Goal: Communication & Community: Answer question/provide support

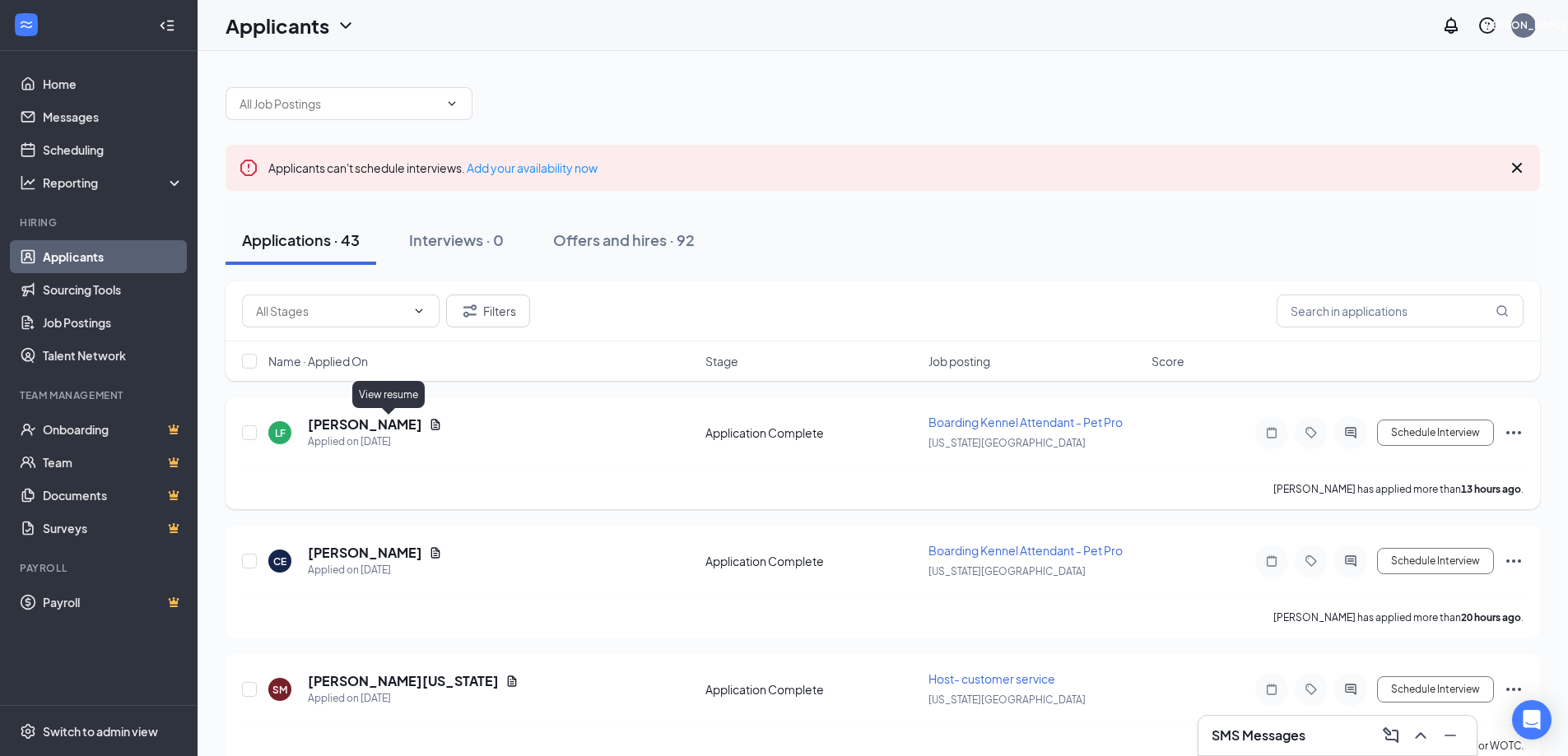
click at [431, 425] on icon "Document" at bounding box center [436, 424] width 9 height 11
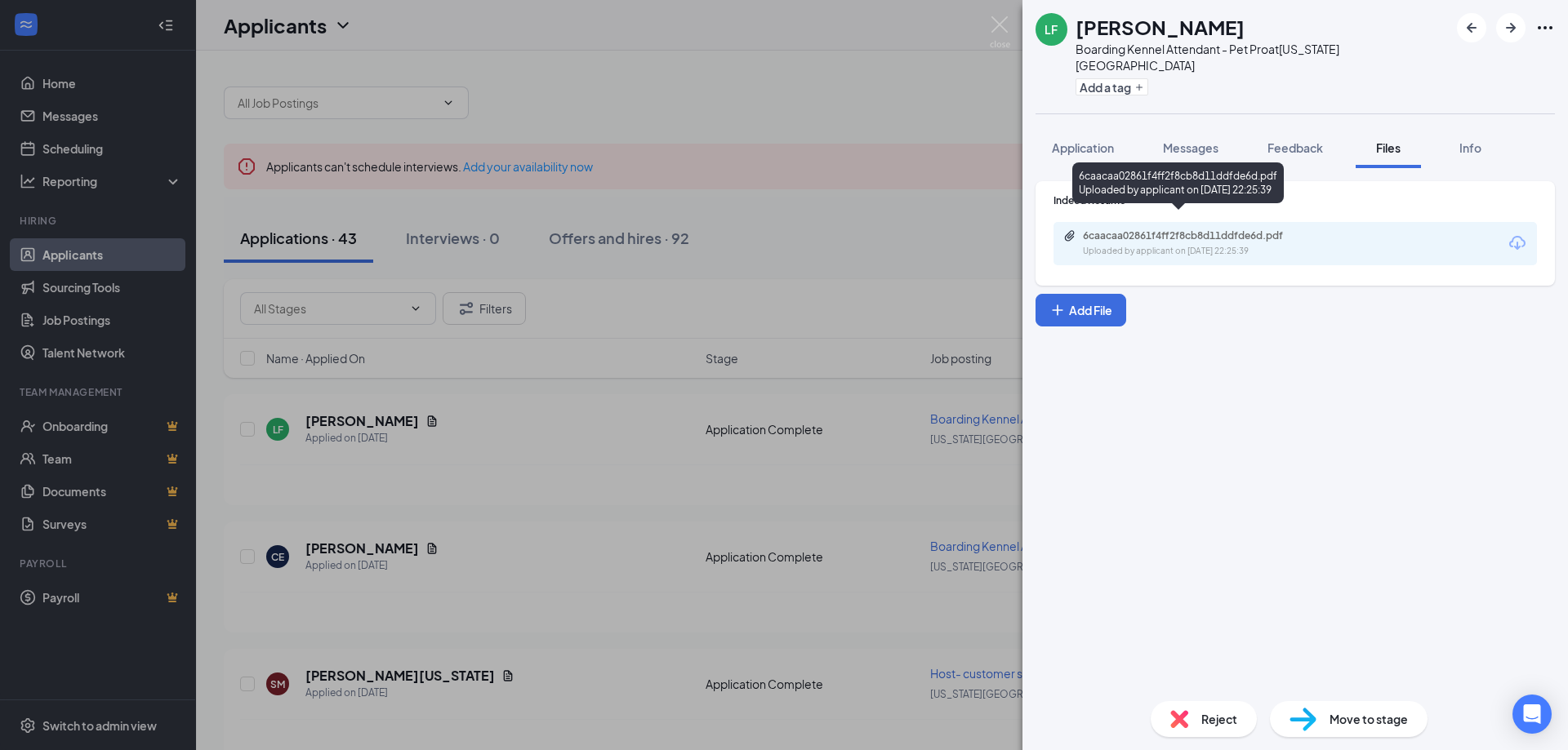
click at [1257, 229] on div "6caacaa02861f4ff2f8cb8d11ddfde6d.pdf" at bounding box center [1197, 235] width 229 height 13
drag, startPoint x: 1002, startPoint y: 19, endPoint x: 1264, endPoint y: 505, distance: 552.1
click at [1002, 19] on img at bounding box center [1000, 32] width 20 height 32
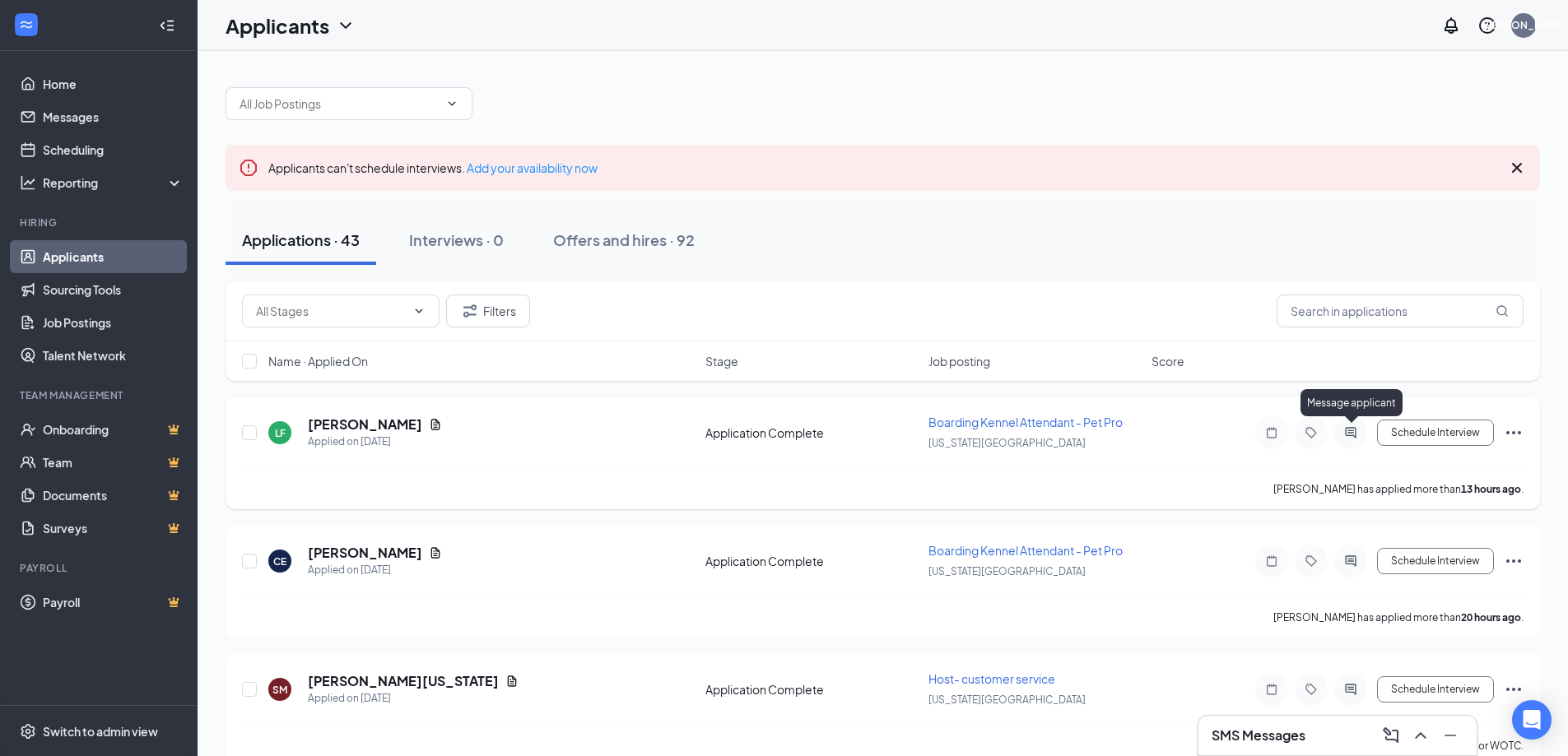
click at [1353, 430] on icon "ActiveChat" at bounding box center [1350, 432] width 11 height 11
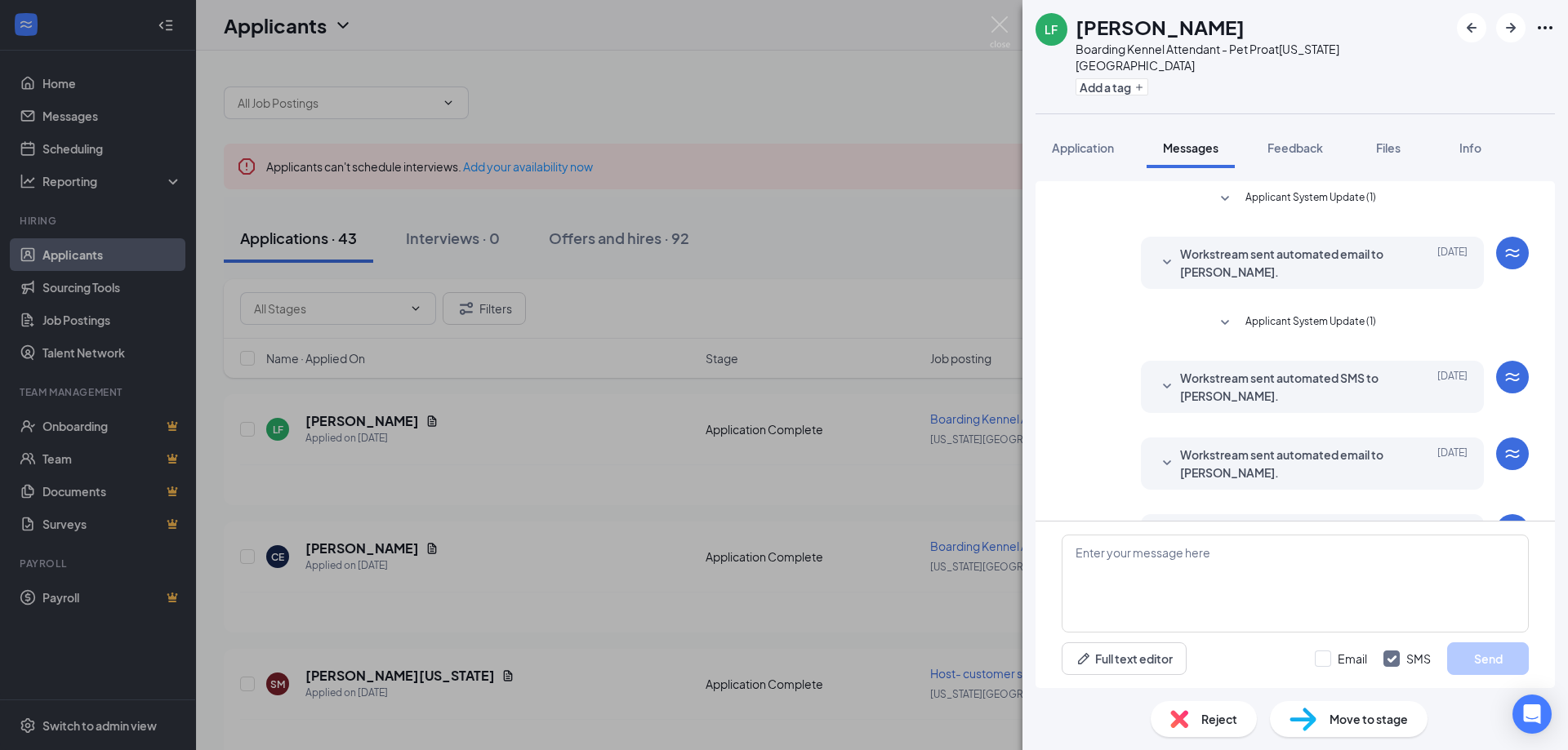
scroll to position [93, 0]
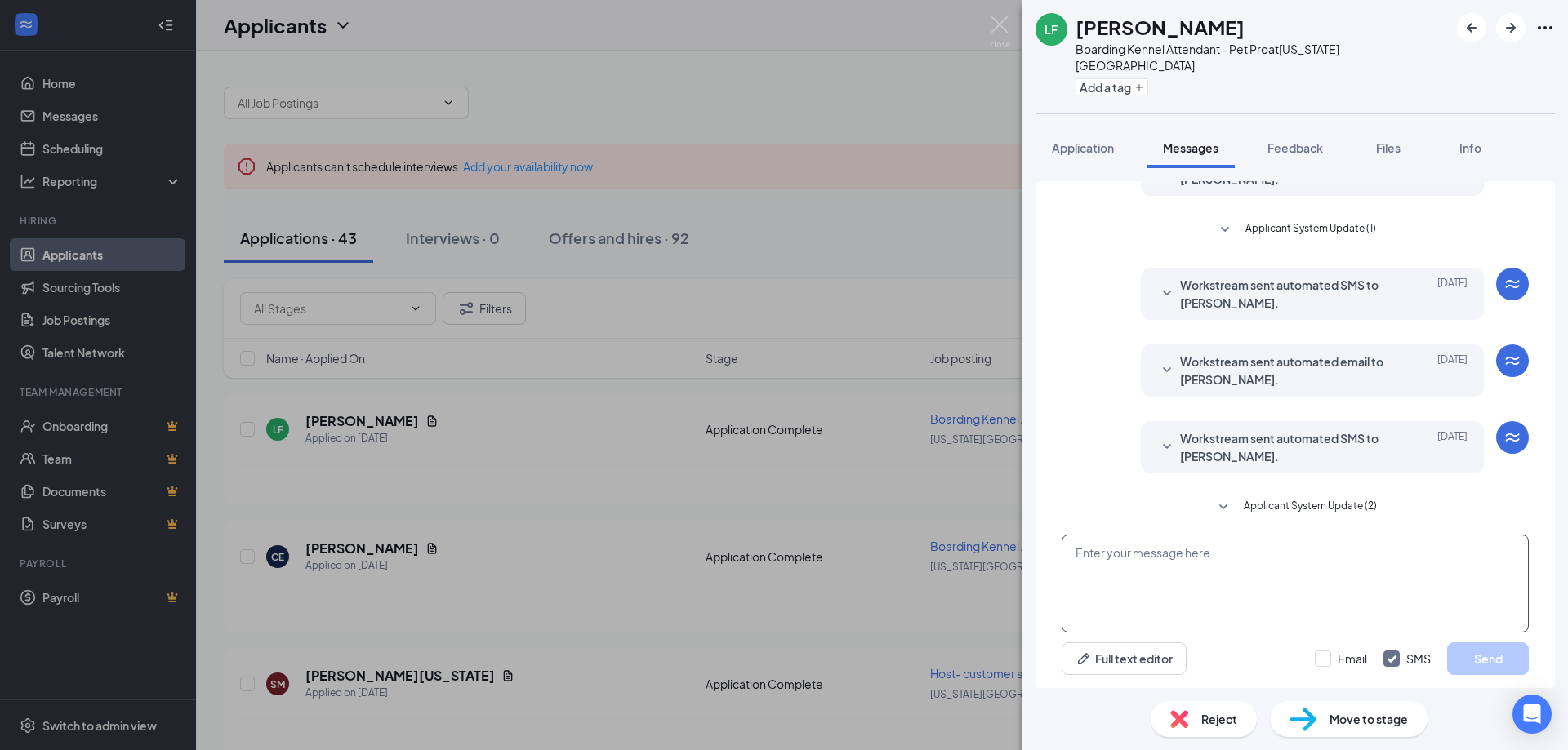
drag, startPoint x: 1138, startPoint y: 500, endPoint x: 1133, endPoint y: 537, distance: 37.3
click at [1135, 528] on div "Applicant System Update (1) Workstream sent automated email to [PERSON_NAME]. […" at bounding box center [1295, 434] width 519 height 507
click at [1126, 566] on textarea at bounding box center [1295, 584] width 468 height 98
paste textarea "Good afternoon! Thank you for applying to Petsuites [US_STATE][GEOGRAPHIC_DATA]…"
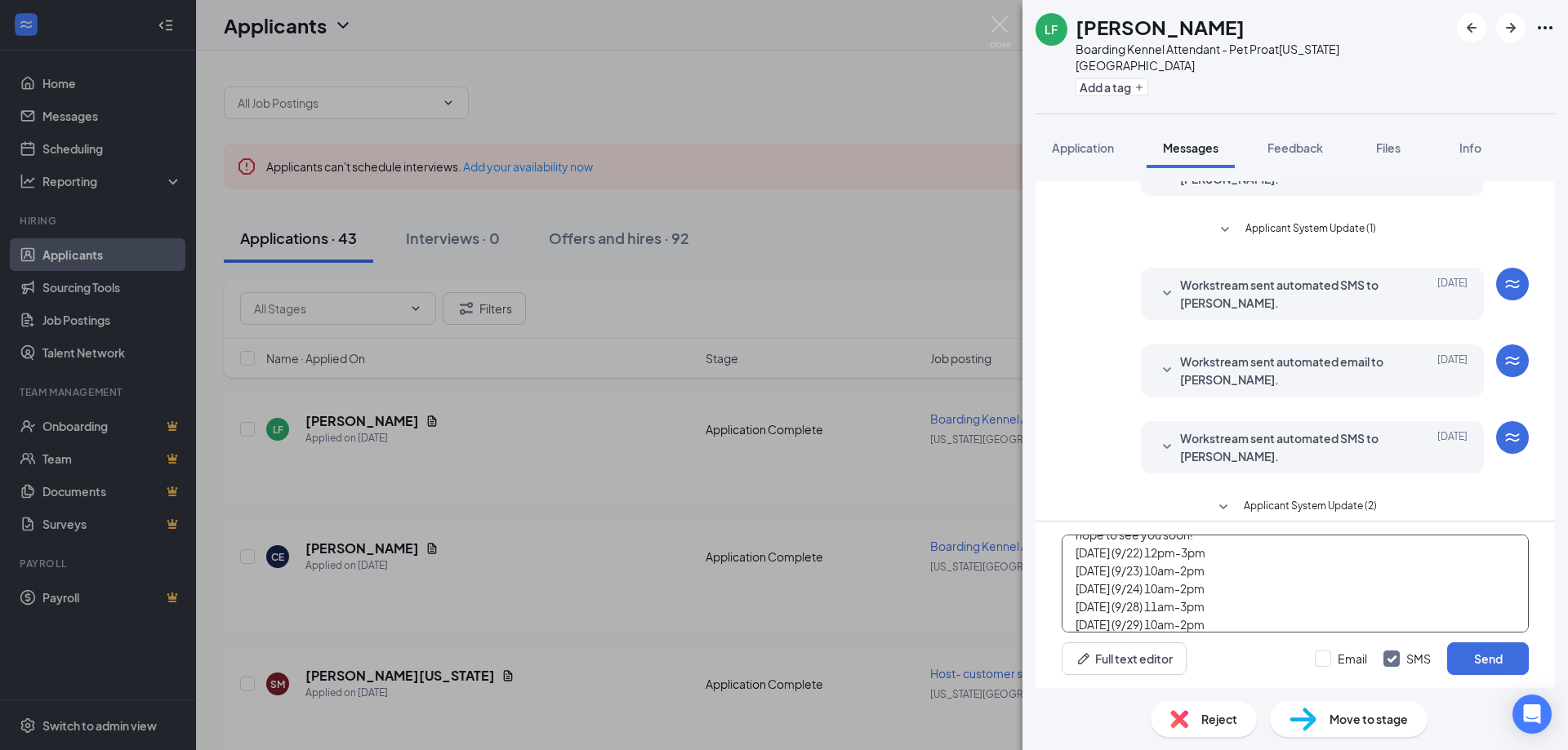
scroll to position [0, 0]
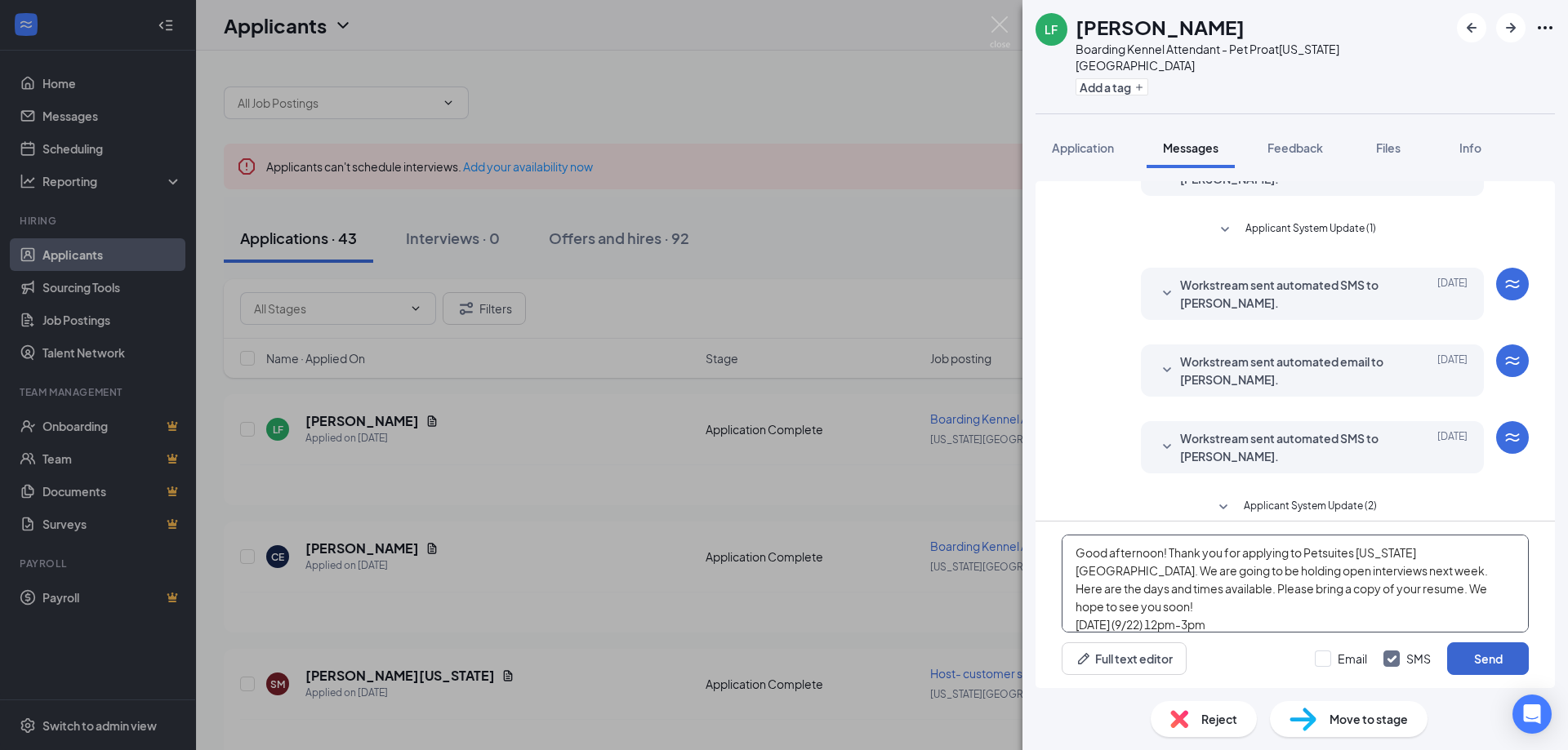
type textarea "Good afternoon! Thank you for applying to Petsuites [US_STATE][GEOGRAPHIC_DATA]…"
click at [1469, 656] on button "Send" at bounding box center [1488, 659] width 82 height 33
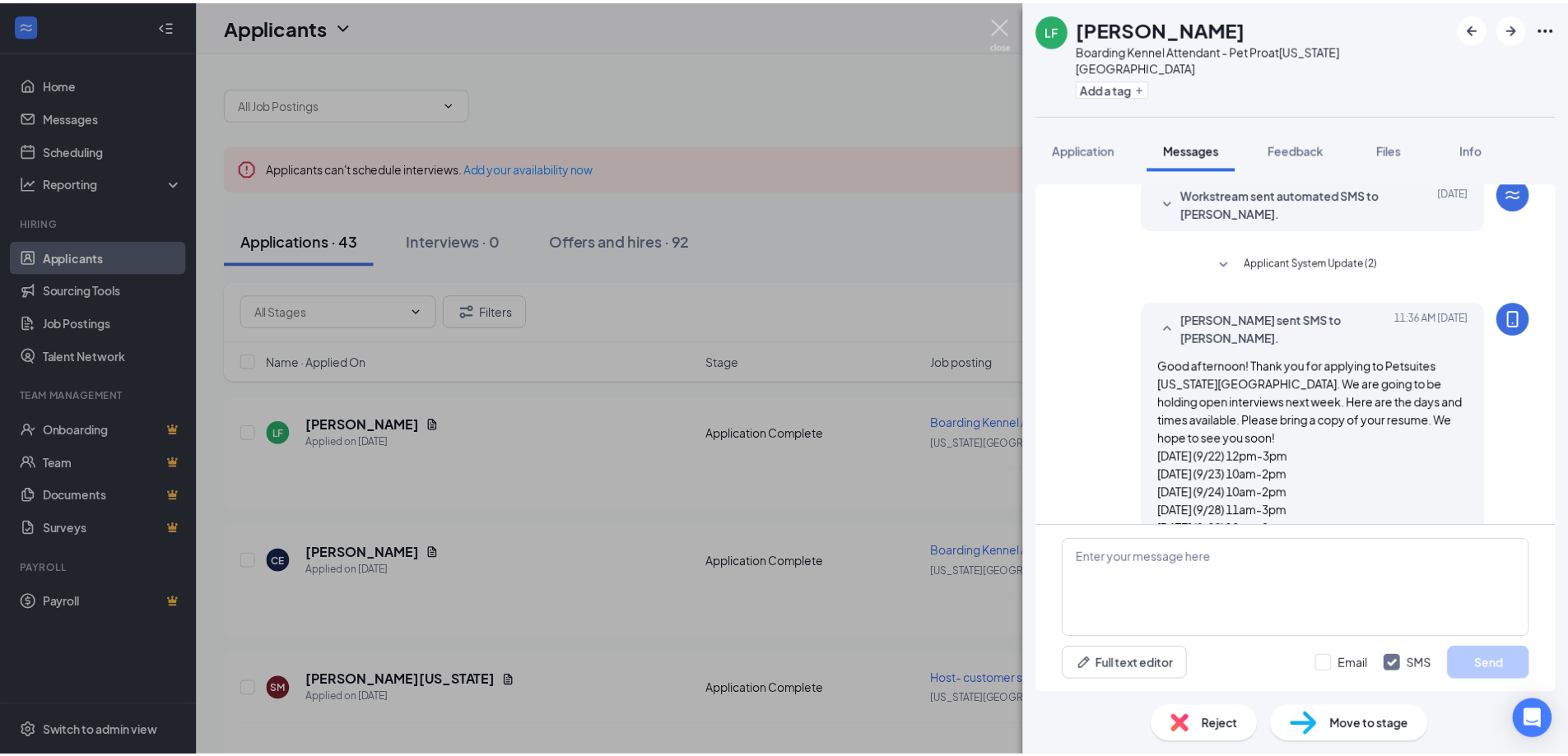
scroll to position [345, 0]
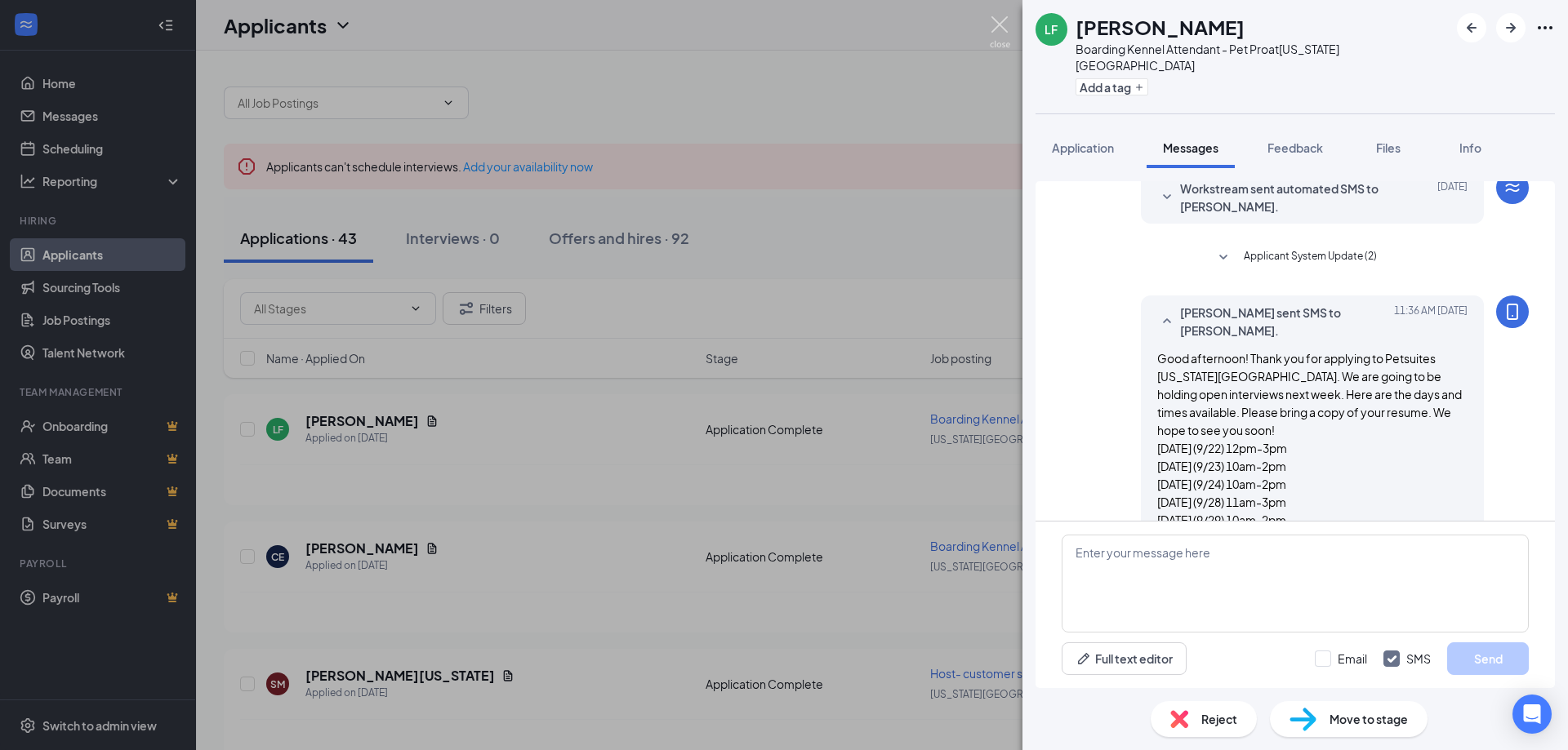
drag, startPoint x: 1008, startPoint y: 31, endPoint x: 1003, endPoint y: 59, distance: 28.4
click at [1008, 30] on img at bounding box center [1000, 32] width 20 height 32
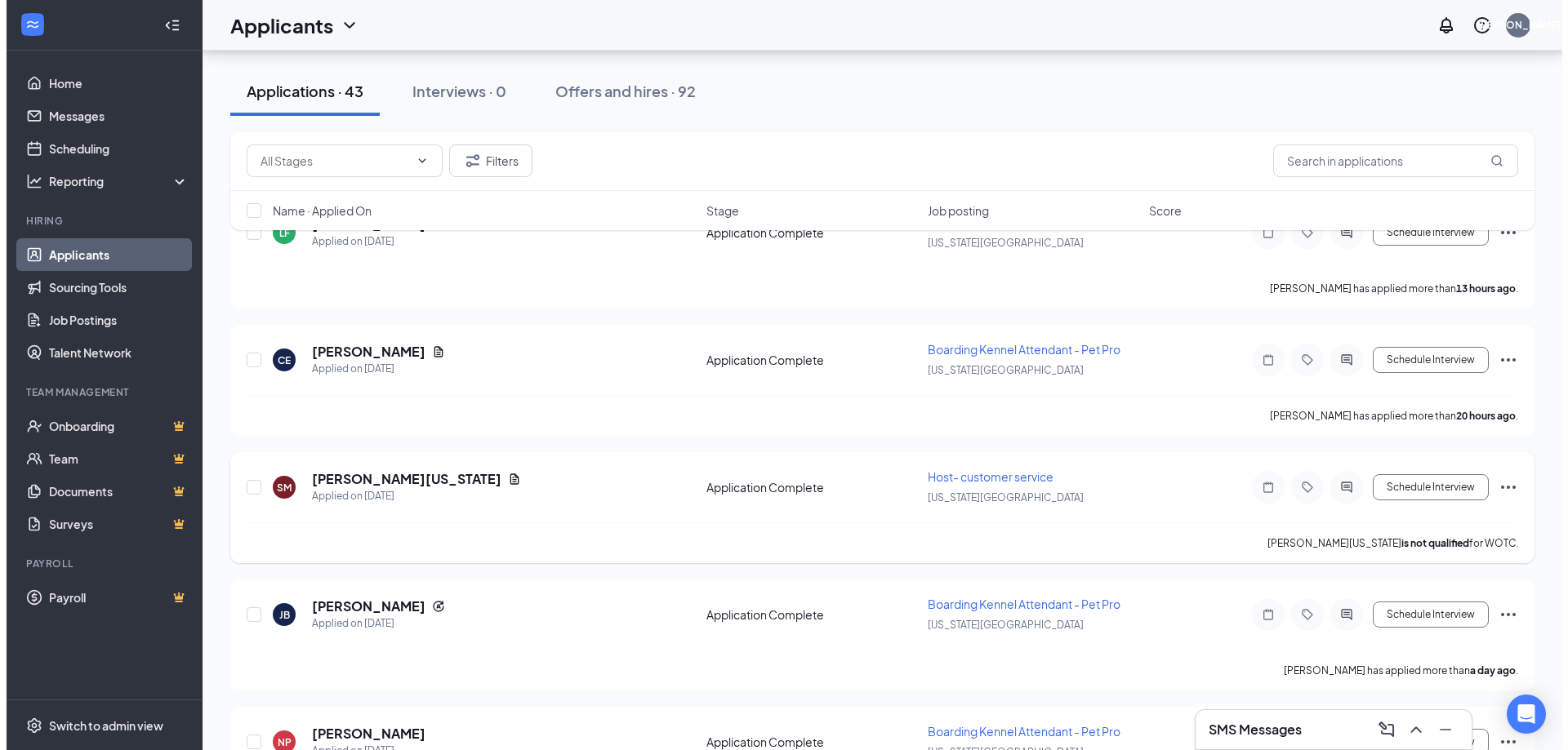
scroll to position [245, 0]
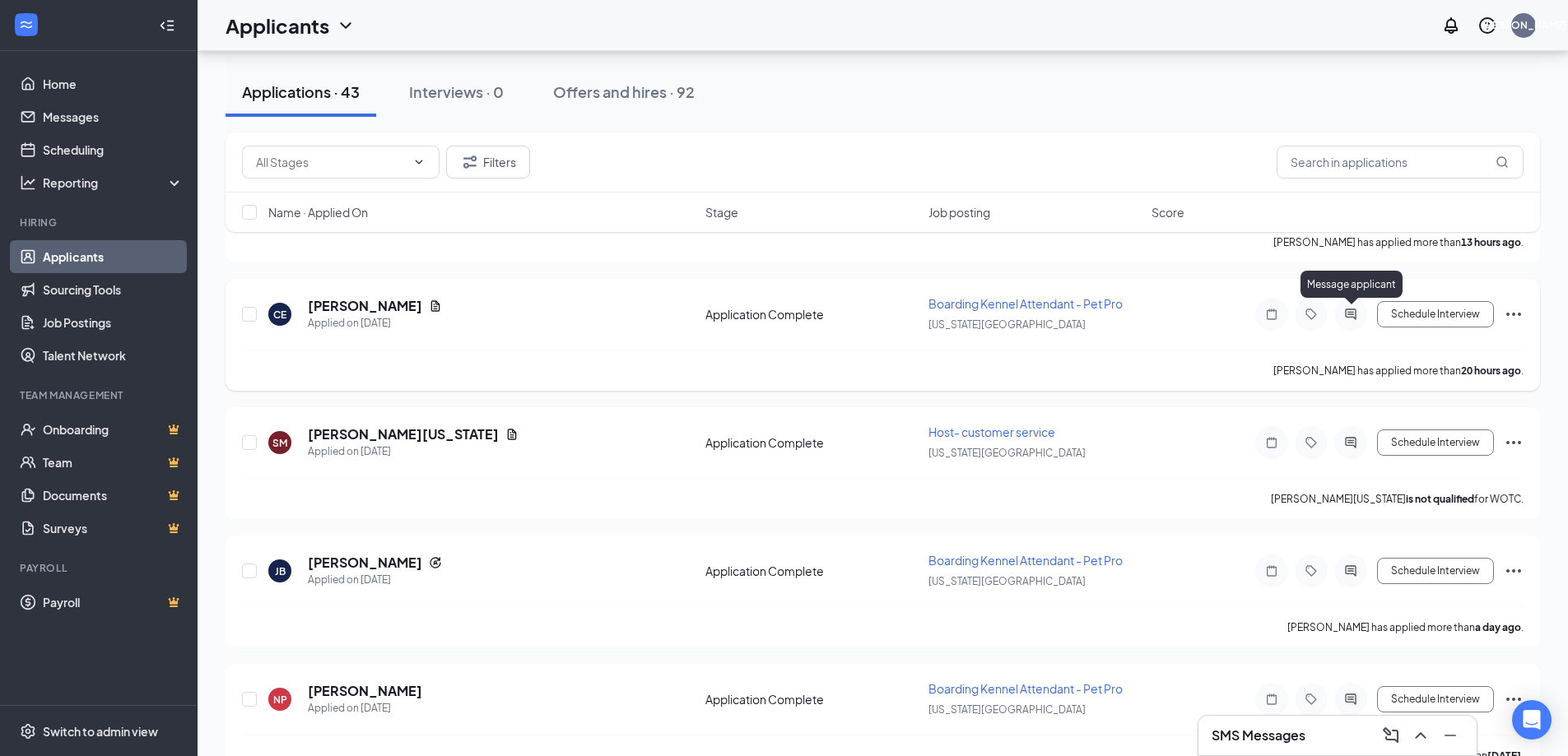
click at [1355, 315] on icon "ActiveChat" at bounding box center [1350, 314] width 20 height 13
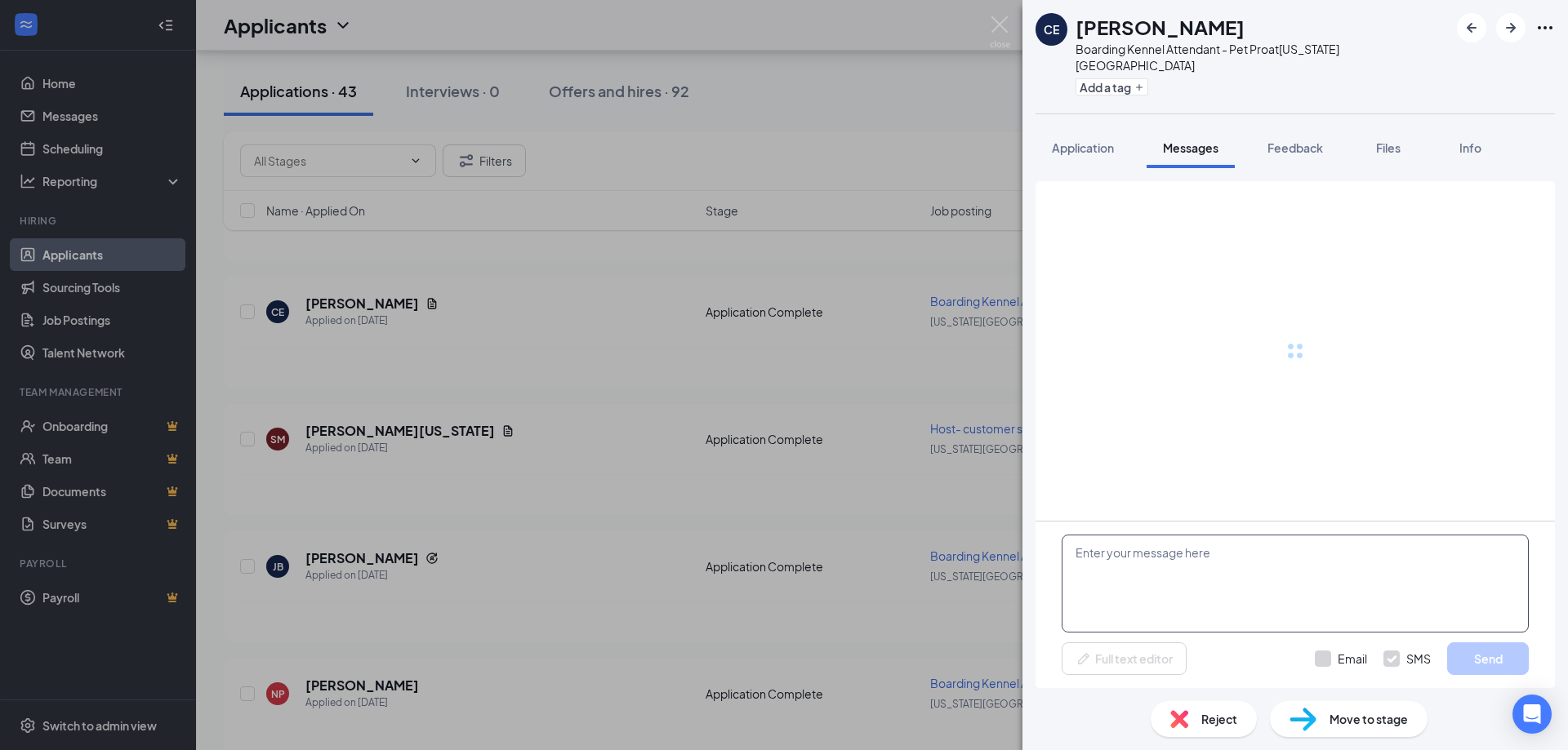
click at [1148, 573] on textarea at bounding box center [1295, 584] width 468 height 98
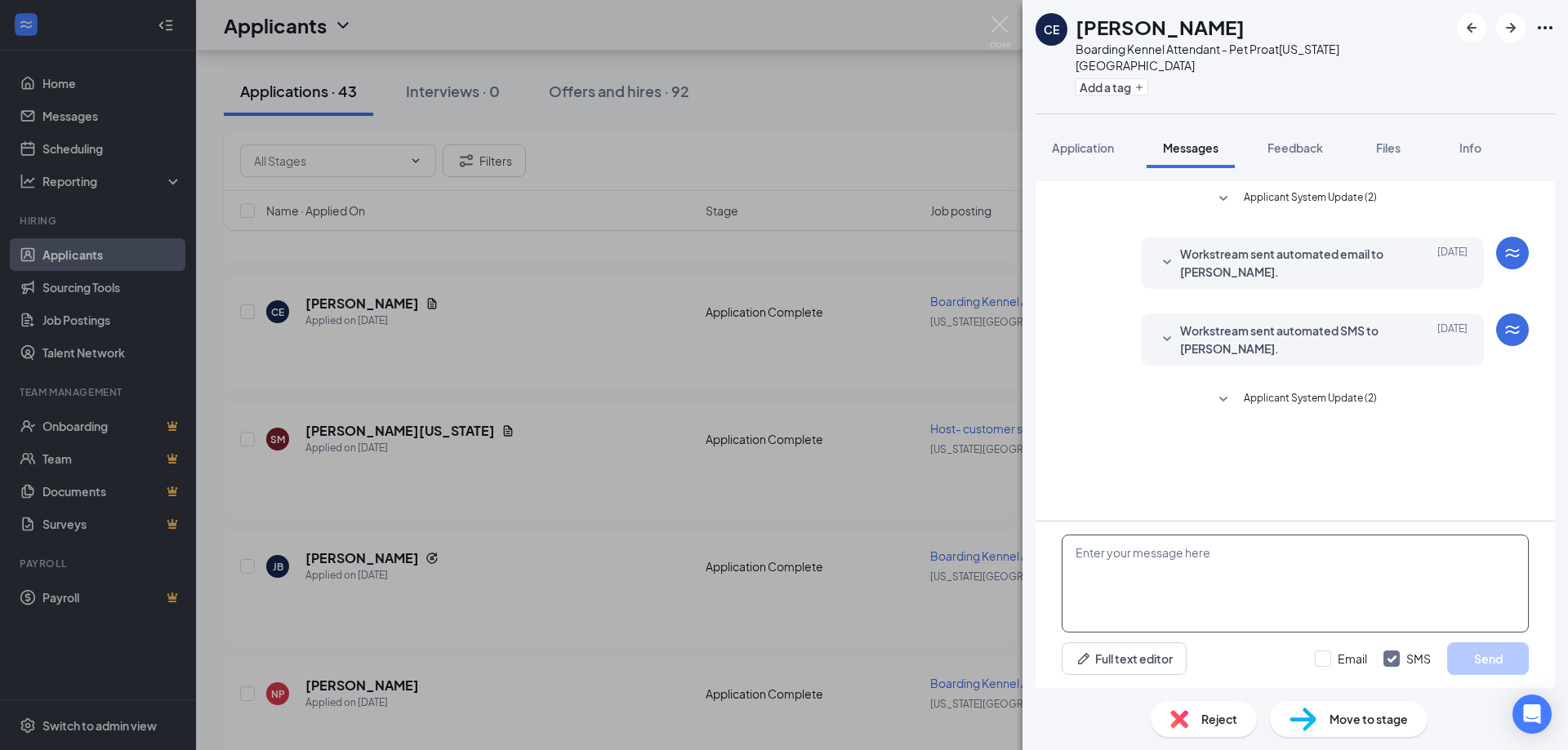
paste textarea "Good afternoon! Thank you for applying to Petsuites [US_STATE][GEOGRAPHIC_DATA]…"
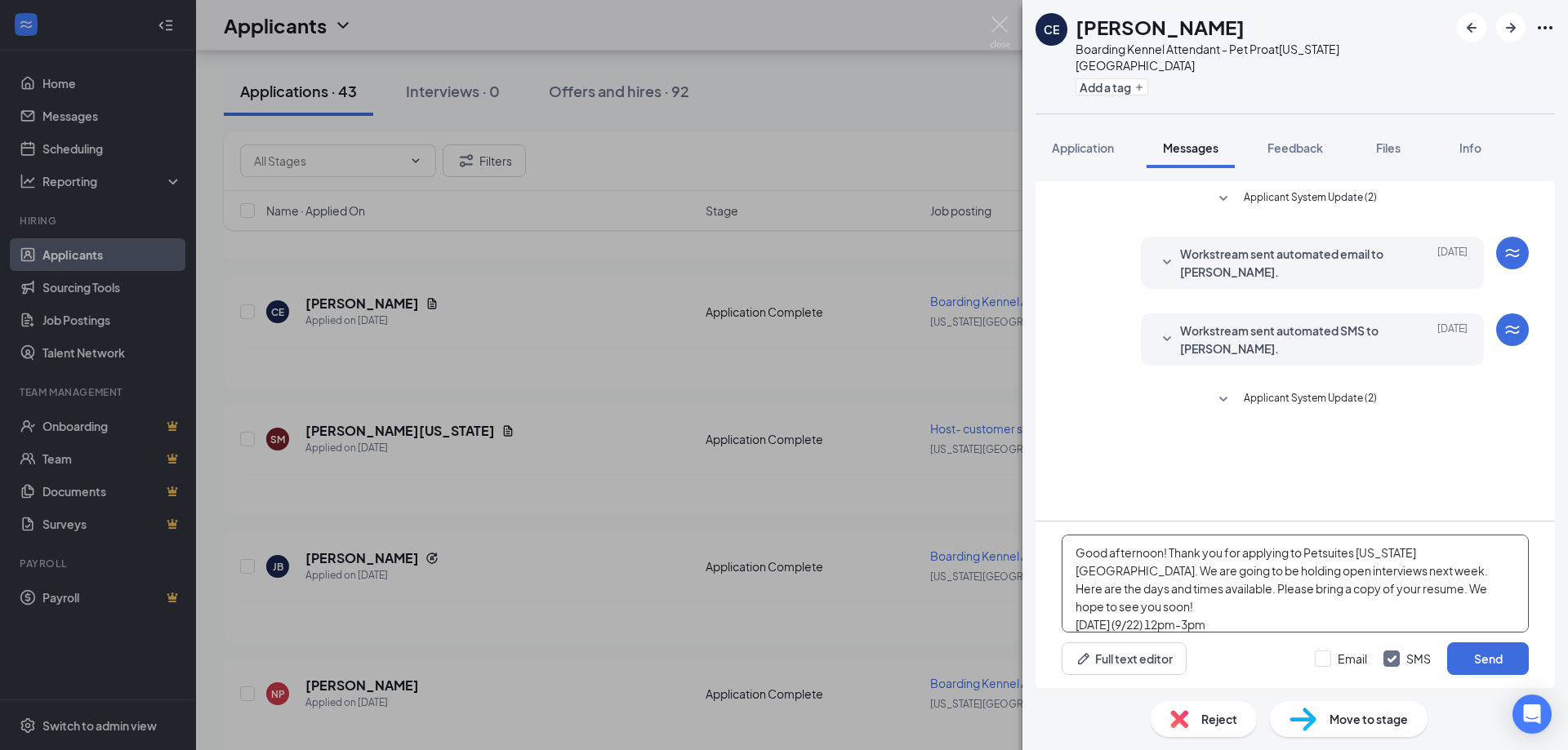
scroll to position [72, 0]
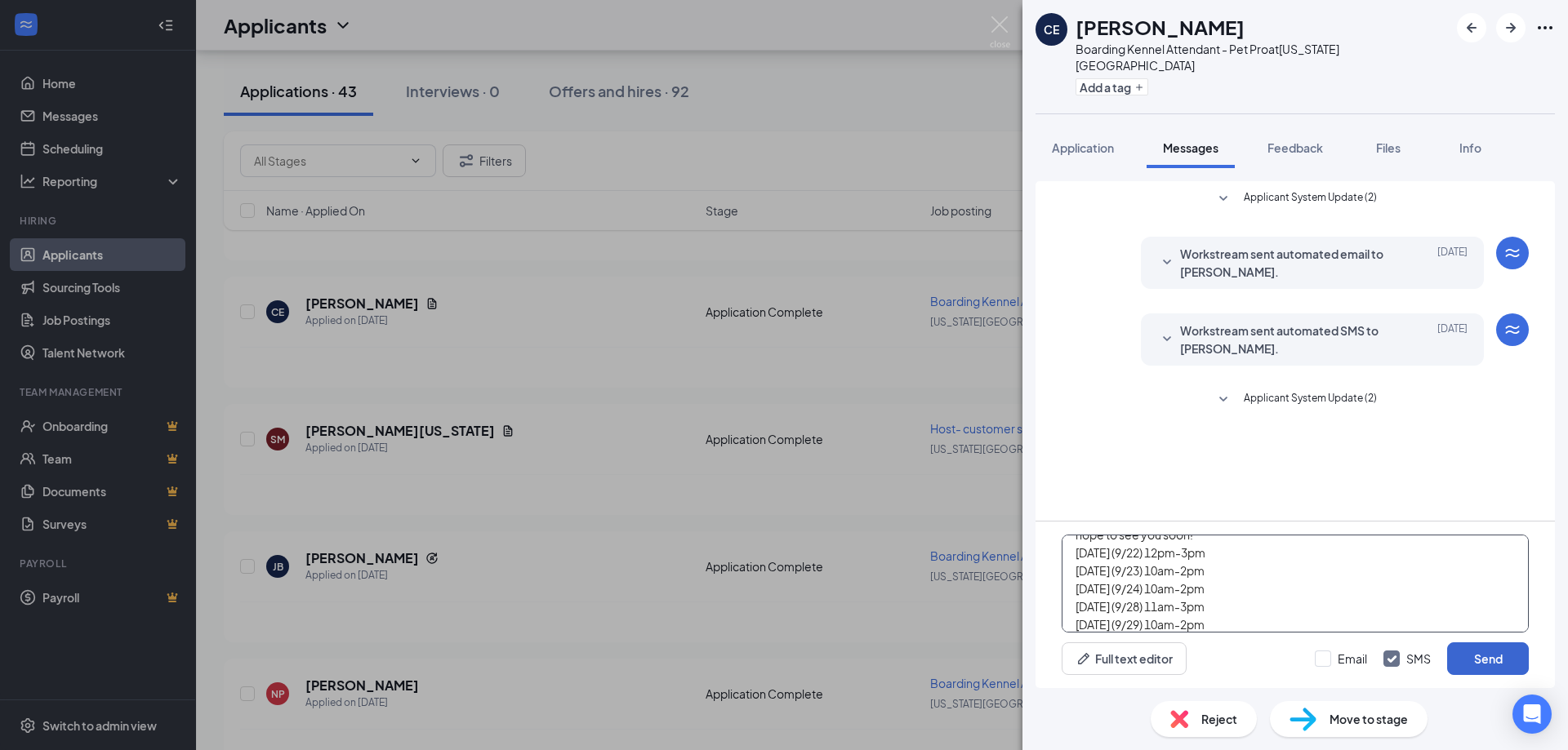
type textarea "Good afternoon! Thank you for applying to Petsuites [US_STATE][GEOGRAPHIC_DATA]…"
click at [1497, 665] on button "Send" at bounding box center [1488, 659] width 82 height 33
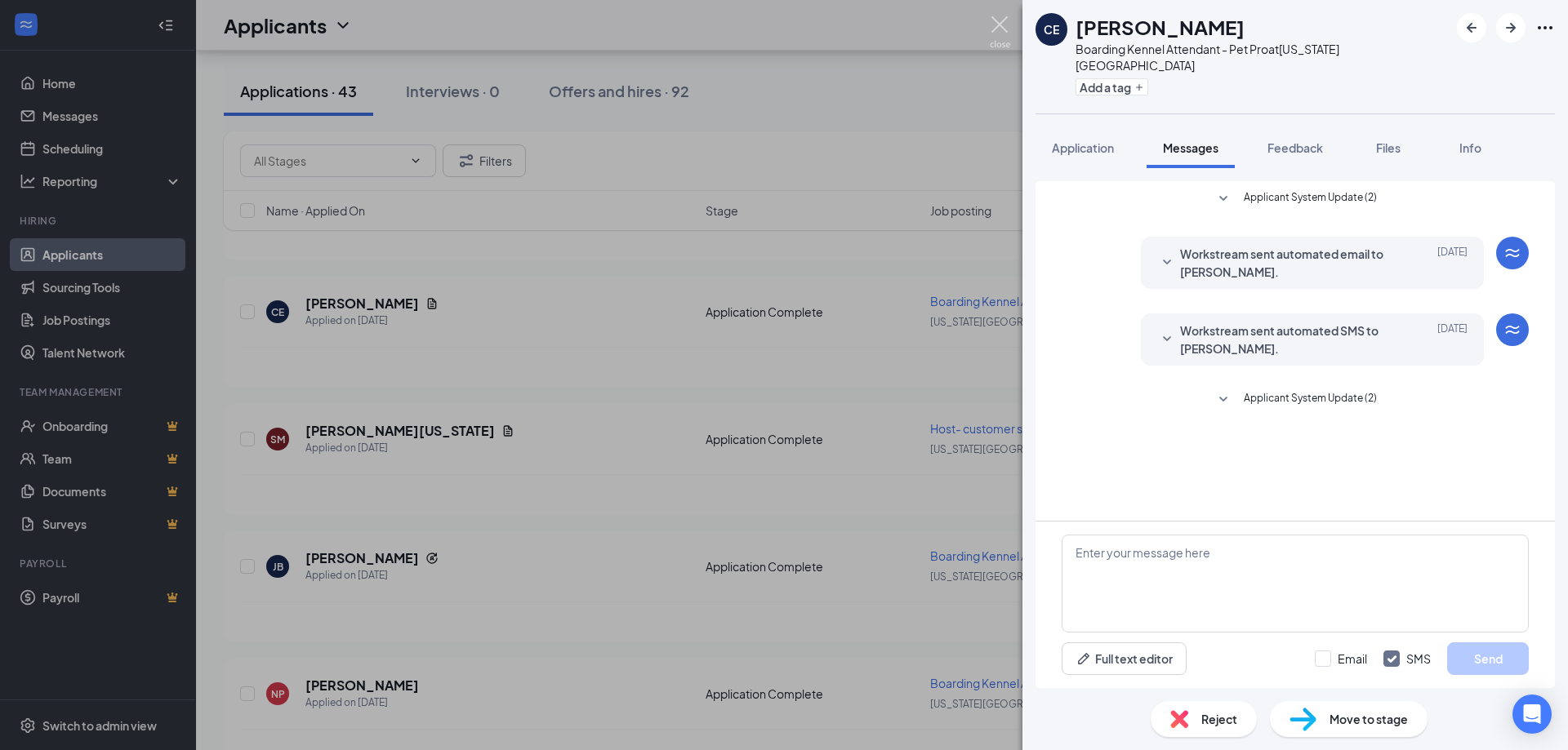
scroll to position [0, 0]
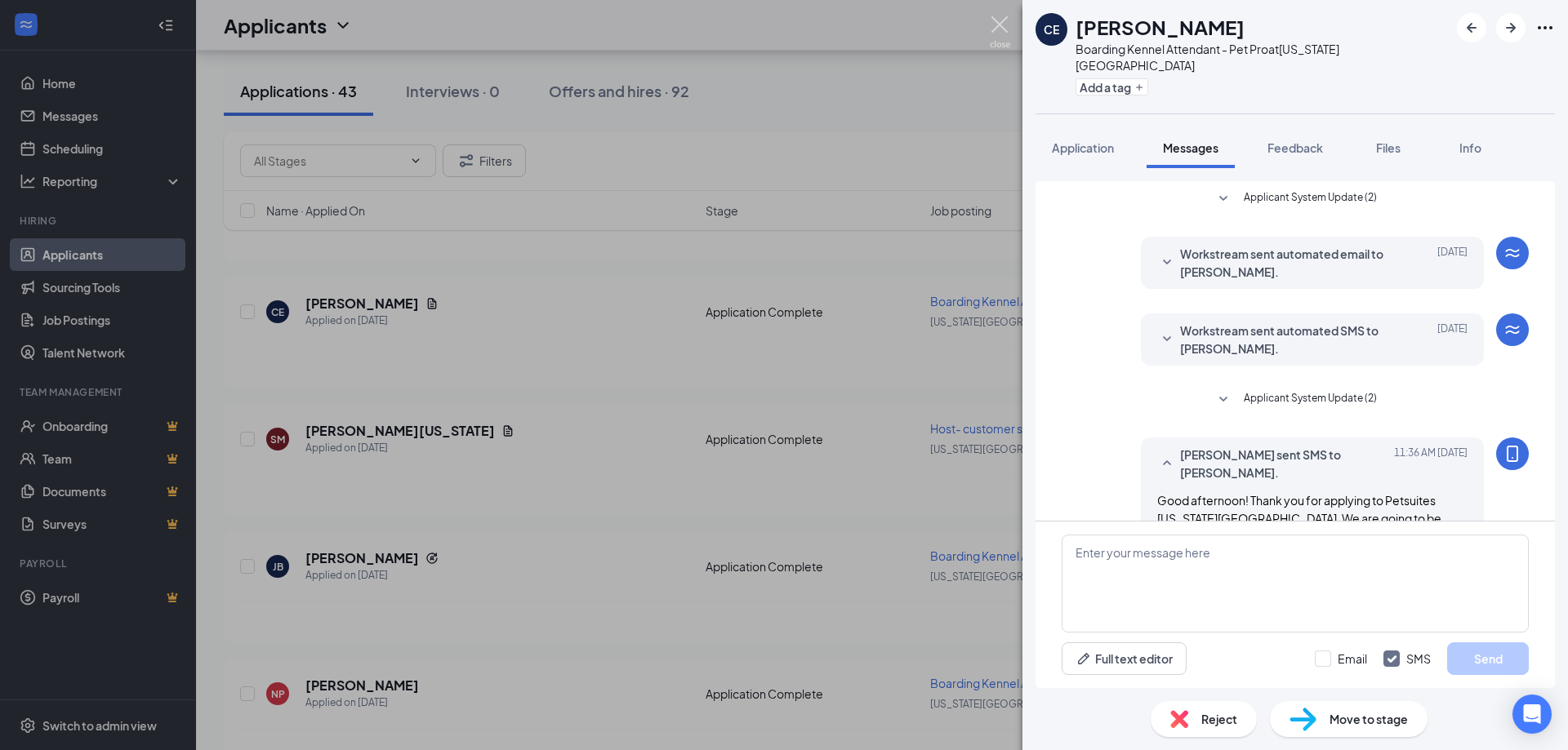
scroll to position [159, 0]
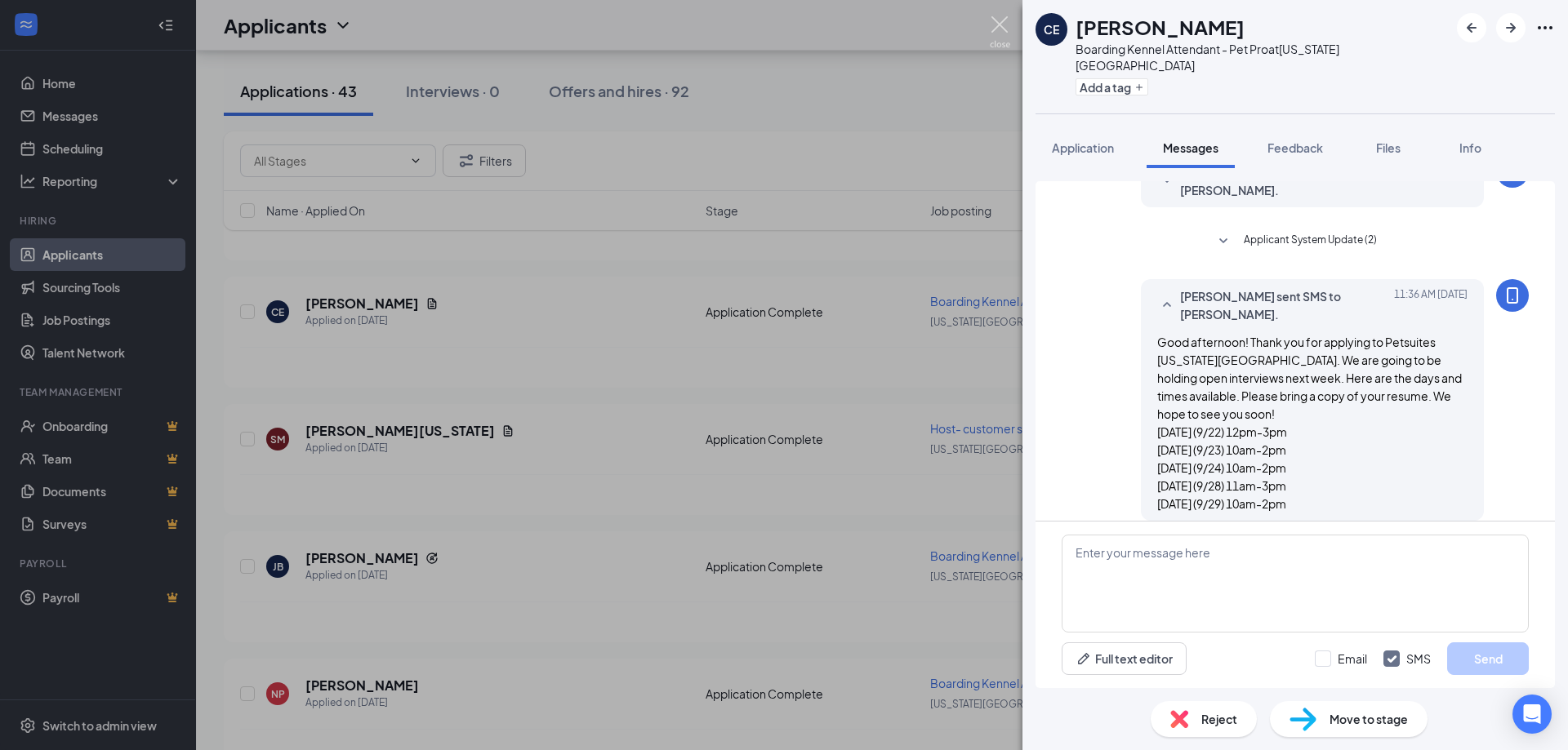
click at [1002, 35] on img at bounding box center [1000, 32] width 20 height 32
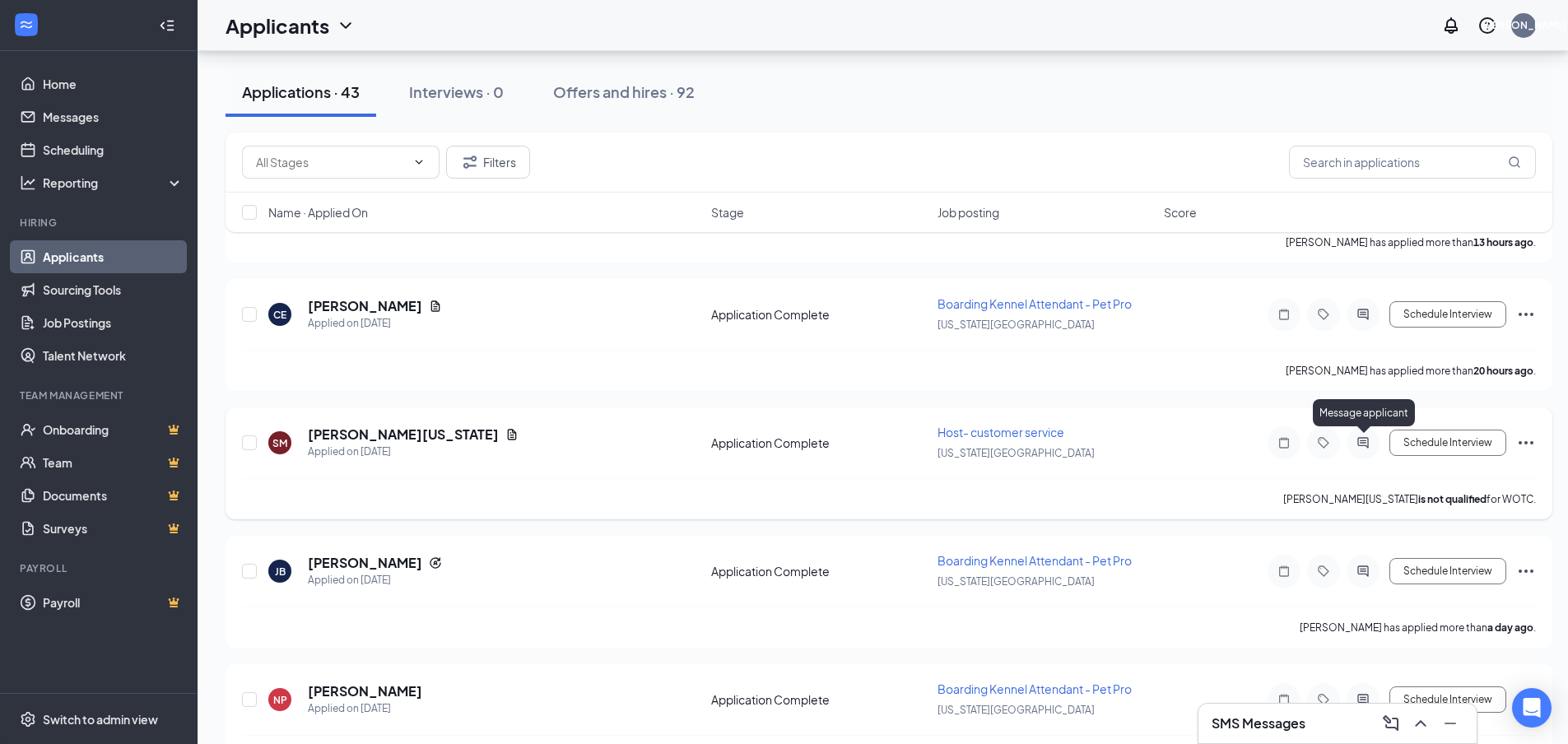
click at [1362, 439] on icon "ActiveChat" at bounding box center [1363, 442] width 20 height 13
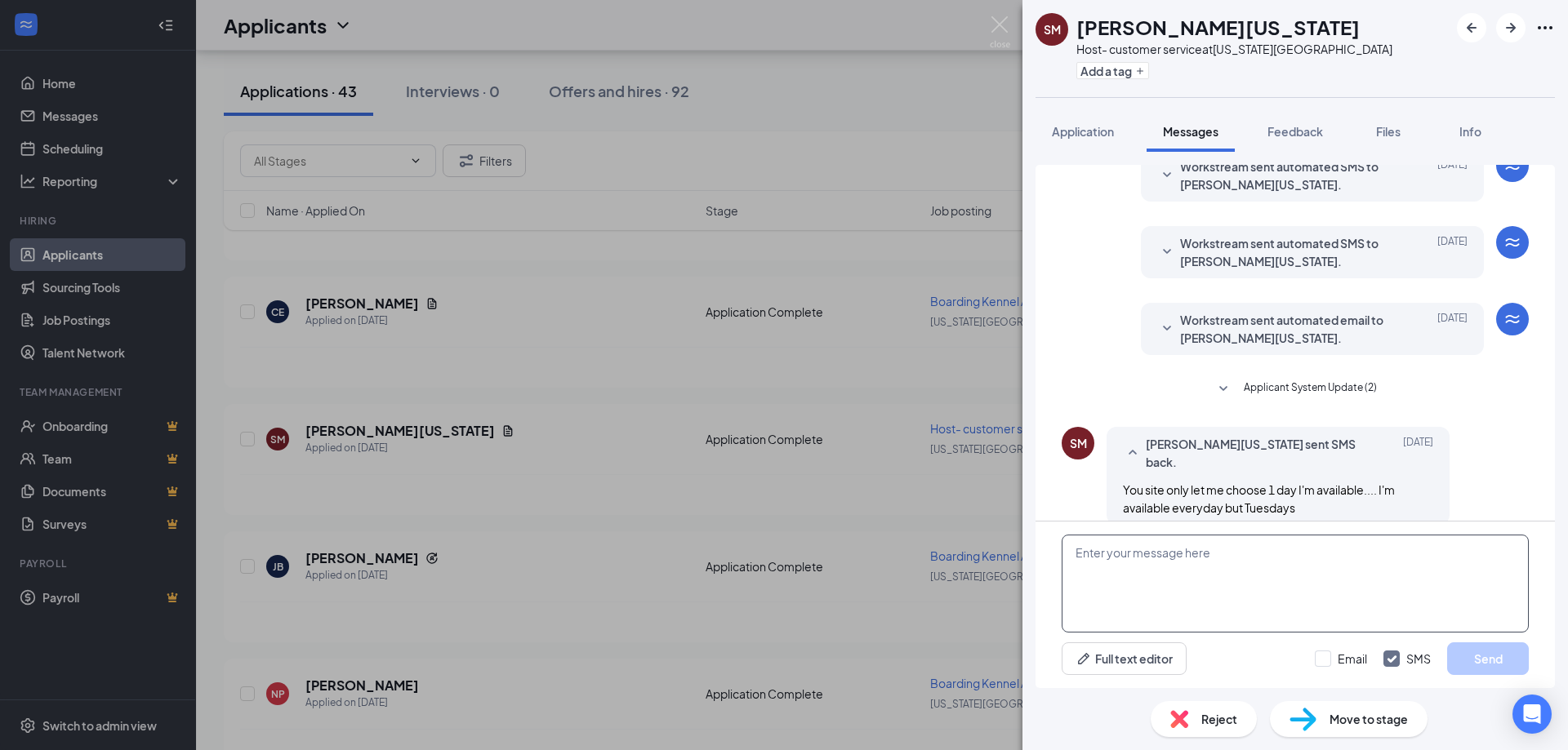
click at [1203, 580] on textarea at bounding box center [1295, 584] width 468 height 98
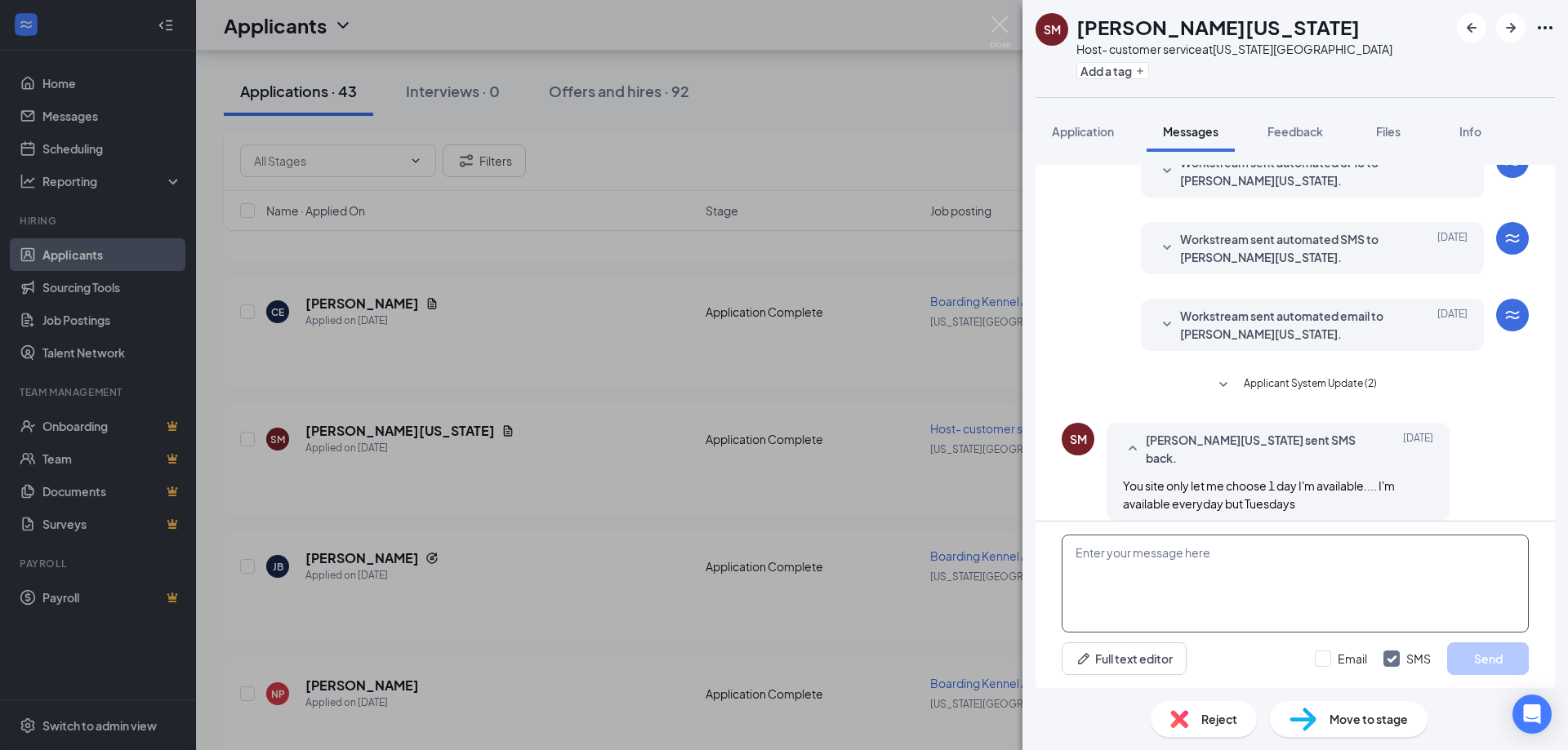
paste textarea "Good afternoon! Thank you for applying to Petsuites [US_STATE][GEOGRAPHIC_DATA]…"
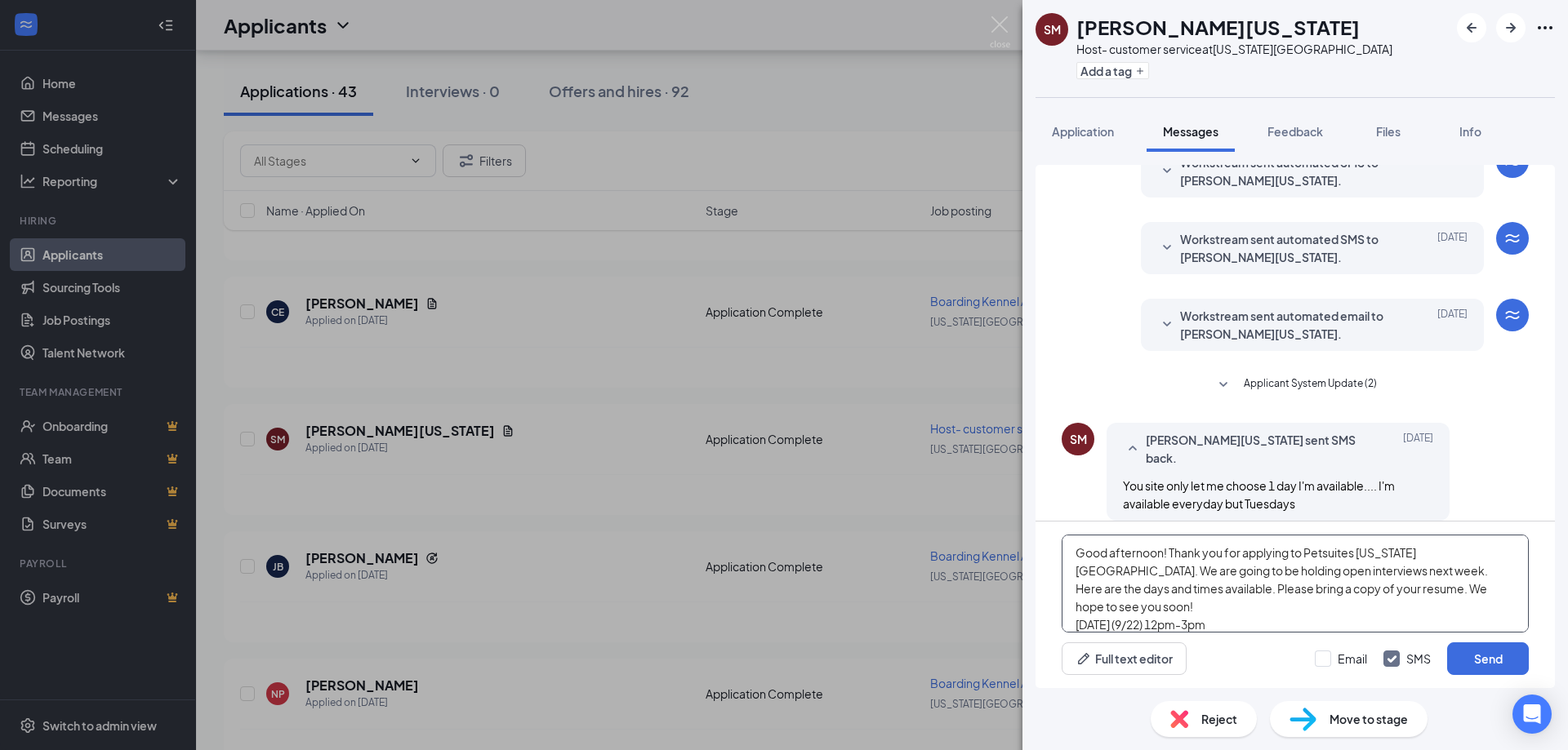
scroll to position [72, 0]
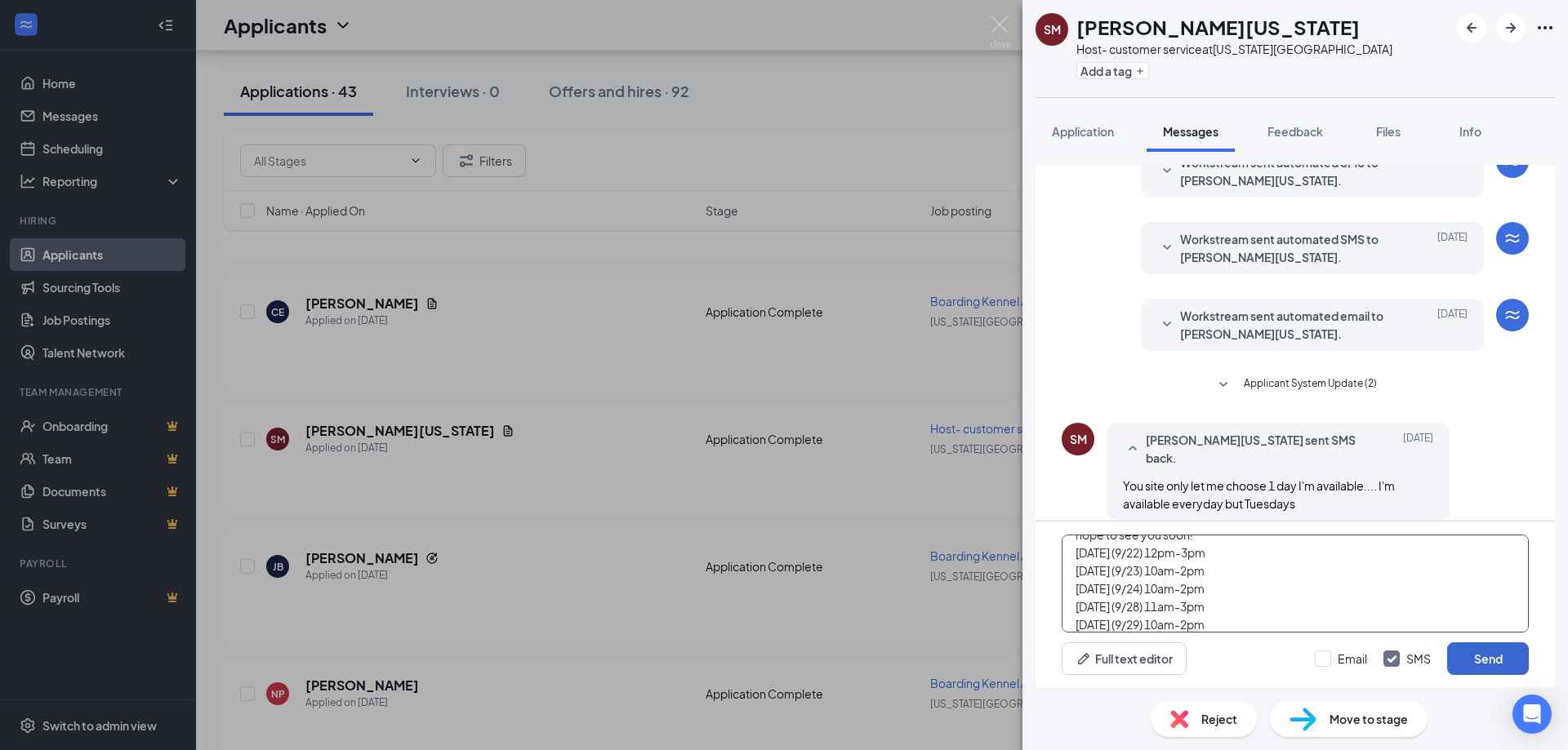
type textarea "Good afternoon! Thank you for applying to Petsuites [US_STATE][GEOGRAPHIC_DATA]…"
click at [1480, 656] on button "Send" at bounding box center [1488, 659] width 82 height 33
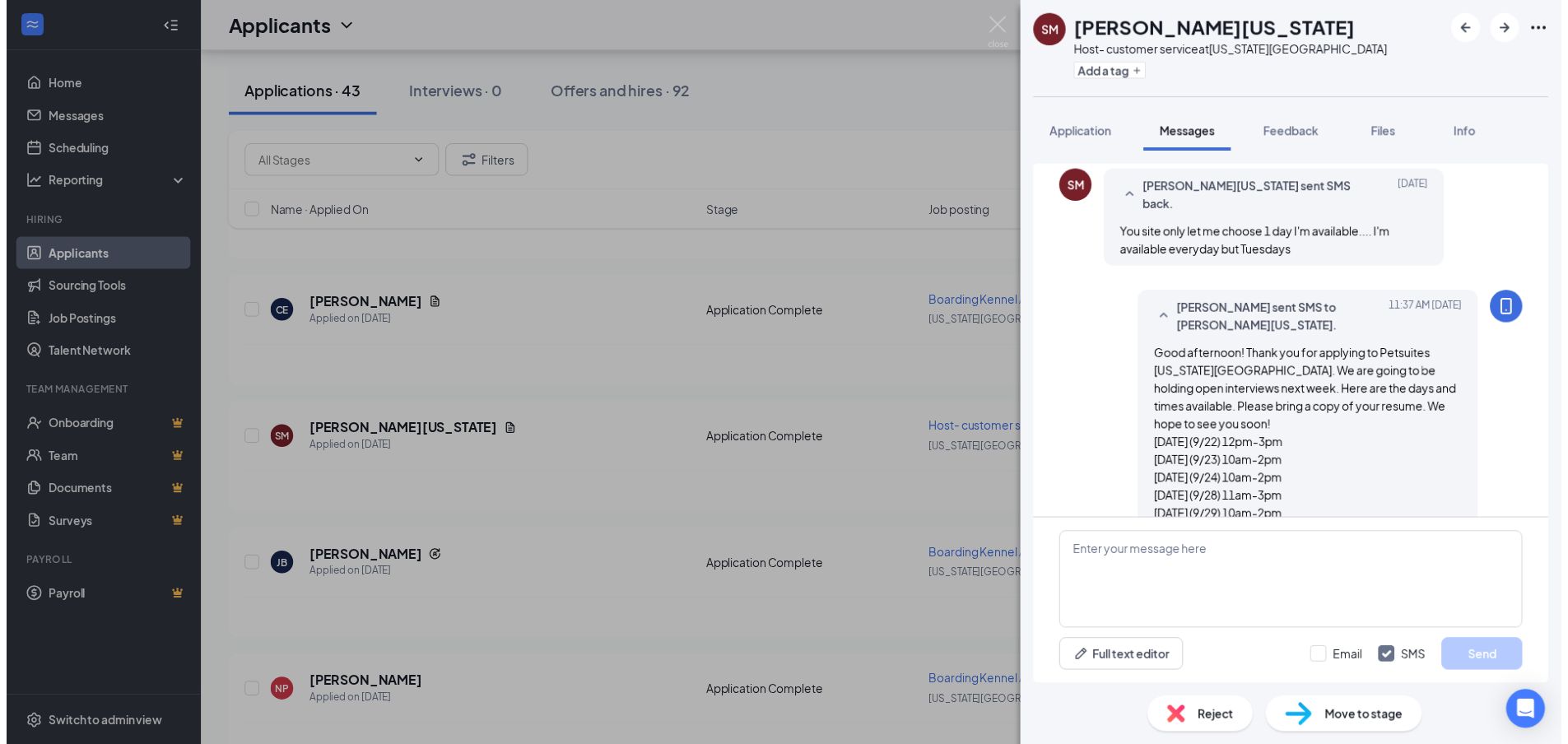
scroll to position [421, 0]
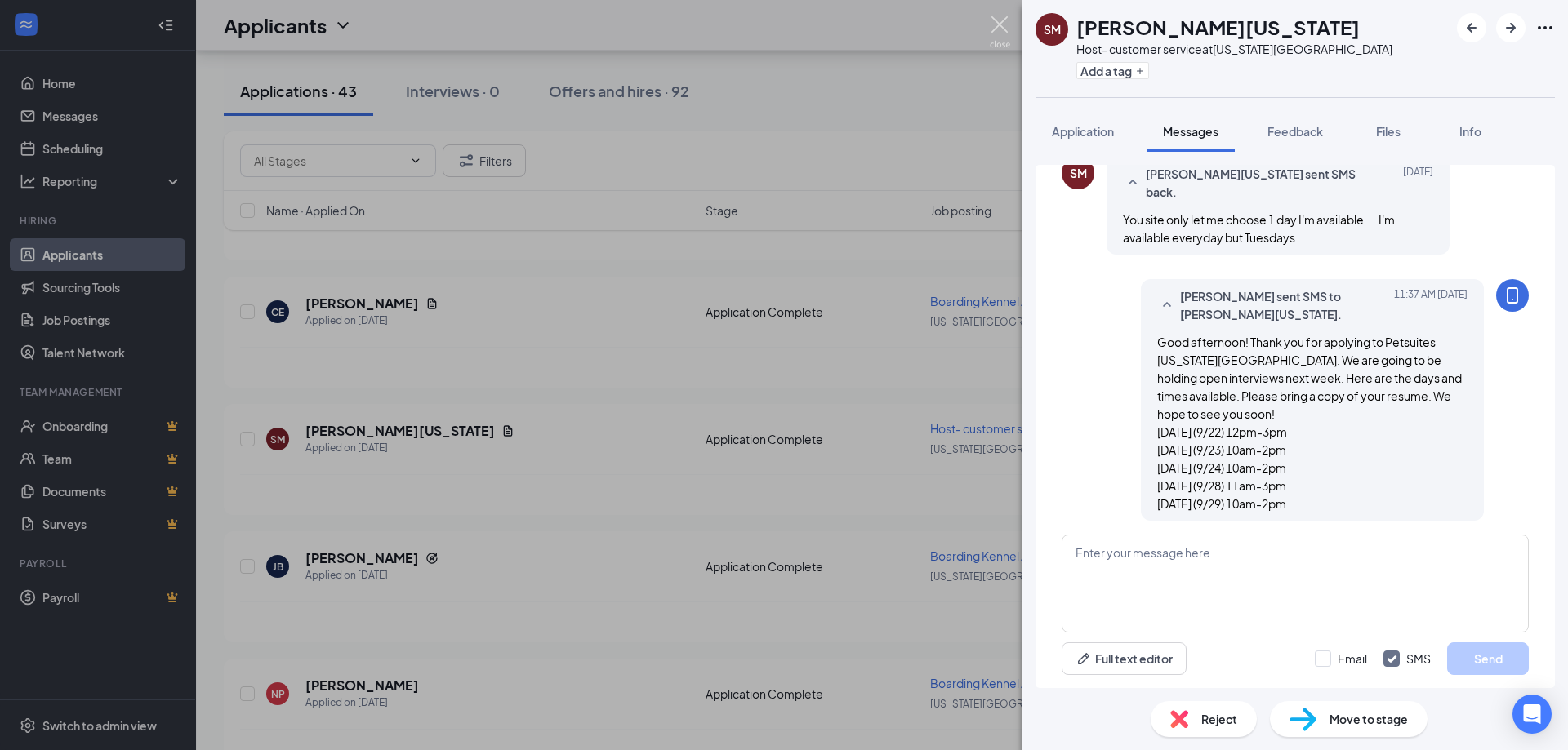
click at [994, 31] on img at bounding box center [1000, 32] width 20 height 32
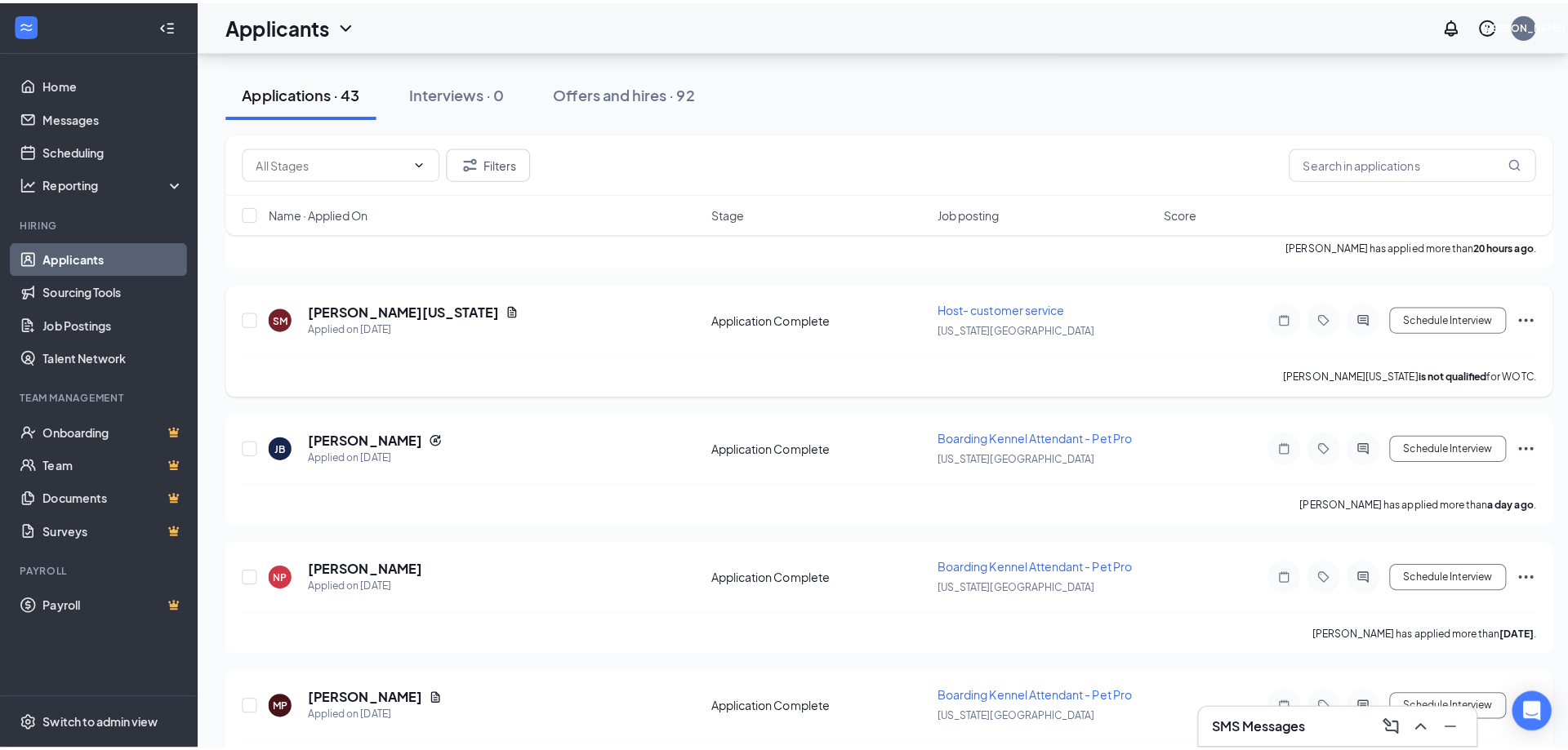
scroll to position [408, 0]
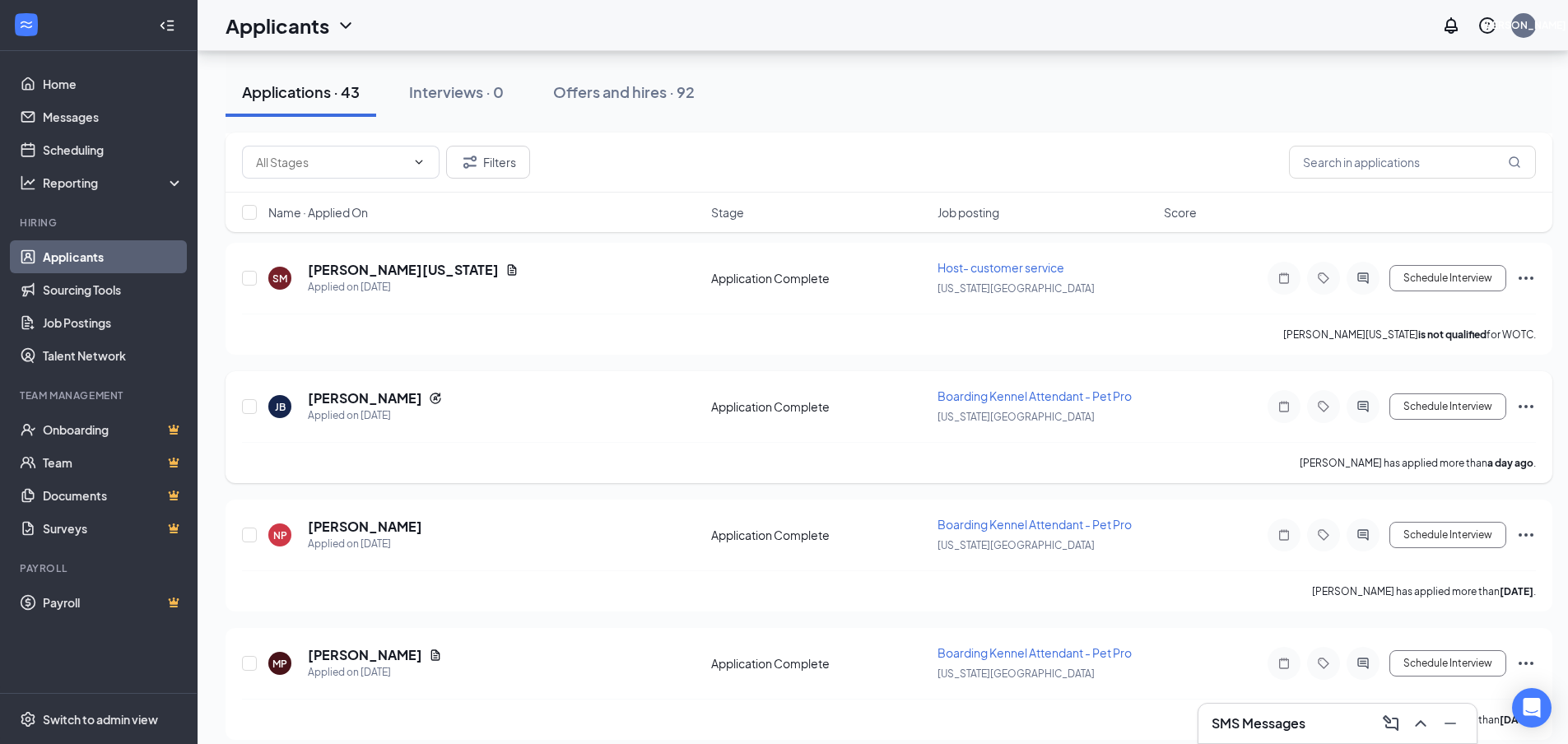
click at [1356, 413] on div at bounding box center [1363, 406] width 33 height 33
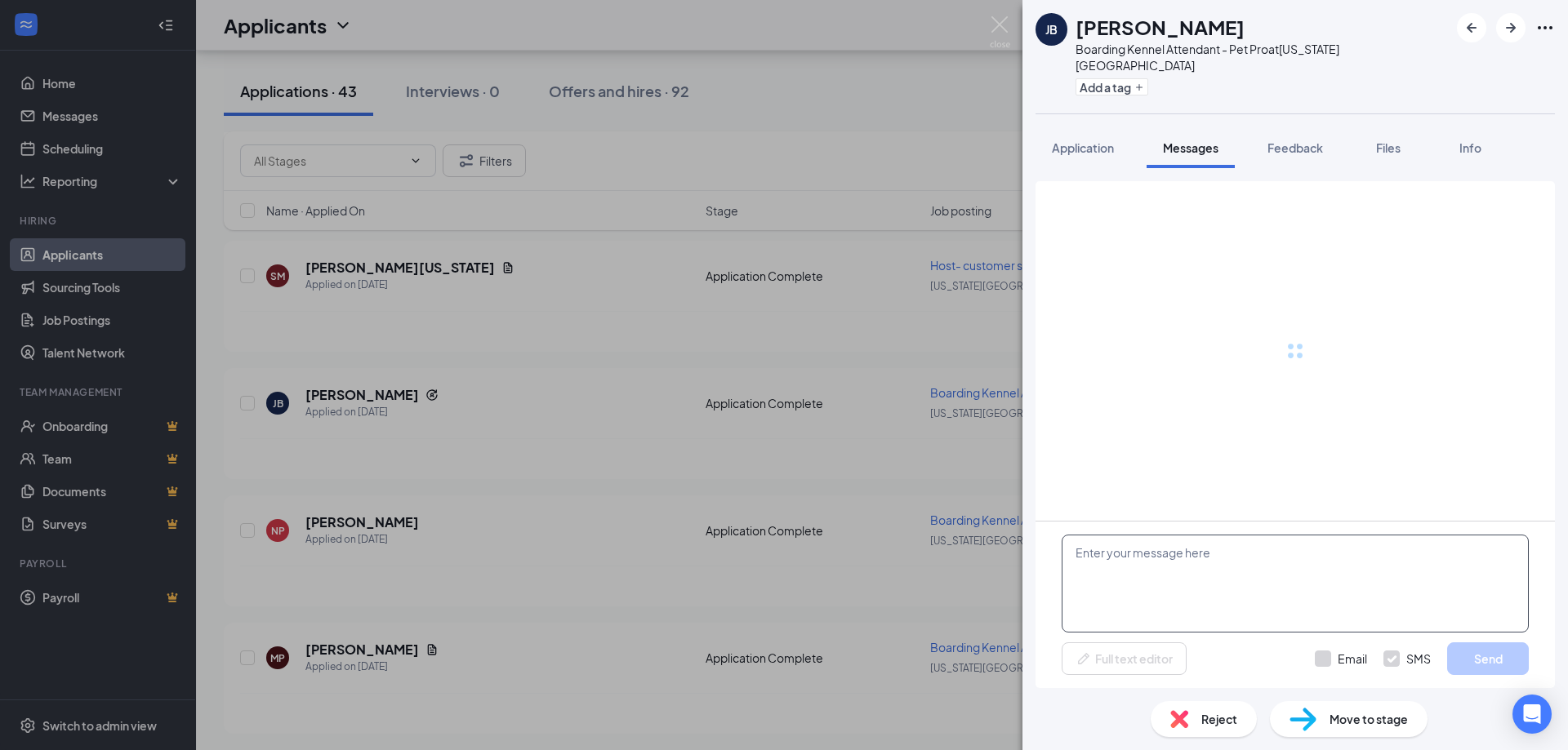
click at [1129, 588] on textarea at bounding box center [1295, 584] width 468 height 98
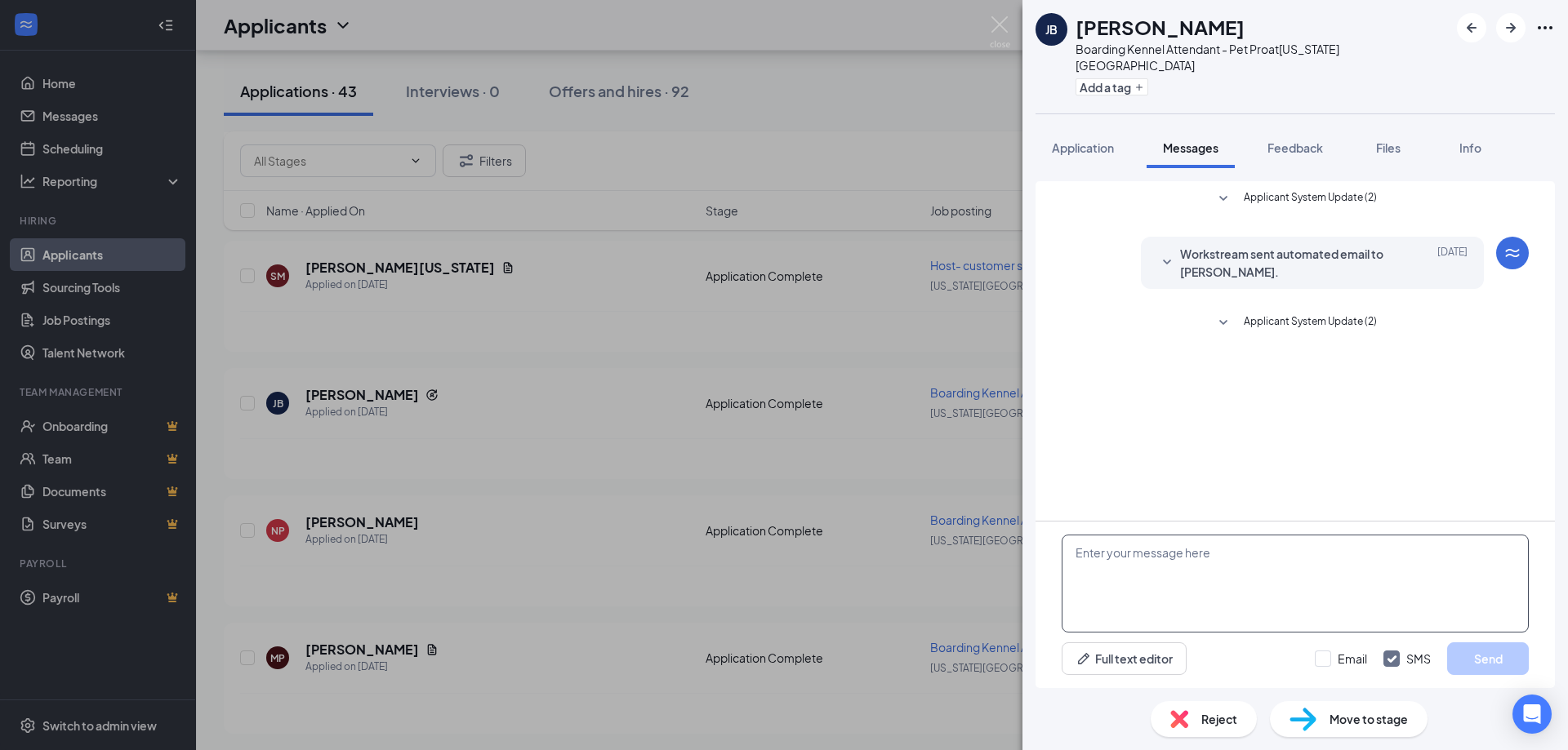
paste textarea "Good afternoon! Thank you for applying to Petsuites [US_STATE][GEOGRAPHIC_DATA]…"
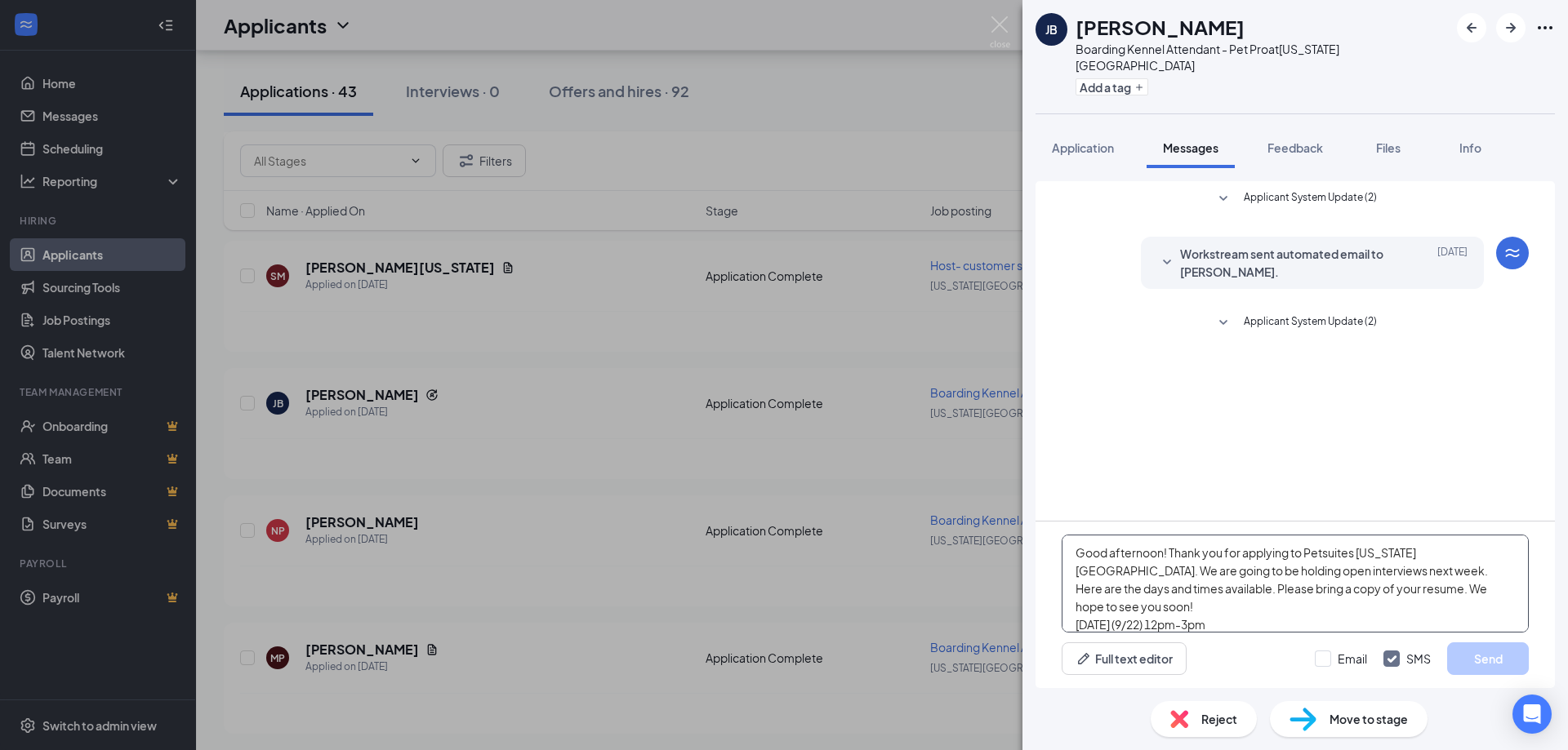
scroll to position [72, 0]
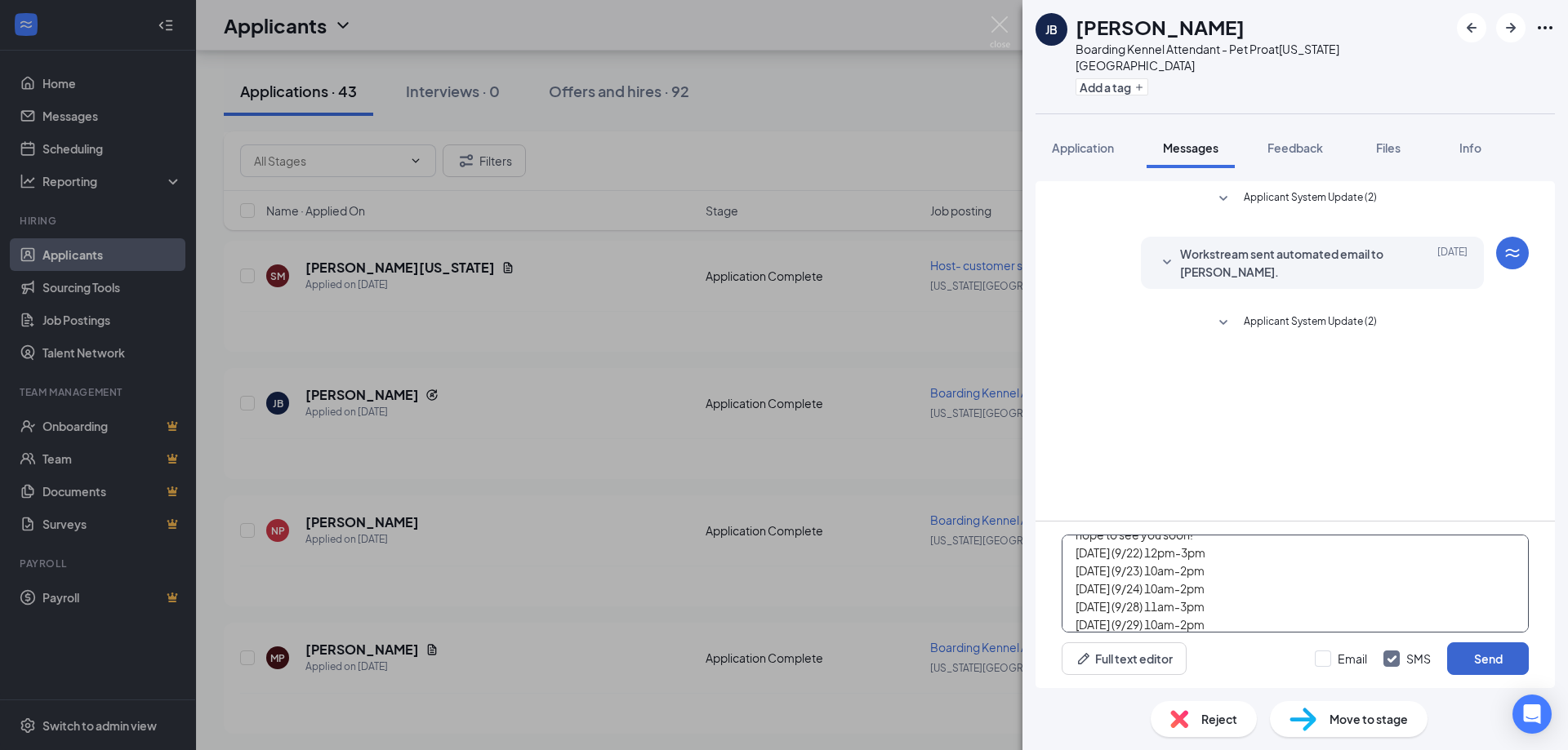
type textarea "Good afternoon! Thank you for applying to Petsuites [US_STATE][GEOGRAPHIC_DATA]…"
click at [1497, 658] on button "Send" at bounding box center [1488, 659] width 82 height 33
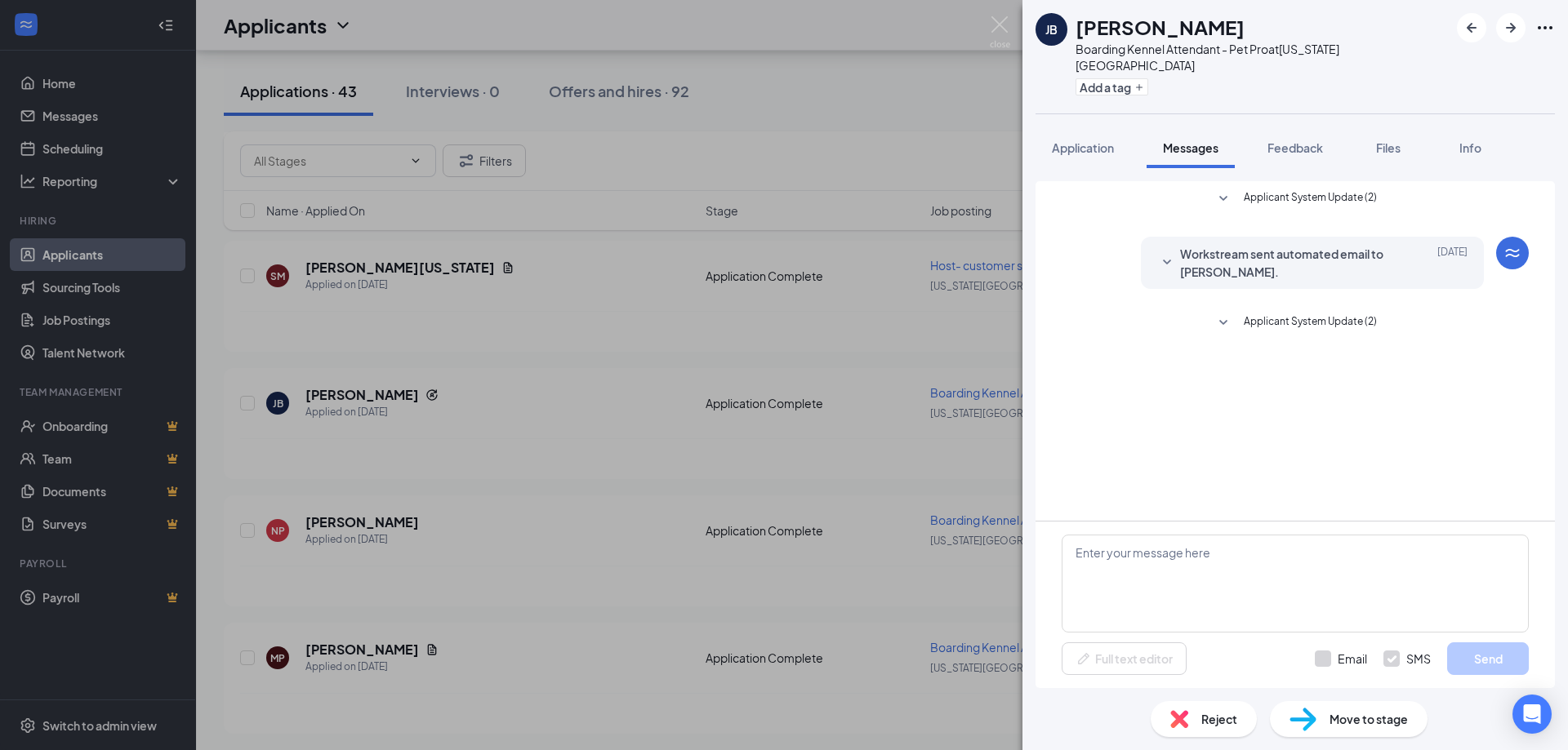
scroll to position [0, 0]
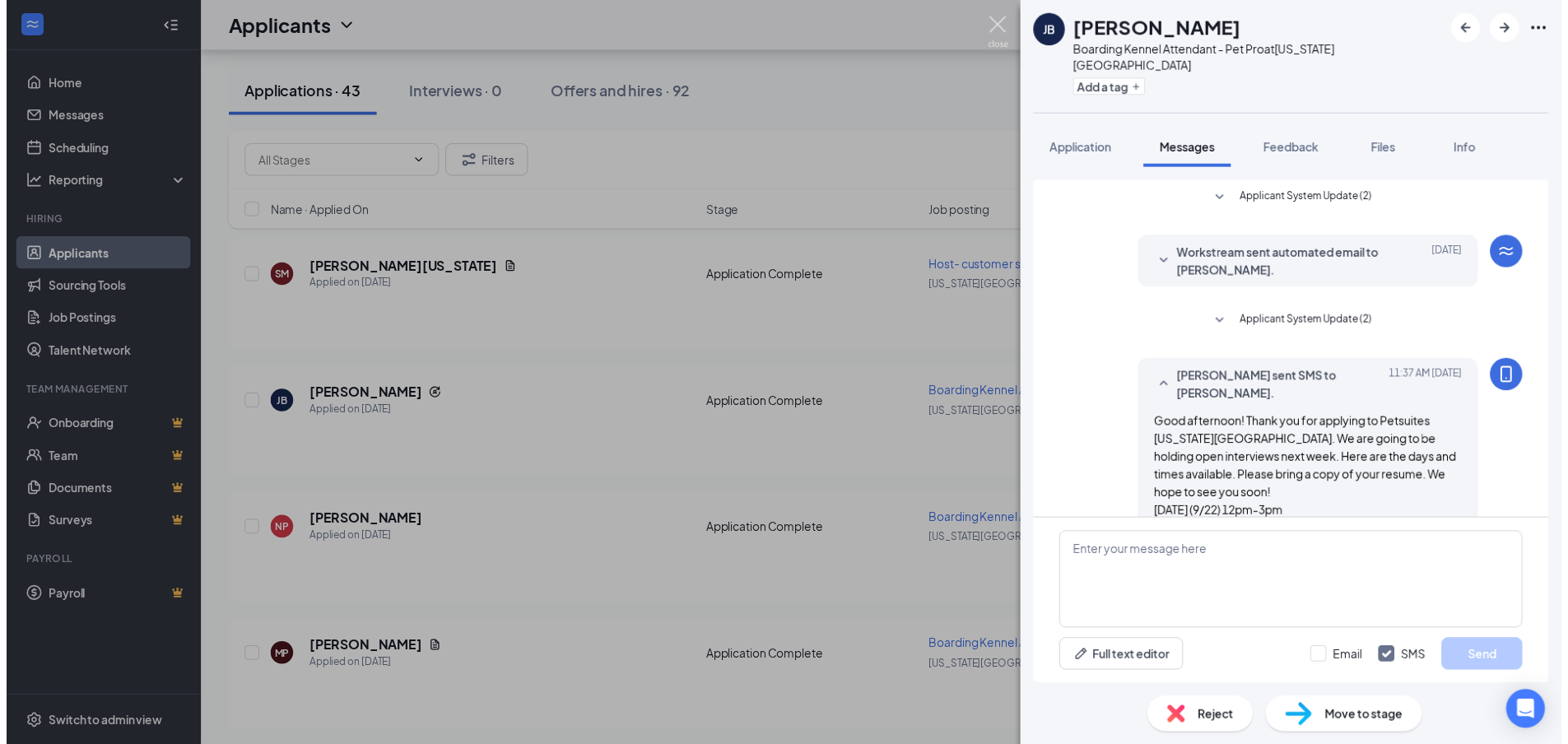
scroll to position [82, 0]
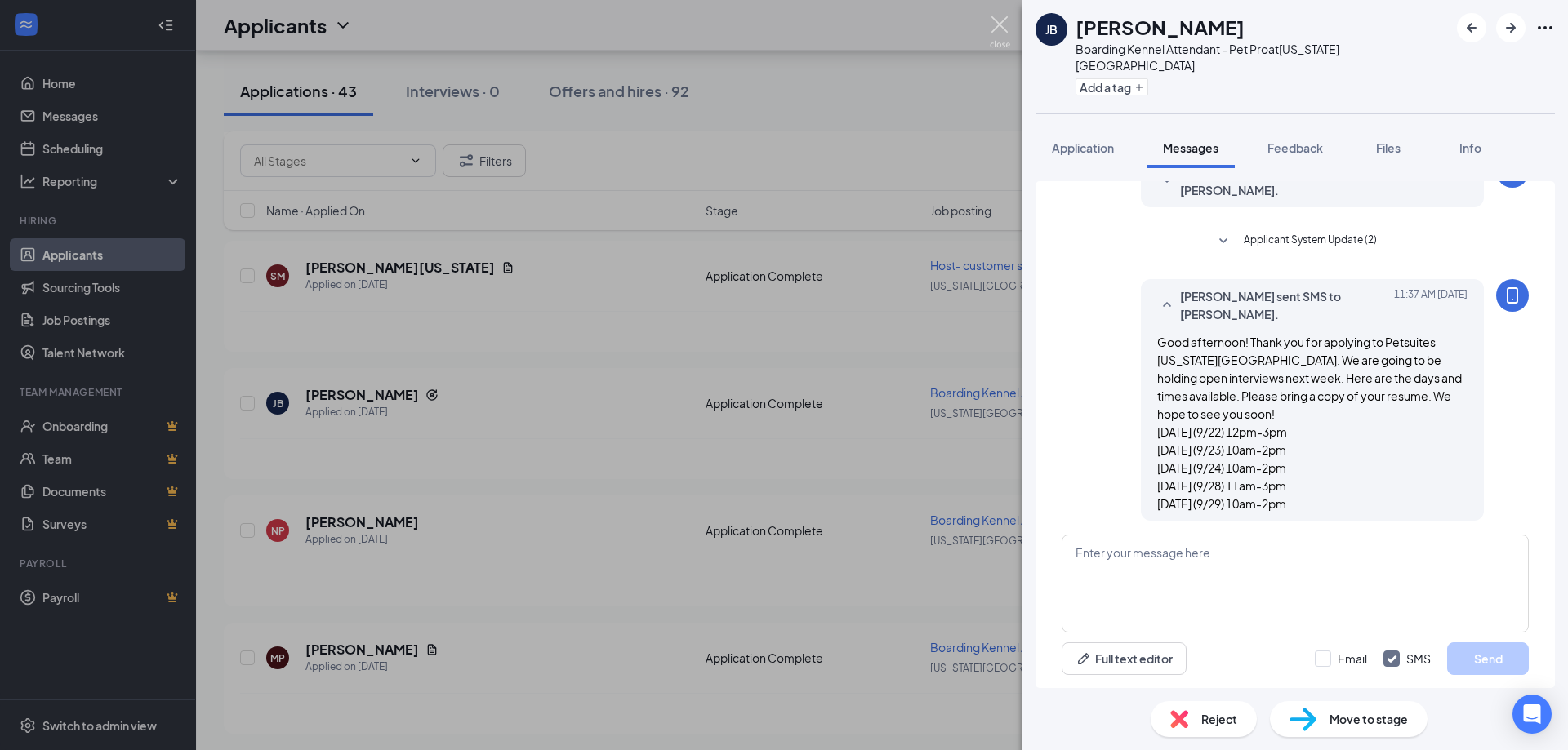
click at [998, 24] on img at bounding box center [1000, 32] width 20 height 32
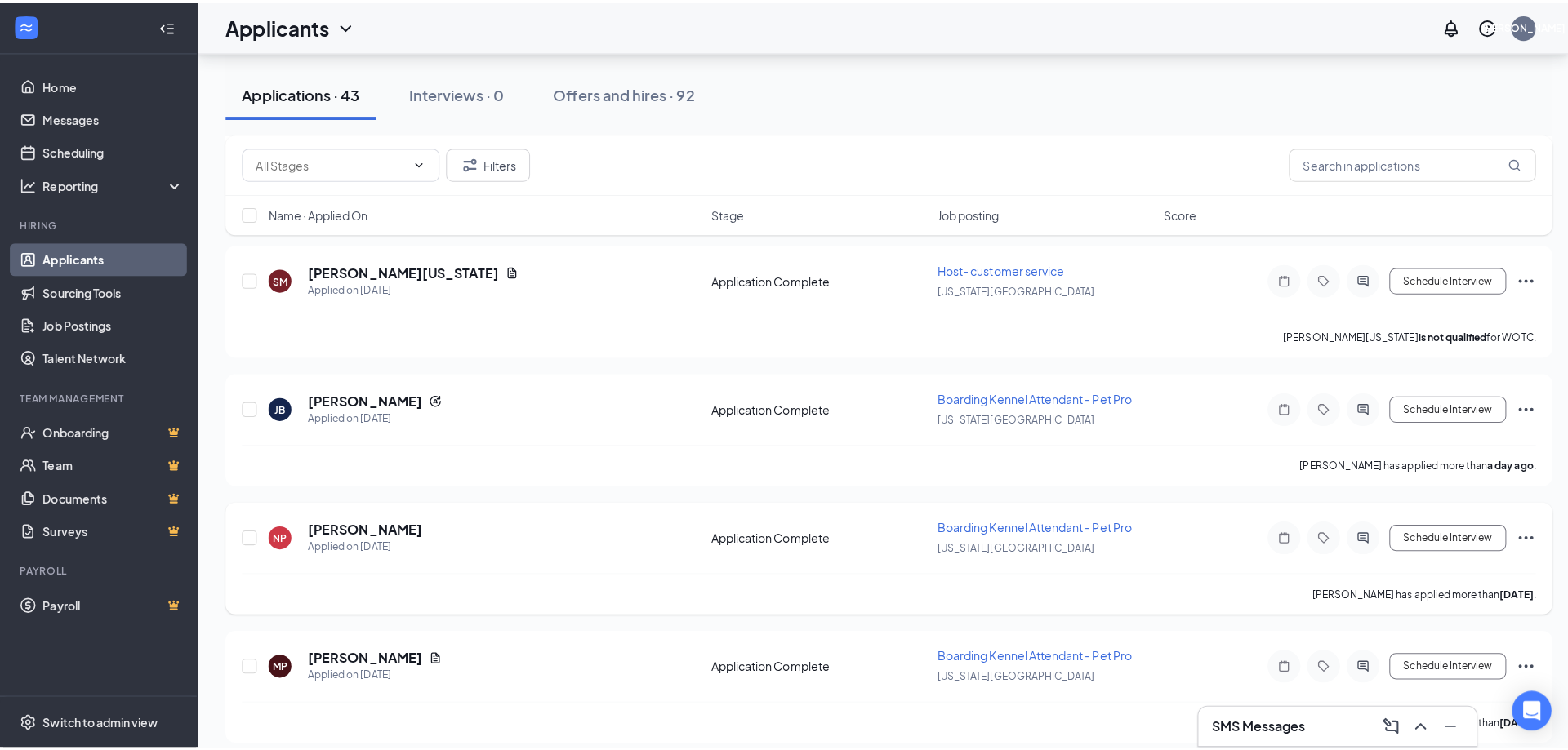
scroll to position [490, 0]
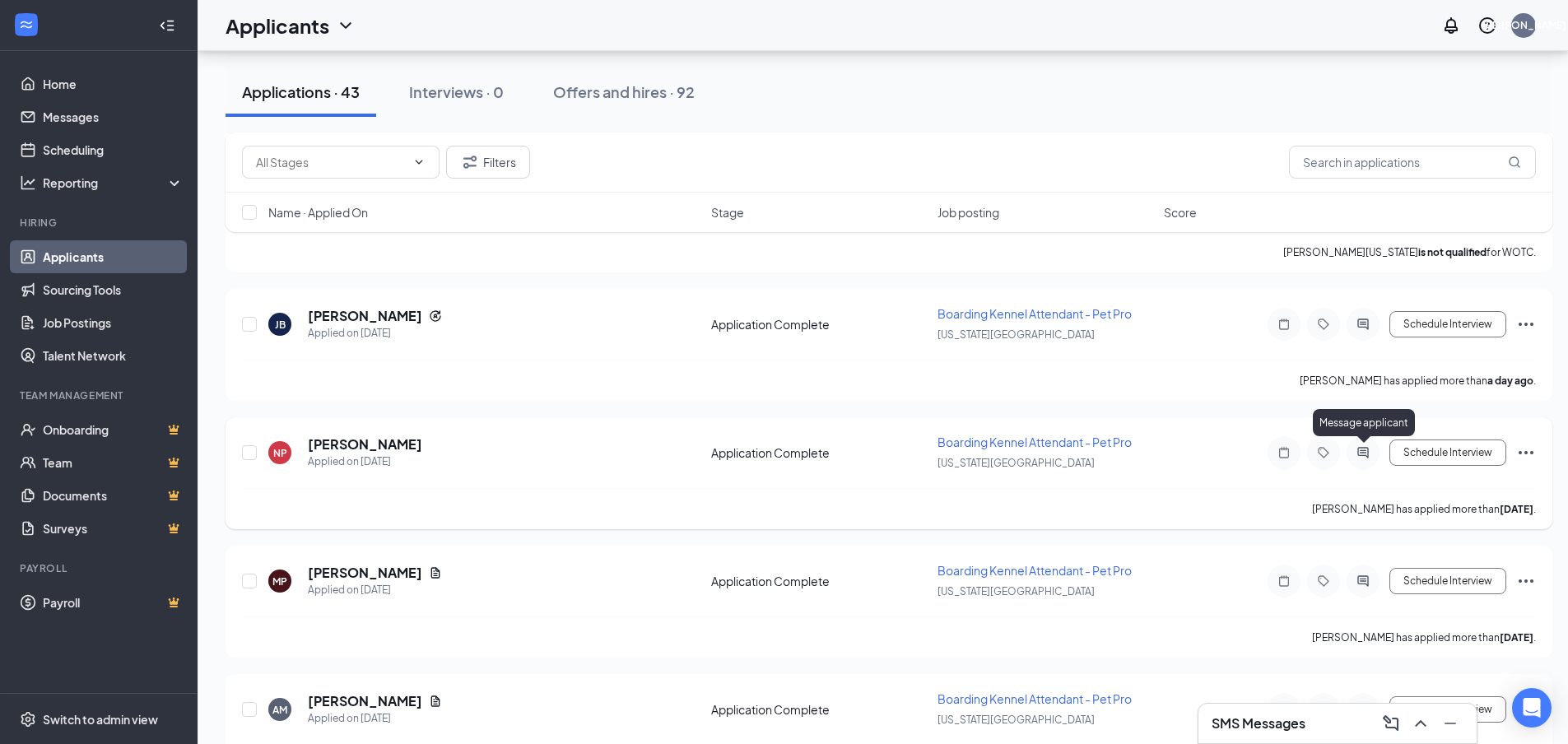
click at [1361, 454] on icon "ActiveChat" at bounding box center [1363, 452] width 20 height 13
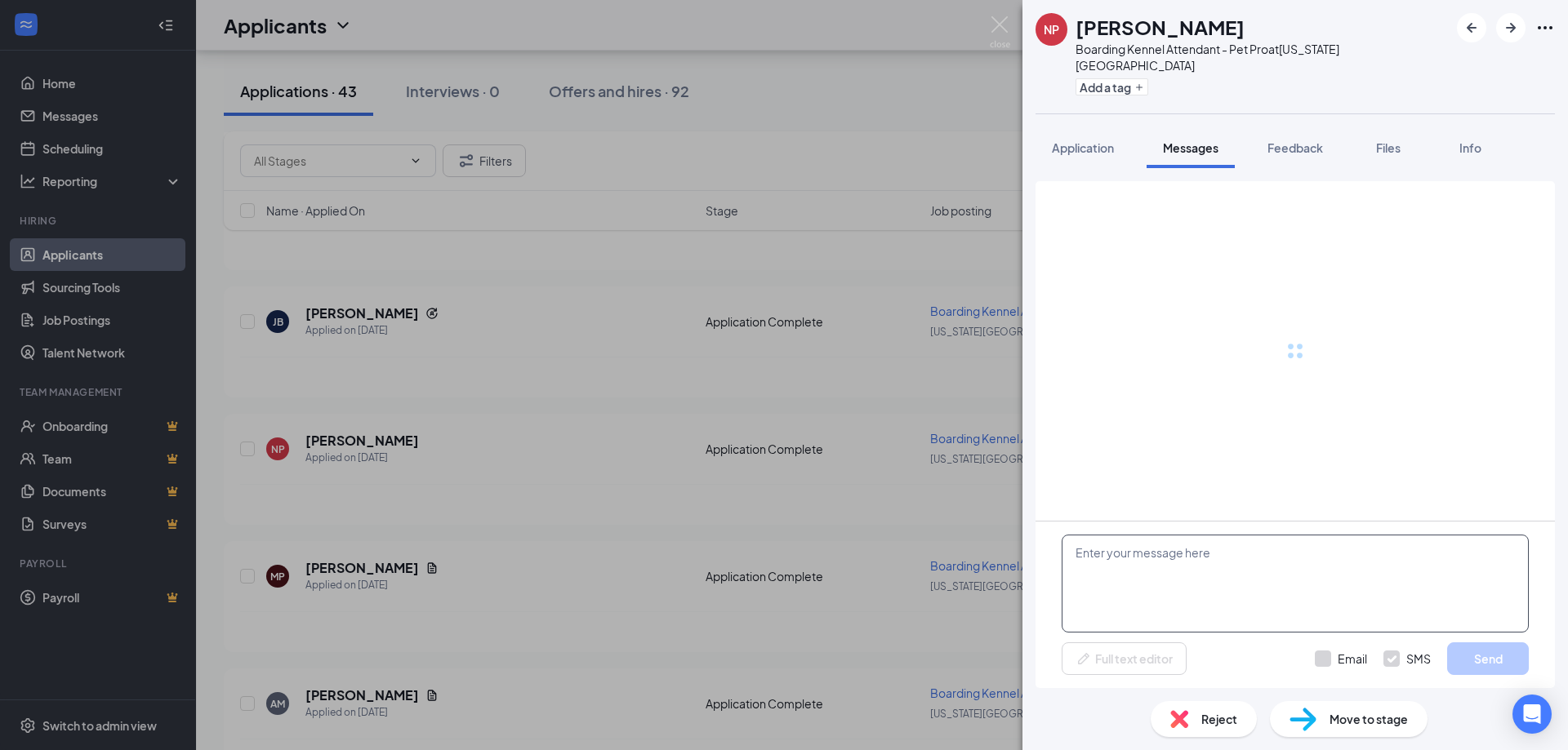
click at [1134, 592] on textarea at bounding box center [1295, 584] width 468 height 98
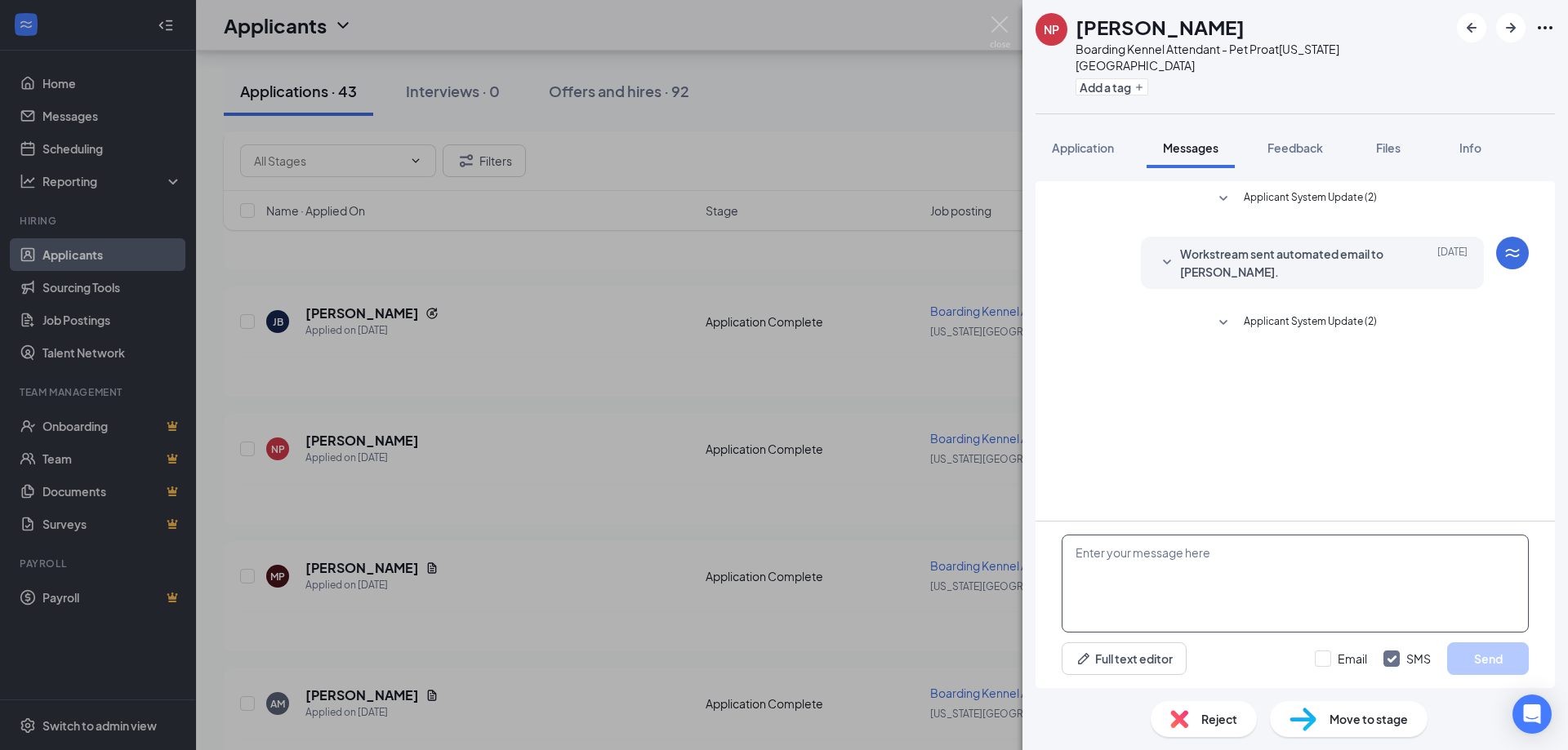
paste textarea "Good afternoon! Thank you for applying to Petsuites [US_STATE][GEOGRAPHIC_DATA]…"
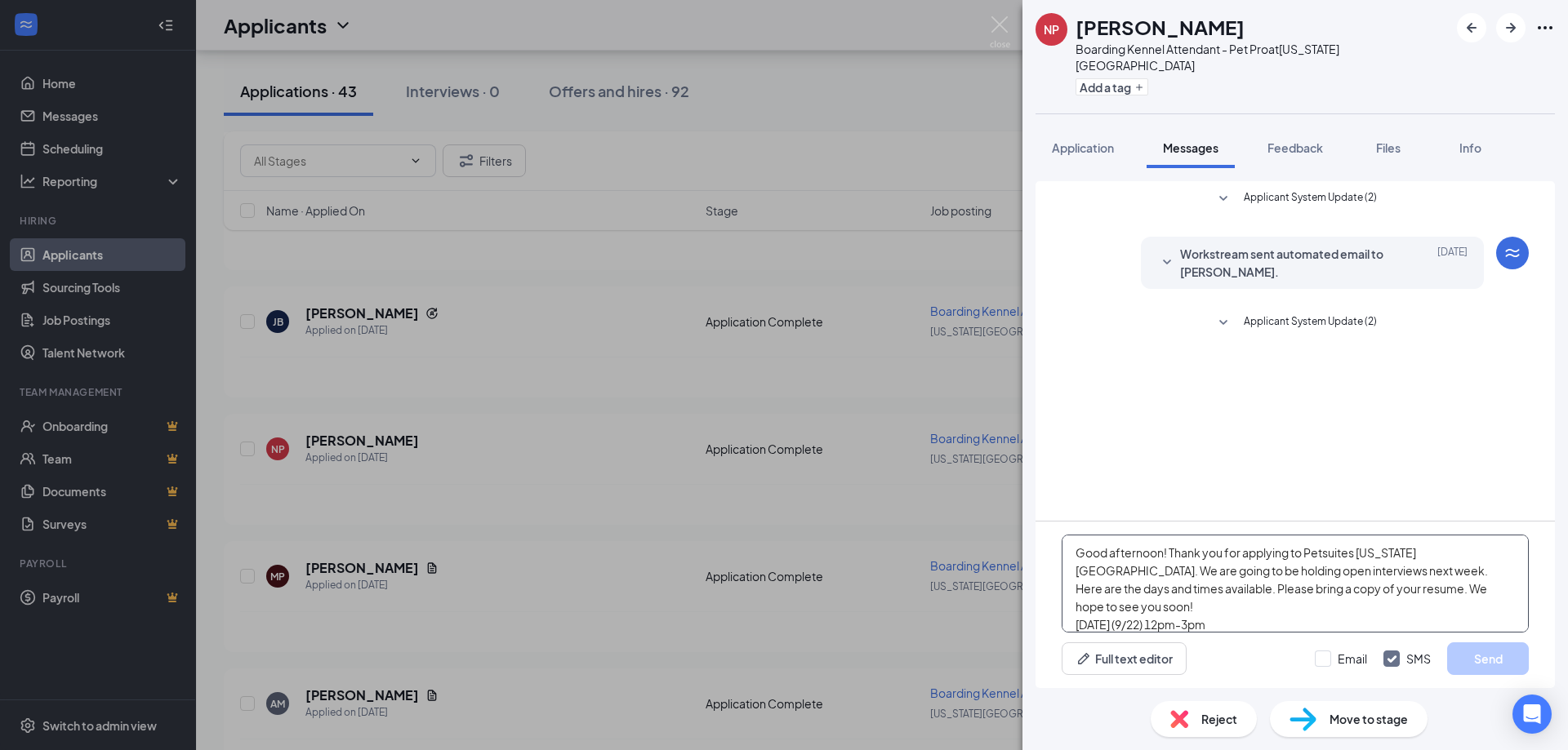
scroll to position [72, 0]
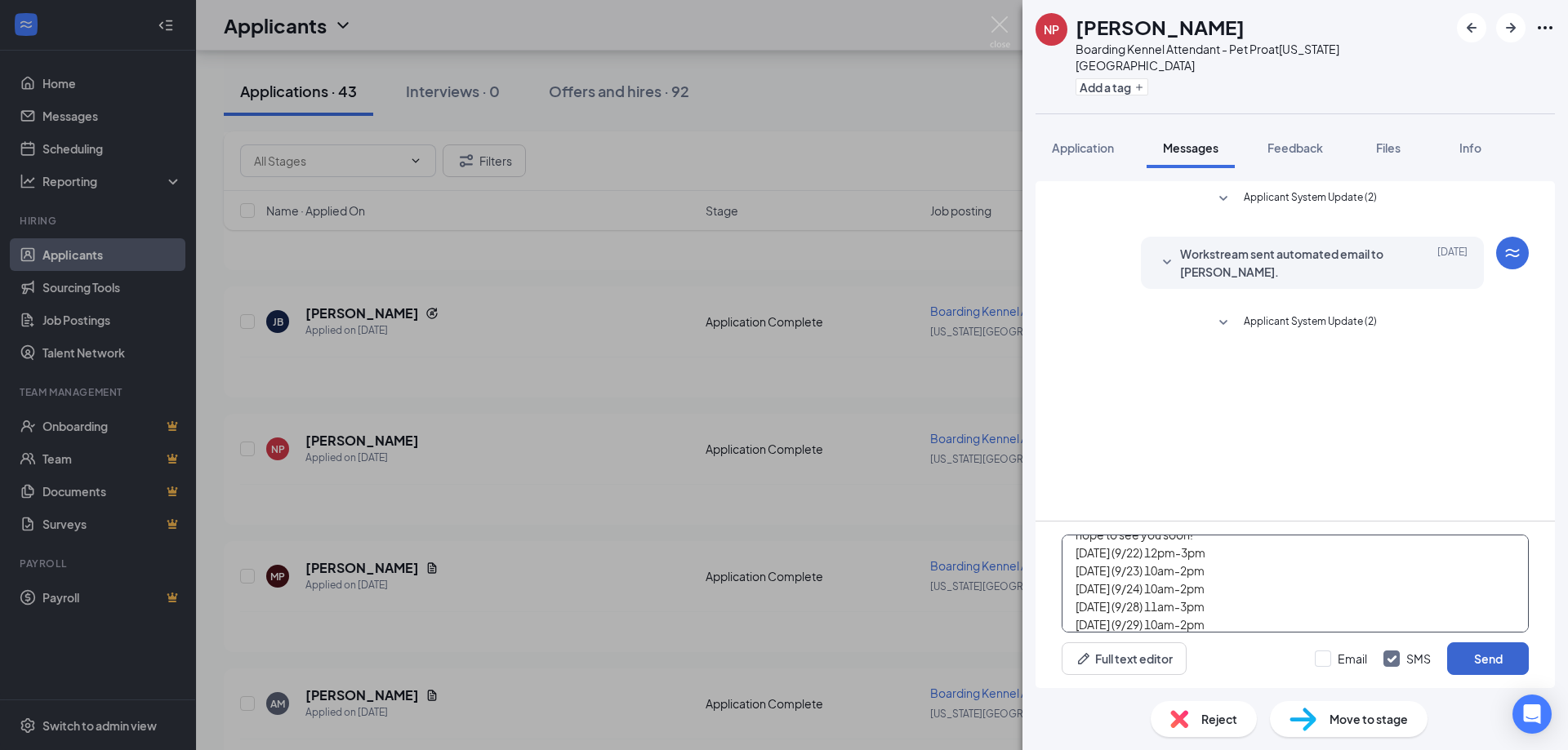
type textarea "Good afternoon! Thank you for applying to Petsuites [US_STATE][GEOGRAPHIC_DATA]…"
click at [1502, 665] on button "Send" at bounding box center [1488, 659] width 82 height 33
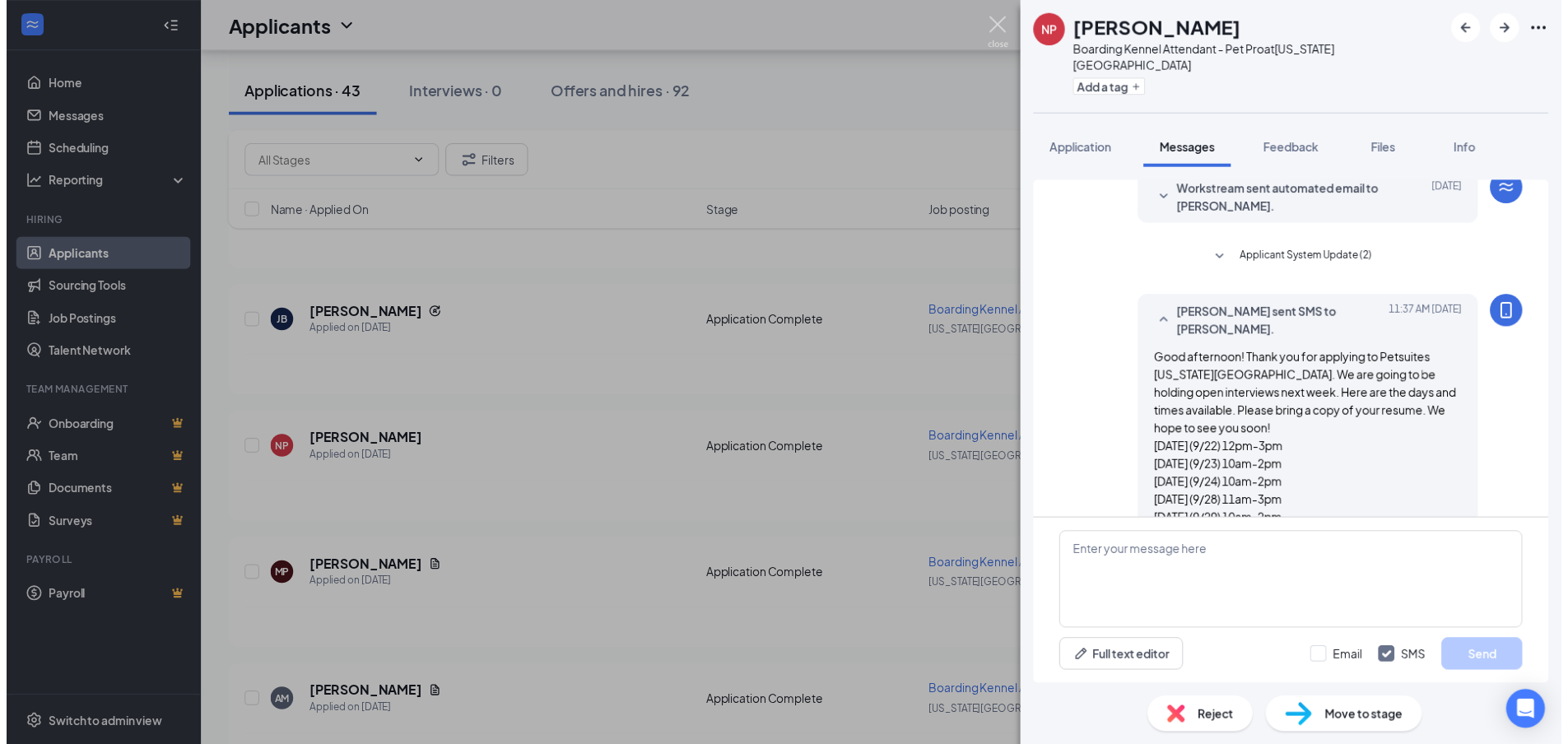
scroll to position [65, 0]
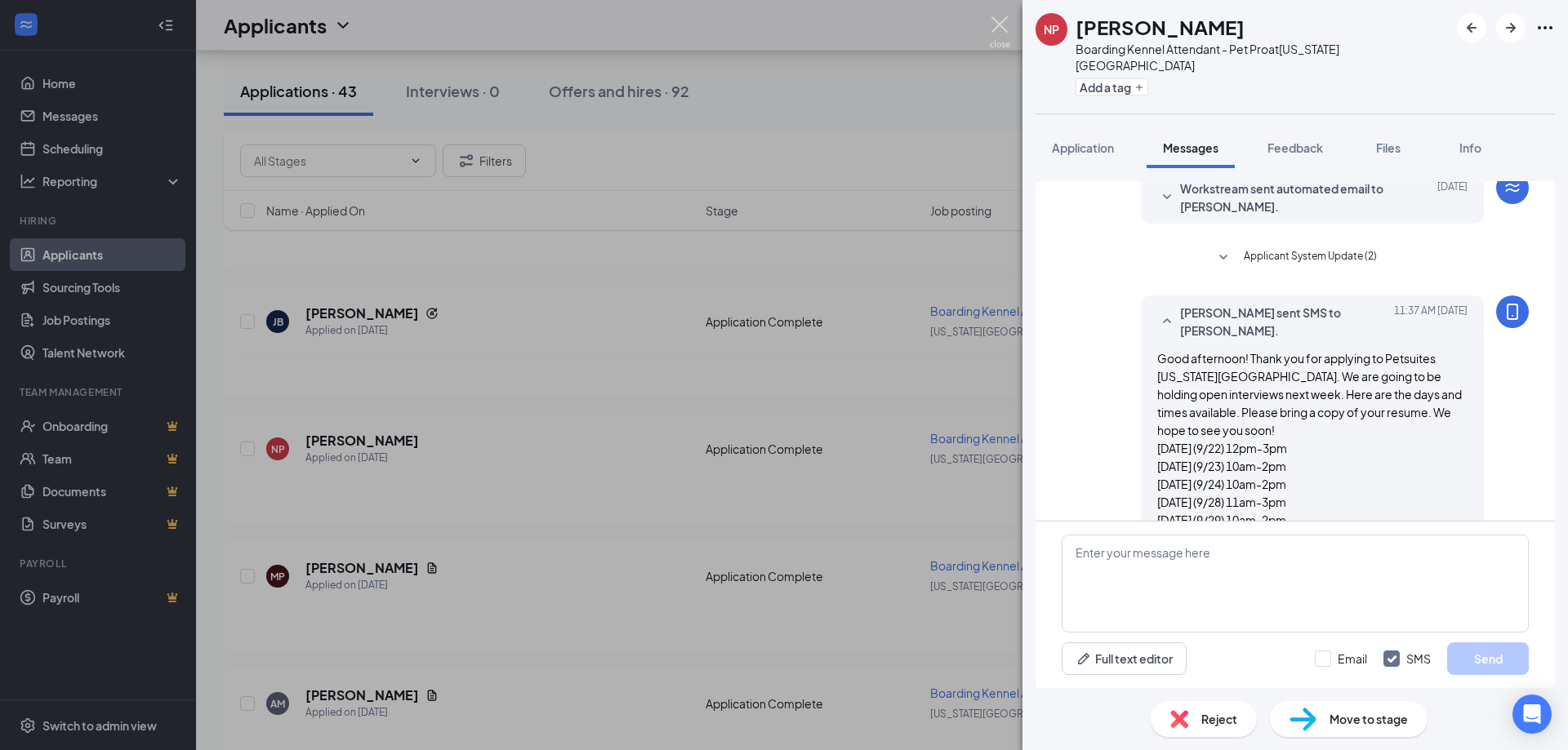
click at [998, 24] on img at bounding box center [1000, 32] width 20 height 32
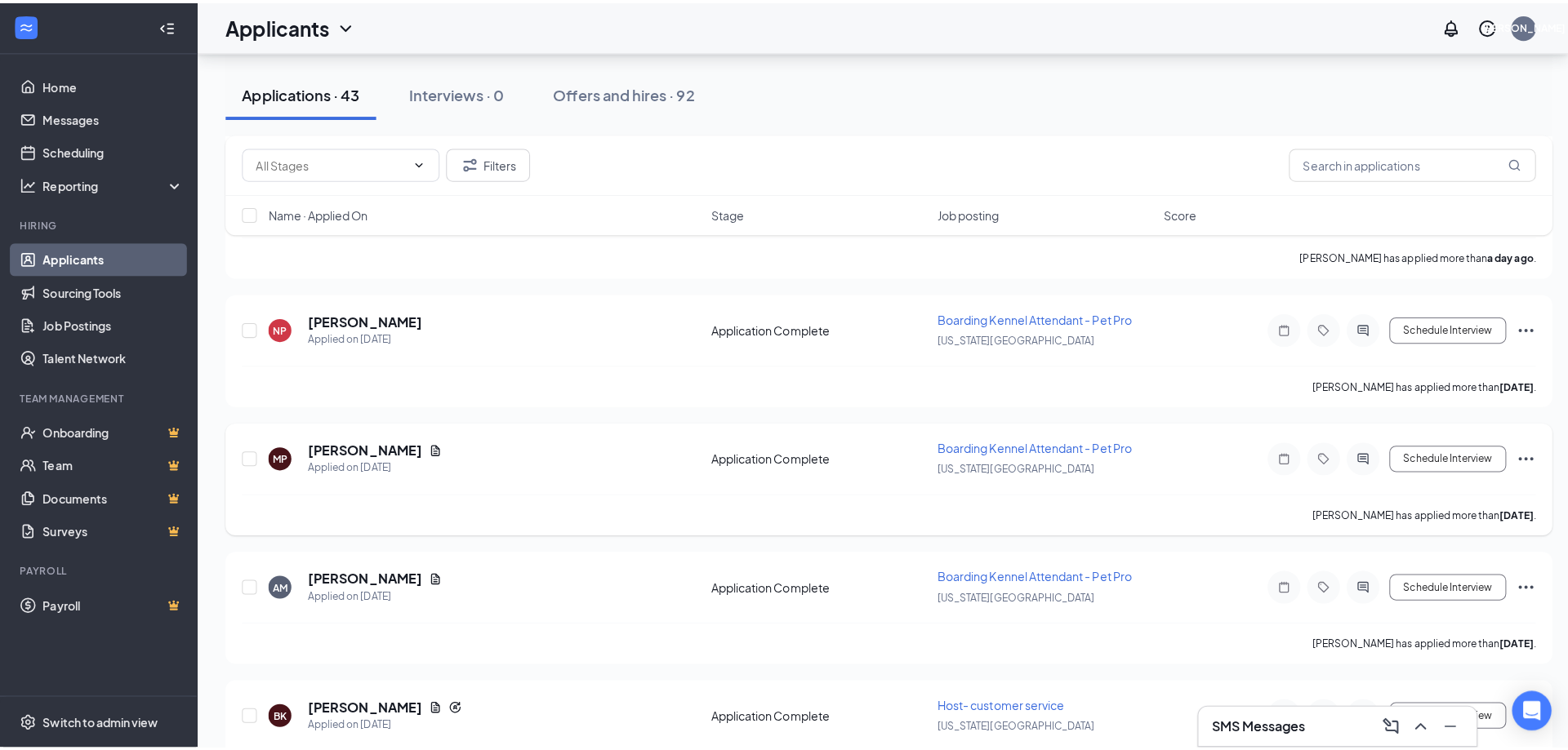
scroll to position [653, 0]
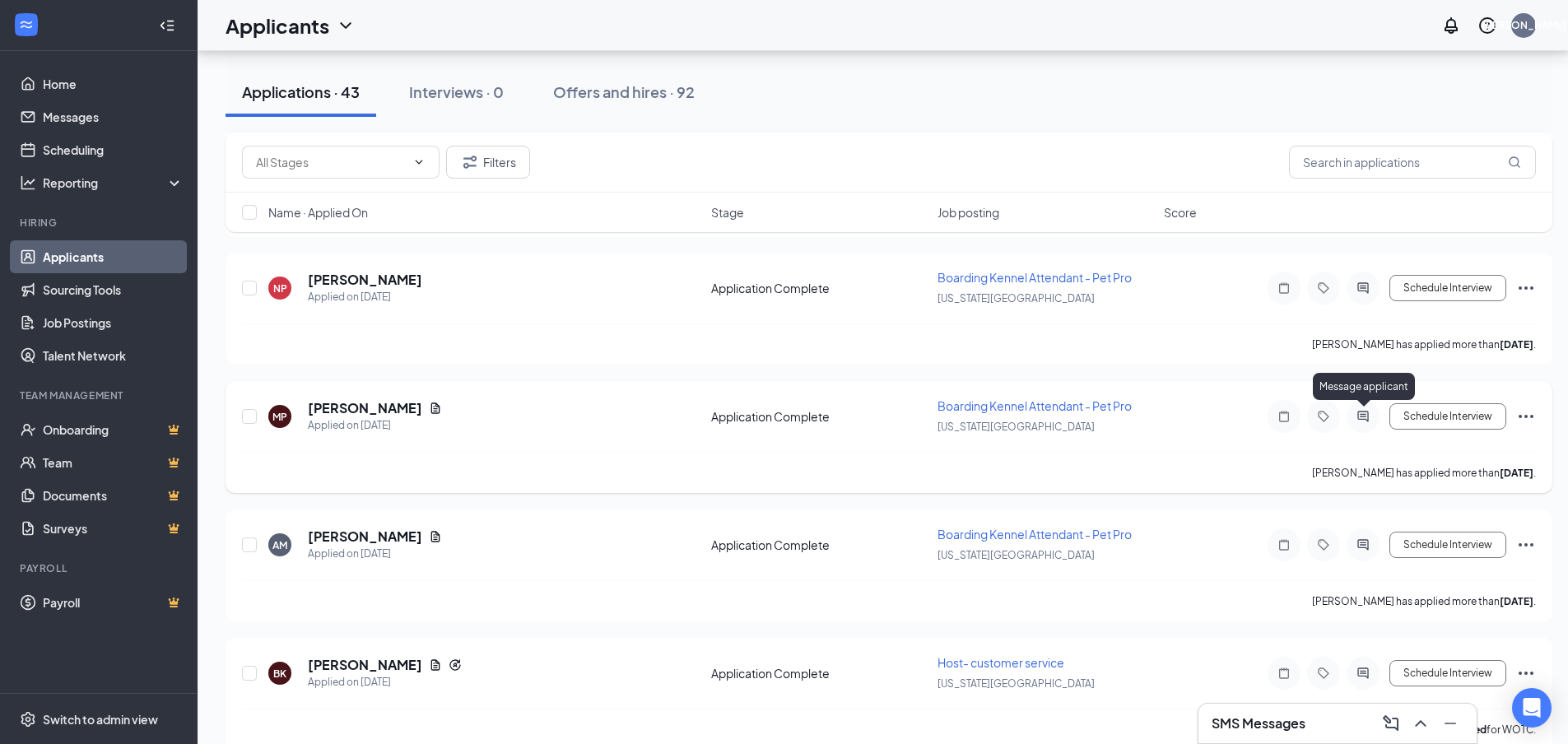
click at [1354, 415] on icon "ActiveChat" at bounding box center [1363, 416] width 20 height 13
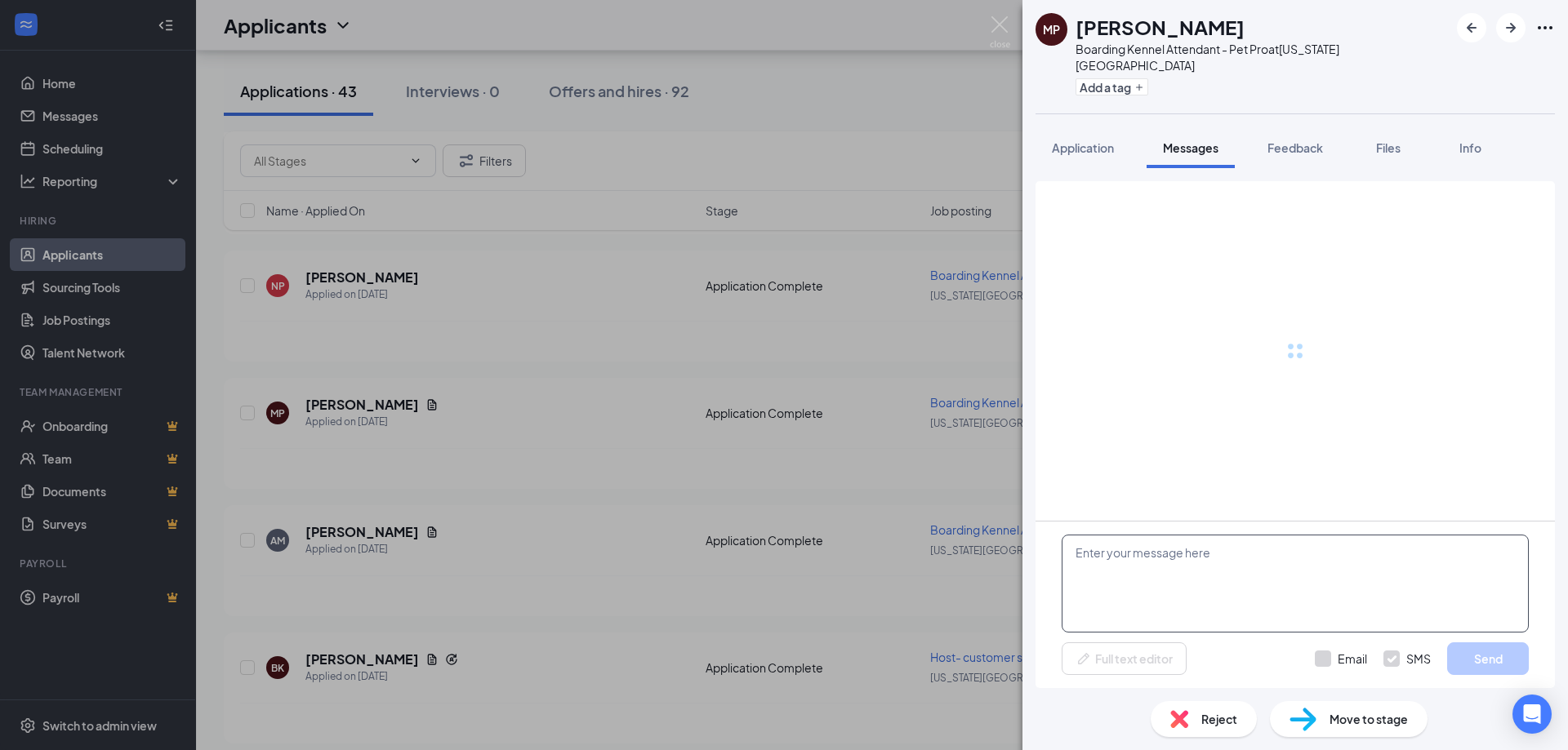
click at [1213, 591] on textarea at bounding box center [1295, 584] width 468 height 98
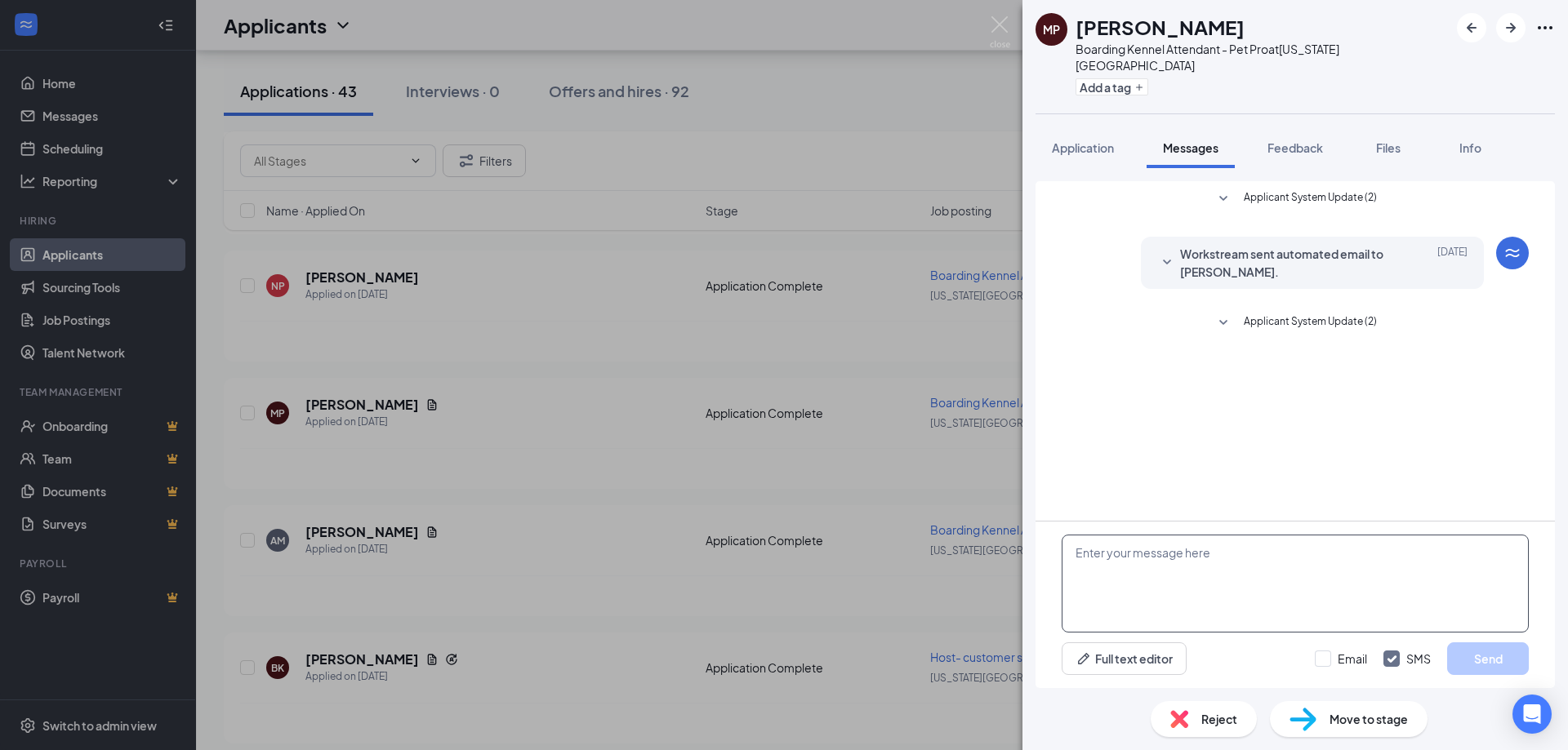
paste textarea "Good afternoon! Thank you for applying to Petsuites [US_STATE][GEOGRAPHIC_DATA]…"
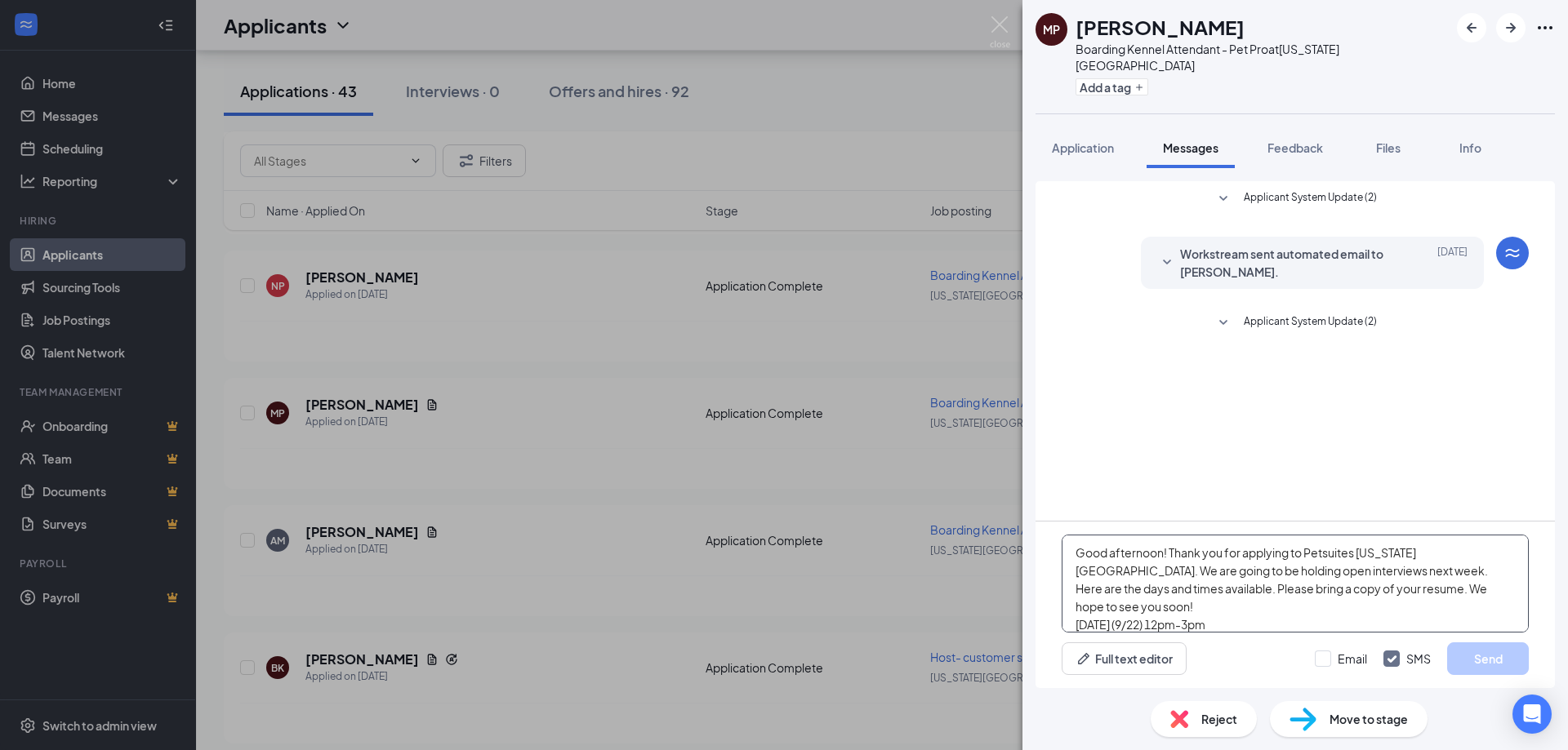
scroll to position [72, 0]
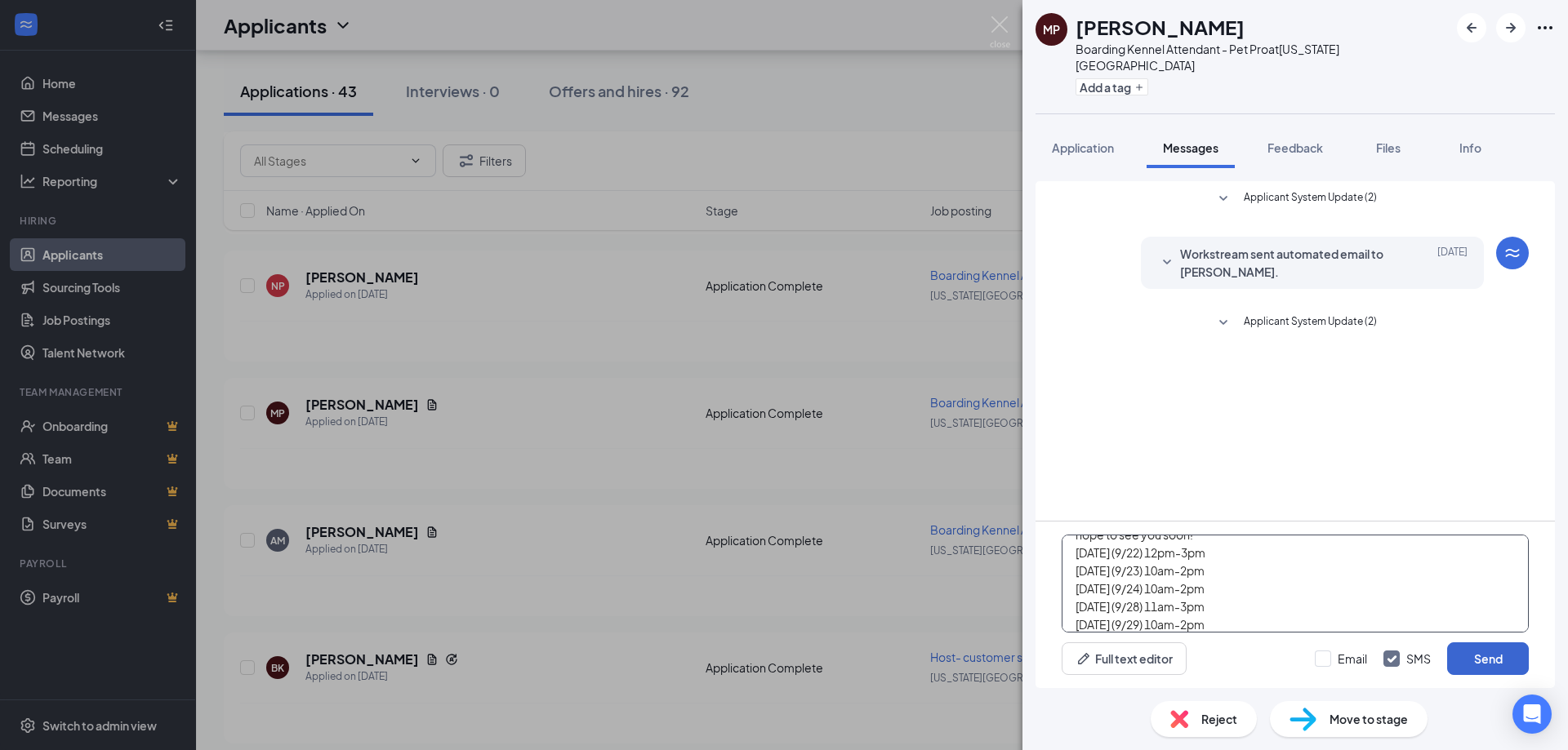
type textarea "Good afternoon! Thank you for applying to Petsuites [US_STATE][GEOGRAPHIC_DATA]…"
click at [1468, 659] on button "Send" at bounding box center [1488, 659] width 82 height 33
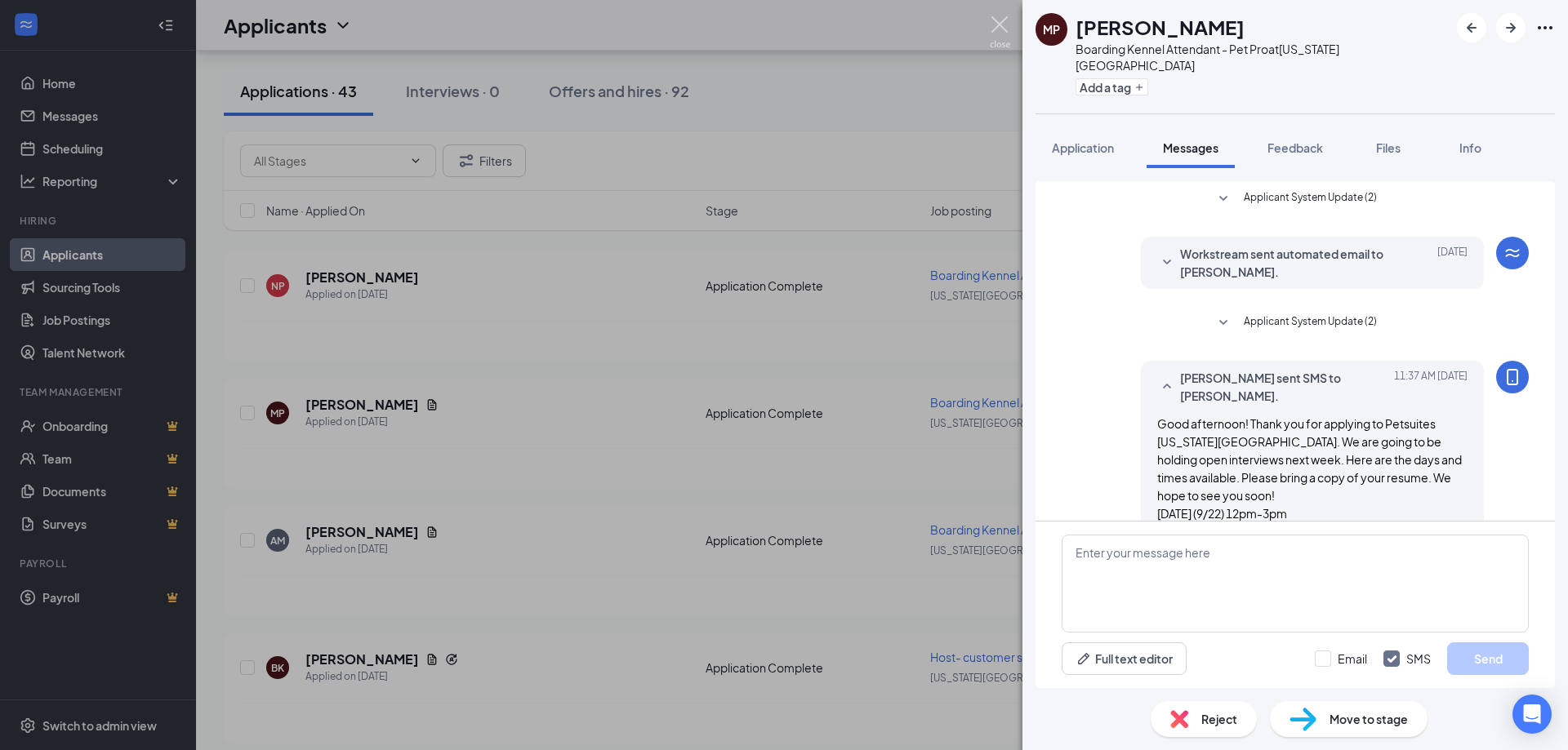
scroll to position [82, 0]
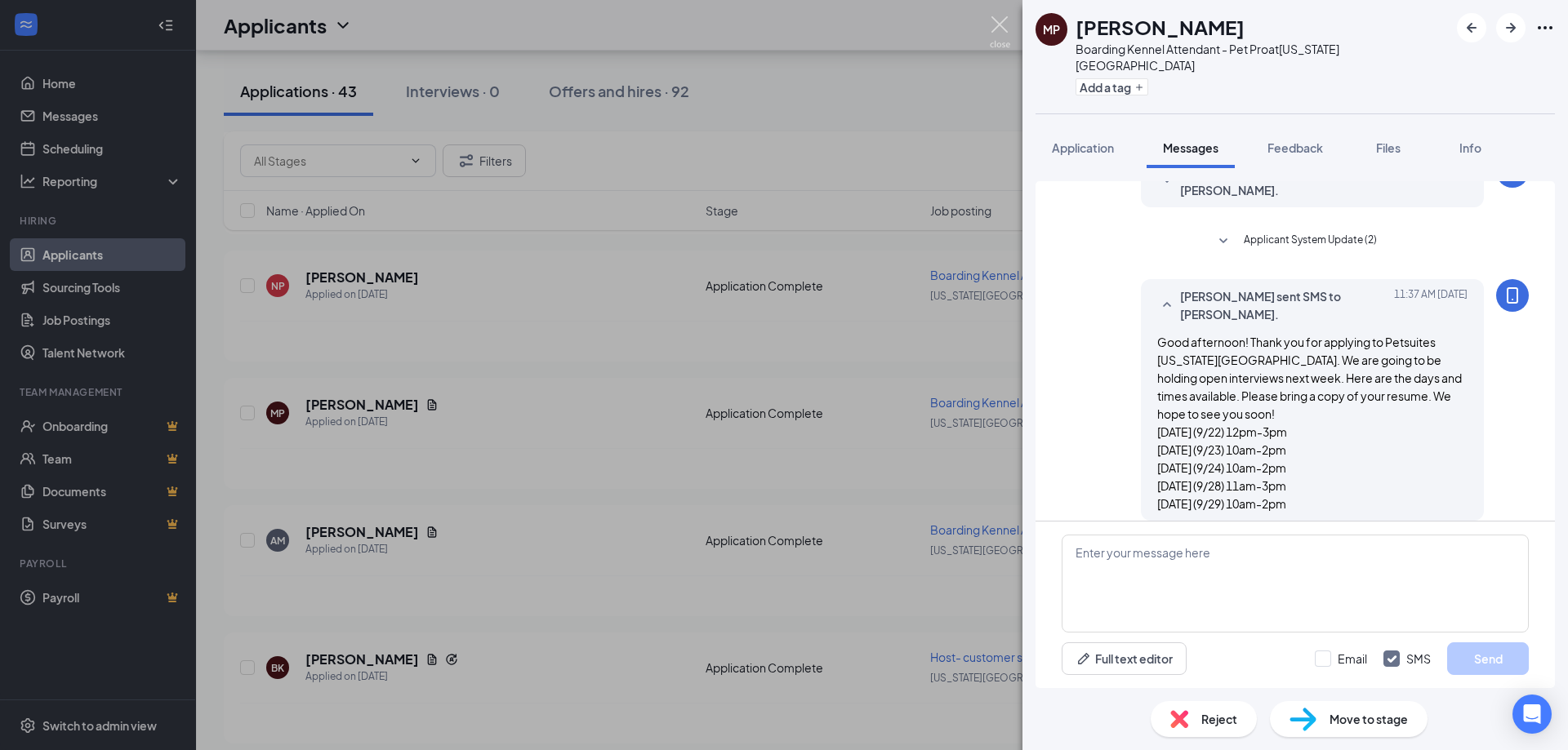
click at [998, 30] on img at bounding box center [1000, 32] width 20 height 32
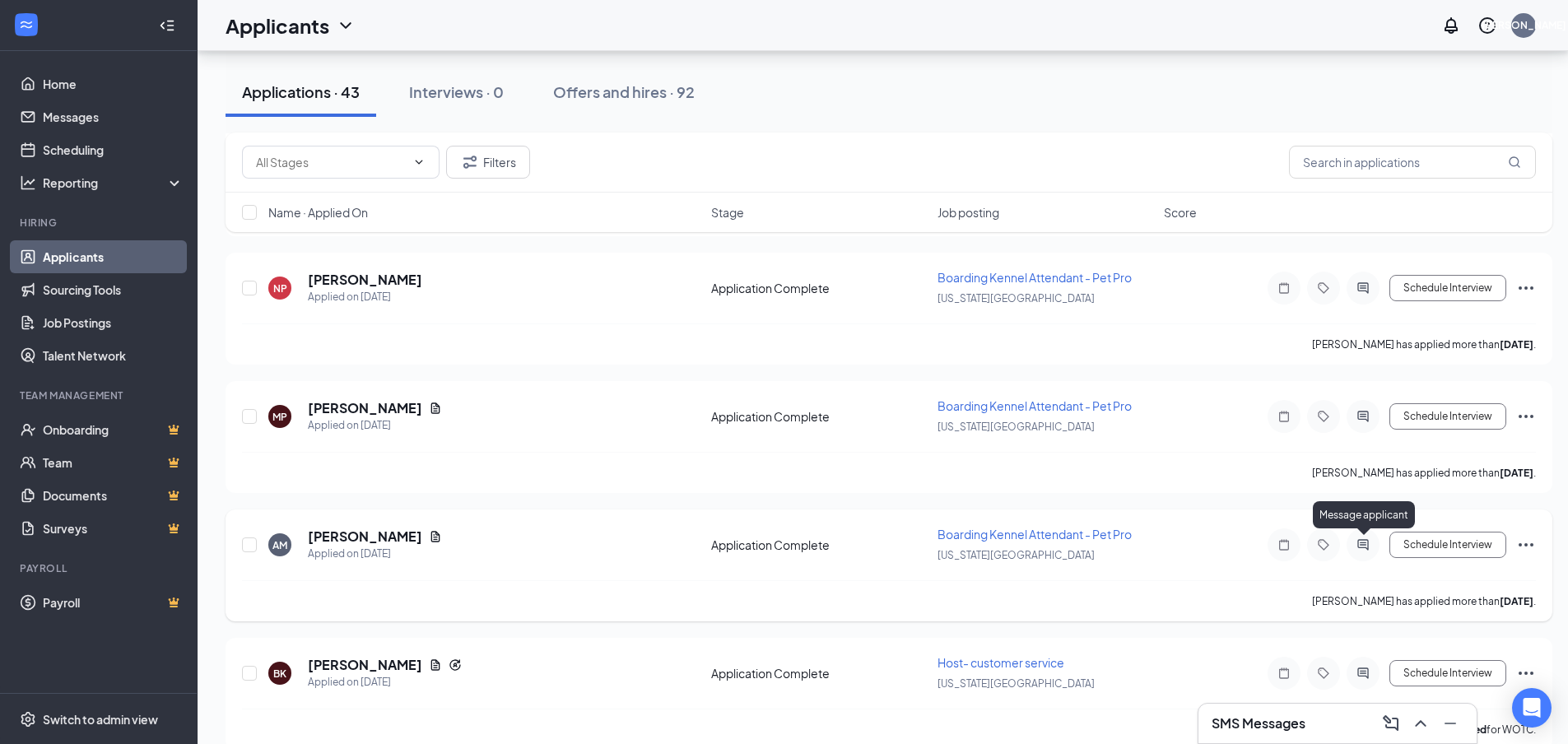
click at [1356, 549] on icon "ActiveChat" at bounding box center [1363, 544] width 20 height 13
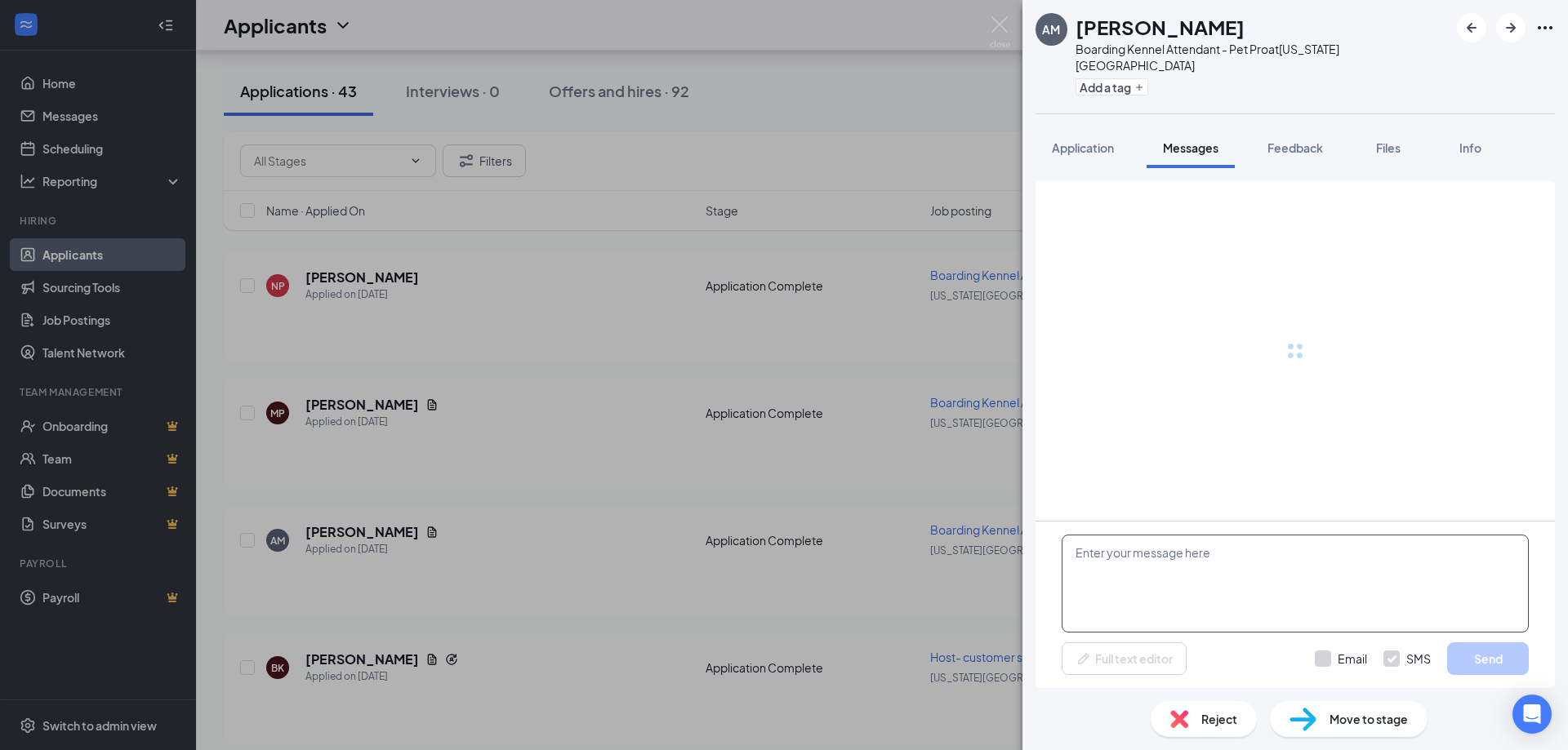
click at [1157, 574] on textarea at bounding box center [1295, 584] width 468 height 98
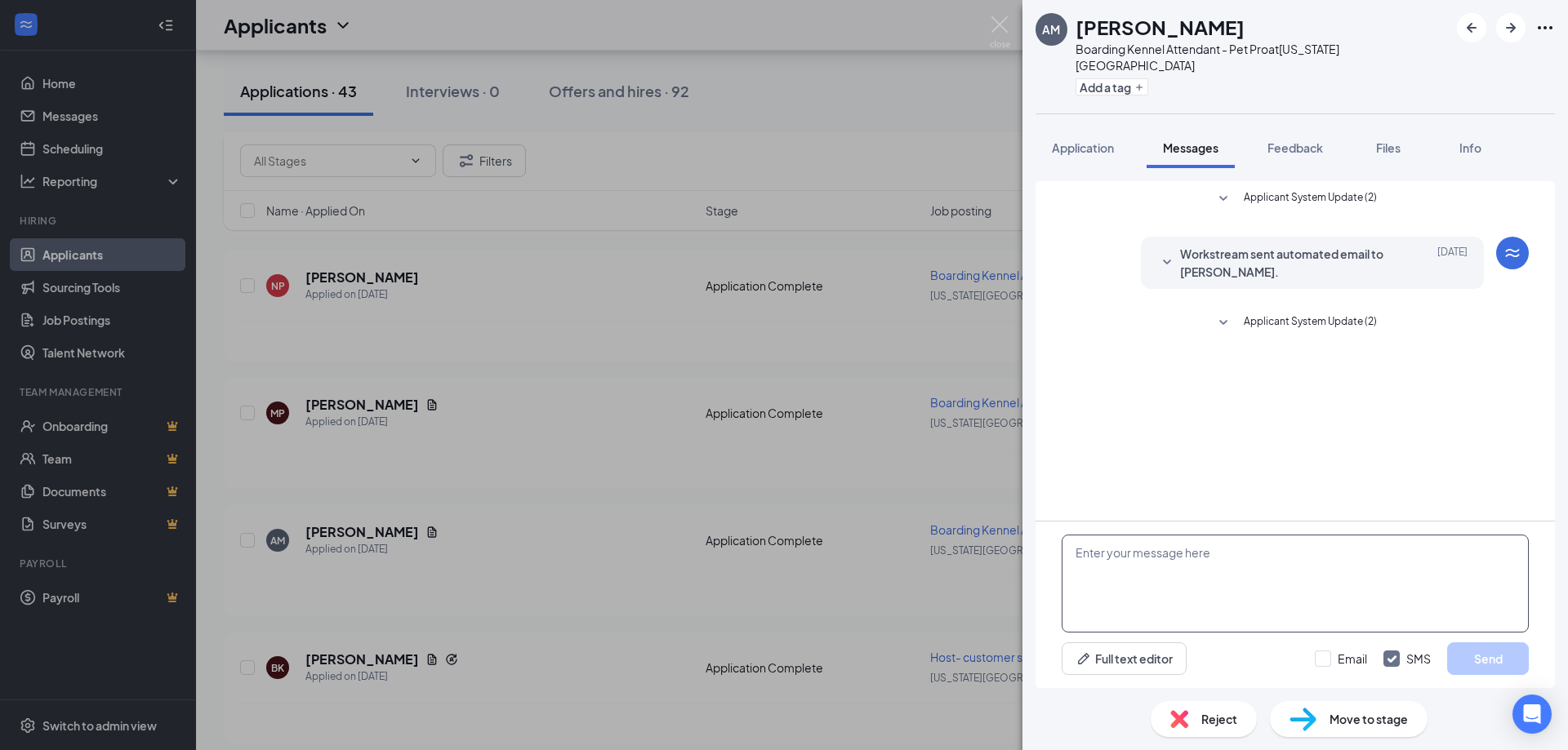
paste textarea "Good afternoon! Thank you for applying to Petsuites [US_STATE][GEOGRAPHIC_DATA]…"
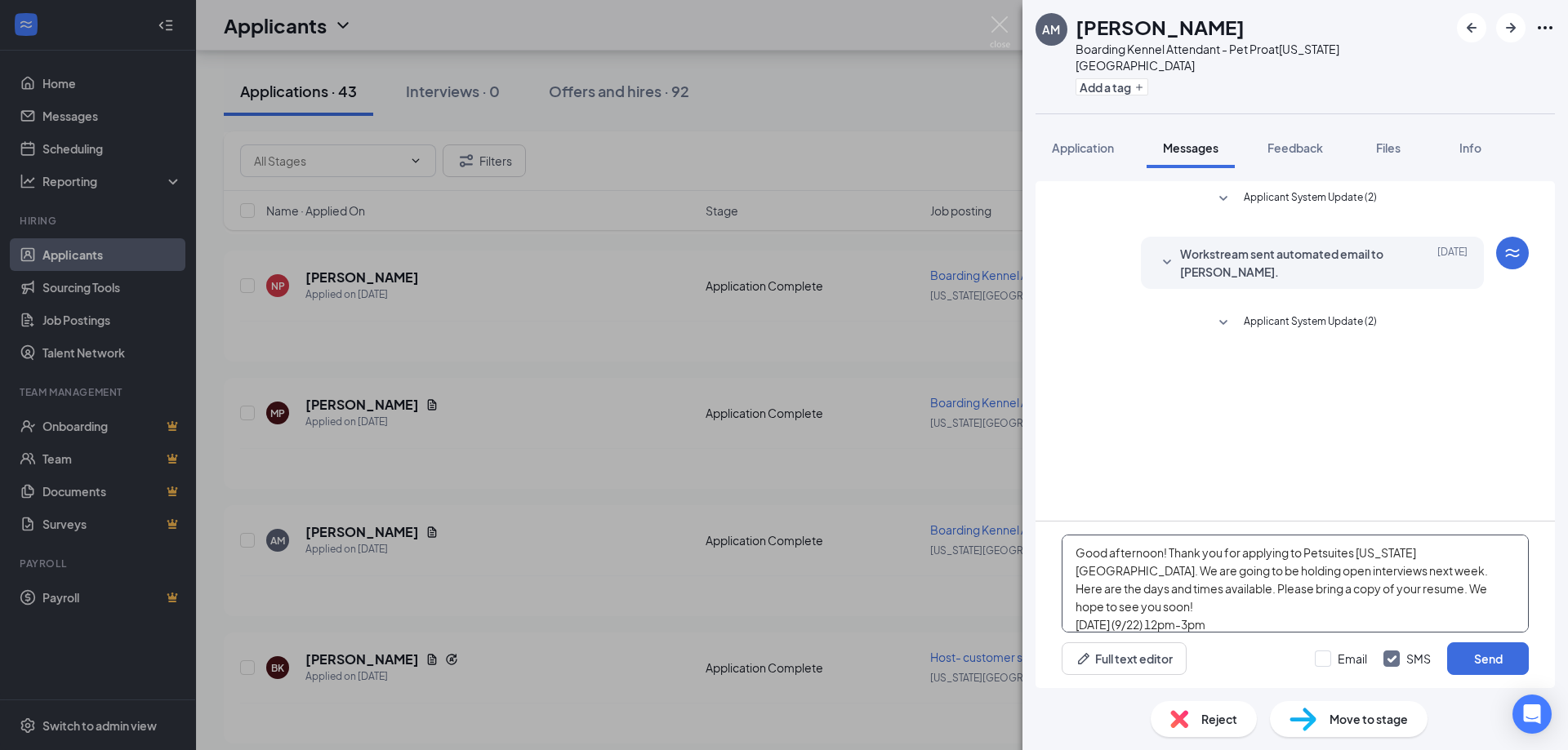
scroll to position [72, 0]
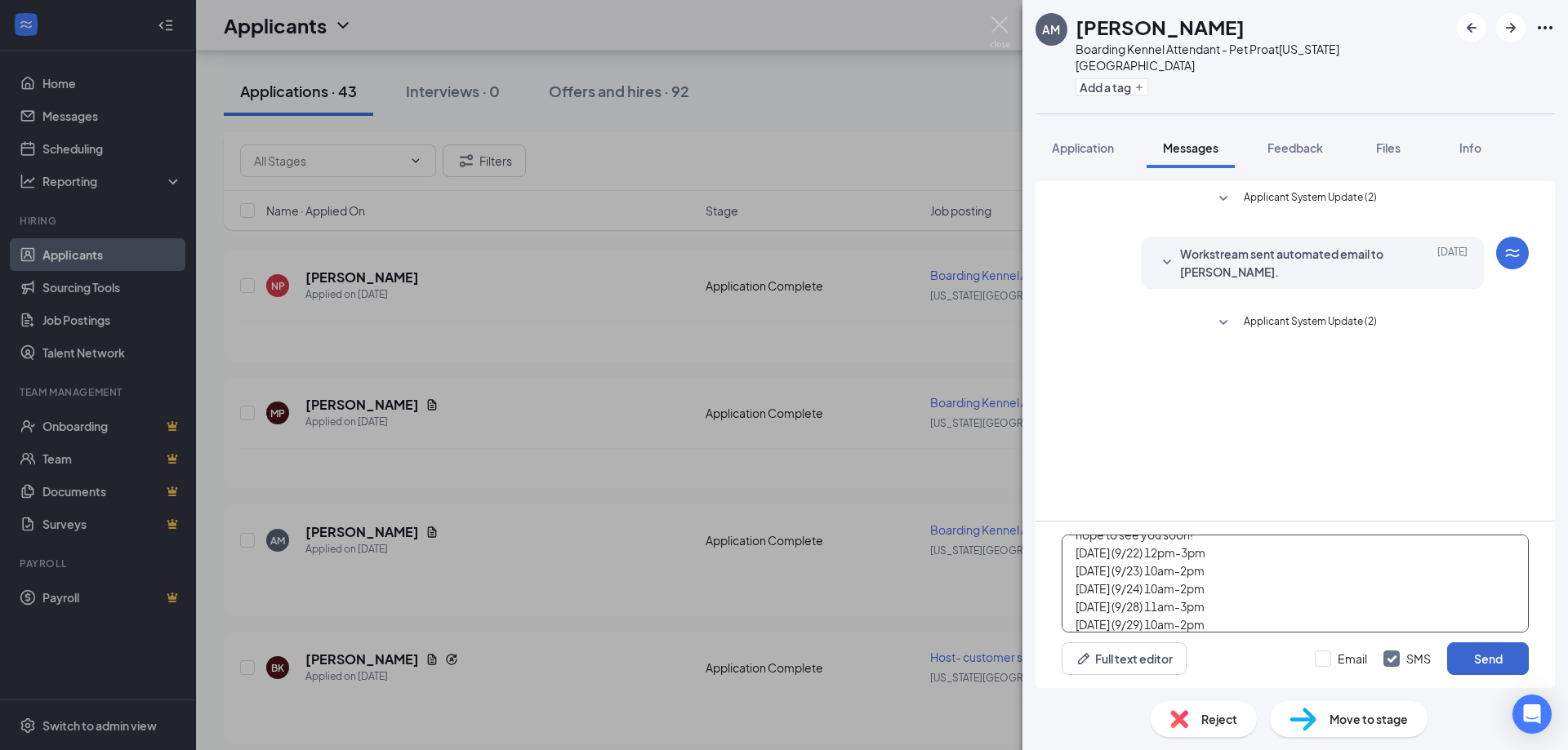
type textarea "Good afternoon! Thank you for applying to Petsuites [US_STATE][GEOGRAPHIC_DATA]…"
click at [1502, 661] on button "Send" at bounding box center [1488, 659] width 82 height 33
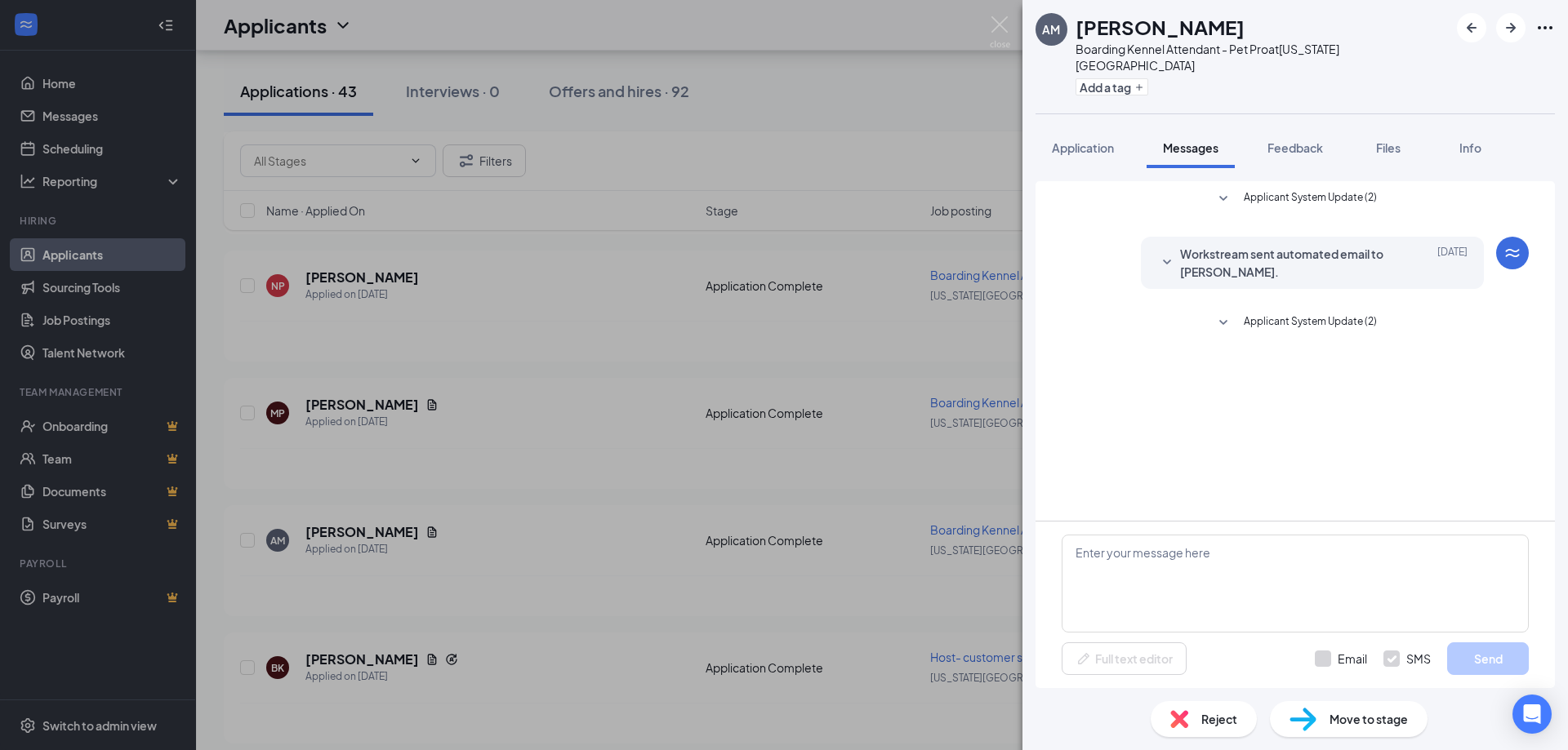
scroll to position [0, 0]
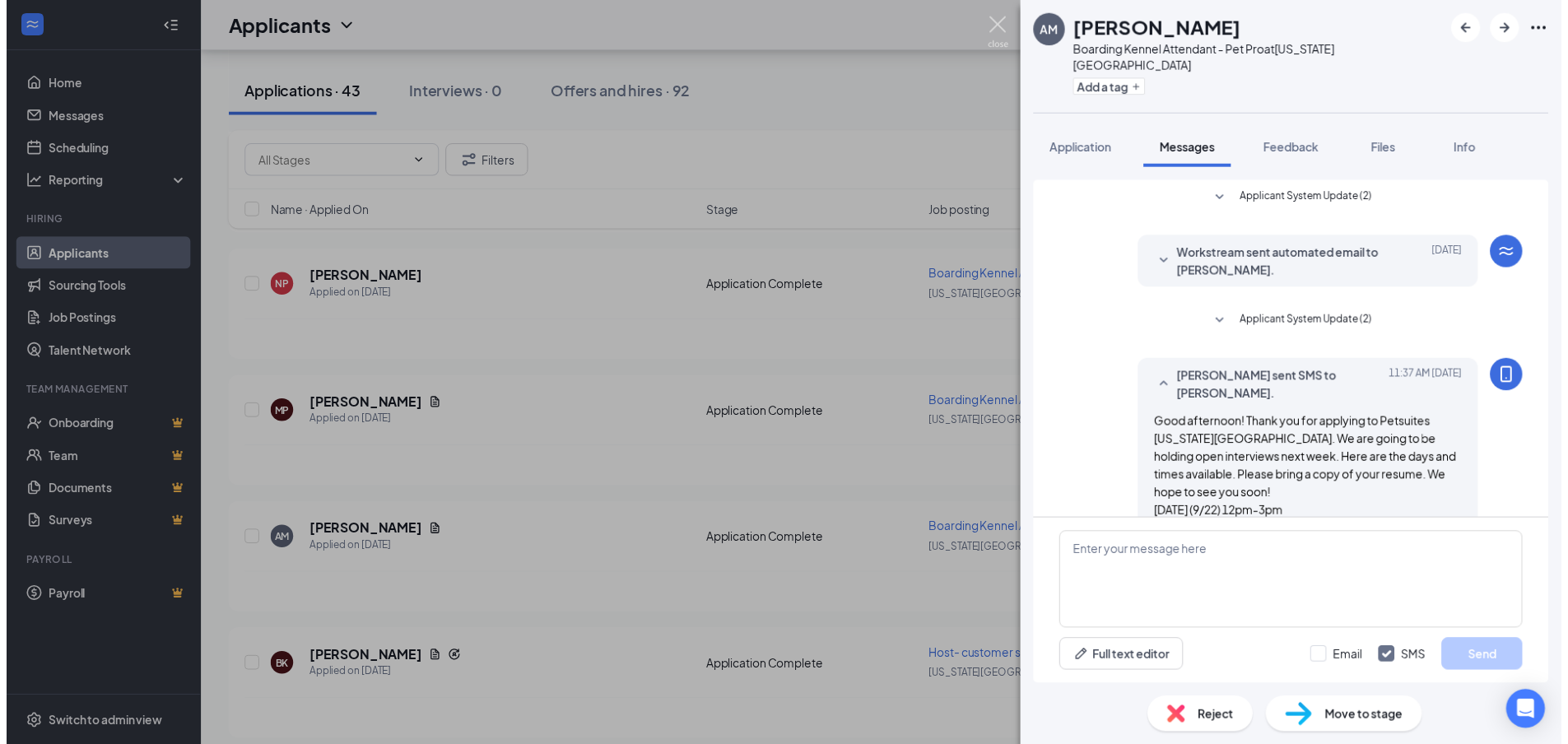
scroll to position [65, 0]
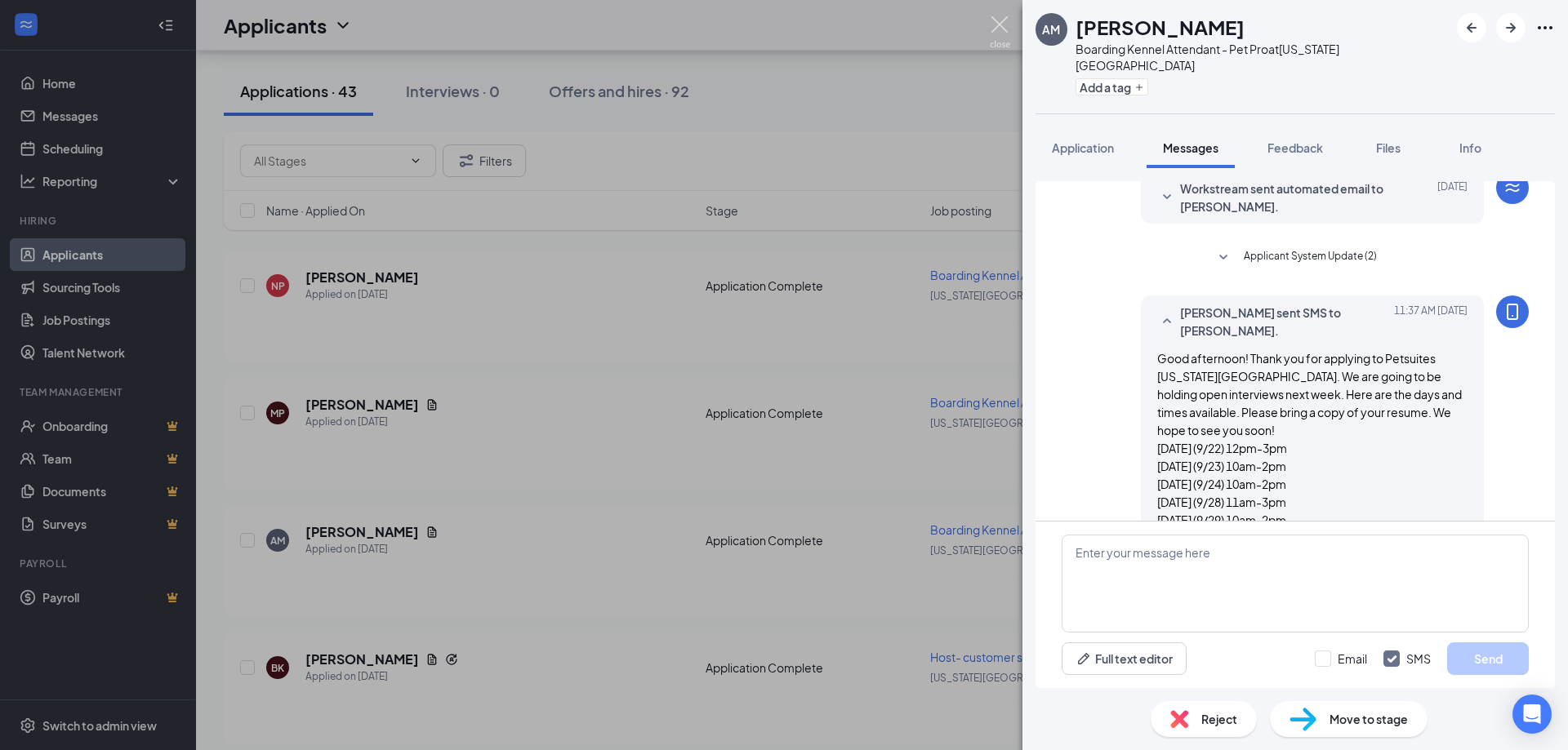
click at [1001, 24] on img at bounding box center [1000, 32] width 20 height 32
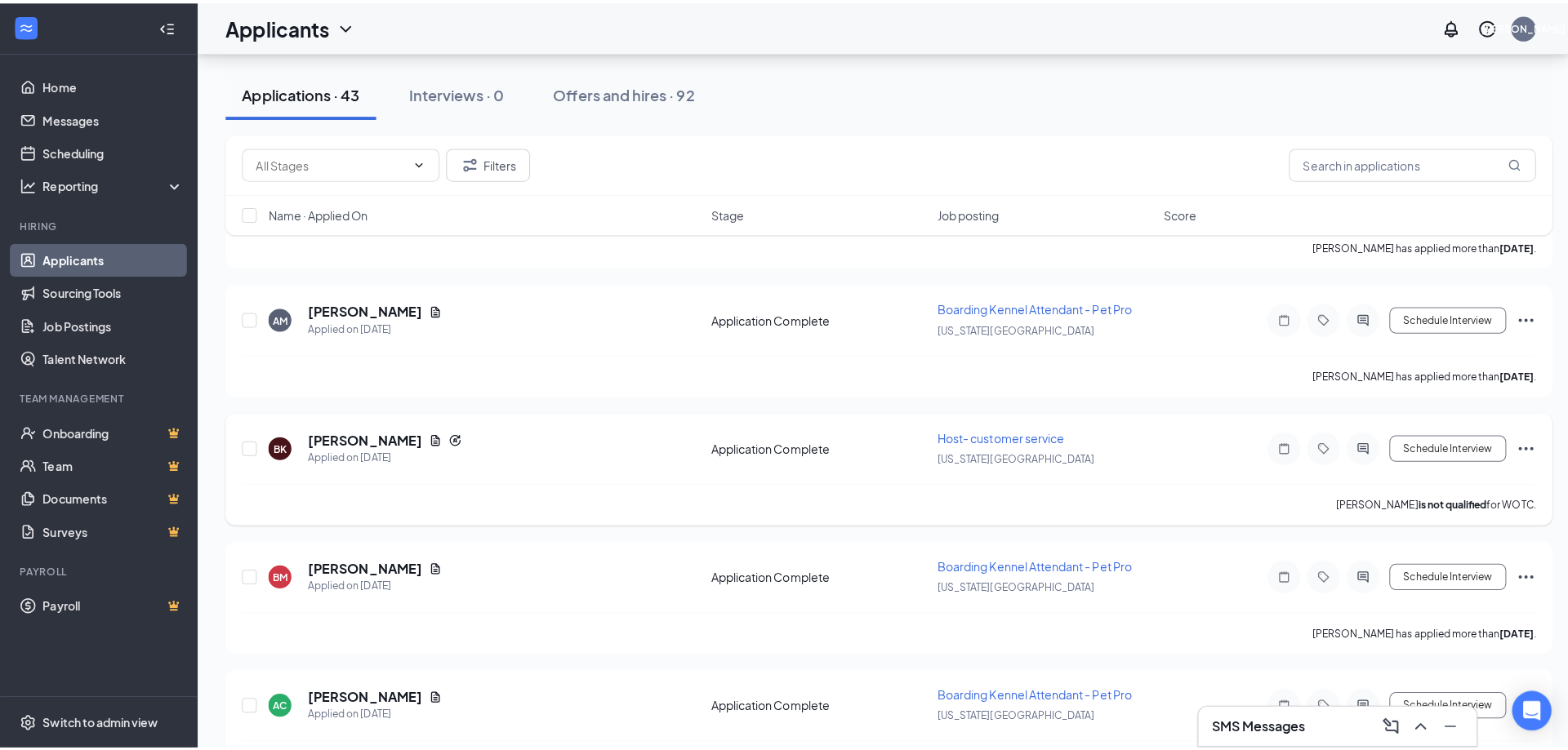
scroll to position [898, 0]
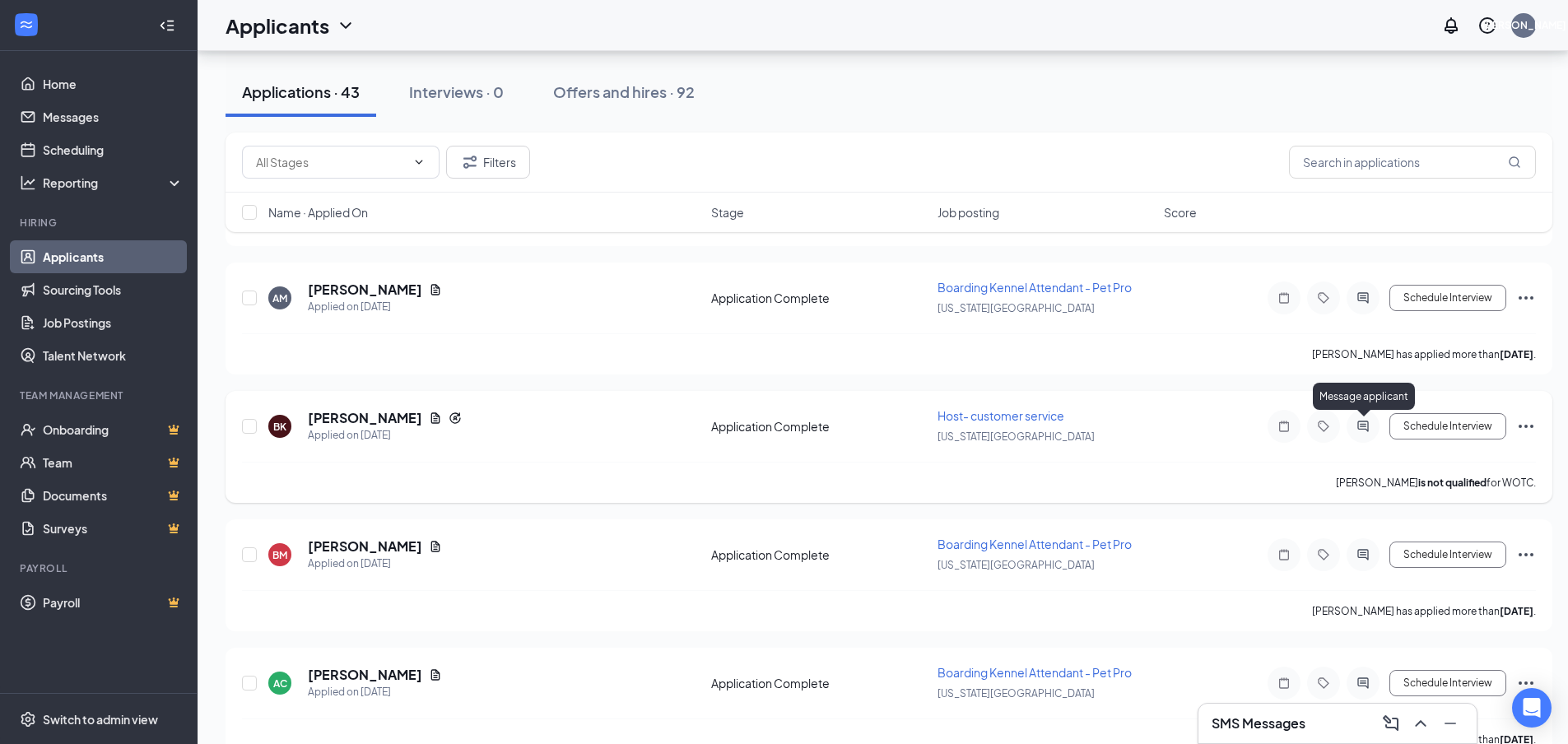
click at [1368, 429] on icon "ActiveChat" at bounding box center [1363, 425] width 11 height 11
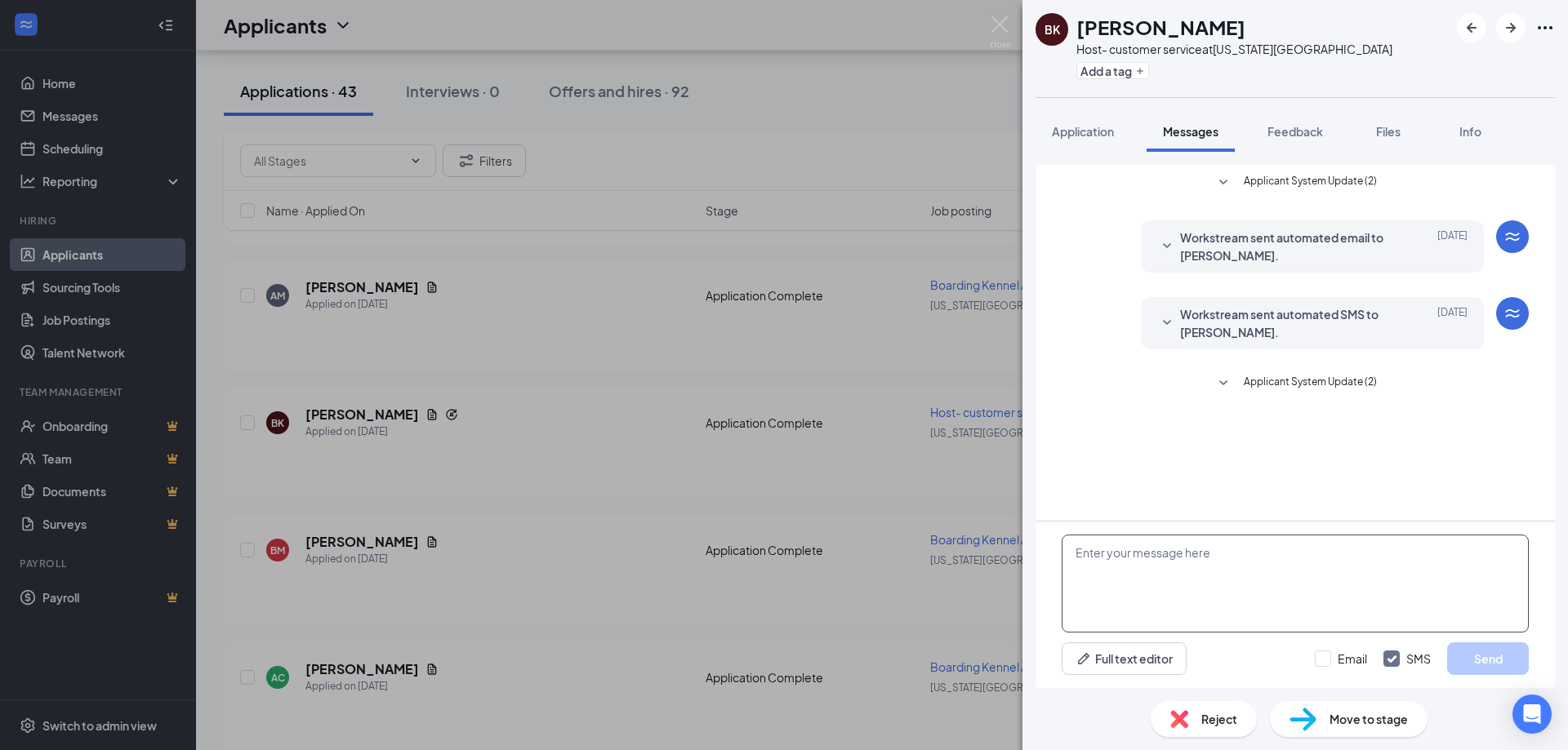
click at [1198, 565] on textarea at bounding box center [1295, 584] width 468 height 98
paste textarea "Good afternoon! Thank you for applying to Petsuites [US_STATE][GEOGRAPHIC_DATA]…"
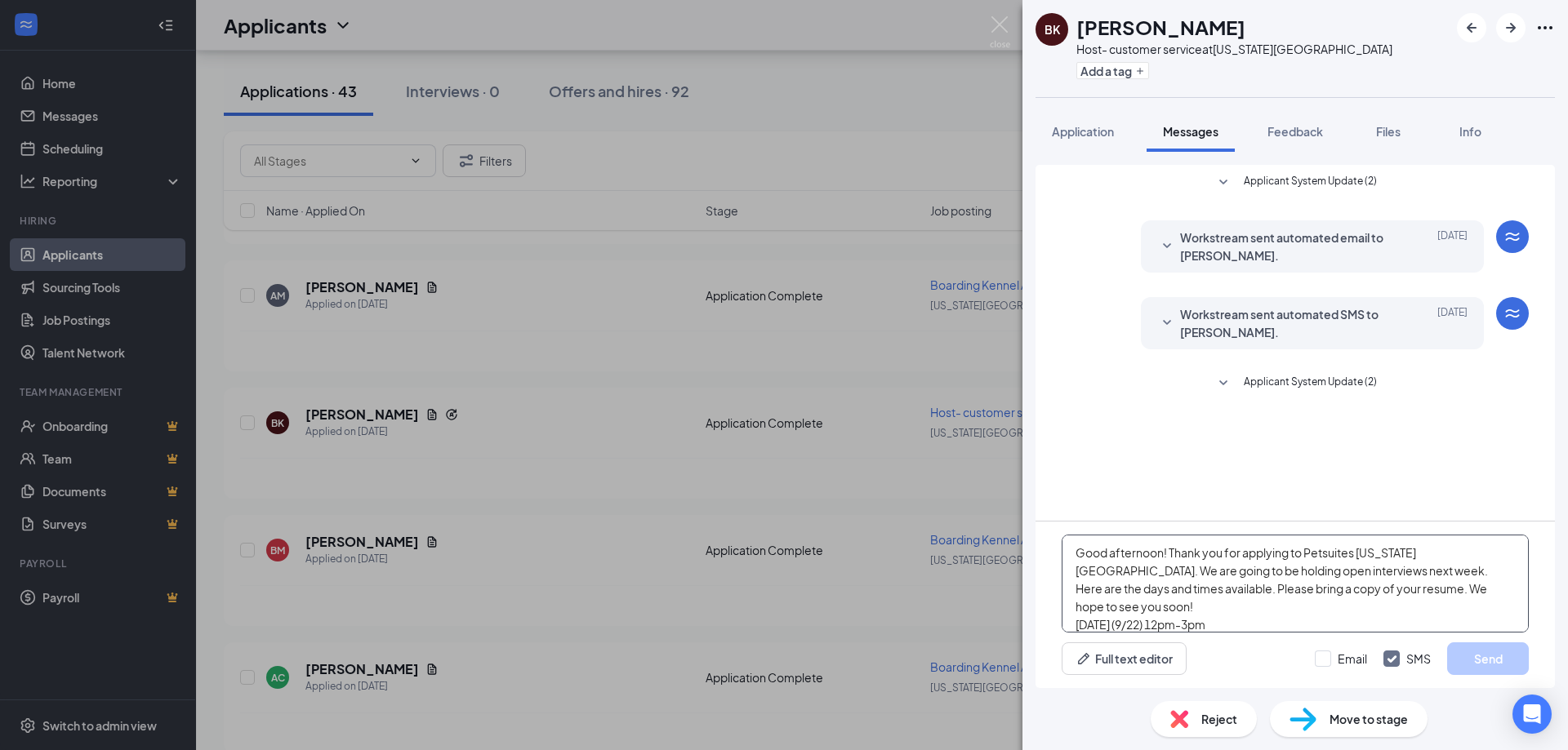
scroll to position [72, 0]
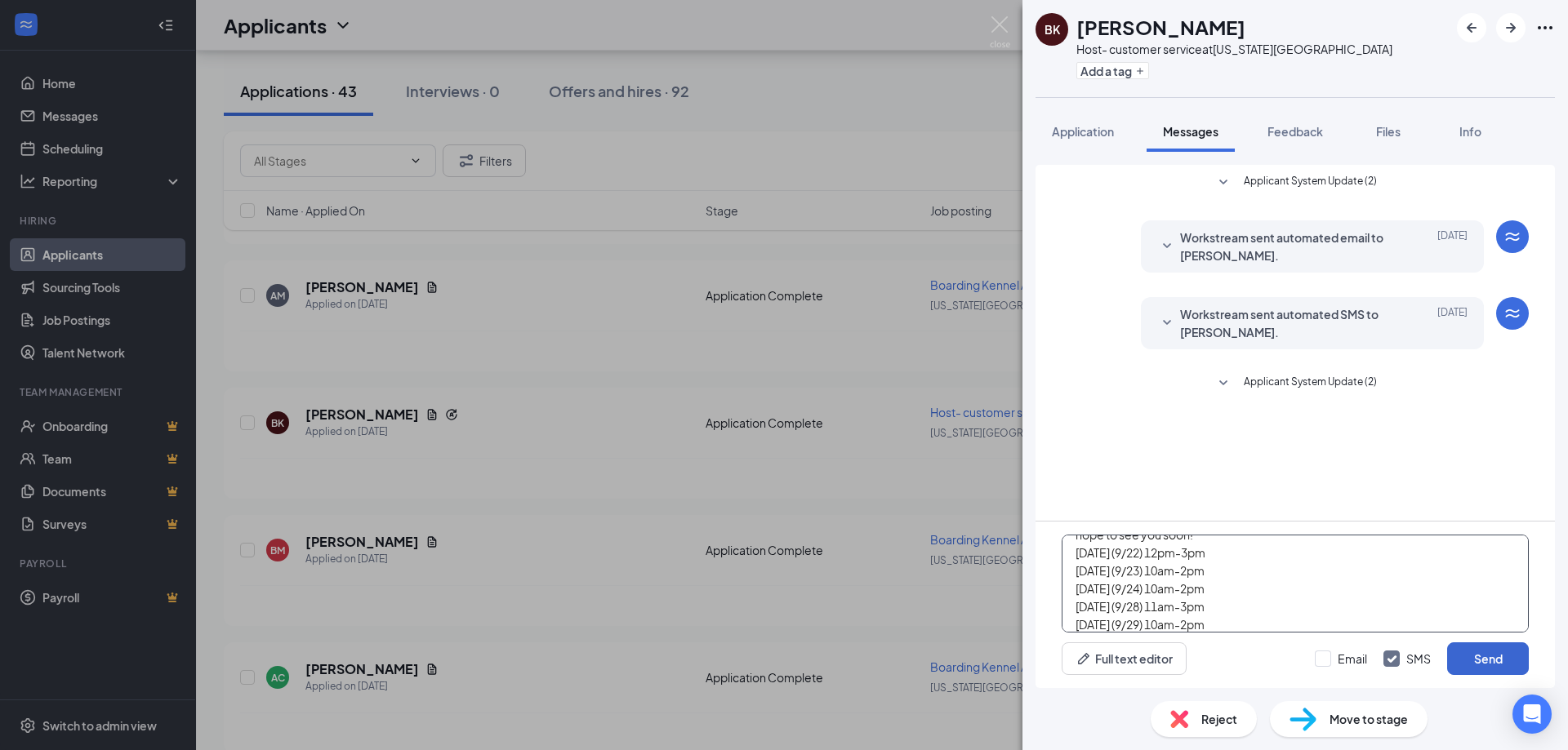
type textarea "Good afternoon! Thank you for applying to Petsuites [US_STATE][GEOGRAPHIC_DATA]…"
click at [1483, 661] on button "Send" at bounding box center [1488, 659] width 82 height 33
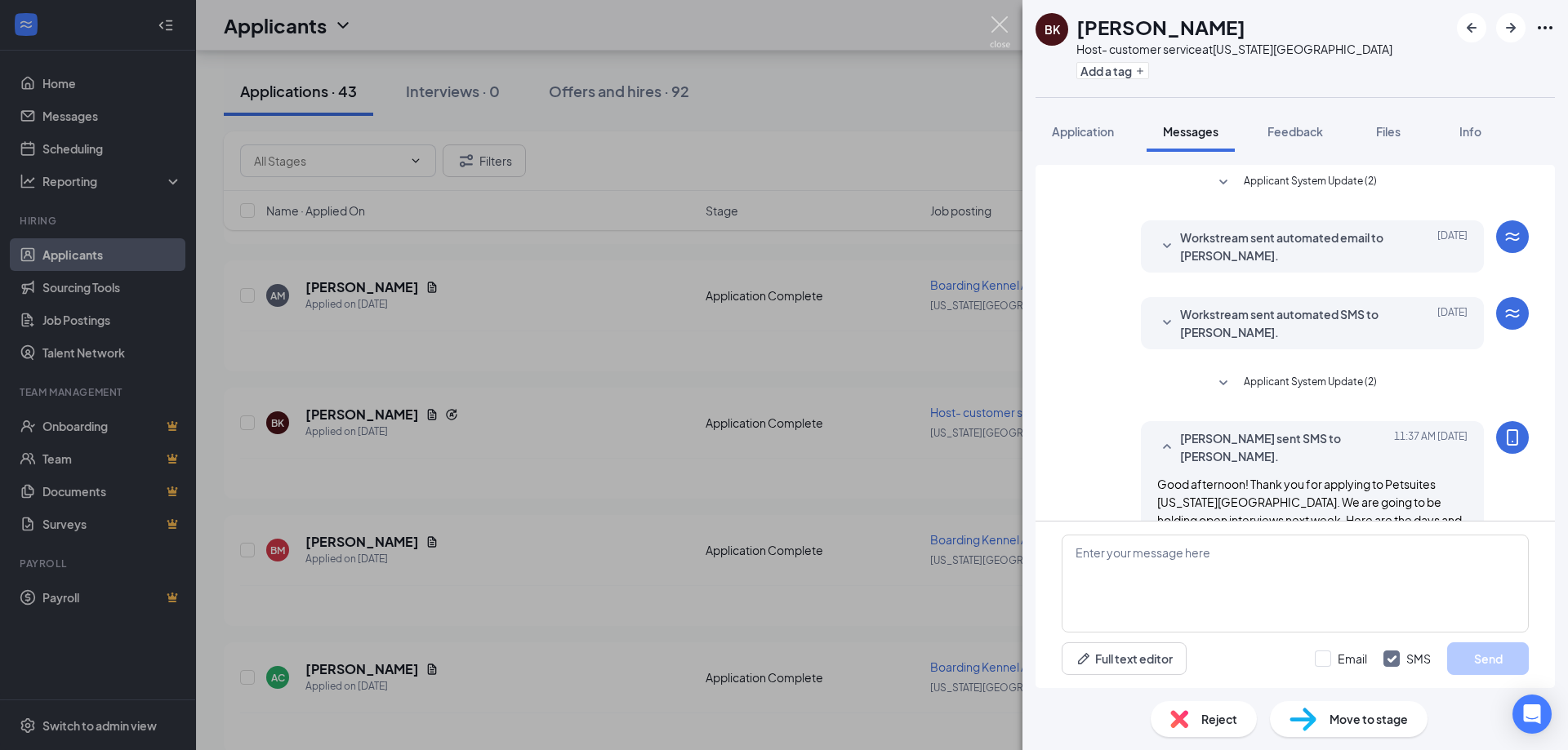
scroll to position [142, 0]
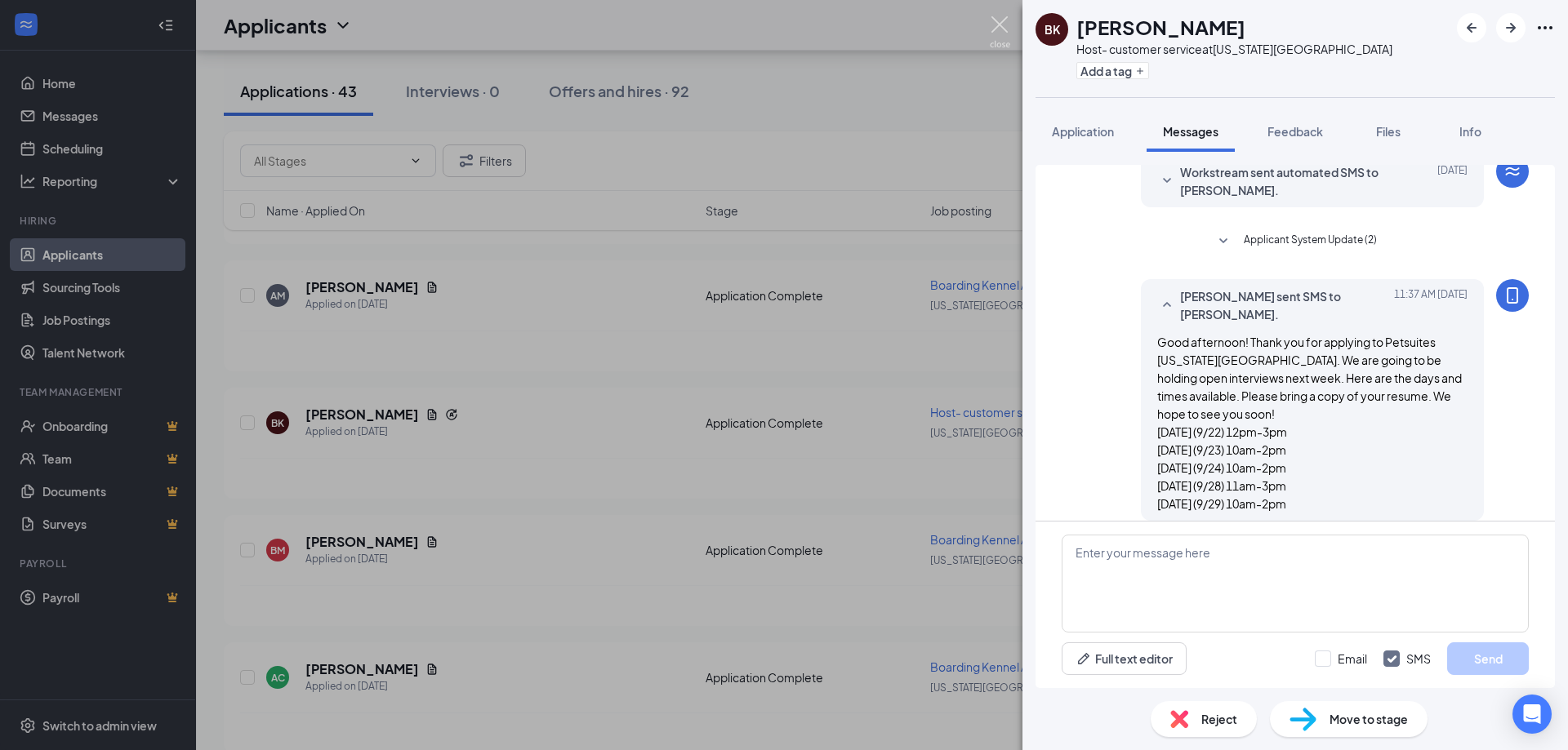
click at [1005, 24] on img at bounding box center [1000, 32] width 20 height 32
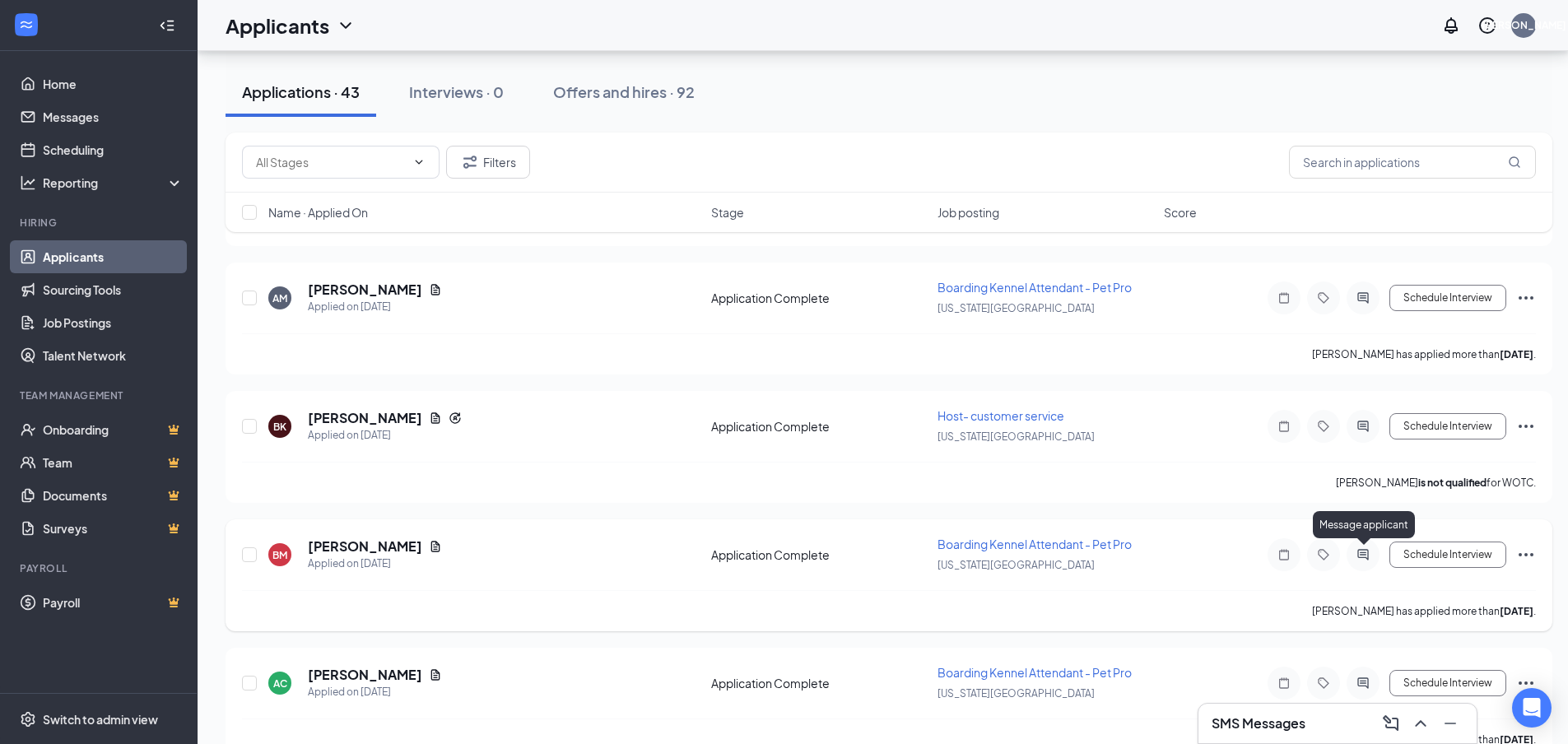
click at [1369, 559] on icon "ActiveChat" at bounding box center [1363, 554] width 20 height 13
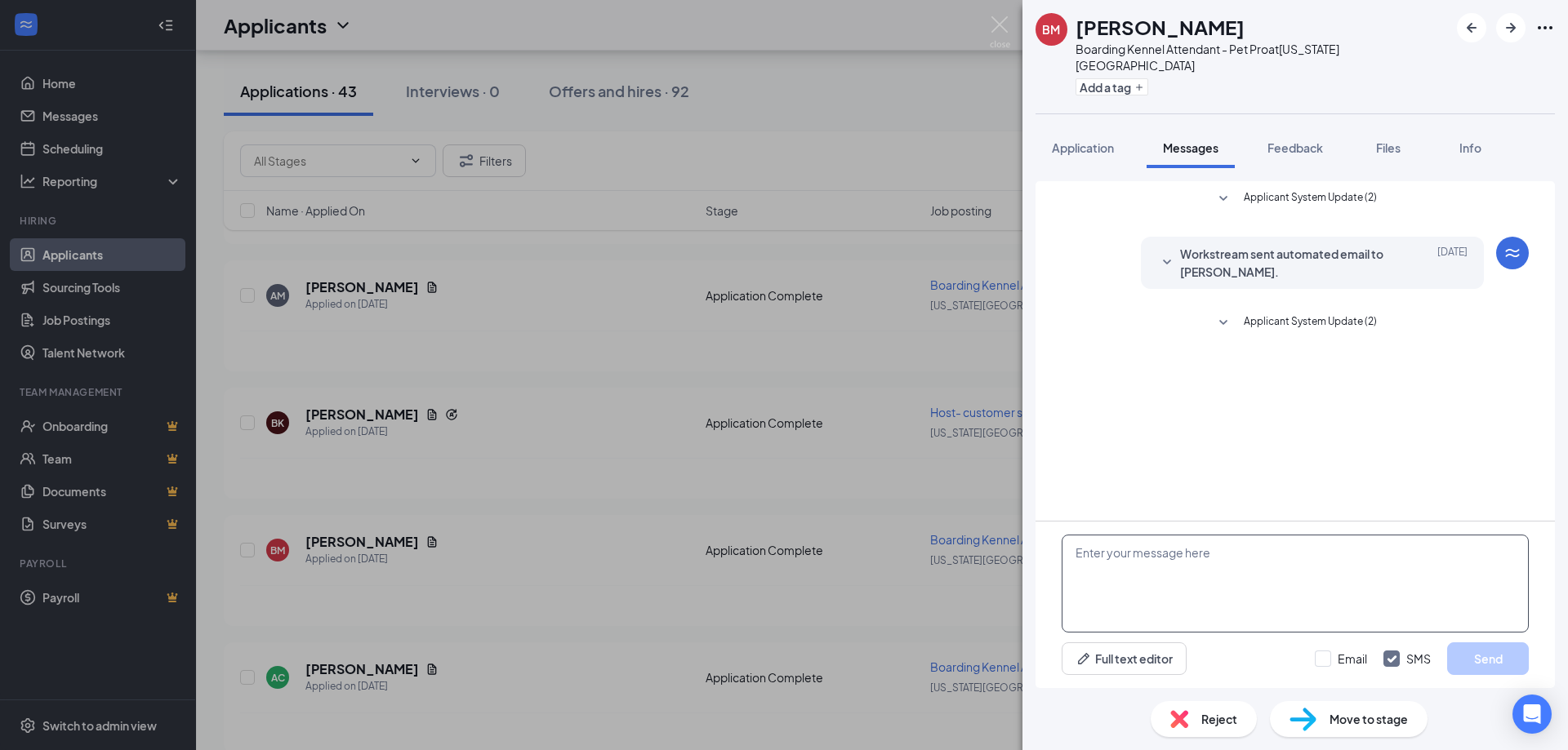
paste textarea "Good afternoon! Thank you for applying to Petsuites [US_STATE][GEOGRAPHIC_DATA]…"
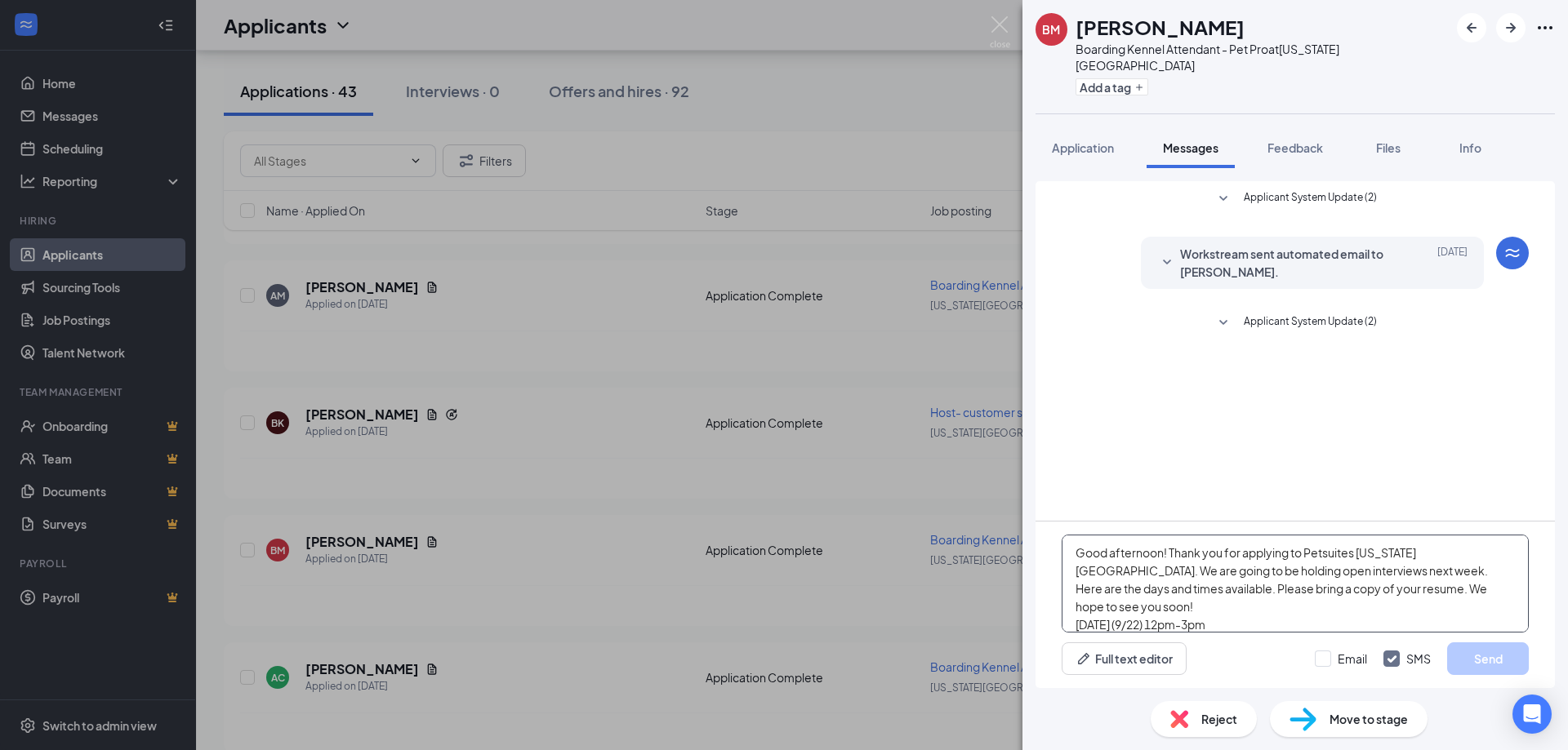
scroll to position [72, 0]
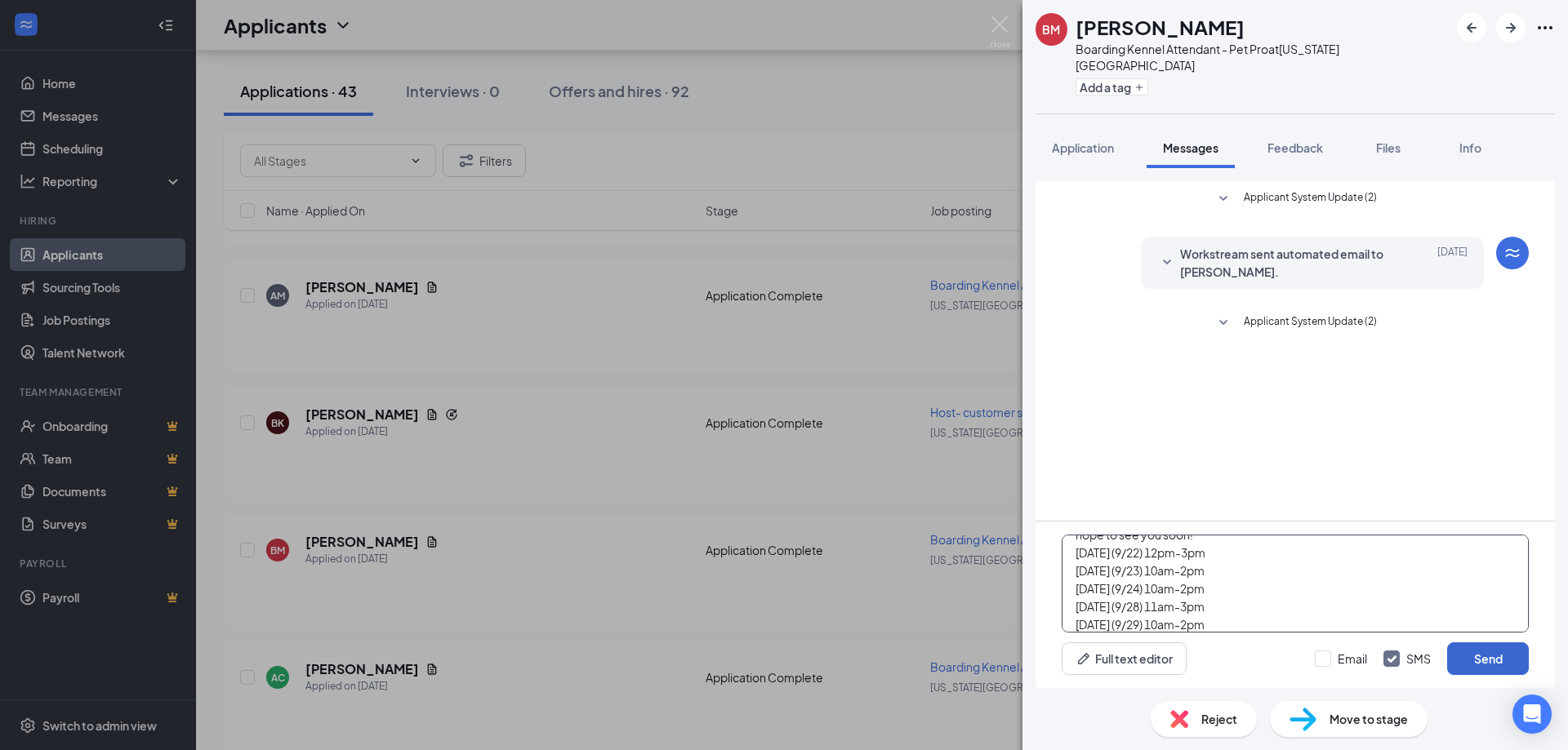
type textarea "Good afternoon! Thank you for applying to Petsuites [US_STATE][GEOGRAPHIC_DATA]…"
click at [1459, 653] on button "Send" at bounding box center [1488, 659] width 82 height 33
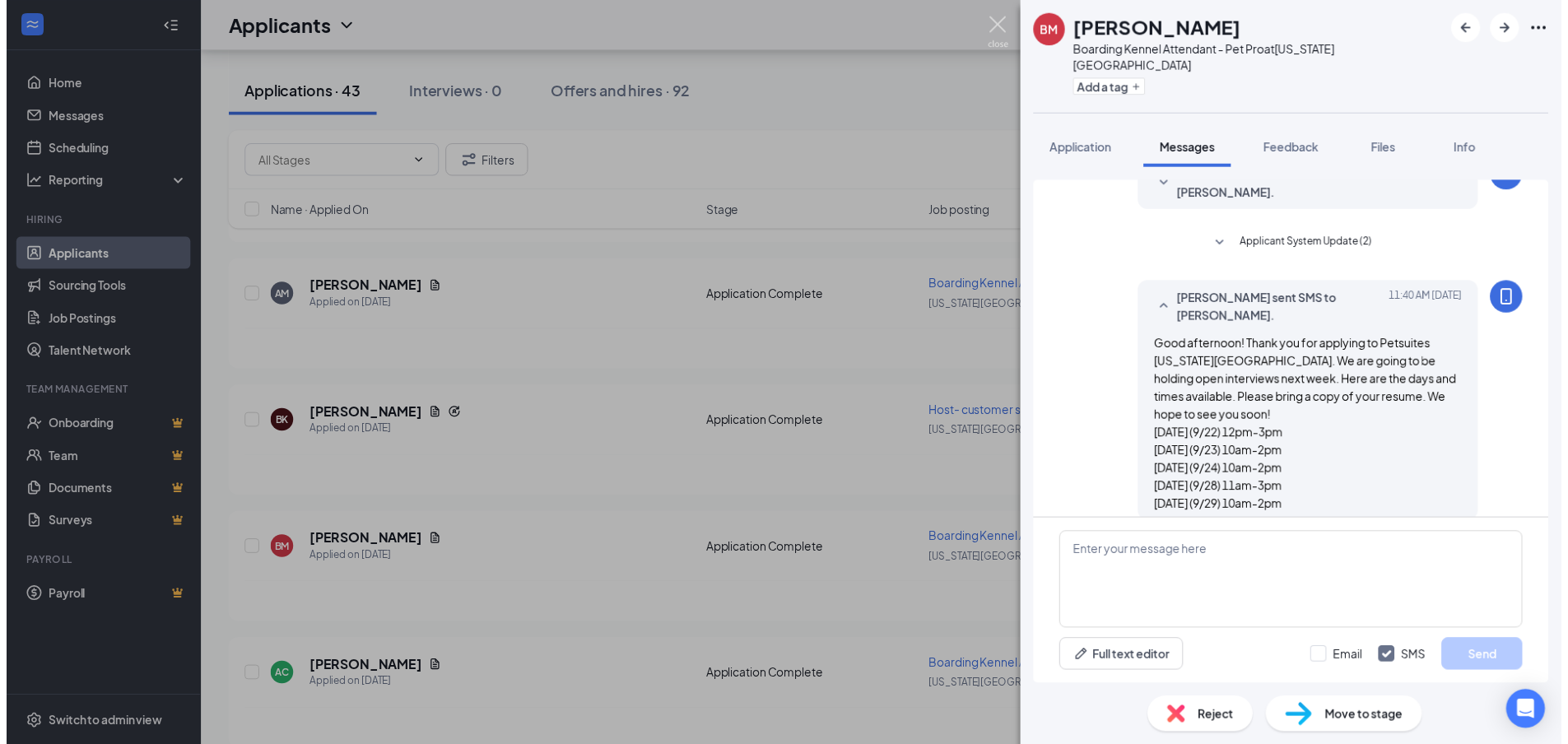
scroll to position [82, 0]
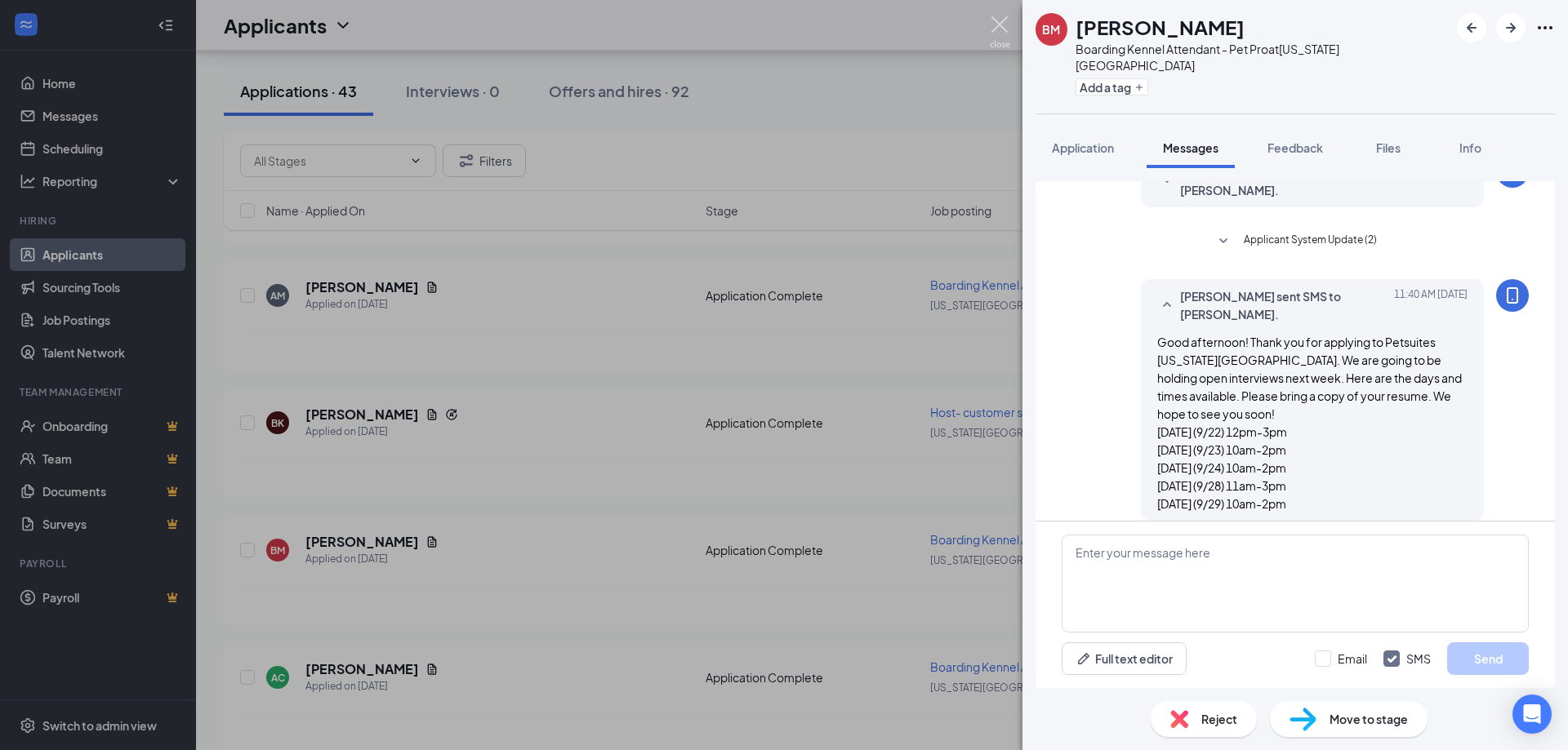
click at [1000, 27] on img at bounding box center [1000, 32] width 20 height 32
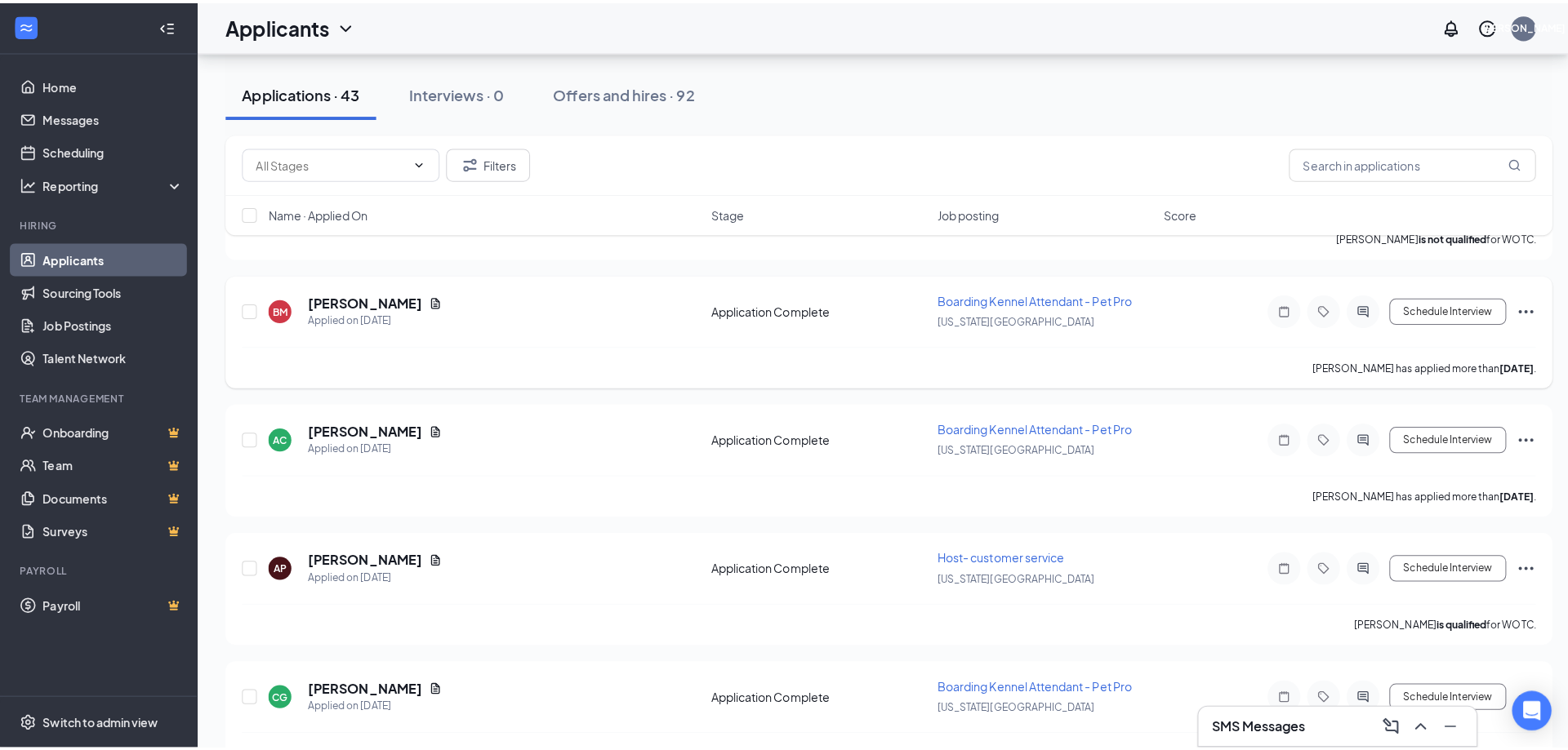
scroll to position [1143, 0]
click at [1356, 437] on icon "ActiveChat" at bounding box center [1352, 432] width 11 height 11
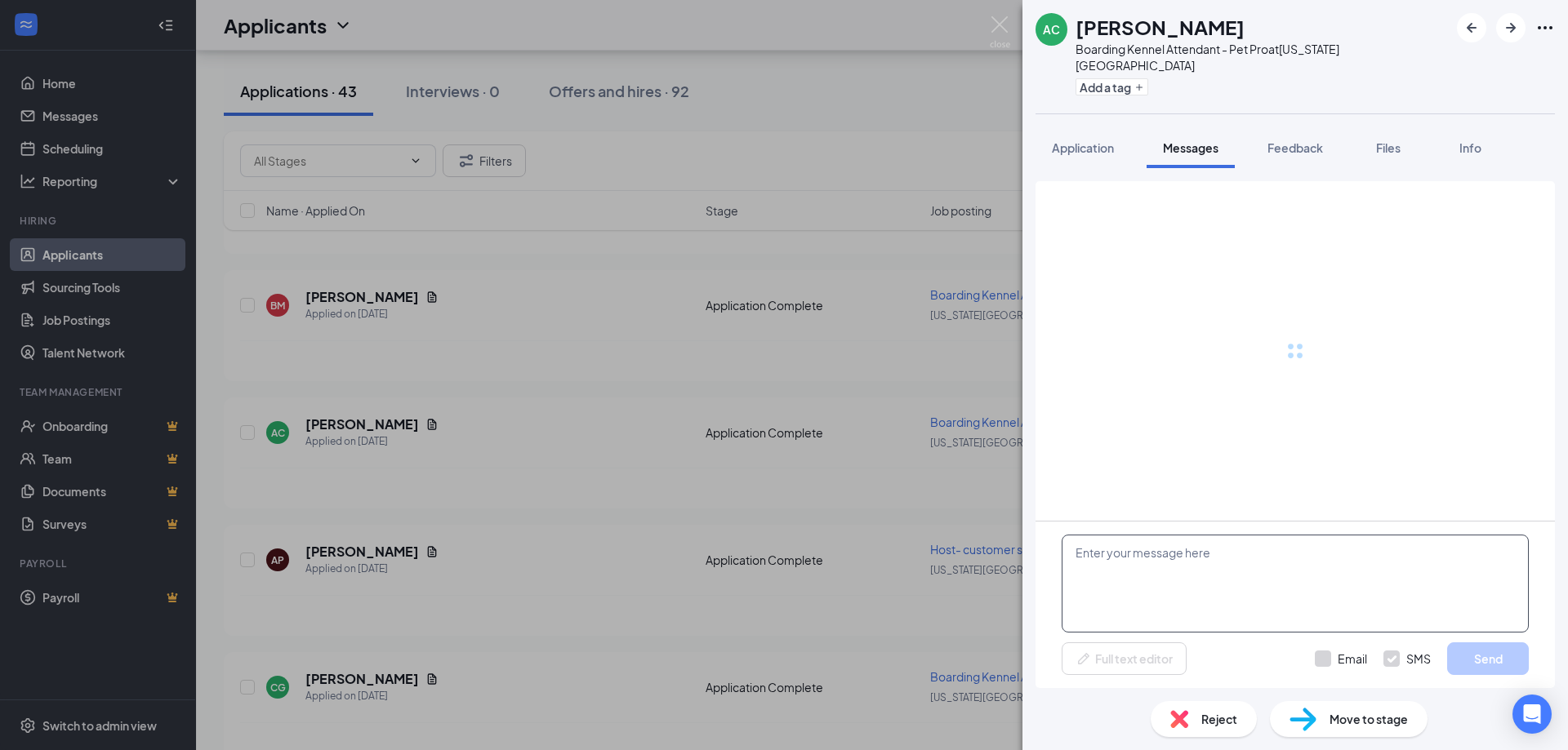
click at [1200, 576] on textarea at bounding box center [1295, 584] width 468 height 98
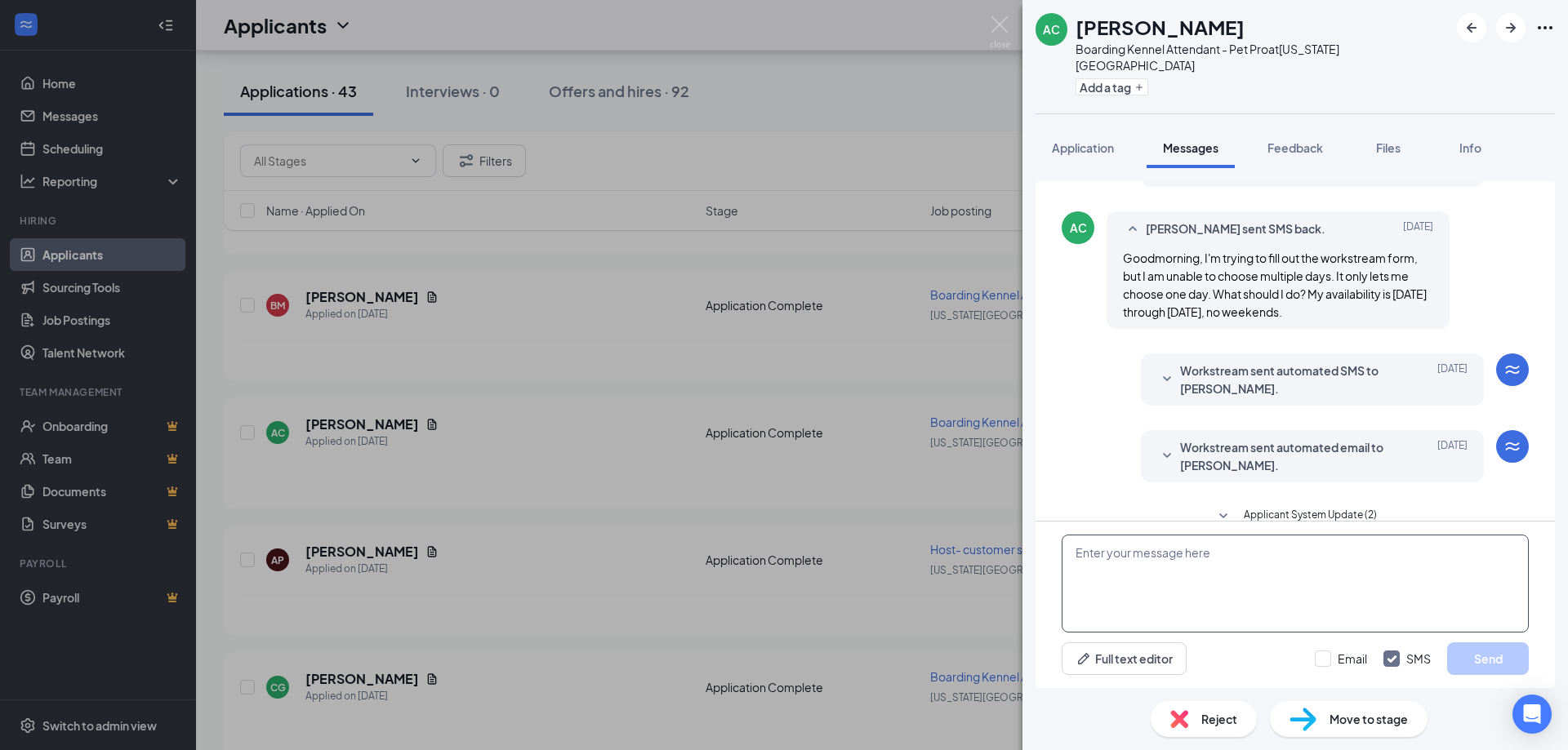
scroll to position [235, 0]
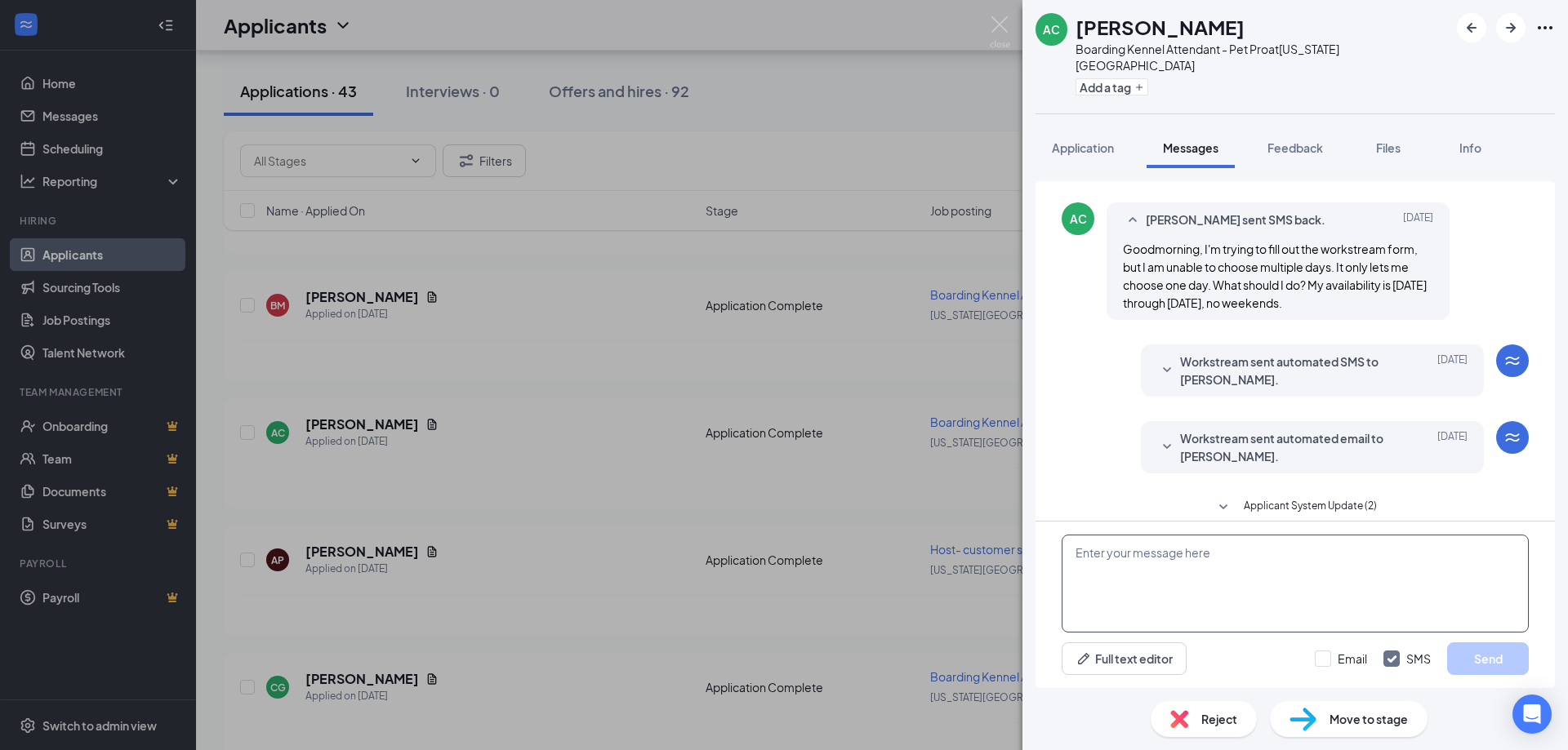
paste textarea "Good afternoon! Thank you for applying to Petsuites [US_STATE][GEOGRAPHIC_DATA]…"
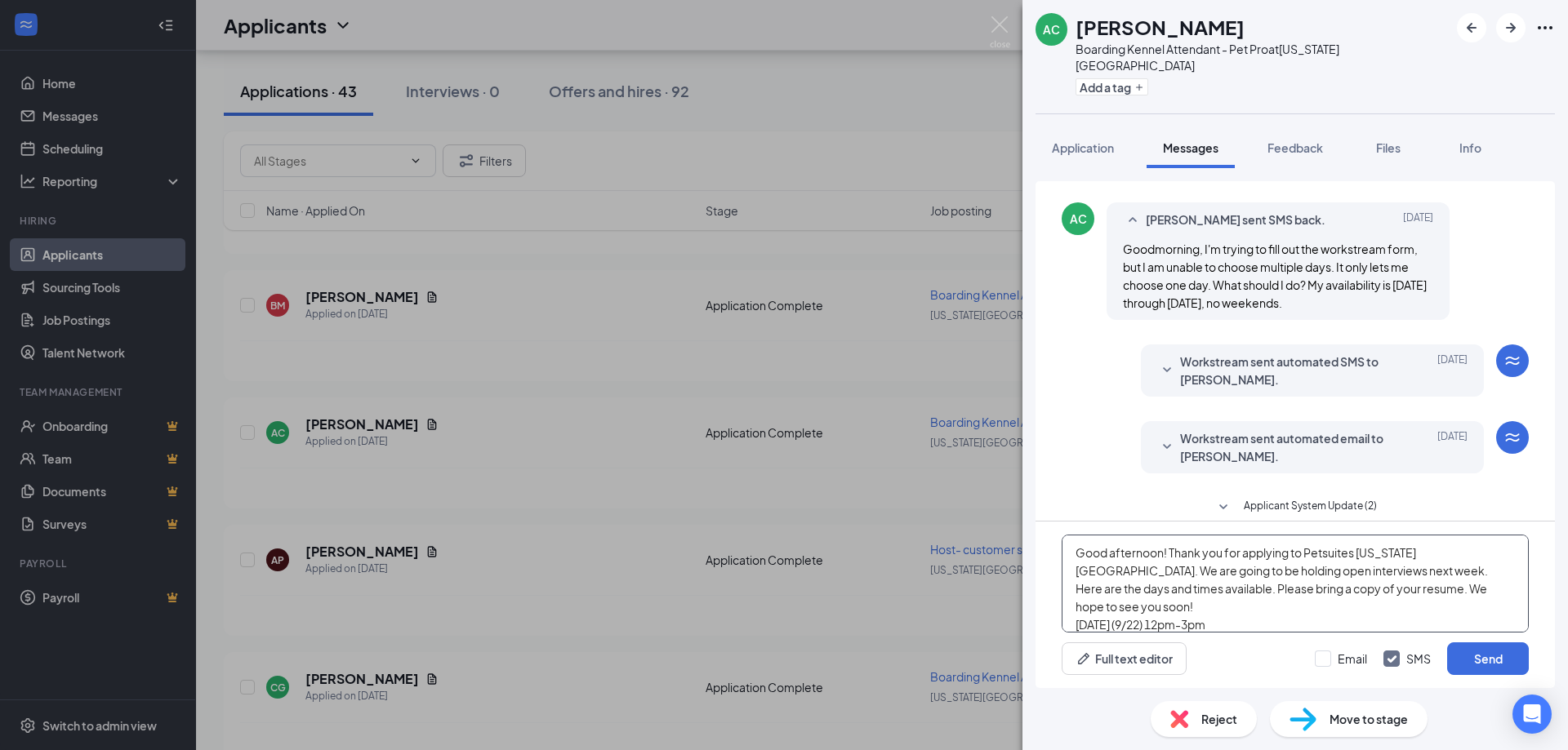
scroll to position [72, 0]
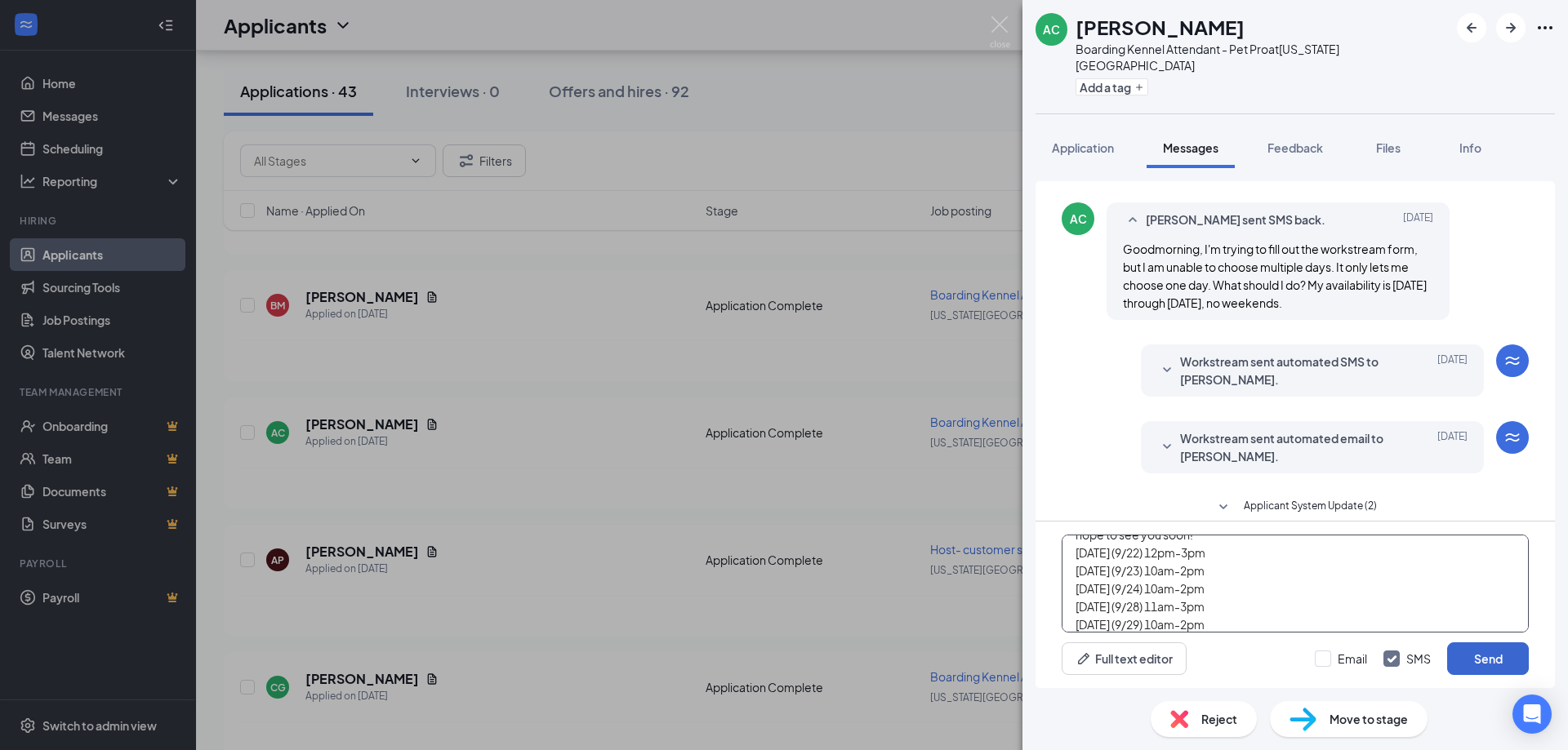
type textarea "Good afternoon! Thank you for applying to Petsuites [US_STATE][GEOGRAPHIC_DATA]…"
click at [1473, 661] on button "Send" at bounding box center [1488, 659] width 82 height 33
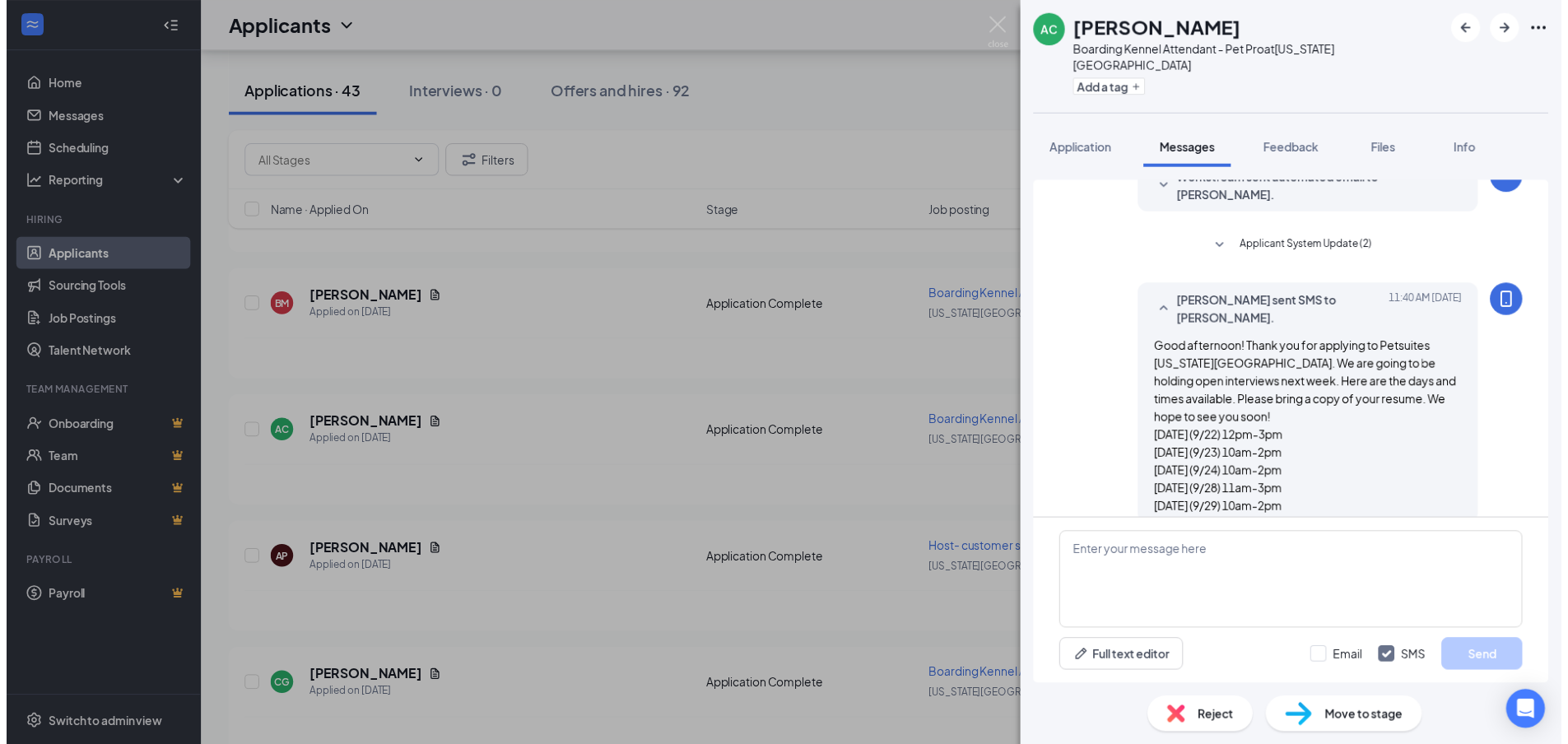
scroll to position [505, 0]
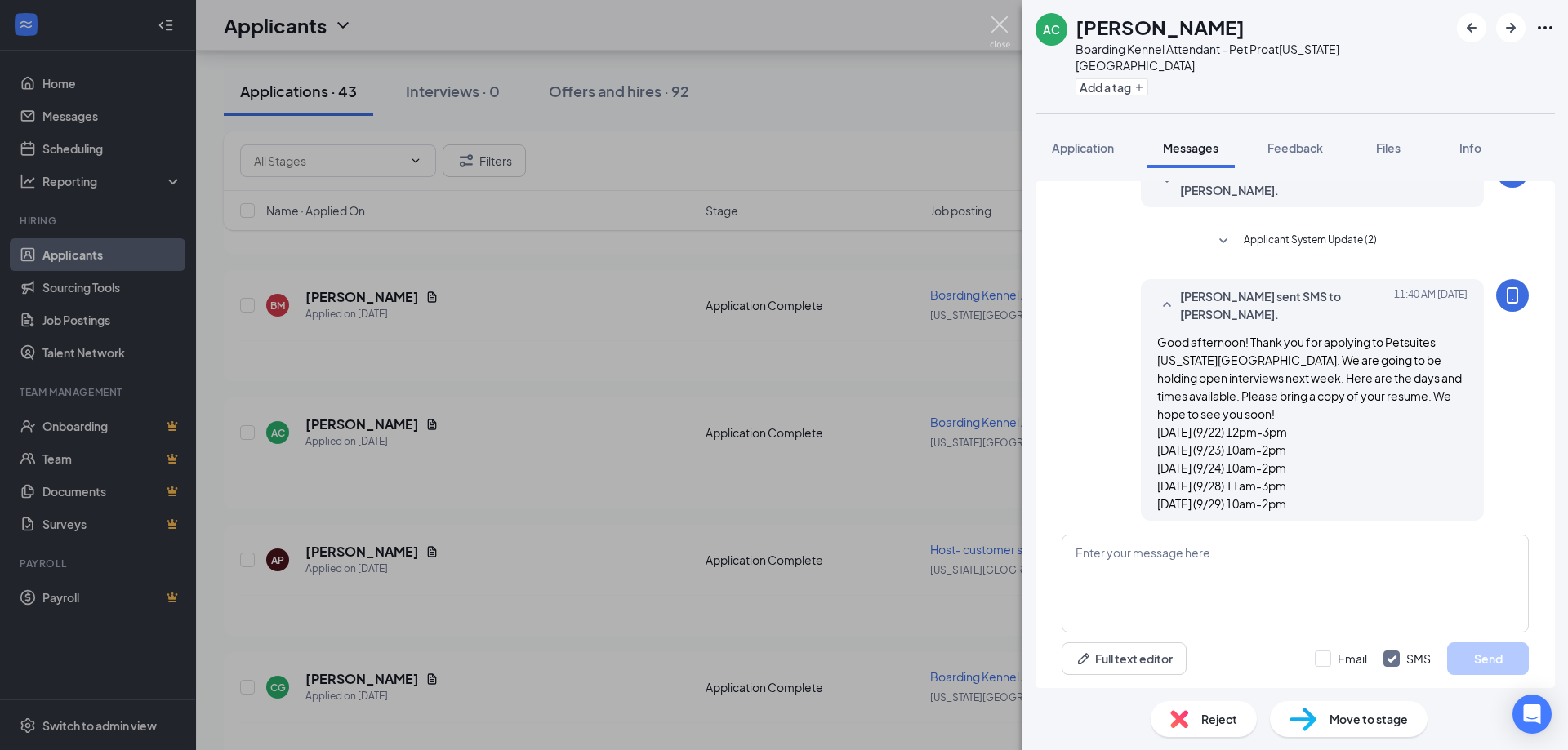
click at [1002, 25] on img at bounding box center [1000, 32] width 20 height 32
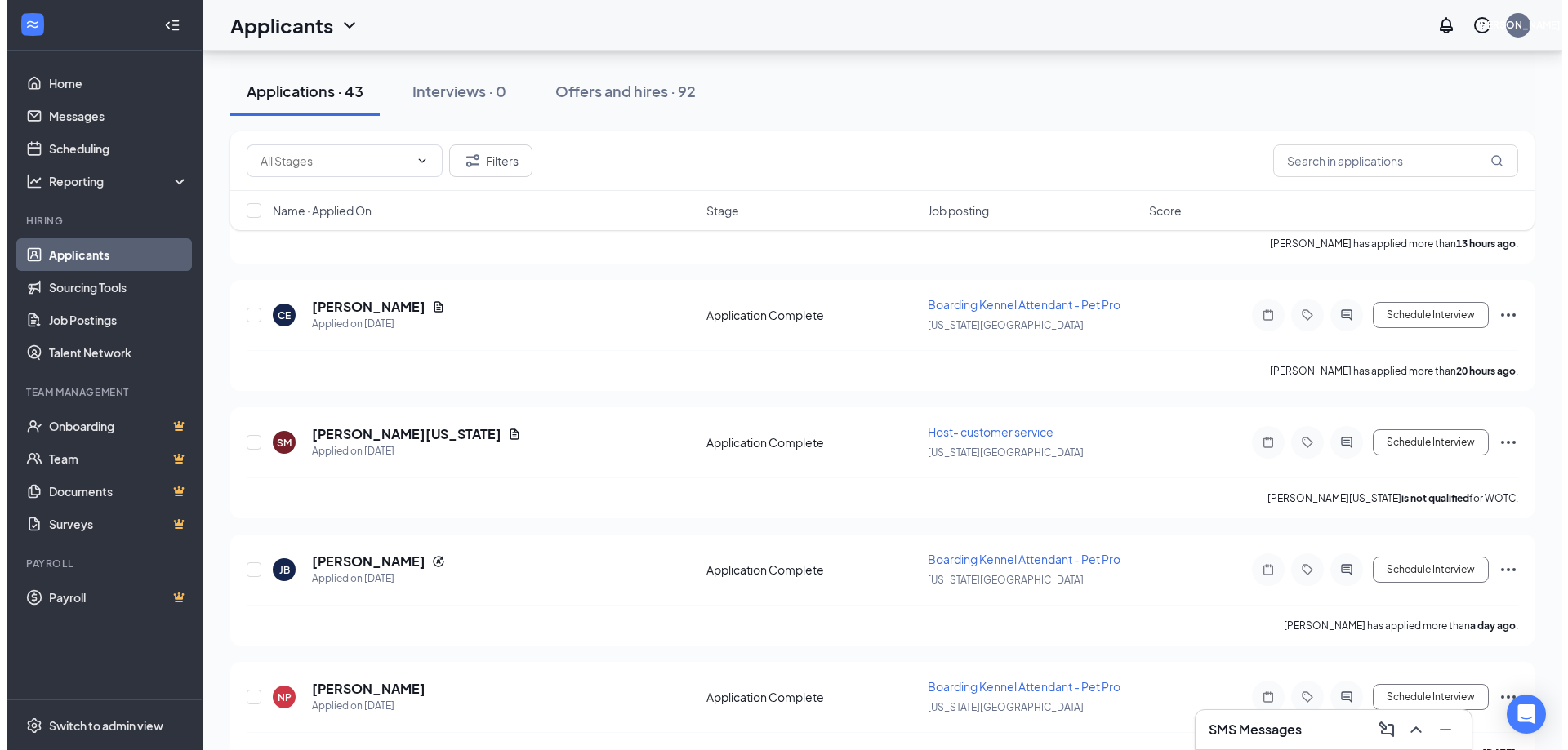
scroll to position [245, 0]
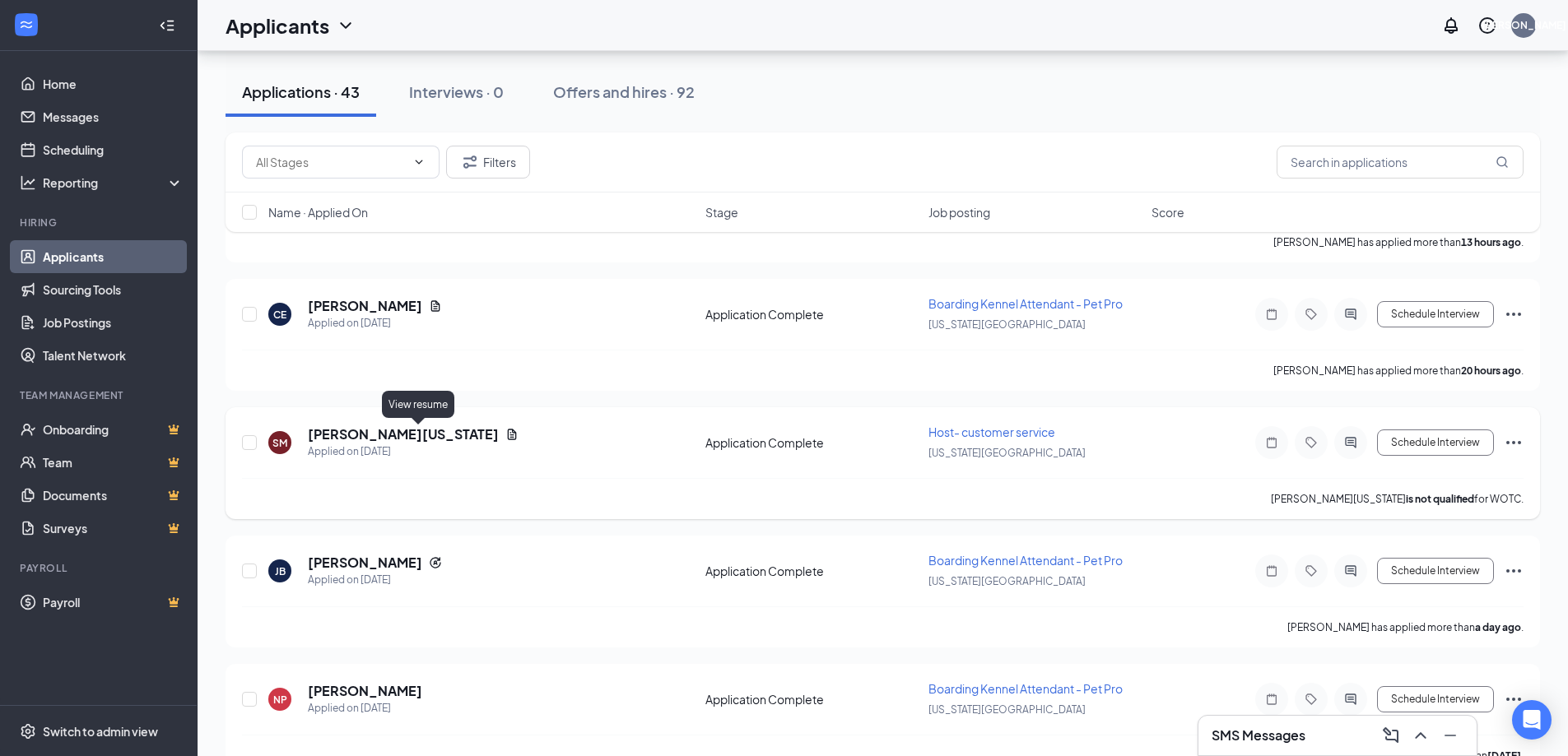
click at [508, 433] on icon "Document" at bounding box center [512, 434] width 9 height 11
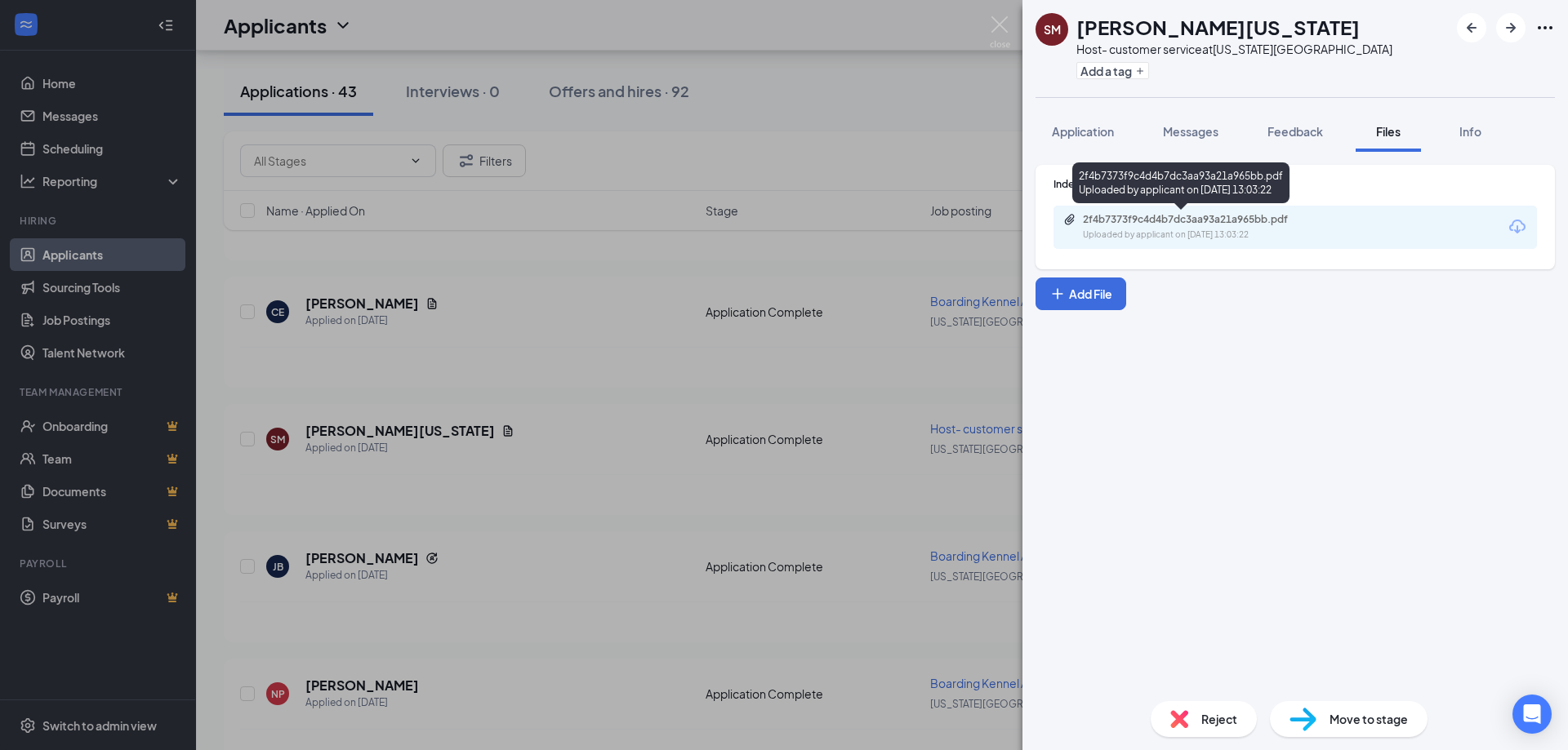
click at [1219, 223] on div "2f4b7373f9c4d4b7dc3aa93a21a965bb.pdf" at bounding box center [1197, 219] width 229 height 13
click at [609, 467] on div "SM [PERSON_NAME][US_STATE] Host- customer service at [US_STATE][GEOGRAPHIC_DATA…" at bounding box center [784, 375] width 1568 height 750
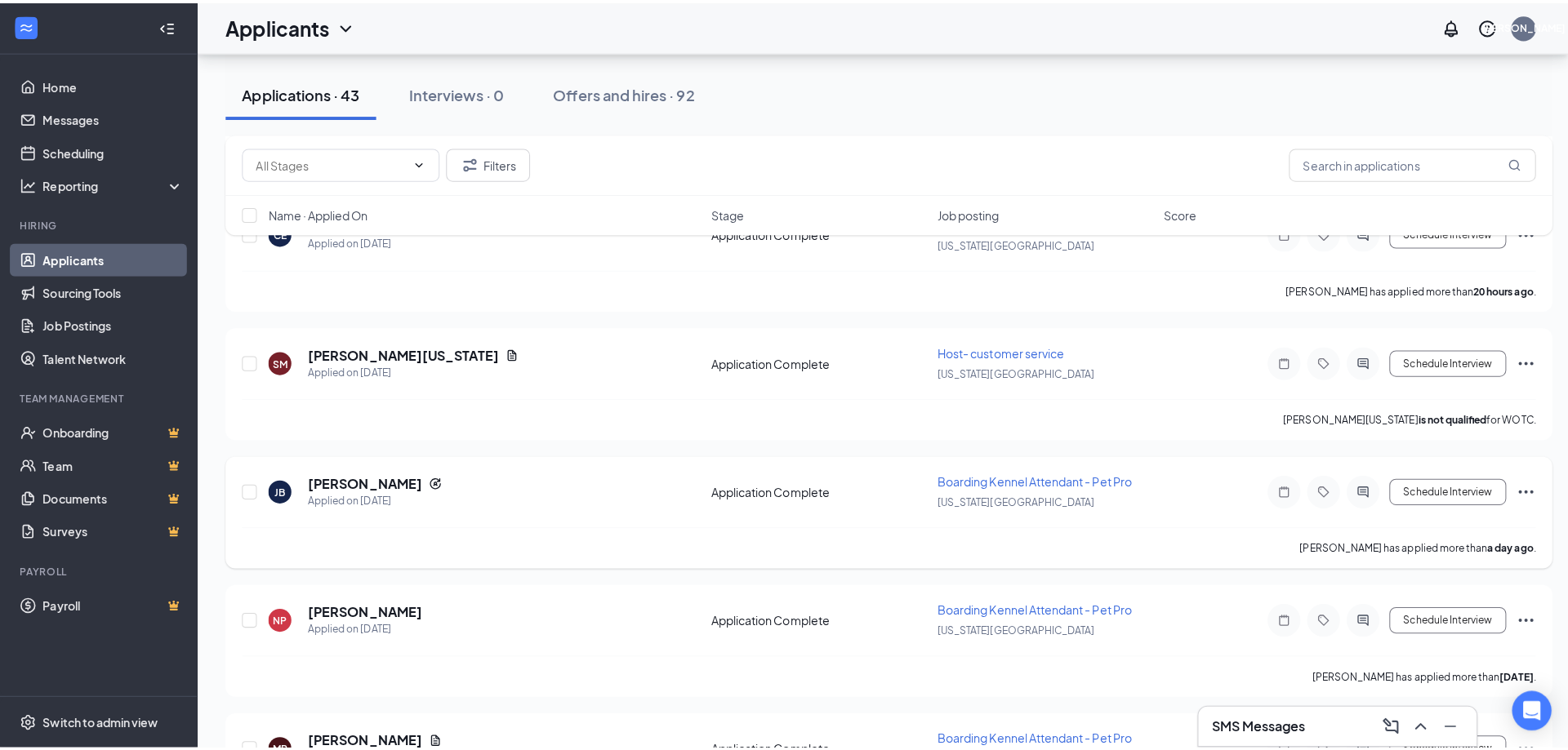
scroll to position [817, 0]
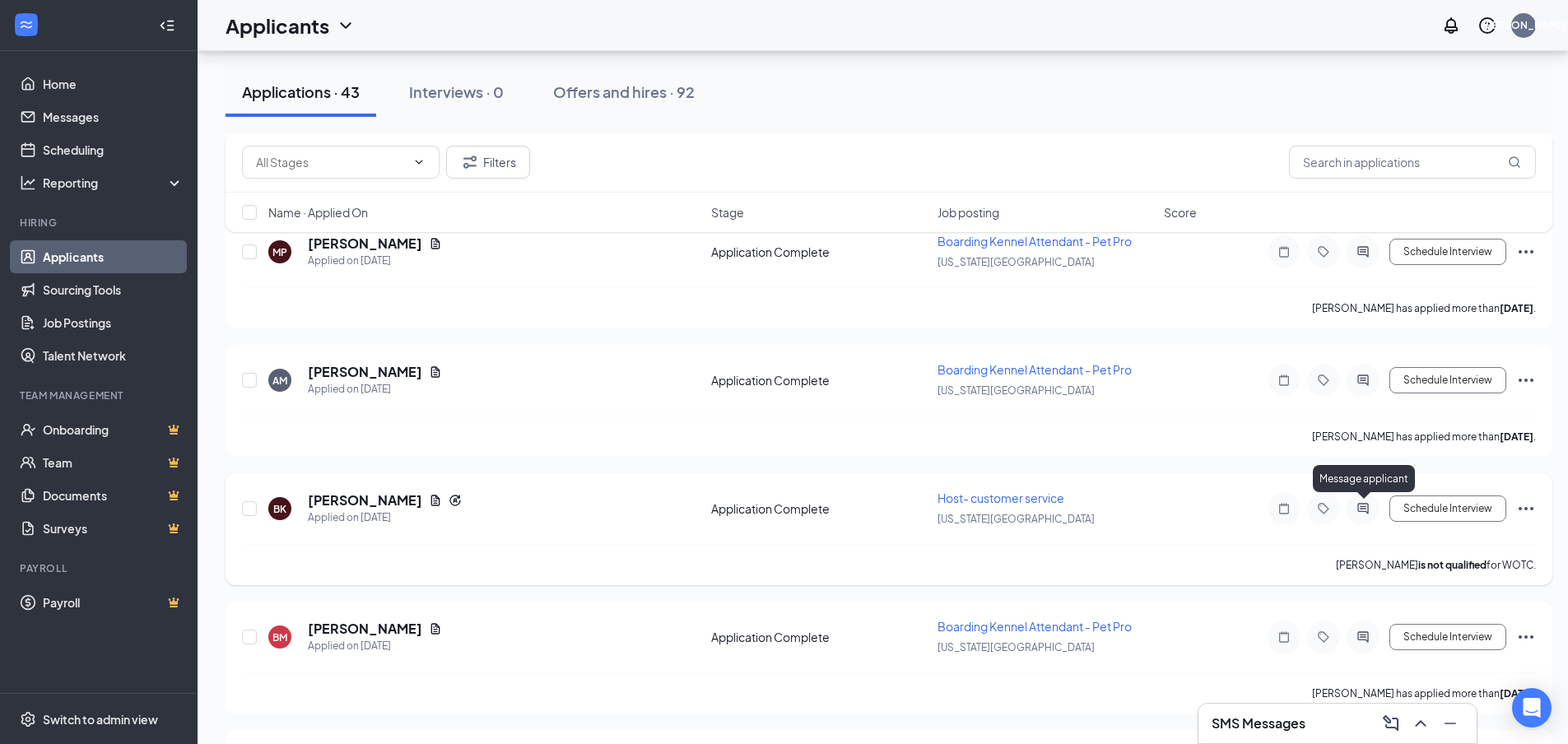
click at [1366, 506] on icon "ActiveChat" at bounding box center [1363, 508] width 20 height 13
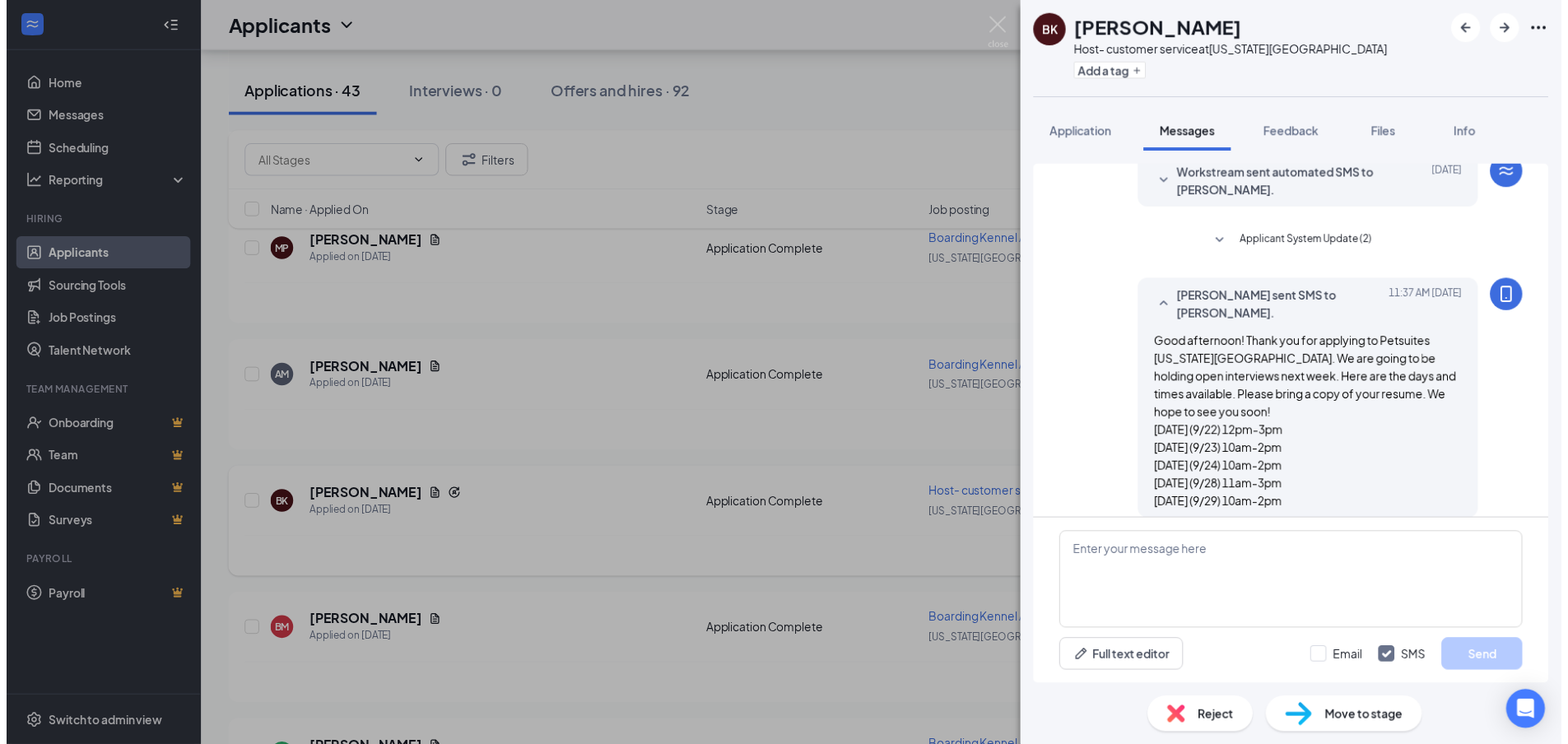
scroll to position [143, 0]
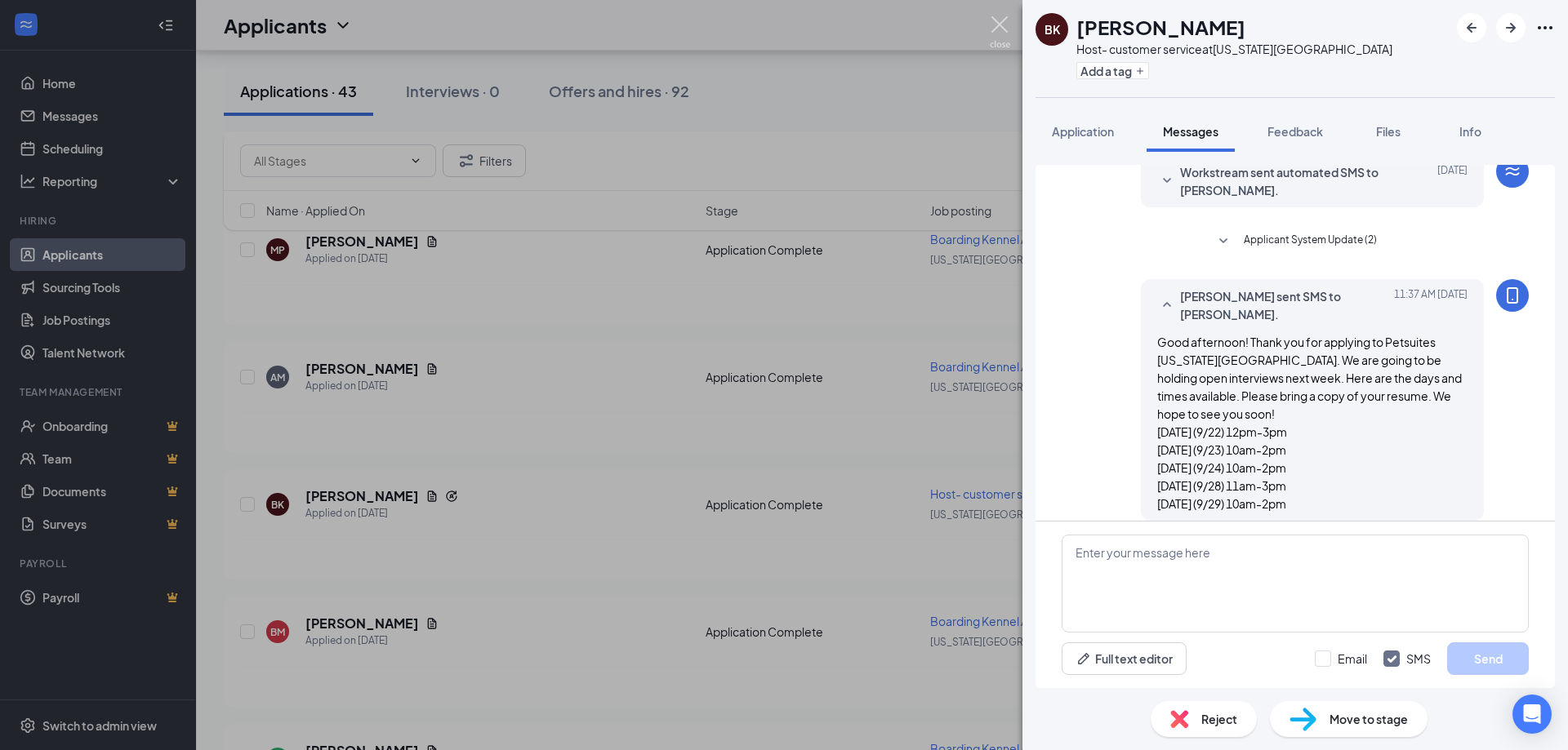
click at [998, 19] on img at bounding box center [1000, 32] width 20 height 32
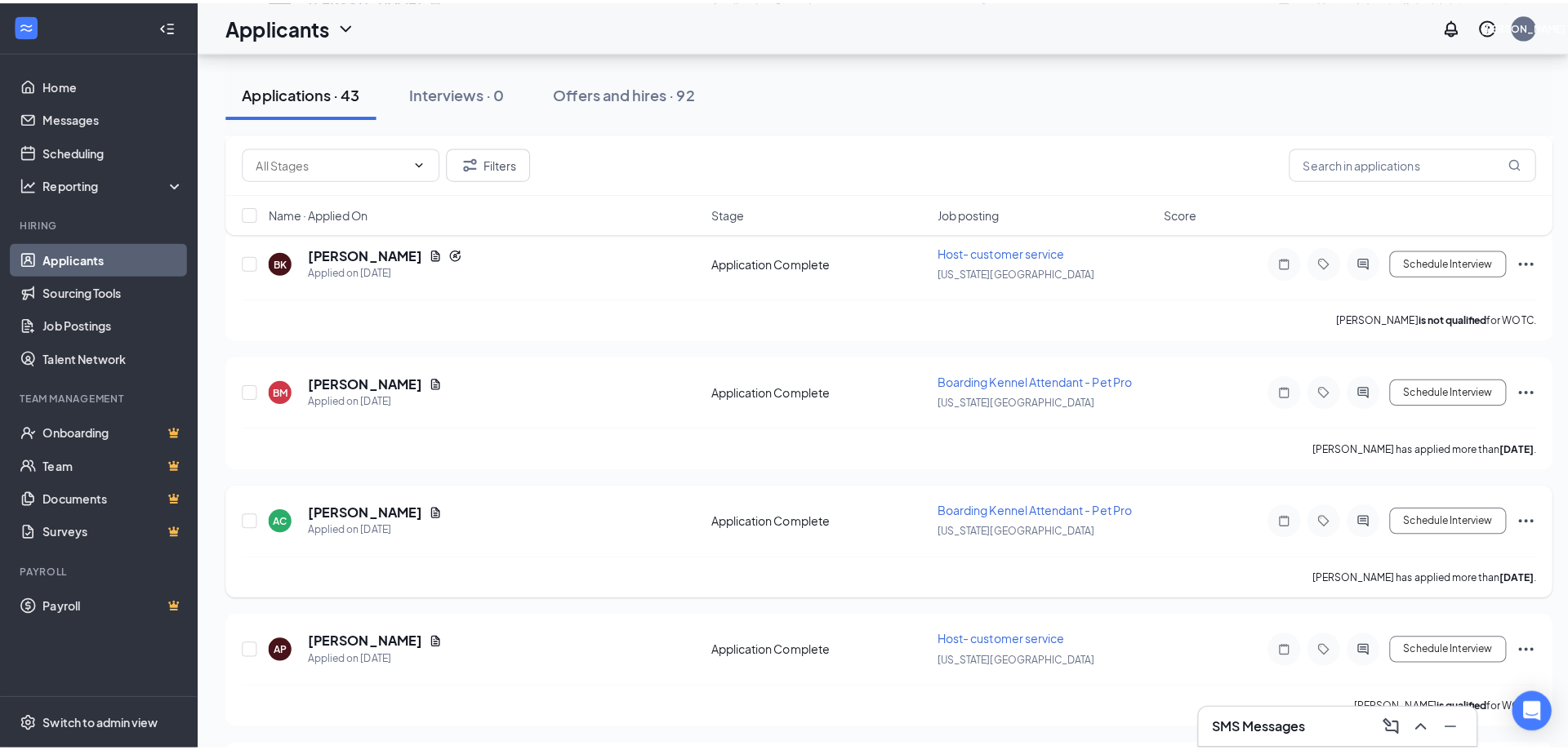
scroll to position [1551, 0]
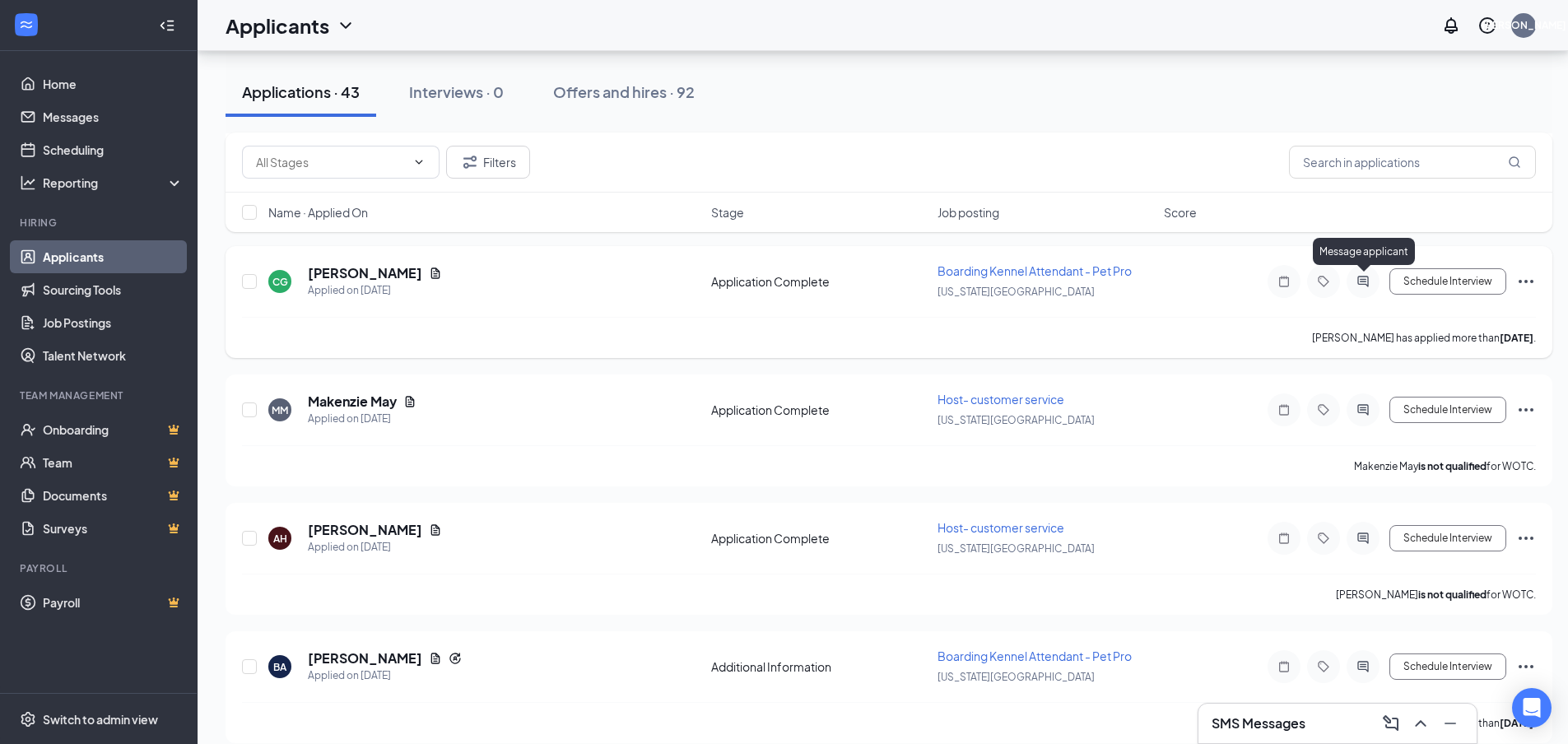
click at [1359, 279] on icon "ActiveChat" at bounding box center [1363, 281] width 11 height 11
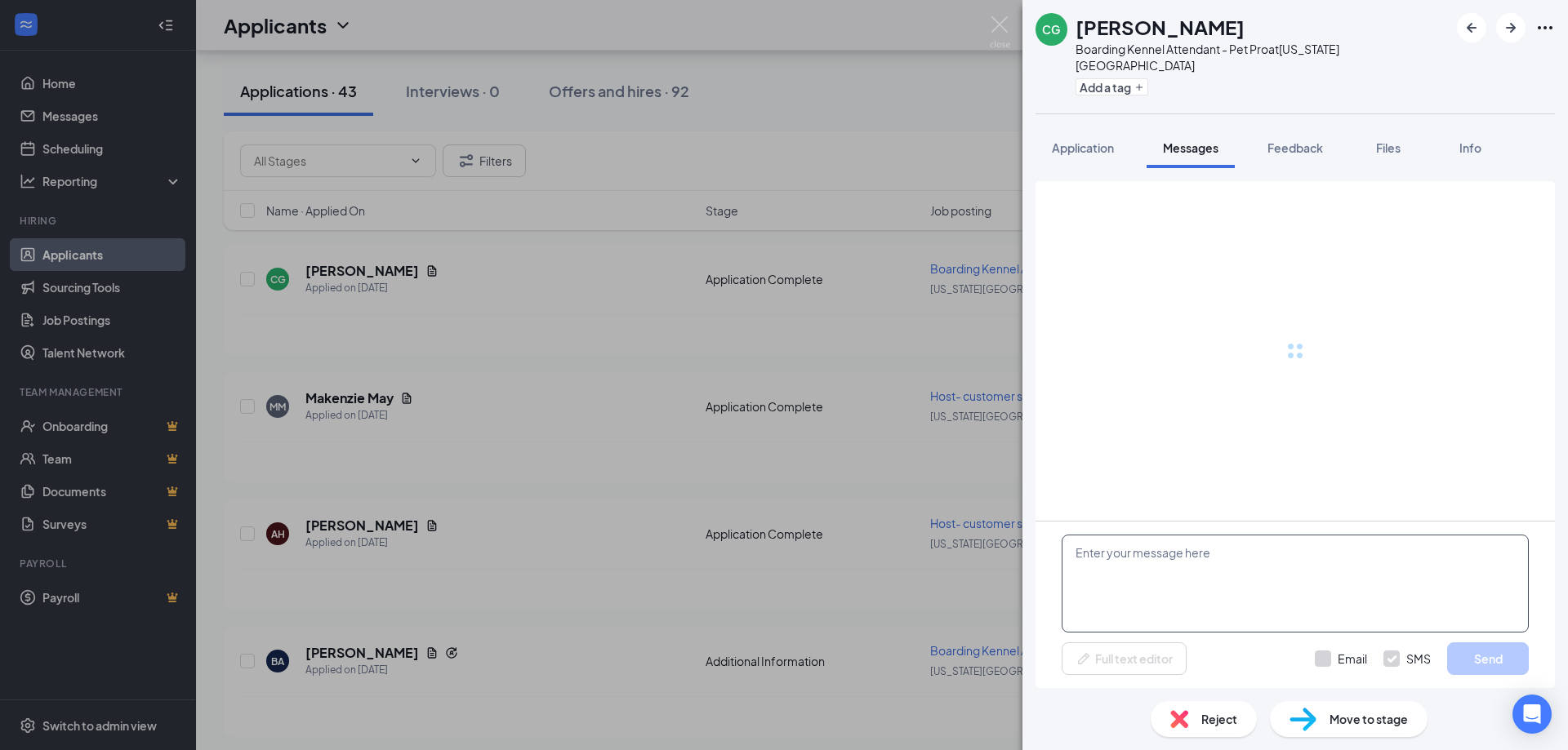
click at [1151, 558] on textarea at bounding box center [1295, 584] width 468 height 98
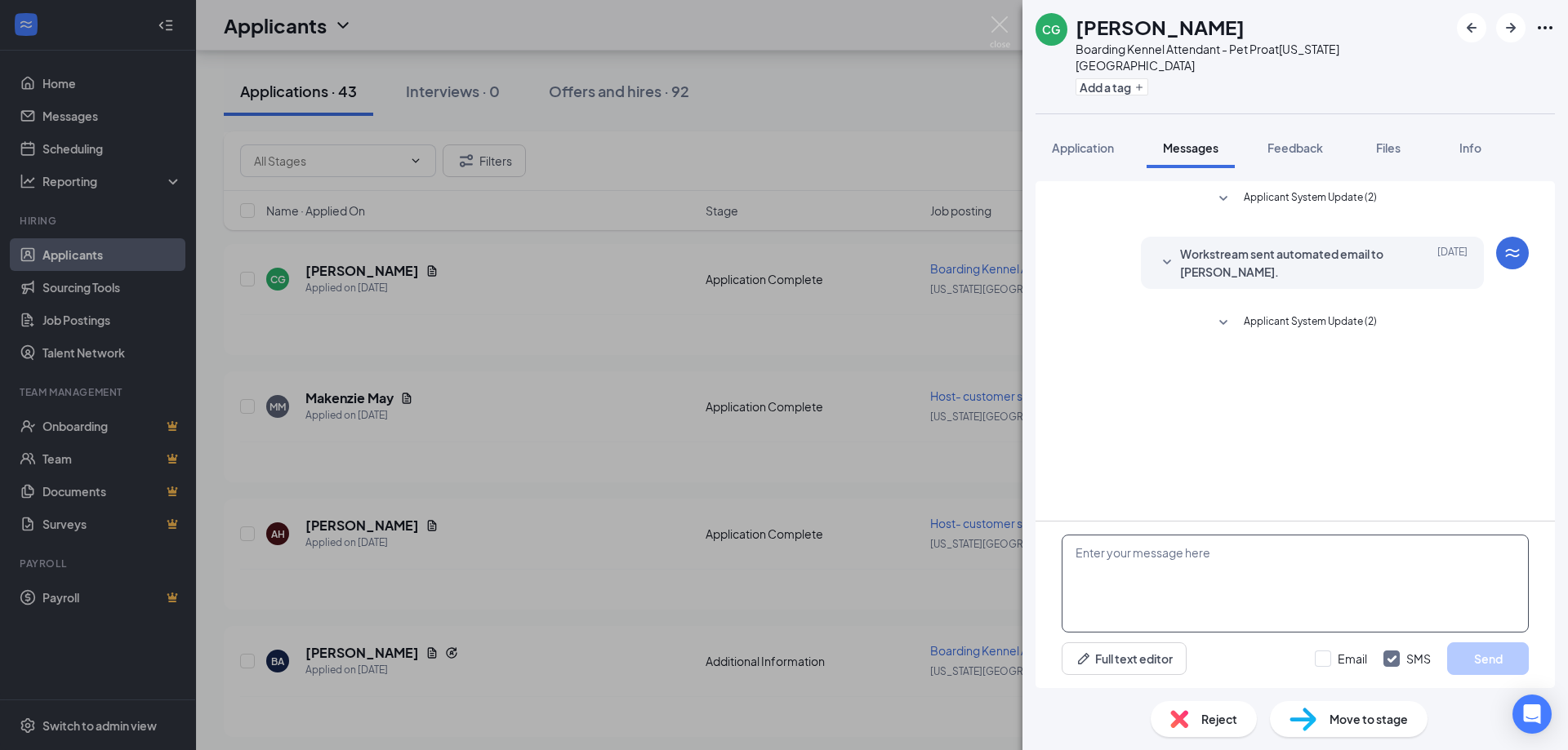
paste textarea "Good afternoon! Thank you for applying to Petsuites [US_STATE][GEOGRAPHIC_DATA]…"
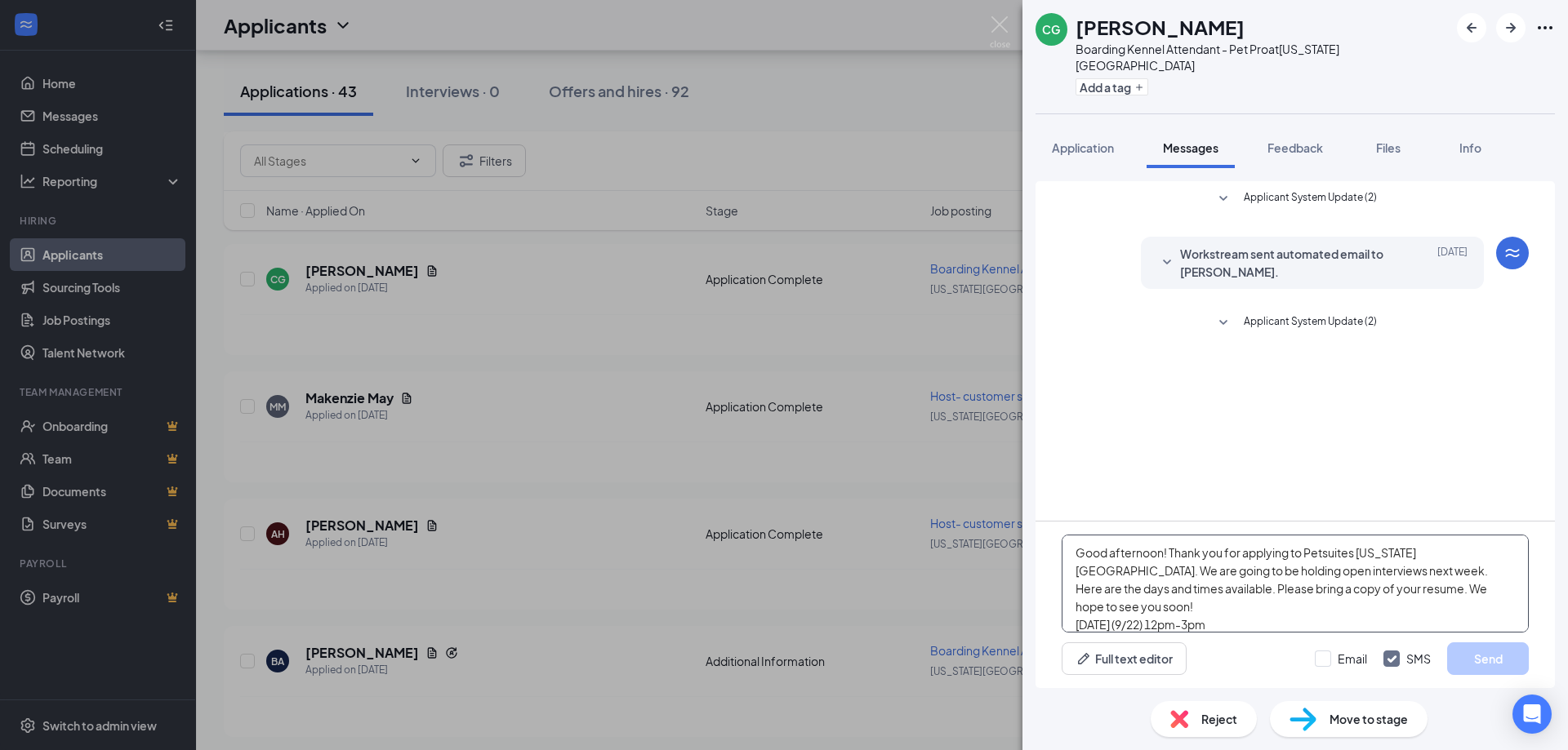
scroll to position [72, 0]
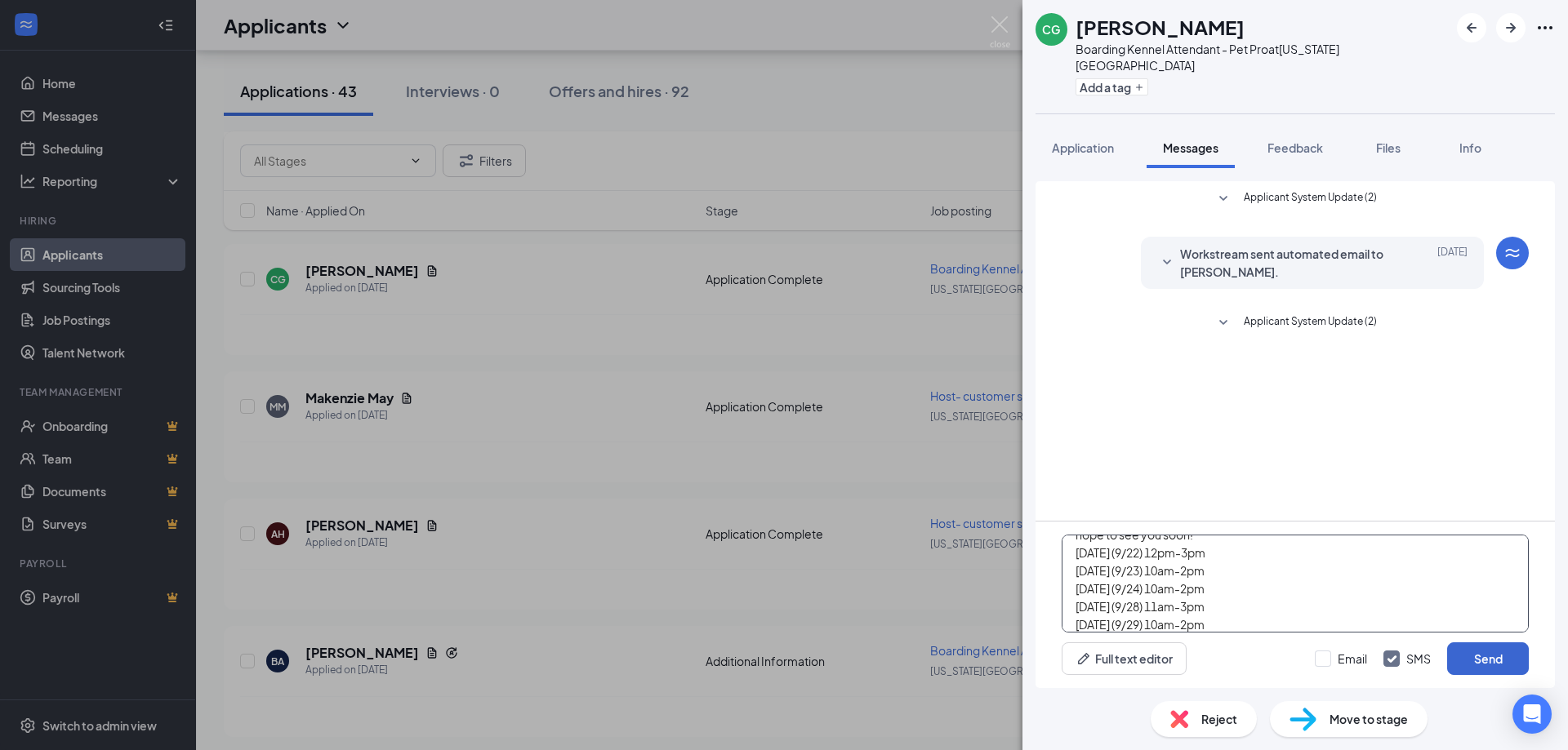
type textarea "Good afternoon! Thank you for applying to Petsuites [US_STATE][GEOGRAPHIC_DATA]…"
click at [1488, 654] on button "Send" at bounding box center [1488, 659] width 82 height 33
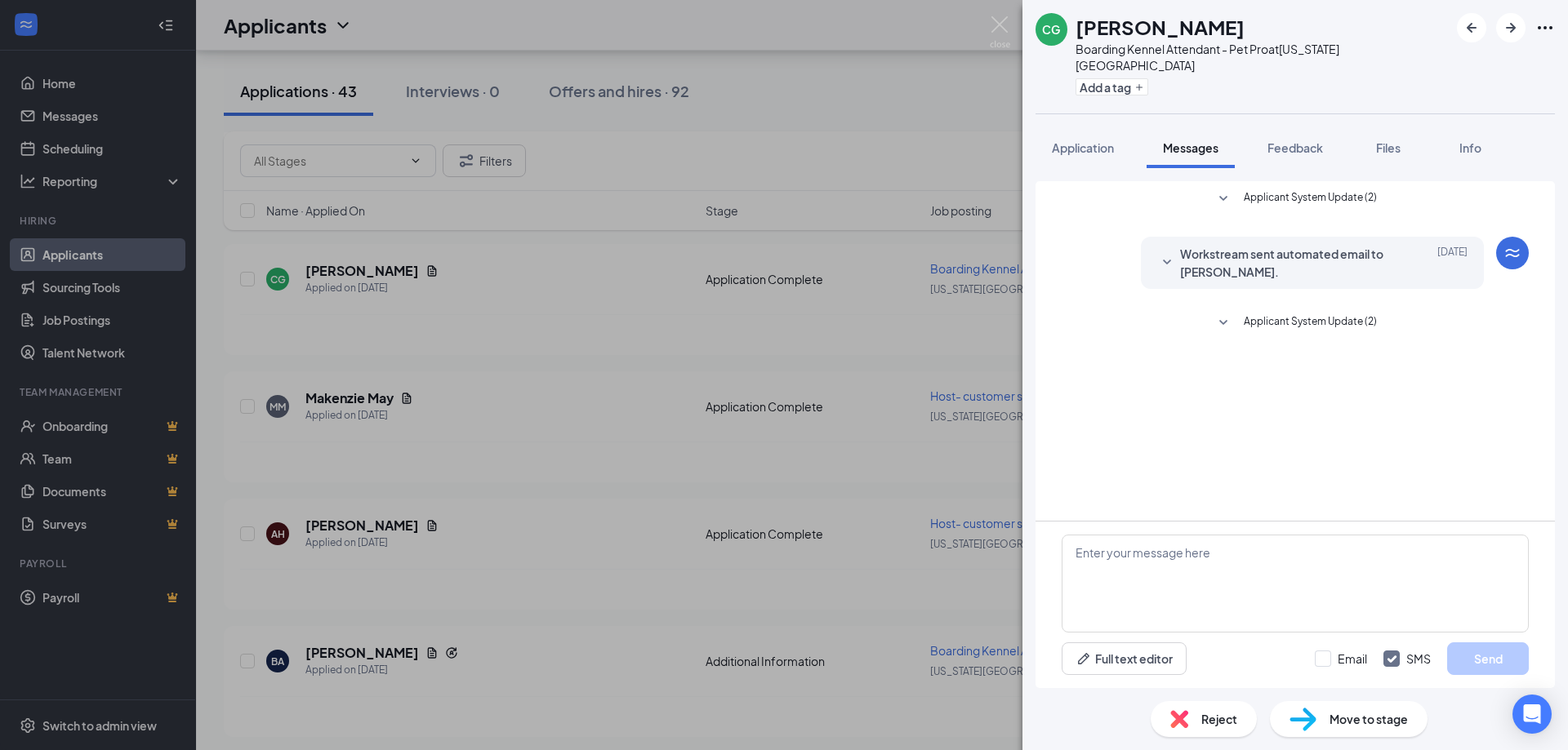
scroll to position [0, 0]
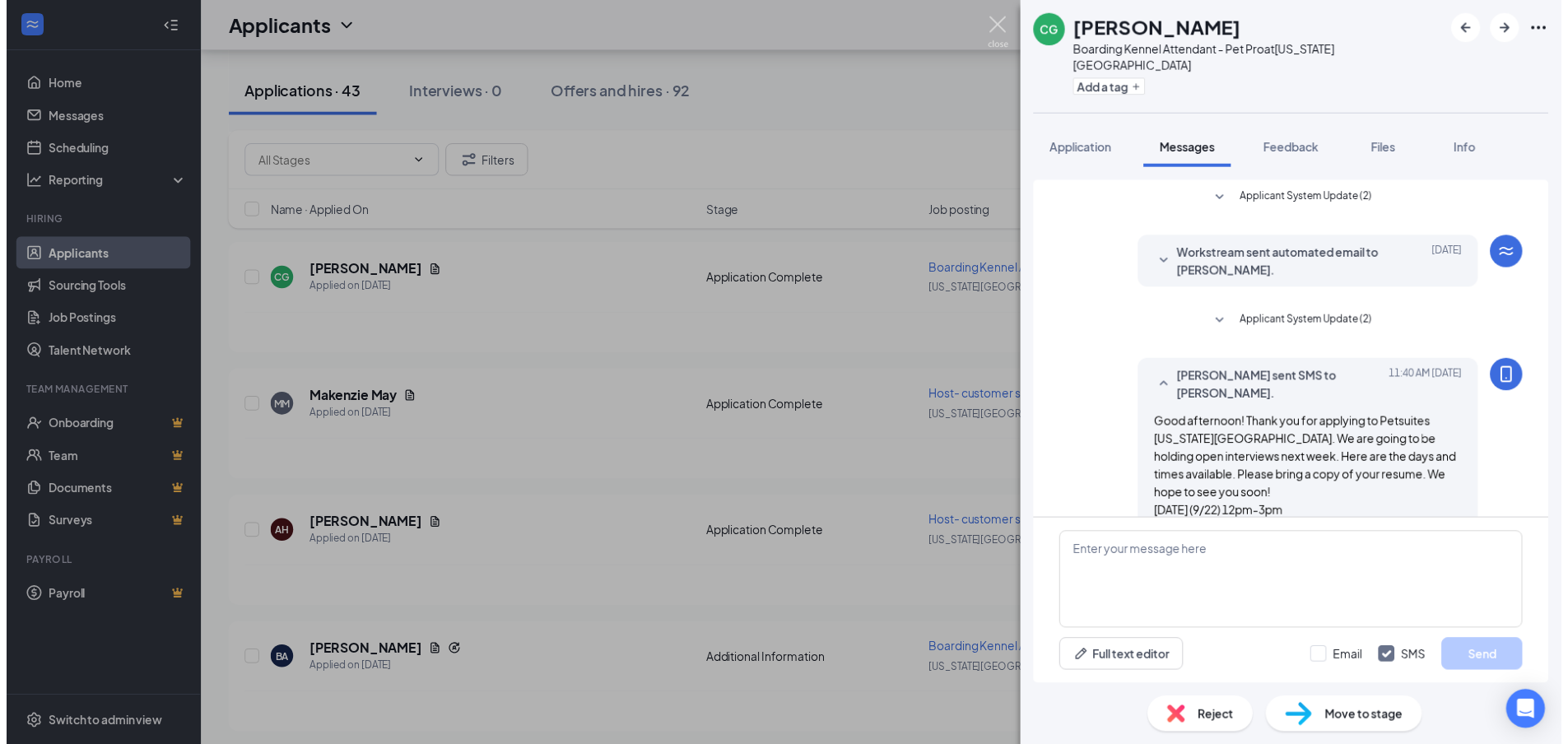
scroll to position [65, 0]
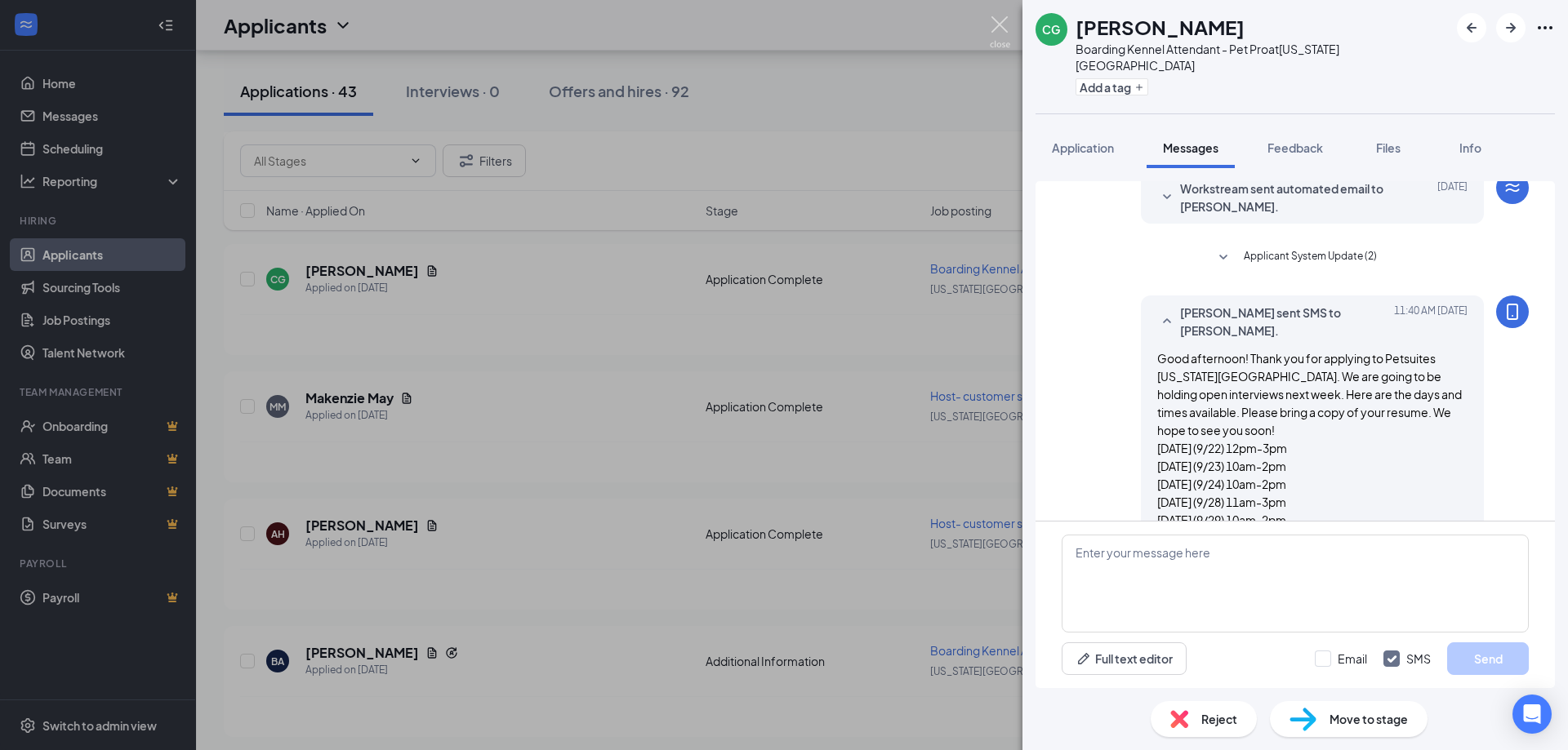
click at [1003, 22] on img at bounding box center [1000, 32] width 20 height 32
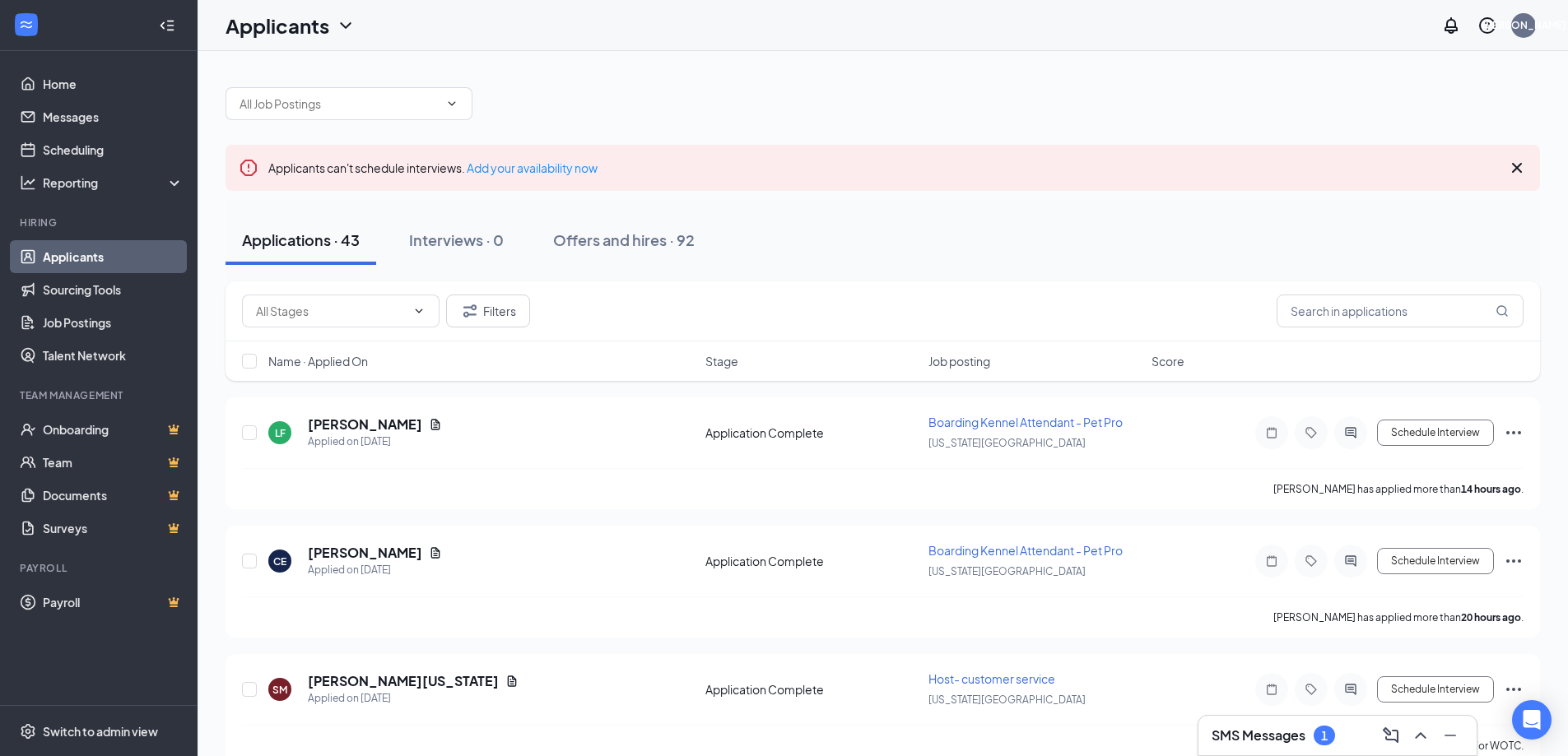
click at [1215, 734] on h3 "SMS Messages" at bounding box center [1258, 735] width 94 height 18
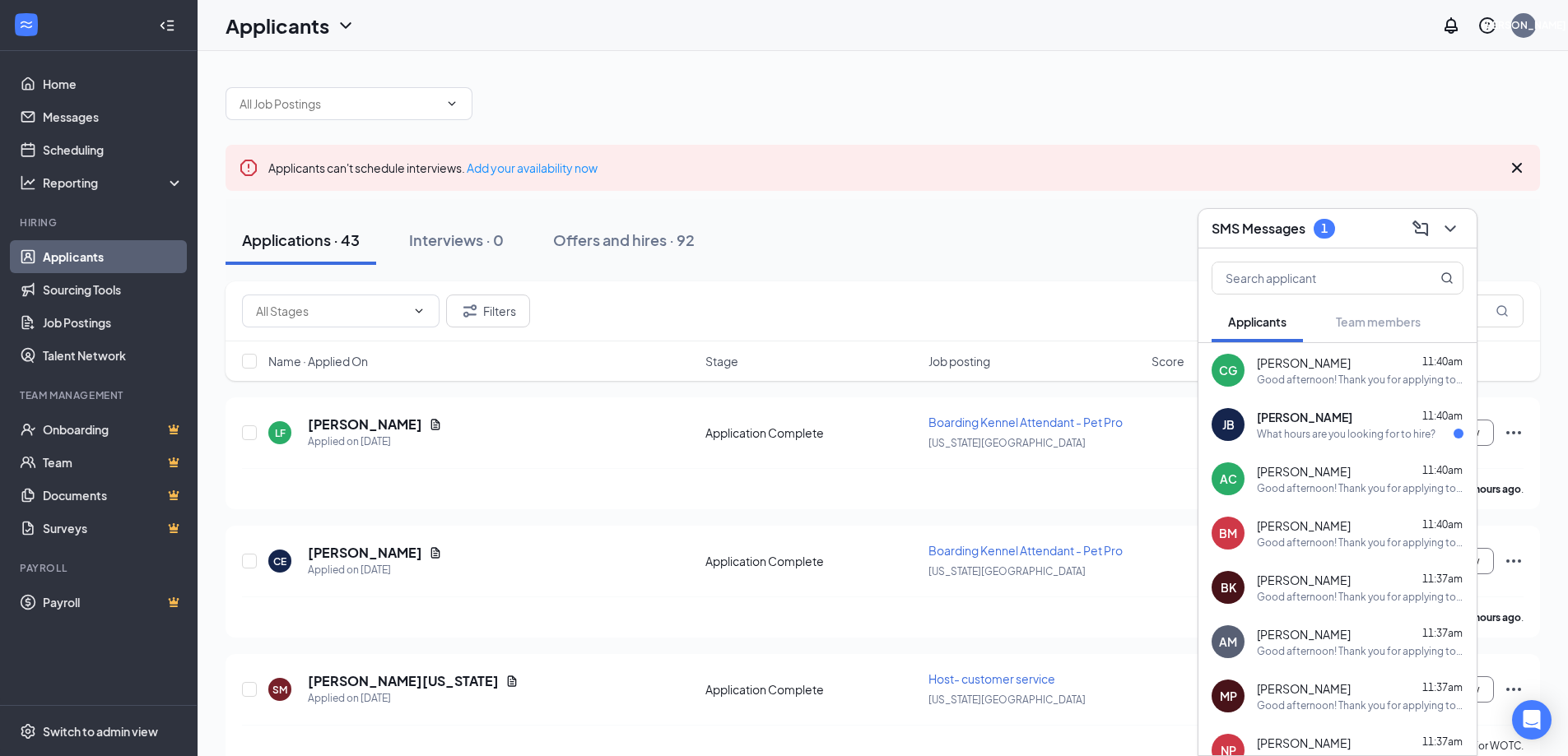
click at [1305, 439] on div "What hours are you looking for to hire?" at bounding box center [1347, 434] width 179 height 14
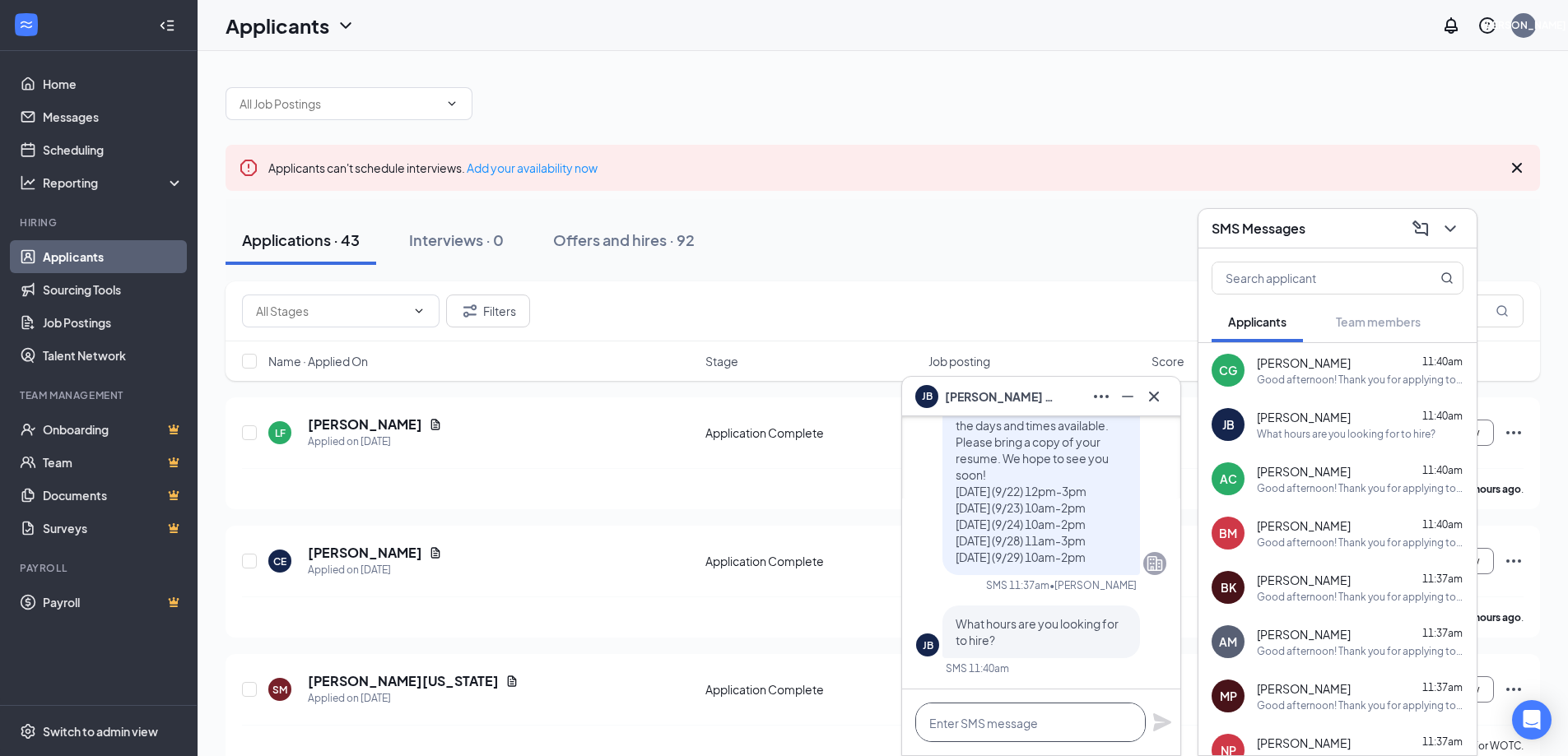
click at [1018, 713] on textarea at bounding box center [1030, 722] width 231 height 39
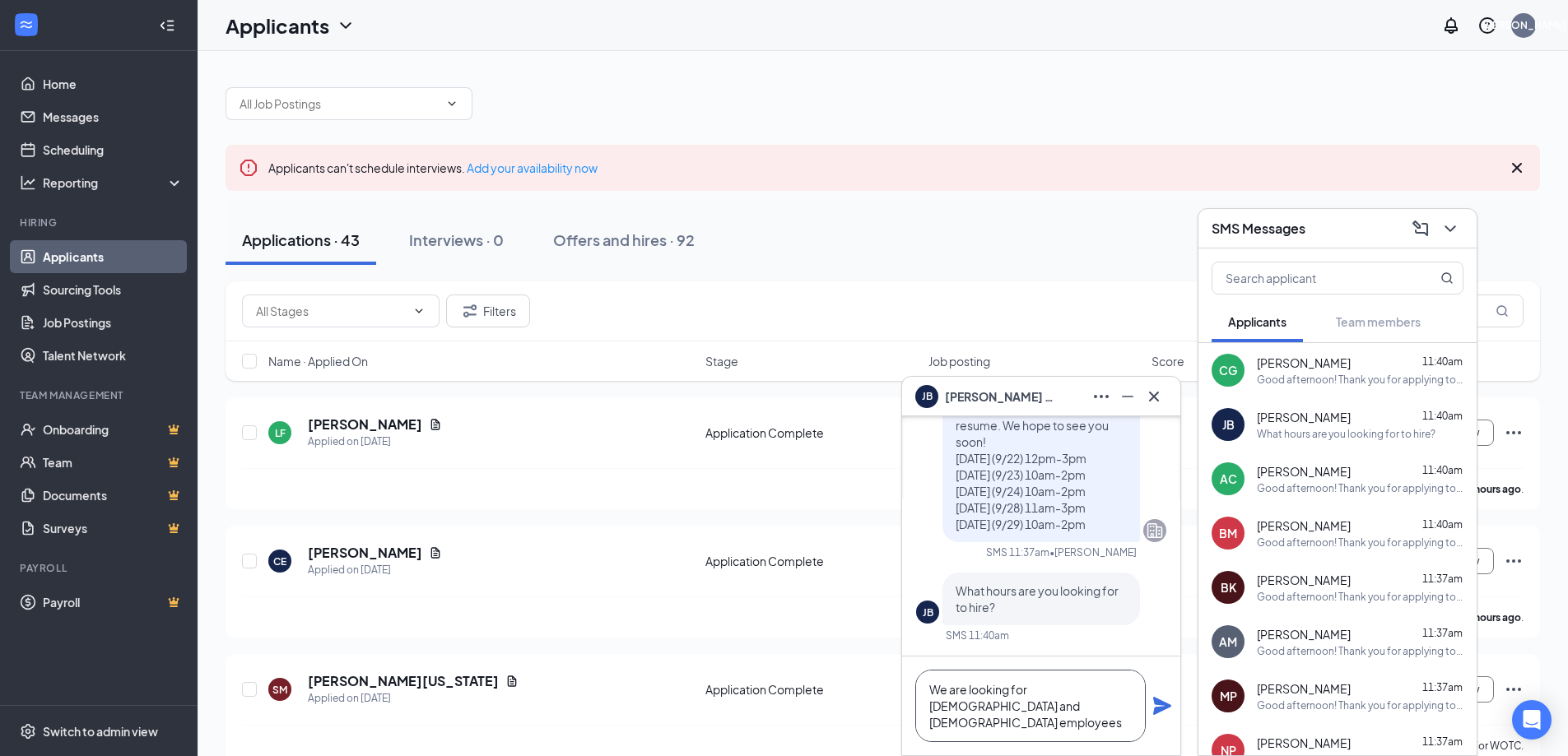
type textarea "We are looking for [DEMOGRAPHIC_DATA] and [DEMOGRAPHIC_DATA] employees"
click at [1157, 710] on icon "Plane" at bounding box center [1162, 706] width 18 height 18
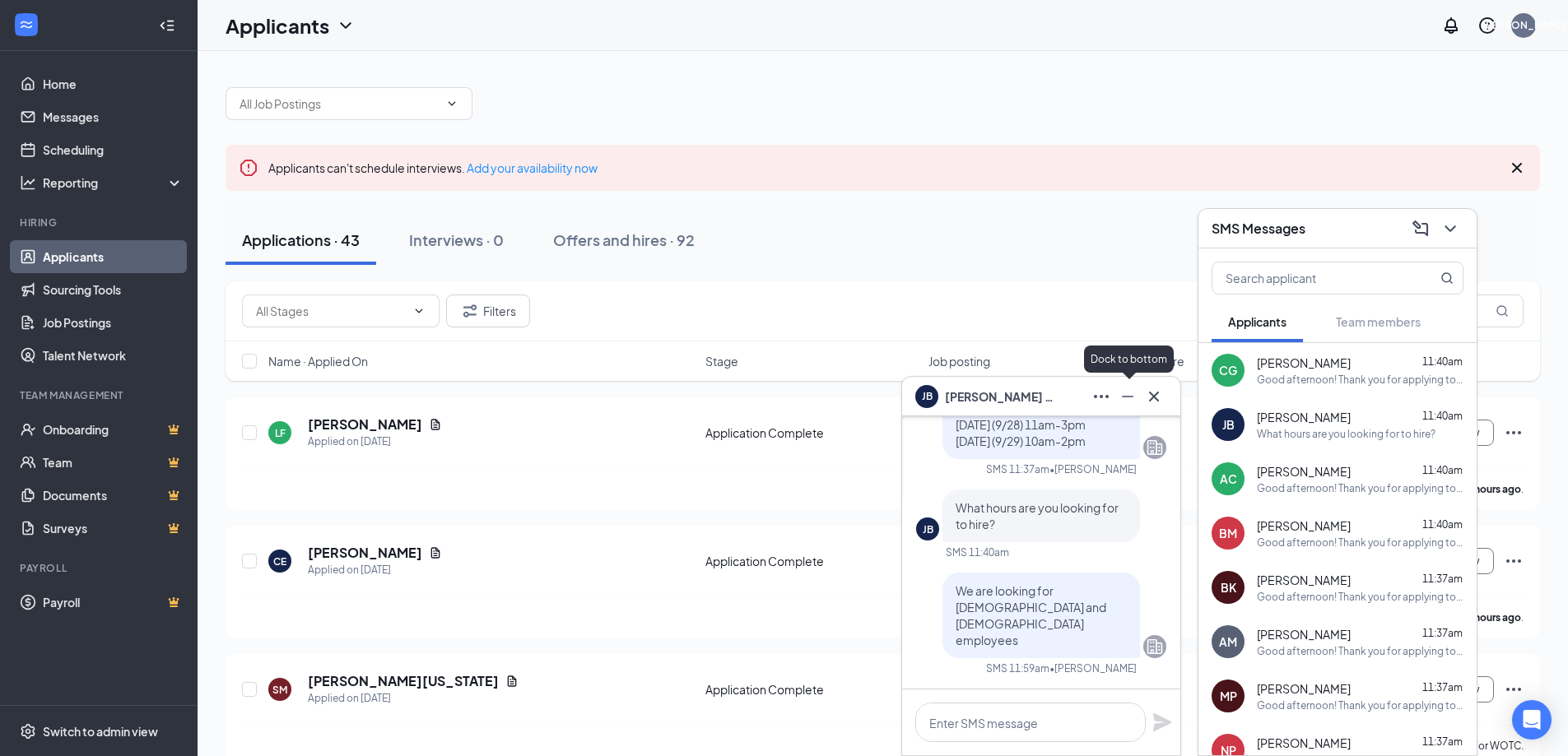
click at [1119, 403] on icon "Minimize" at bounding box center [1127, 396] width 20 height 20
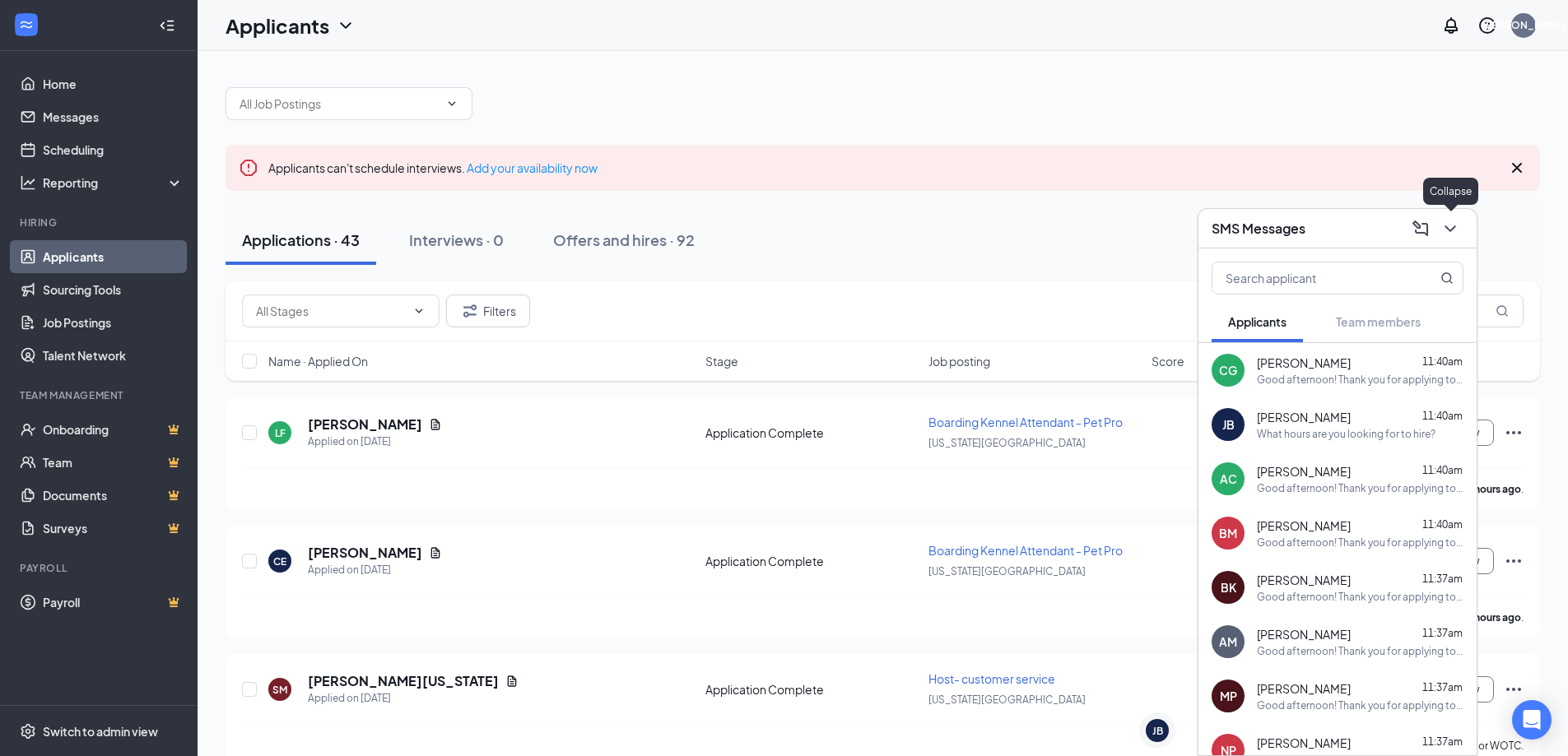
click at [1454, 219] on icon "ChevronDown" at bounding box center [1450, 228] width 20 height 20
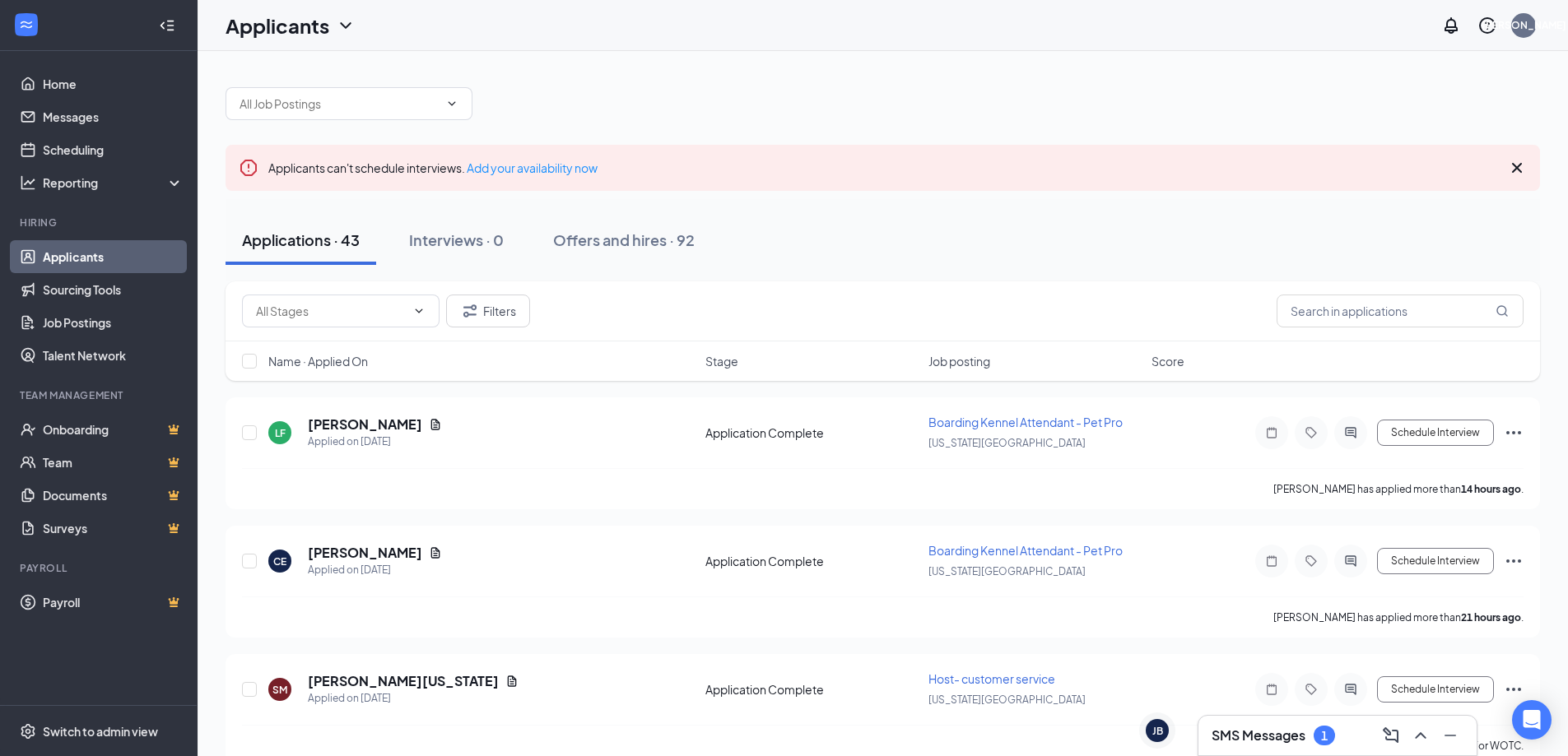
click at [1316, 745] on div "SMS Messages 1" at bounding box center [1273, 735] width 123 height 20
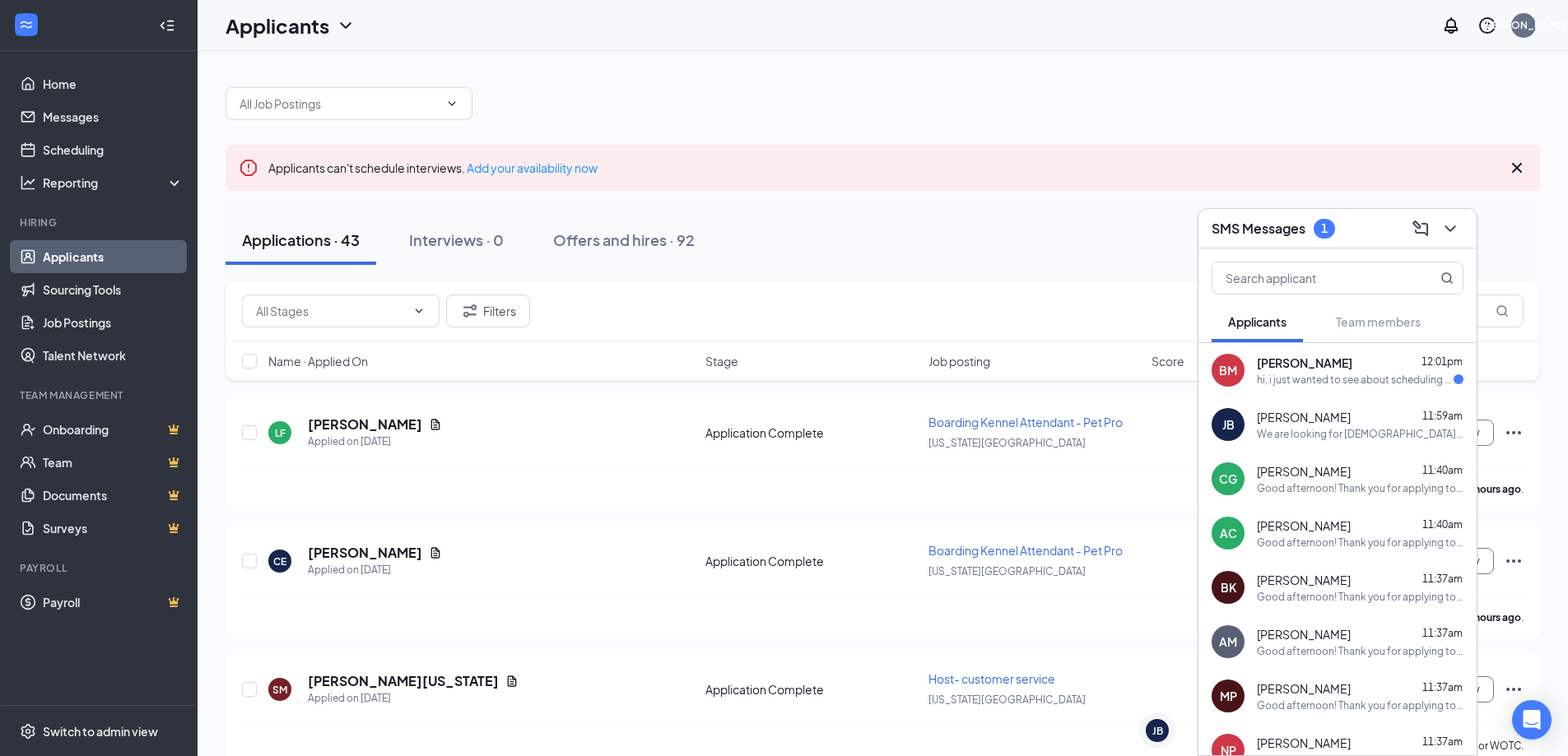
click at [1316, 373] on div "hi, i just wanted to see about scheduling an interview :) i had put an applicat…" at bounding box center [1355, 379] width 197 height 14
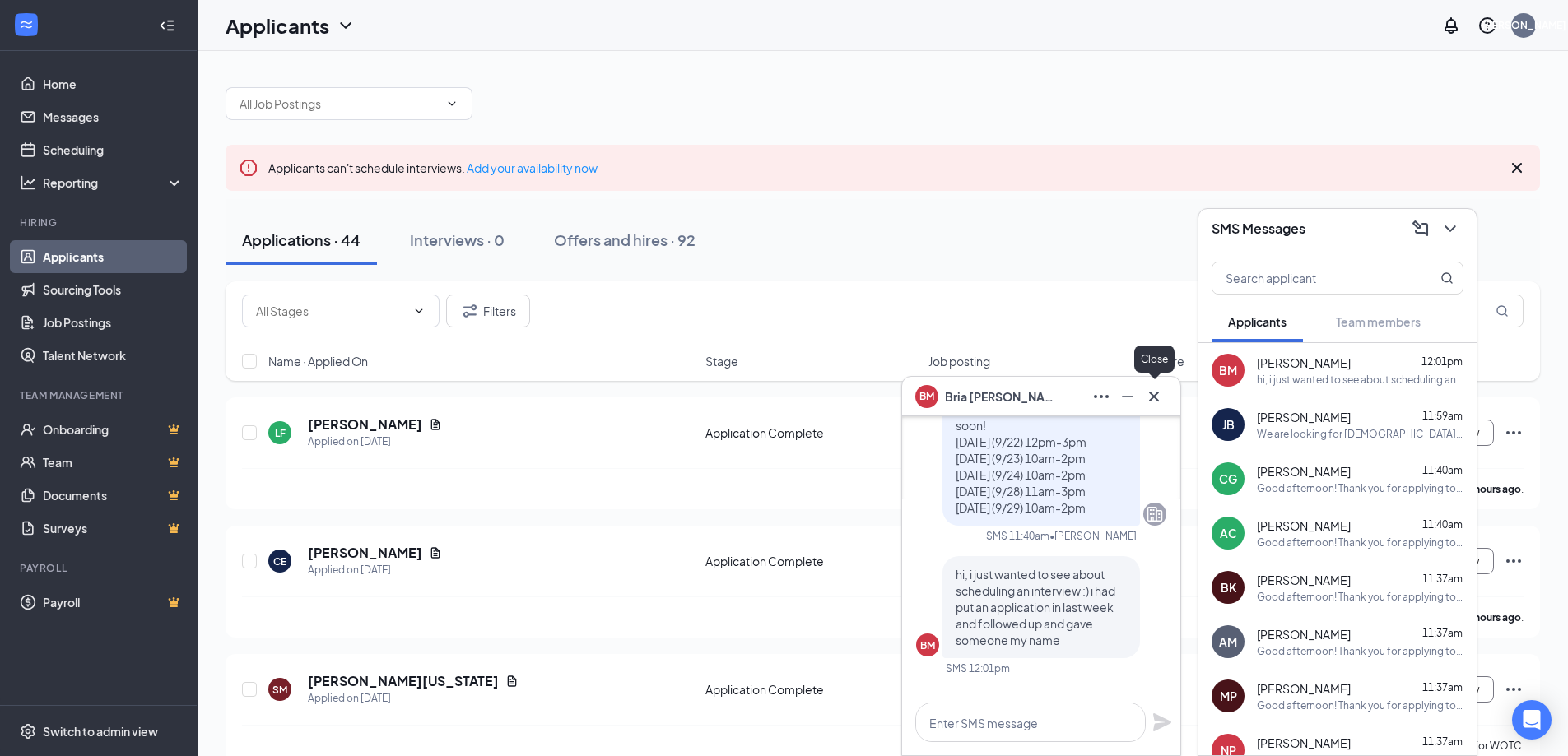
click at [1152, 391] on icon "Cross" at bounding box center [1154, 396] width 20 height 20
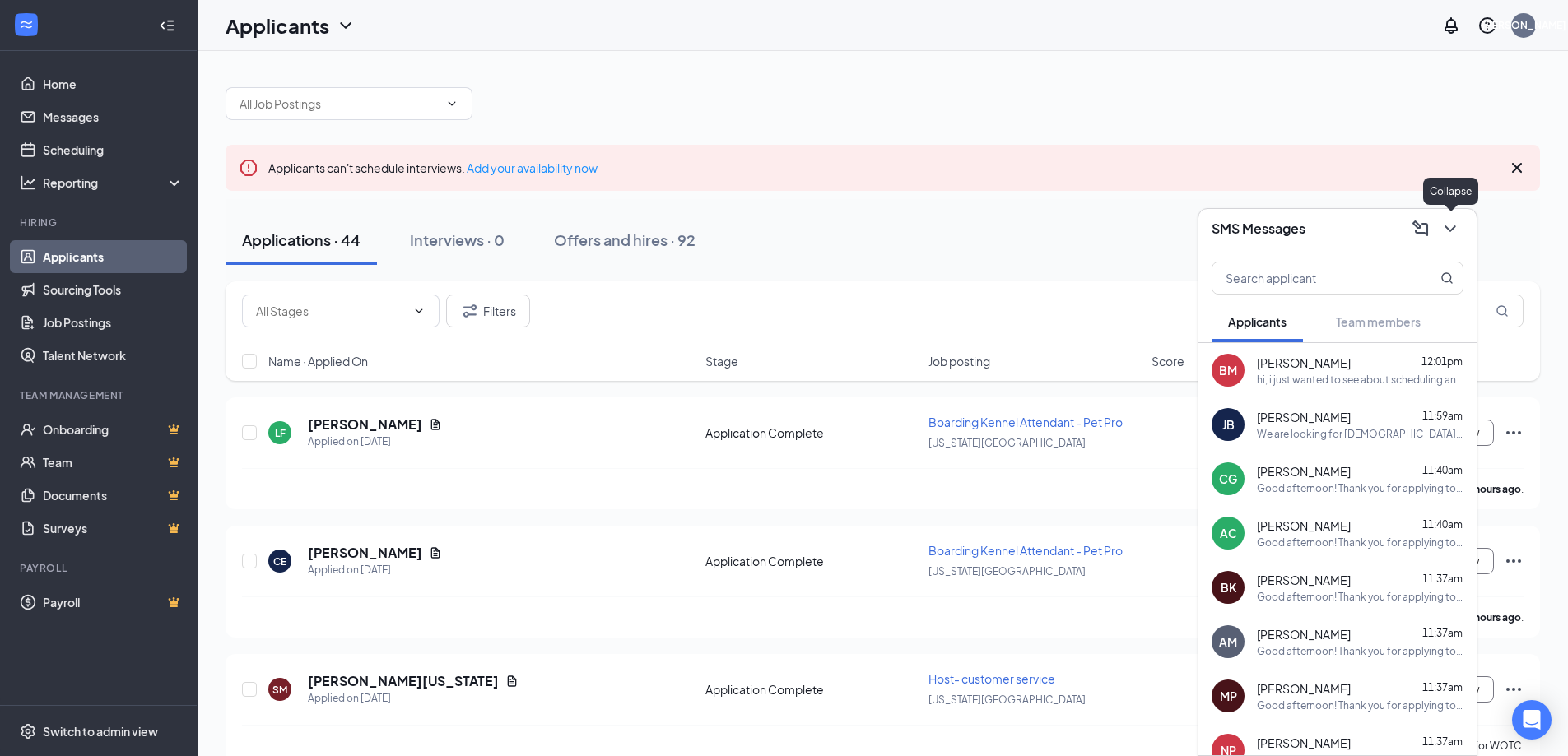
click at [1448, 238] on icon "ChevronDown" at bounding box center [1450, 228] width 20 height 20
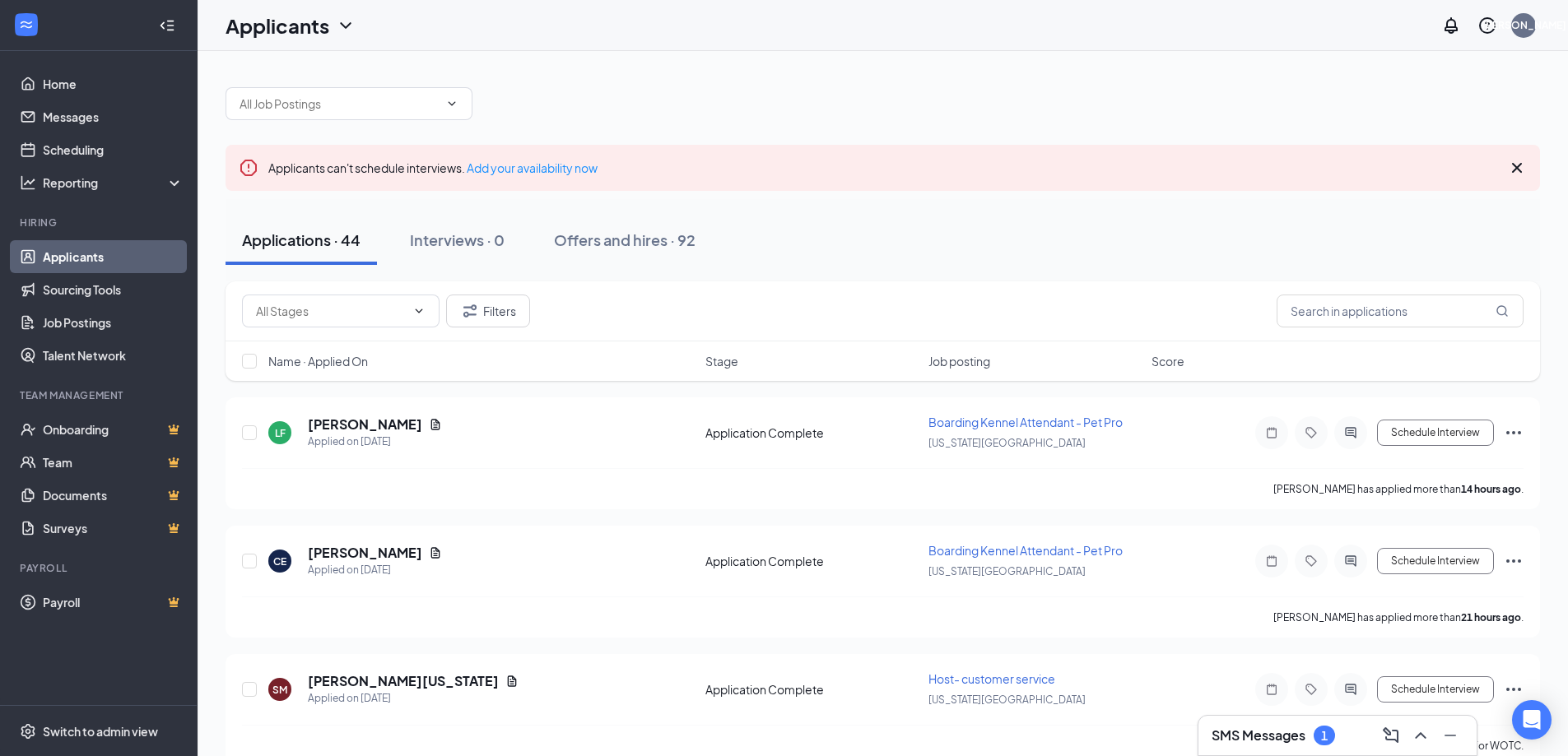
click at [1321, 751] on div "SMS Messages 1" at bounding box center [1337, 736] width 278 height 39
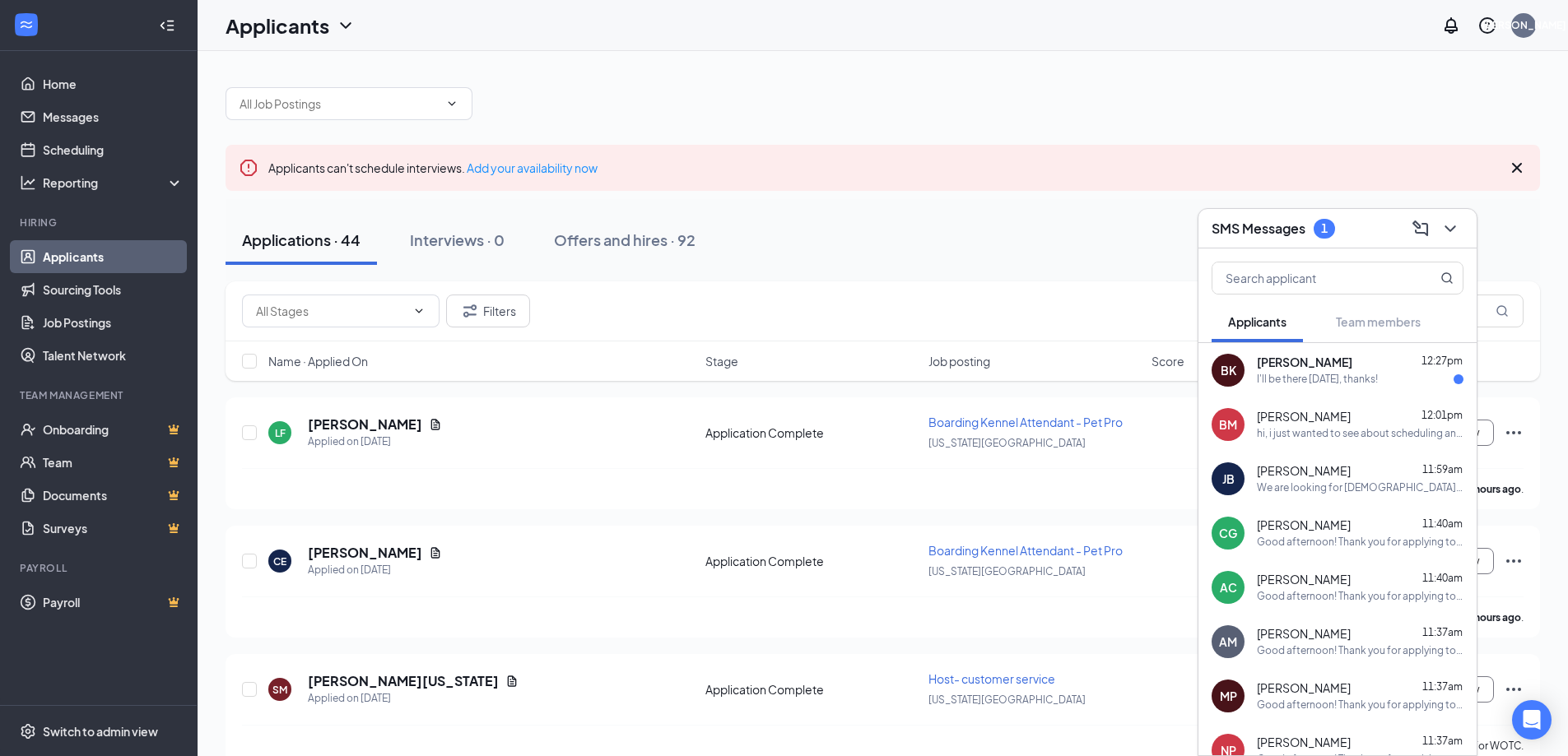
click at [1325, 380] on div "I'll be there [DATE], thanks!" at bounding box center [1318, 379] width 121 height 14
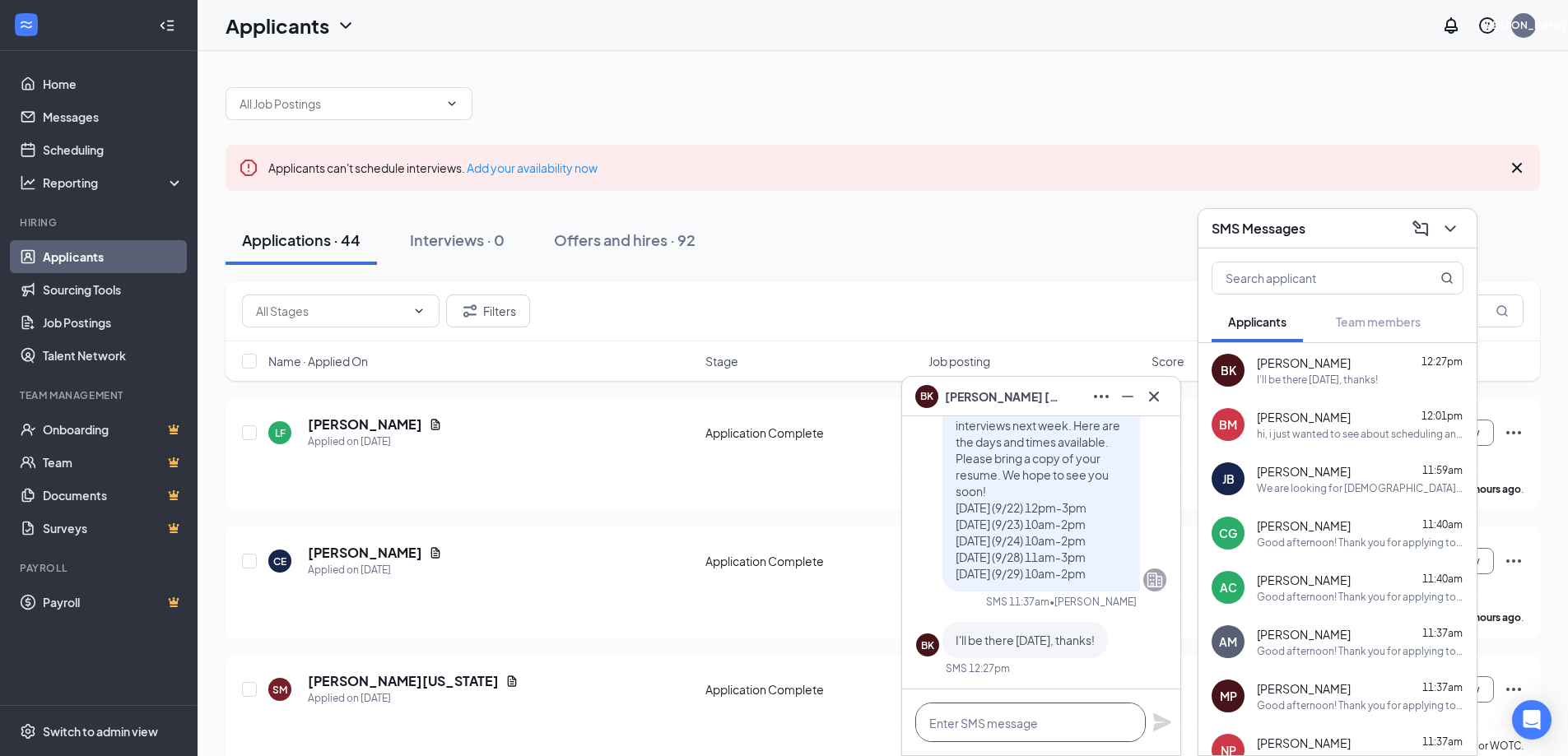
click at [1012, 730] on textarea at bounding box center [1030, 722] width 231 height 39
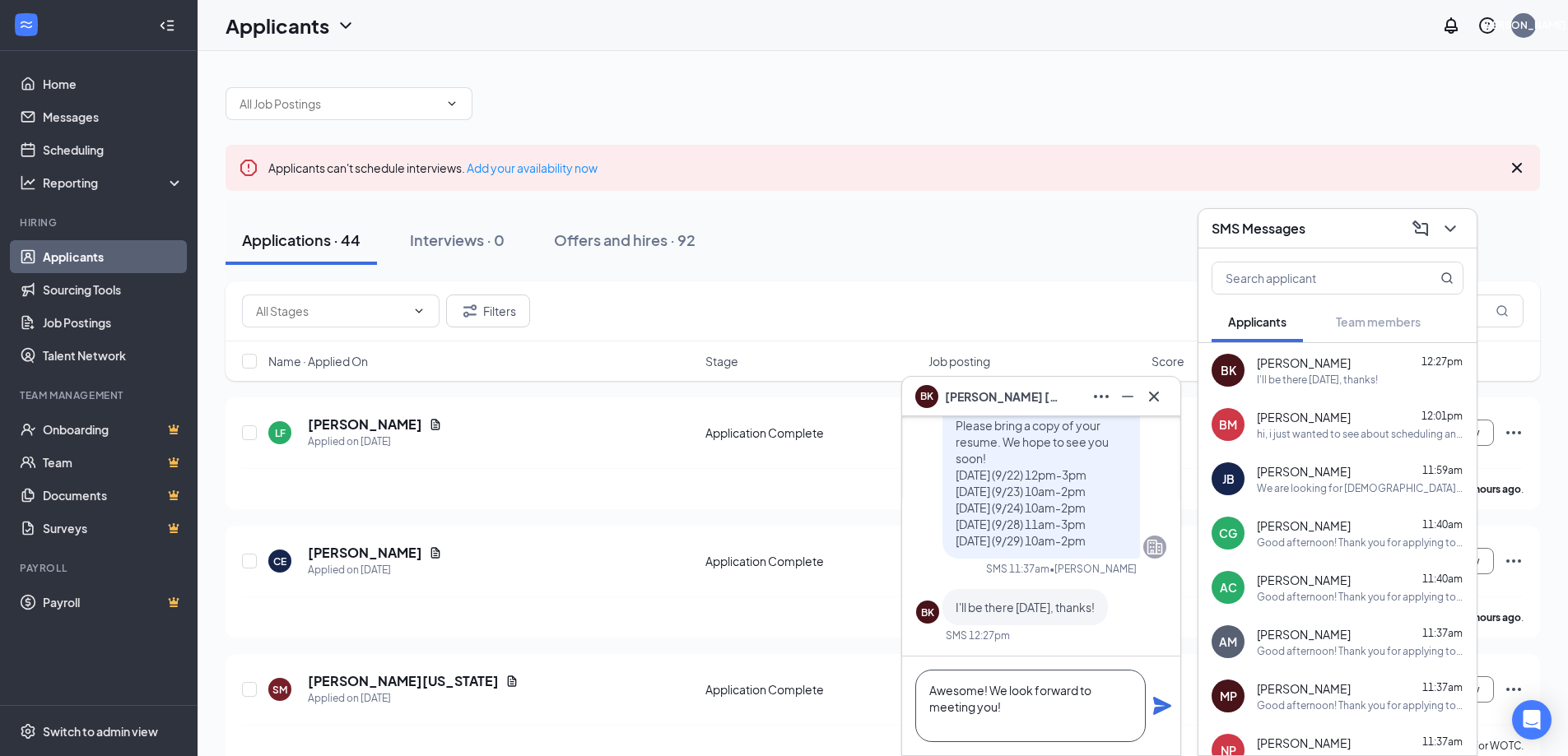
type textarea "Awesome! We look forward to meeting you!"
click at [1158, 714] on icon "Plane" at bounding box center [1162, 706] width 20 height 20
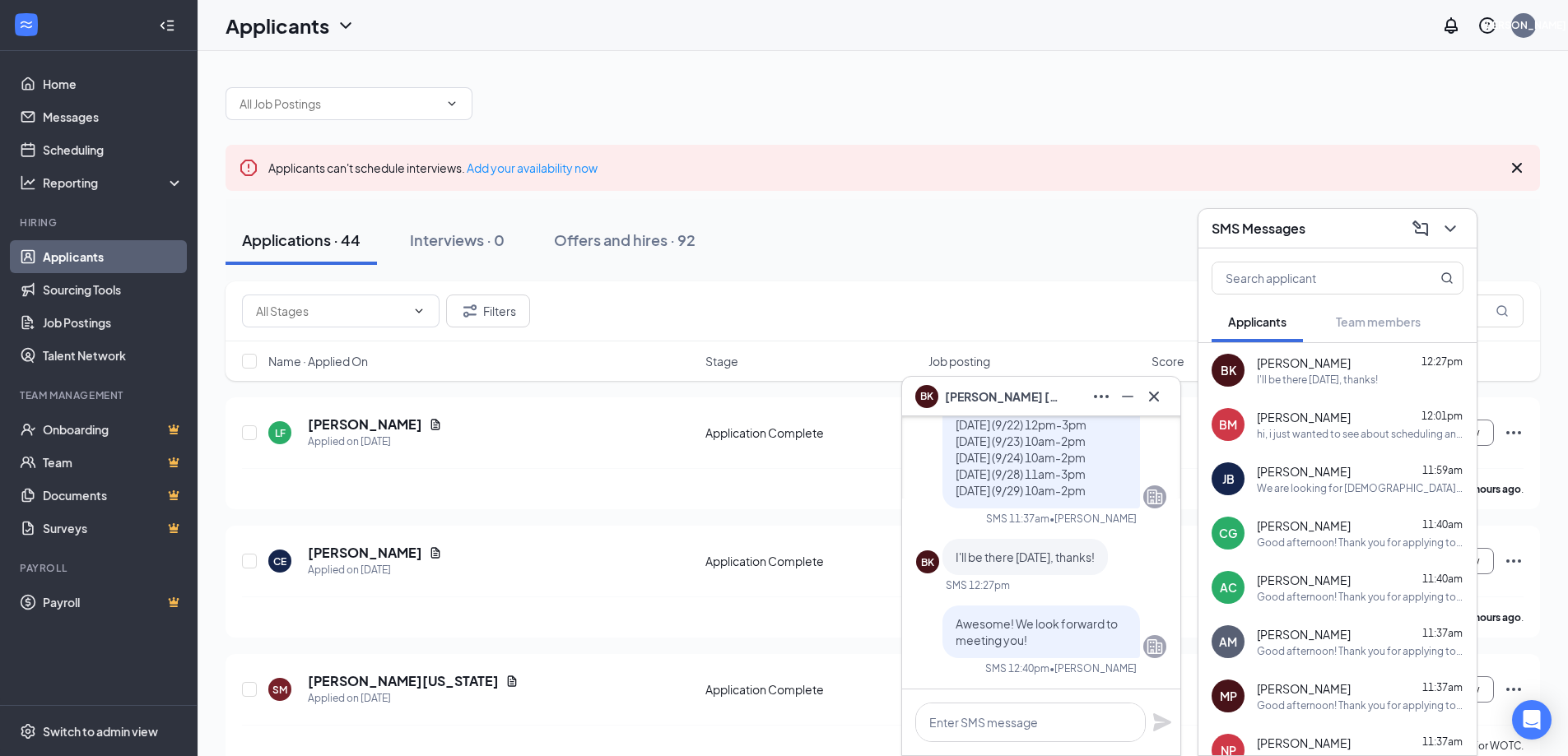
scroll to position [0, 0]
click at [1132, 397] on icon "Minimize" at bounding box center [1127, 396] width 20 height 20
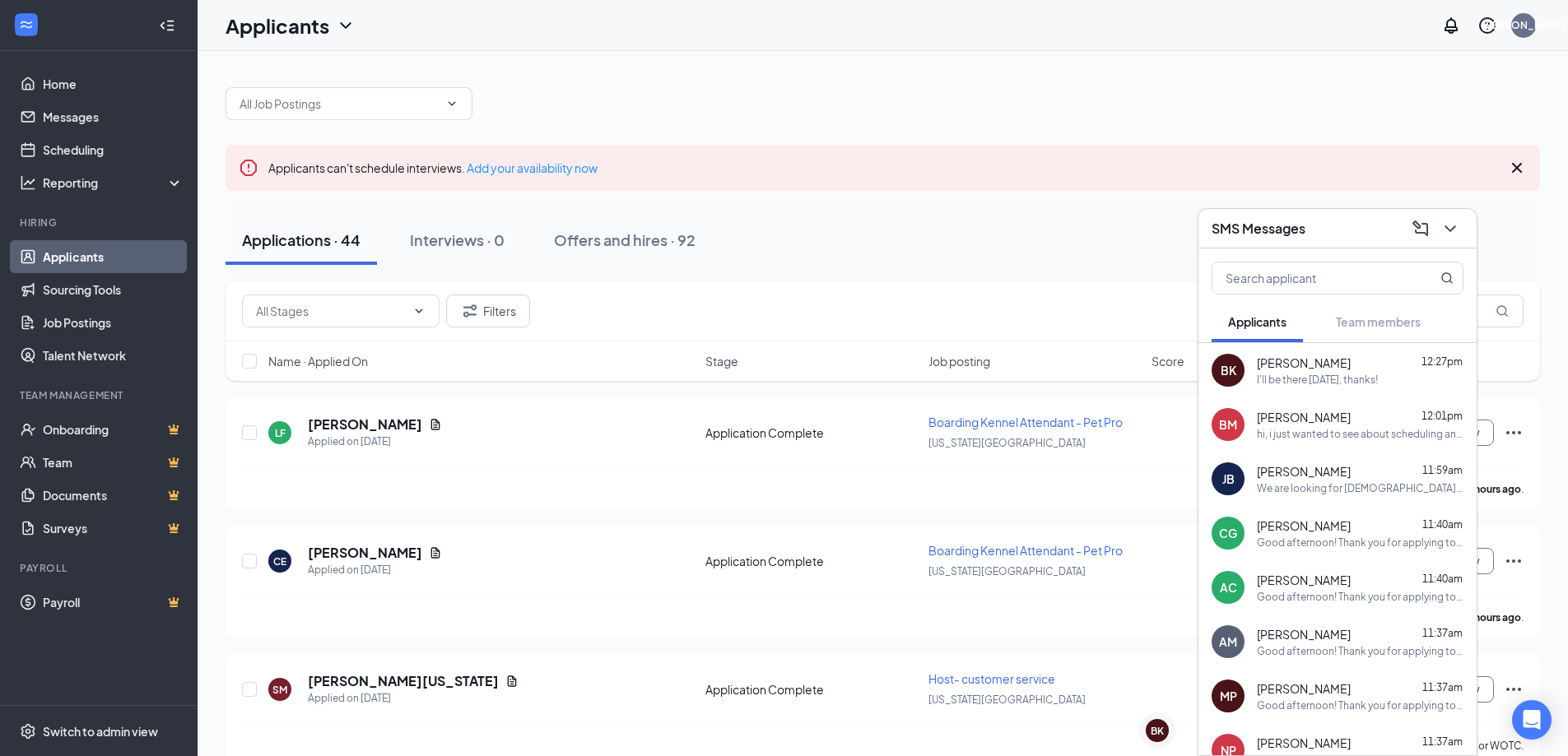
click at [1334, 423] on span "[PERSON_NAME]" at bounding box center [1304, 417] width 94 height 16
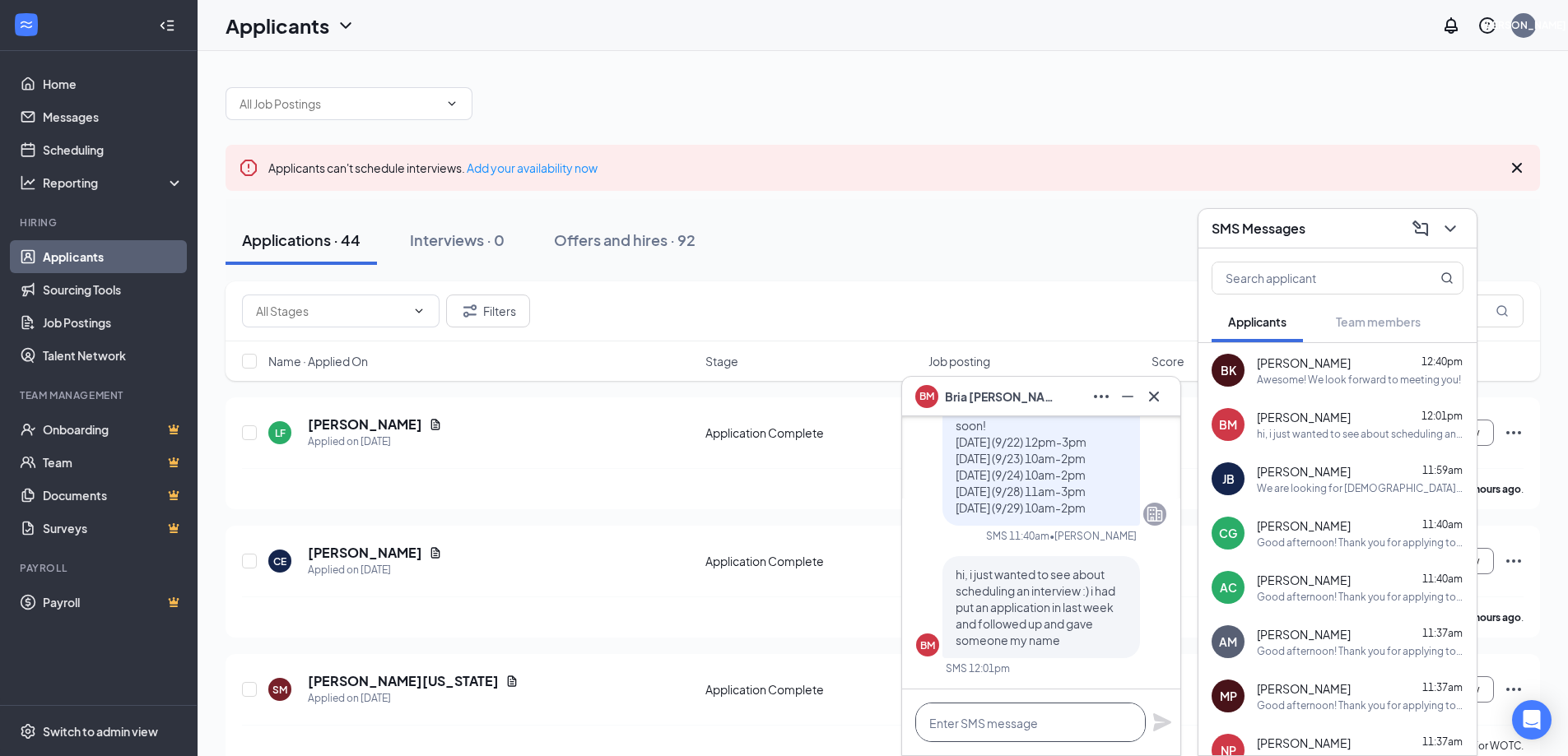
click at [1015, 725] on textarea at bounding box center [1030, 722] width 231 height 39
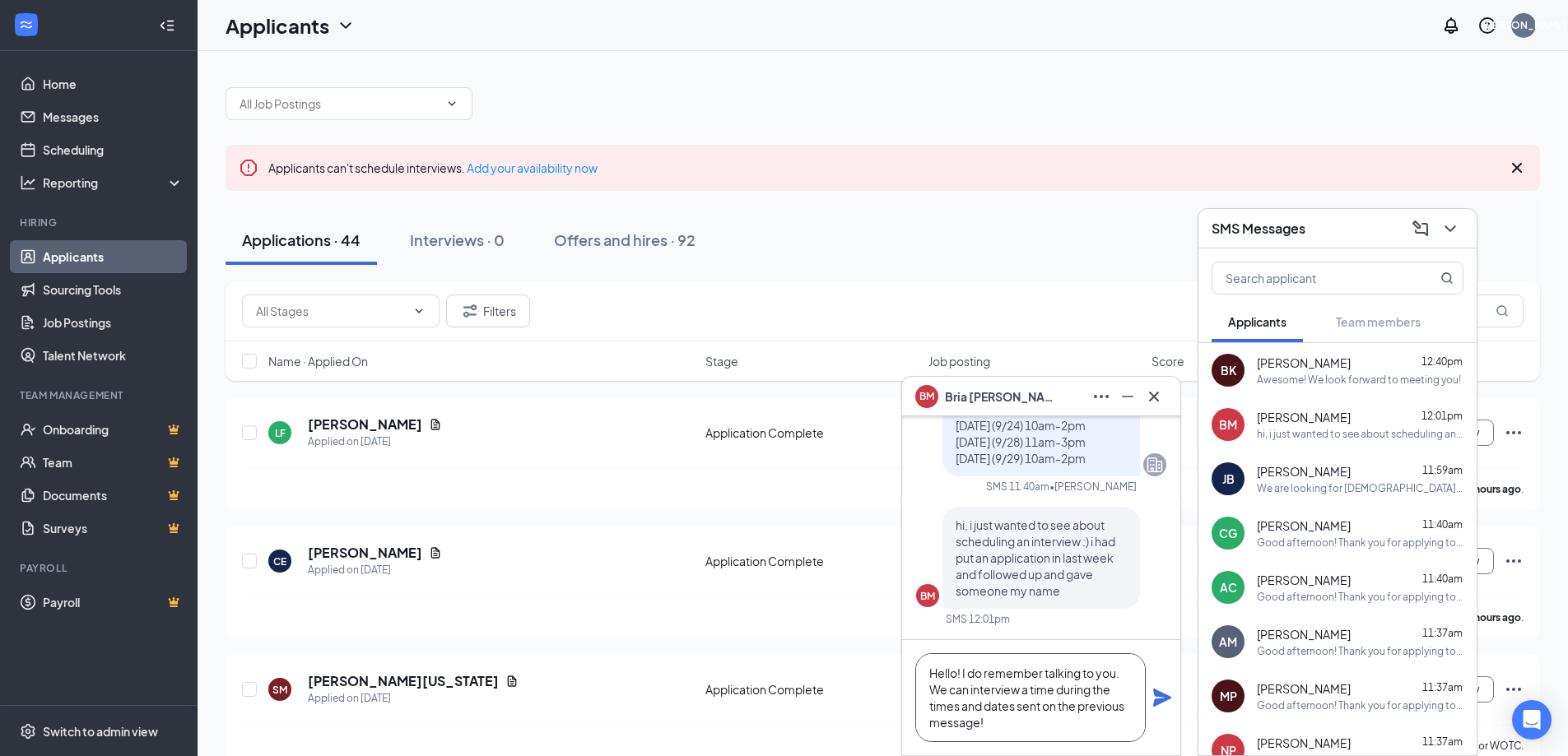
click at [1029, 691] on textarea "Hello! I do remember talking to you. We can interview a time during the times a…" at bounding box center [1030, 697] width 231 height 89
click at [971, 697] on textarea "Hello! I do remember talking to you. We can interview a time during the times a…" at bounding box center [1030, 697] width 231 height 89
drag, startPoint x: 1123, startPoint y: 692, endPoint x: 1091, endPoint y: 686, distance: 32.6
click at [1091, 686] on textarea "Hello! I do remember talking to you. We can schedule an interview a time during…" at bounding box center [1030, 697] width 231 height 89
click at [1115, 729] on textarea "Hello! I do remember talking to you. We can schedule an interview during the ti…" at bounding box center [1030, 697] width 231 height 89
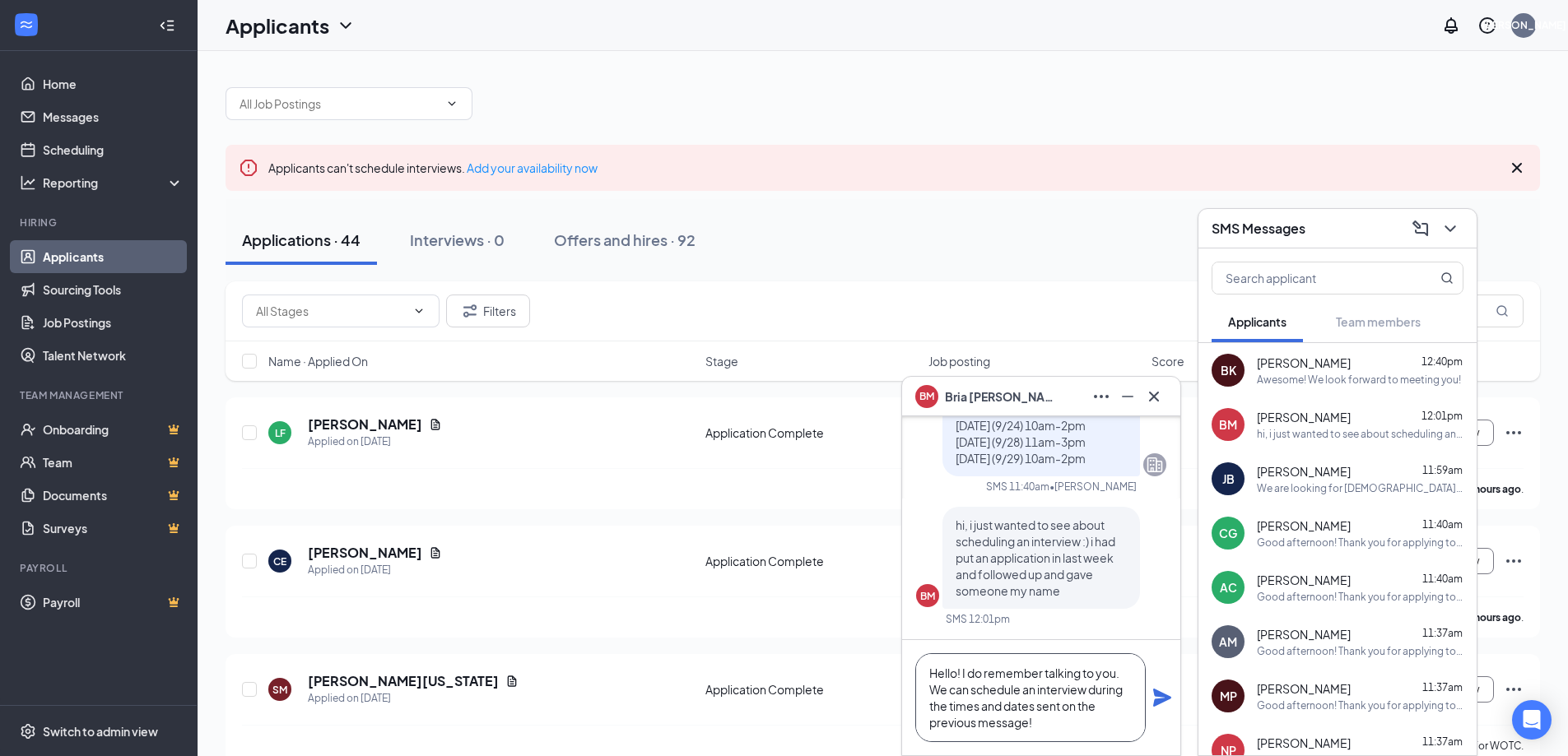
scroll to position [17, 0]
type textarea "Hello! I do remember talking to you. We can schedule an interview during the ti…"
click at [1158, 695] on icon "Plane" at bounding box center [1162, 697] width 18 height 18
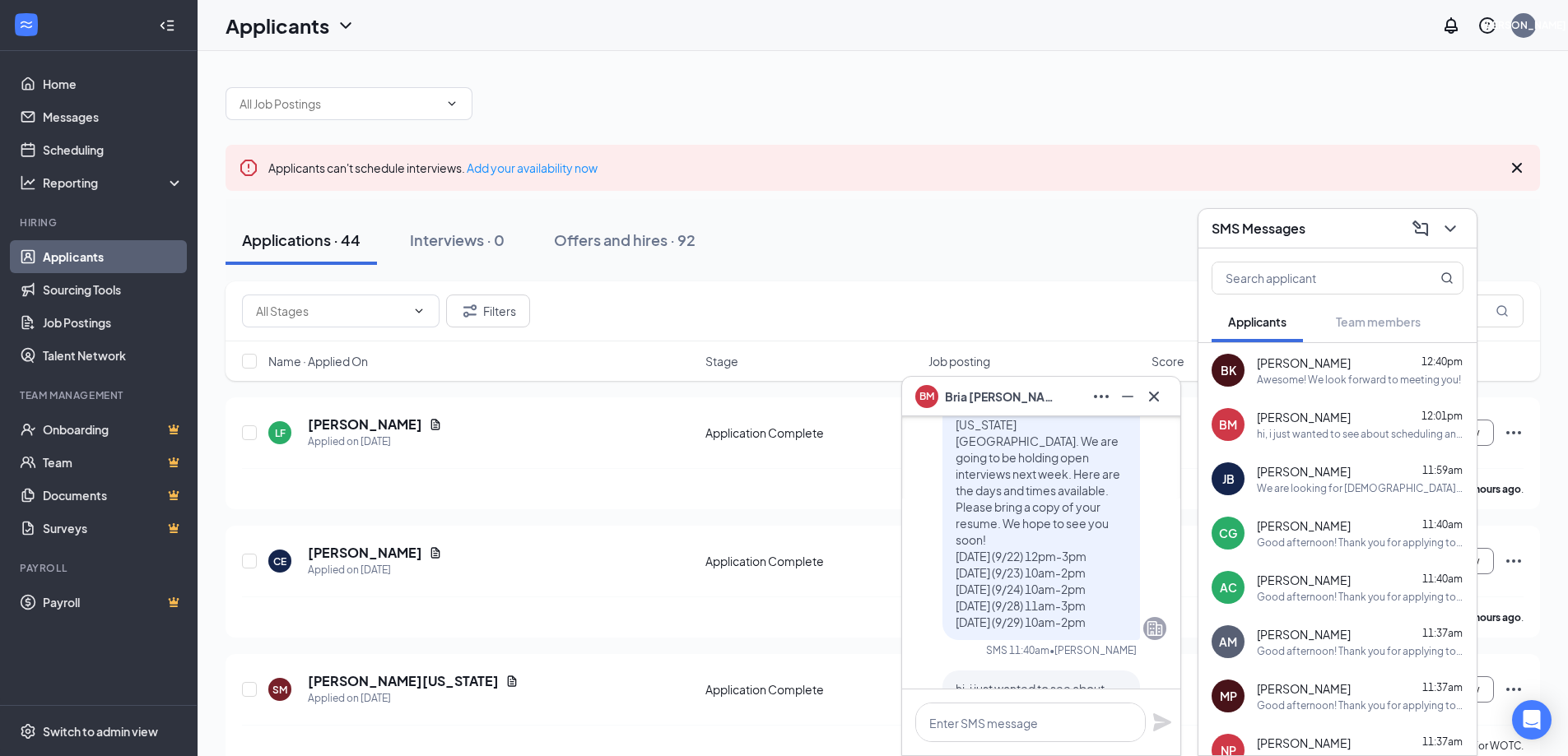
scroll to position [0, 0]
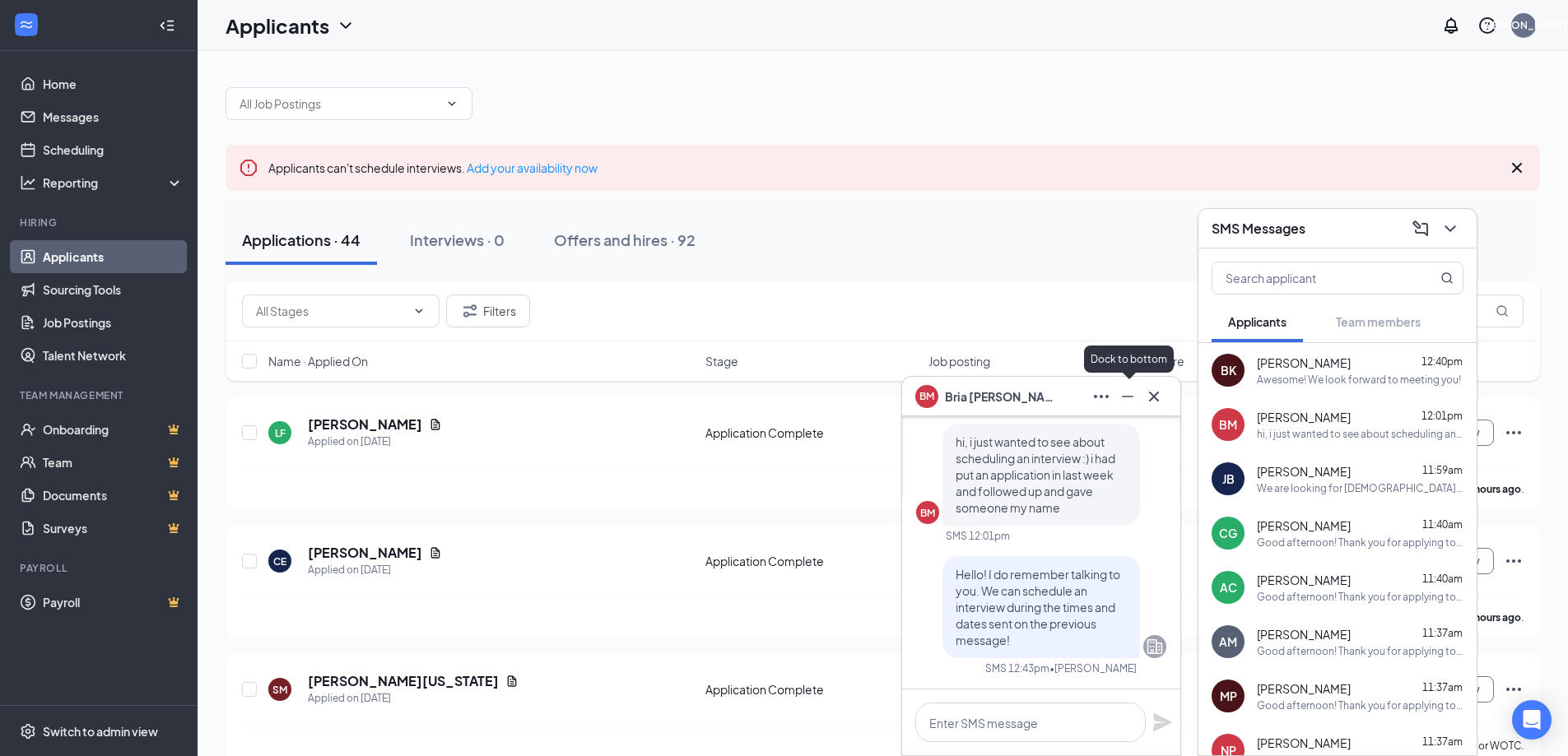
click at [1118, 401] on icon "Minimize" at bounding box center [1127, 396] width 20 height 20
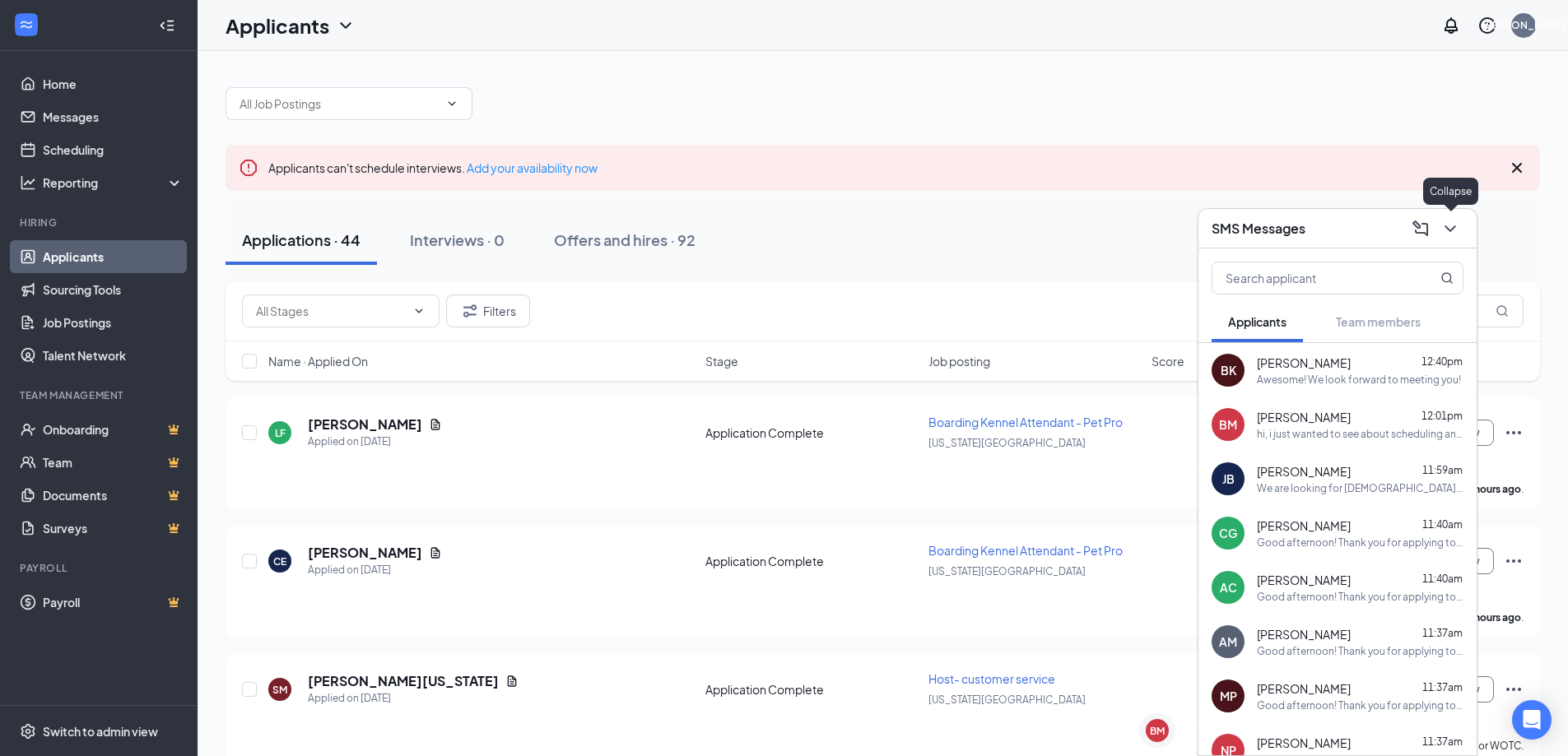
click at [1447, 236] on icon "ChevronDown" at bounding box center [1450, 228] width 20 height 20
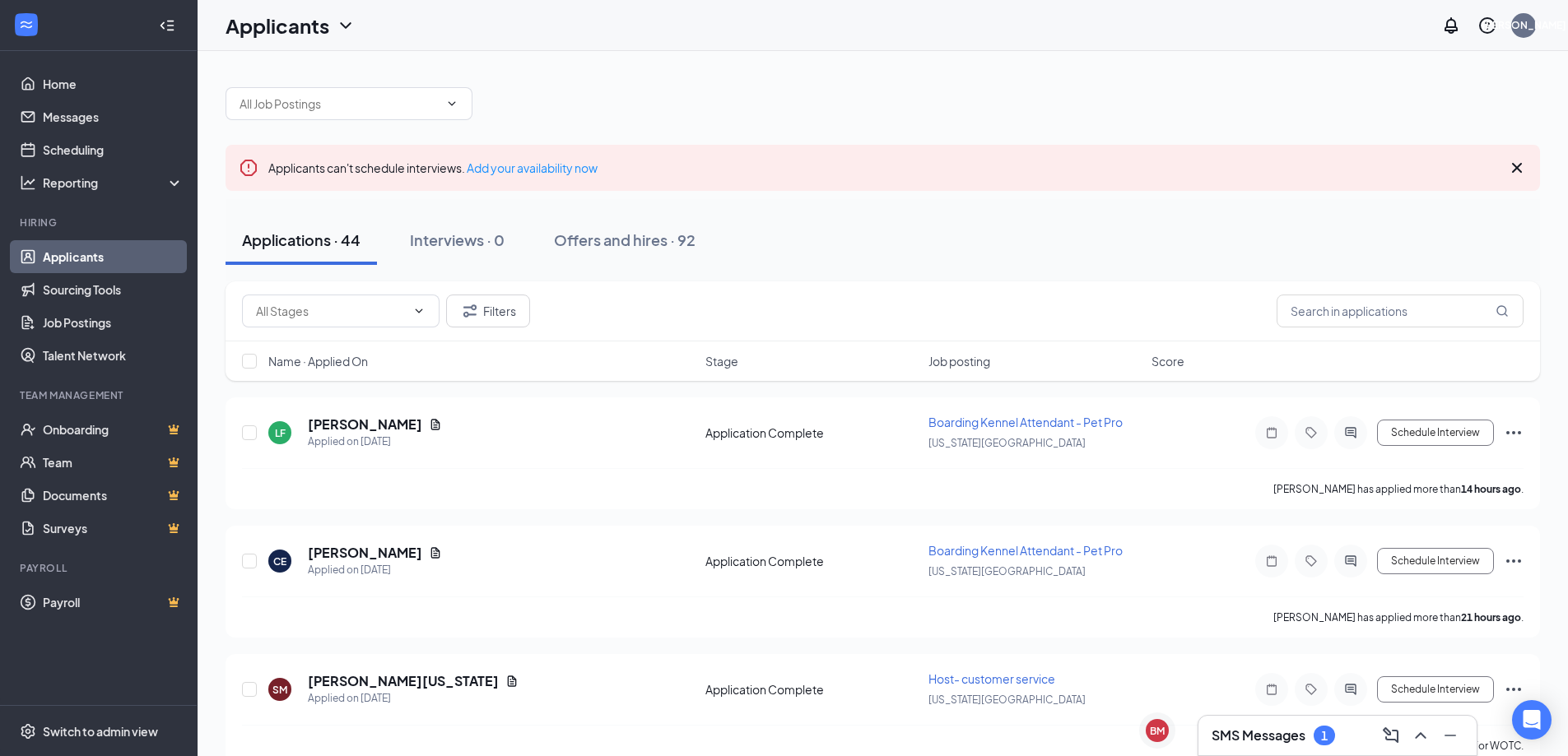
click at [1283, 736] on h3 "SMS Messages" at bounding box center [1258, 735] width 94 height 18
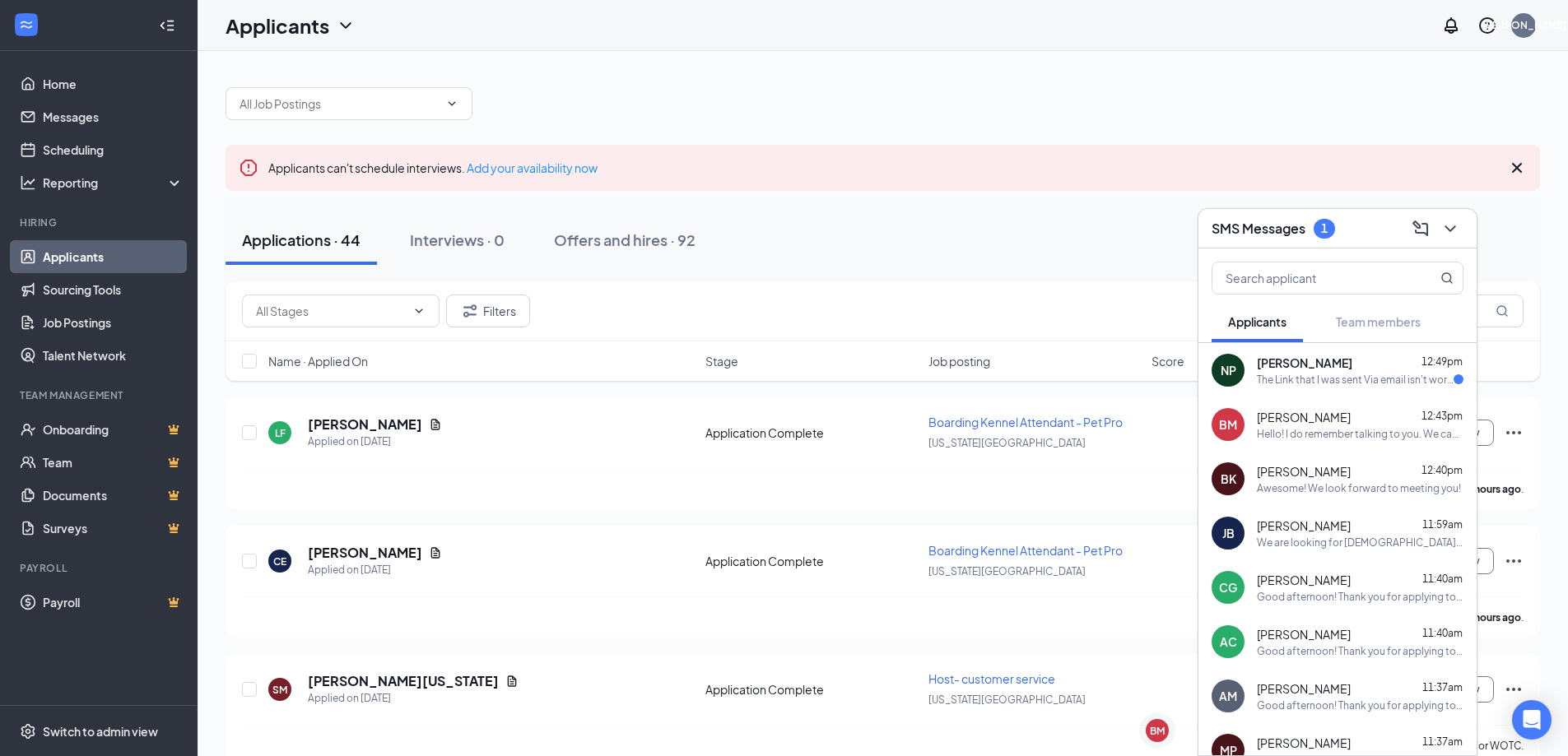
click at [1303, 383] on div "The Link that I was sent Via email isn't working what do I do?" at bounding box center [1355, 379] width 197 height 14
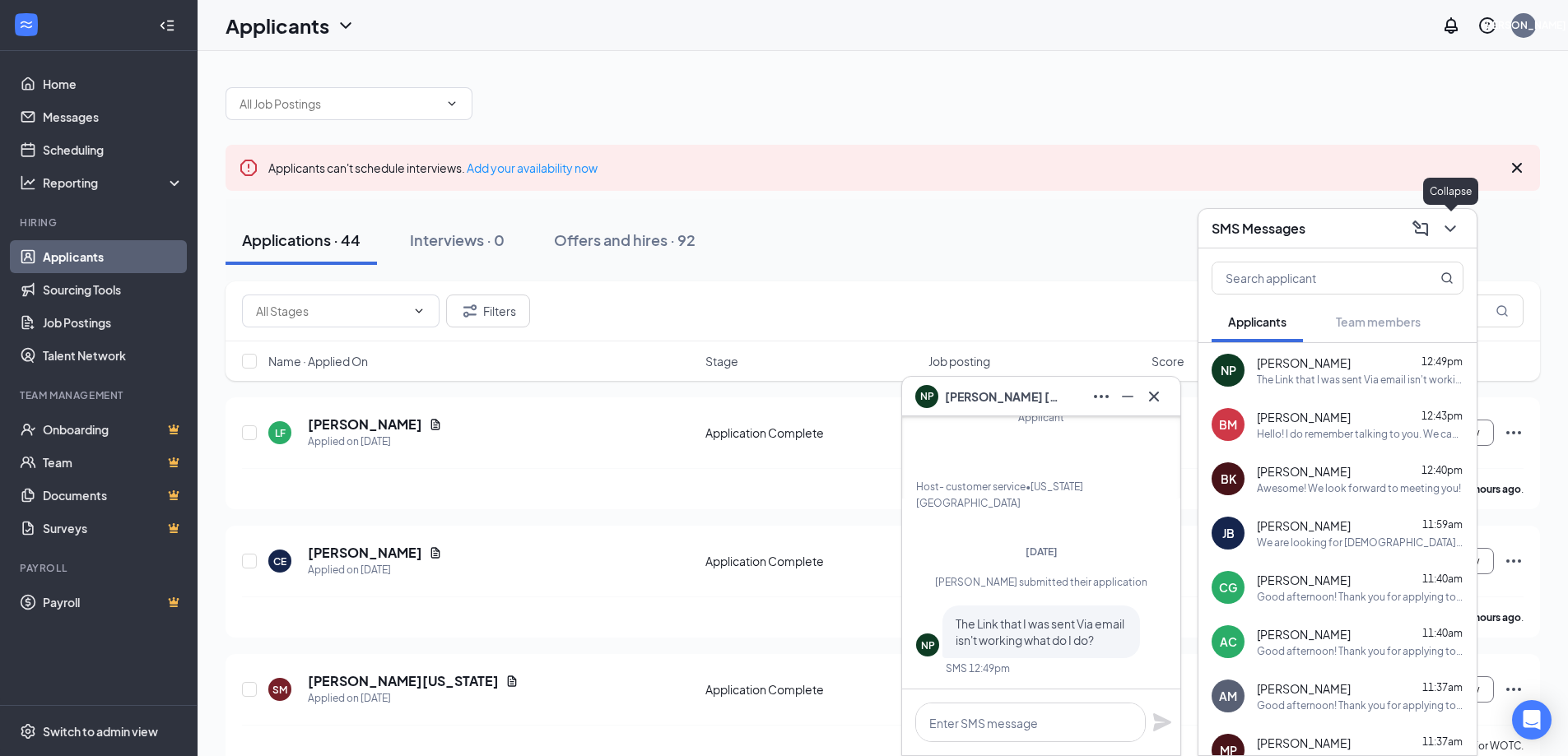
click at [1451, 235] on icon "ChevronDown" at bounding box center [1450, 228] width 20 height 20
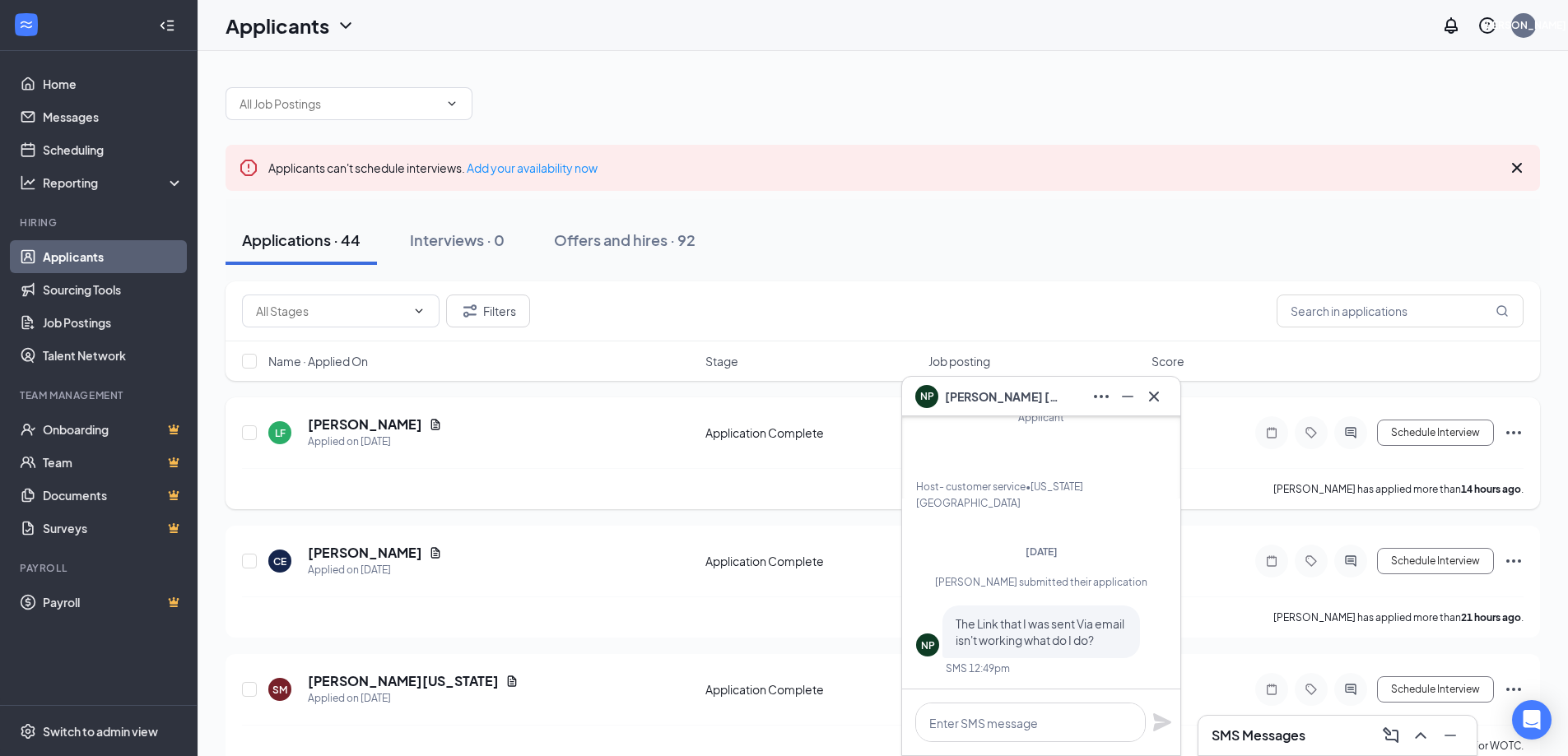
scroll to position [82, 0]
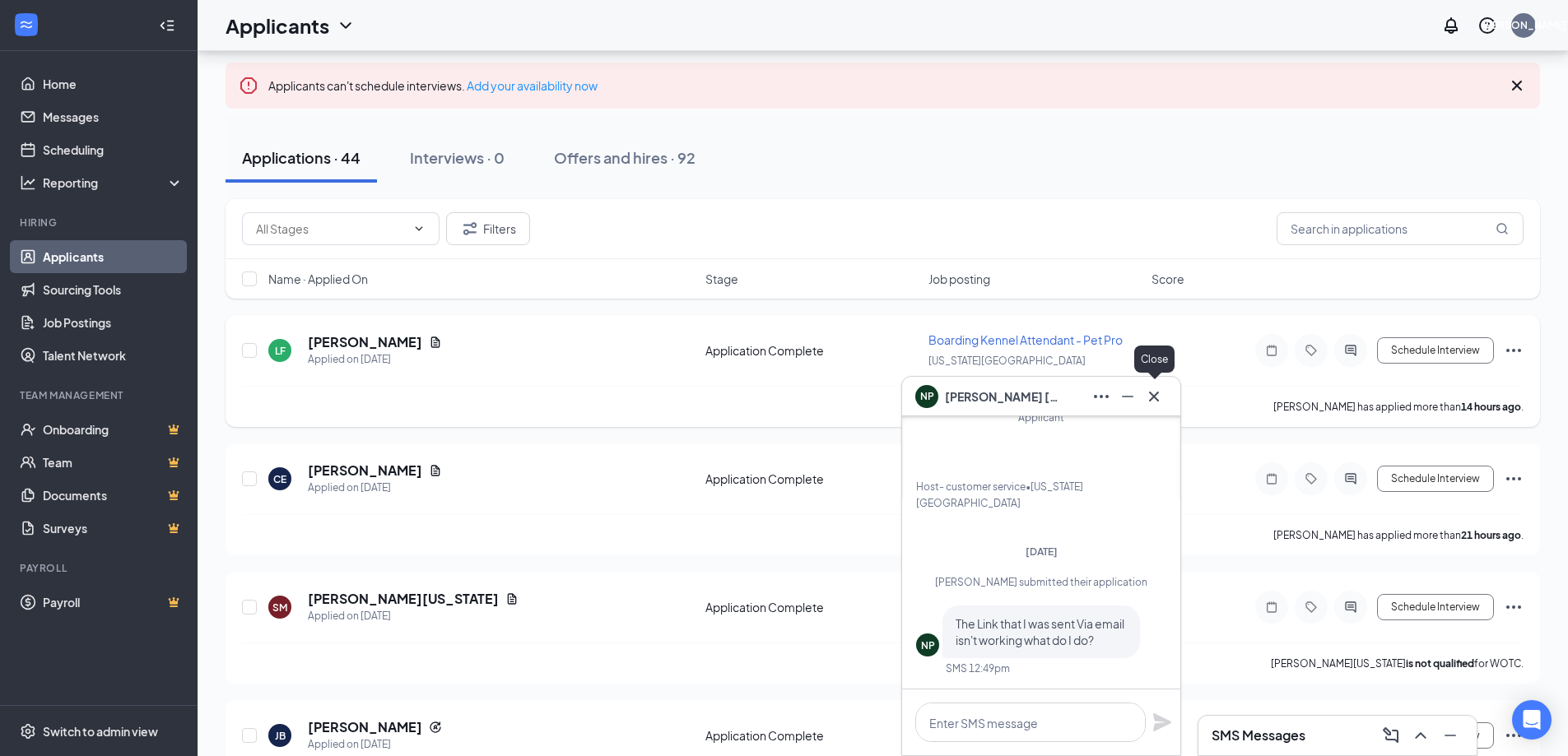
click at [1166, 395] on button at bounding box center [1154, 396] width 26 height 26
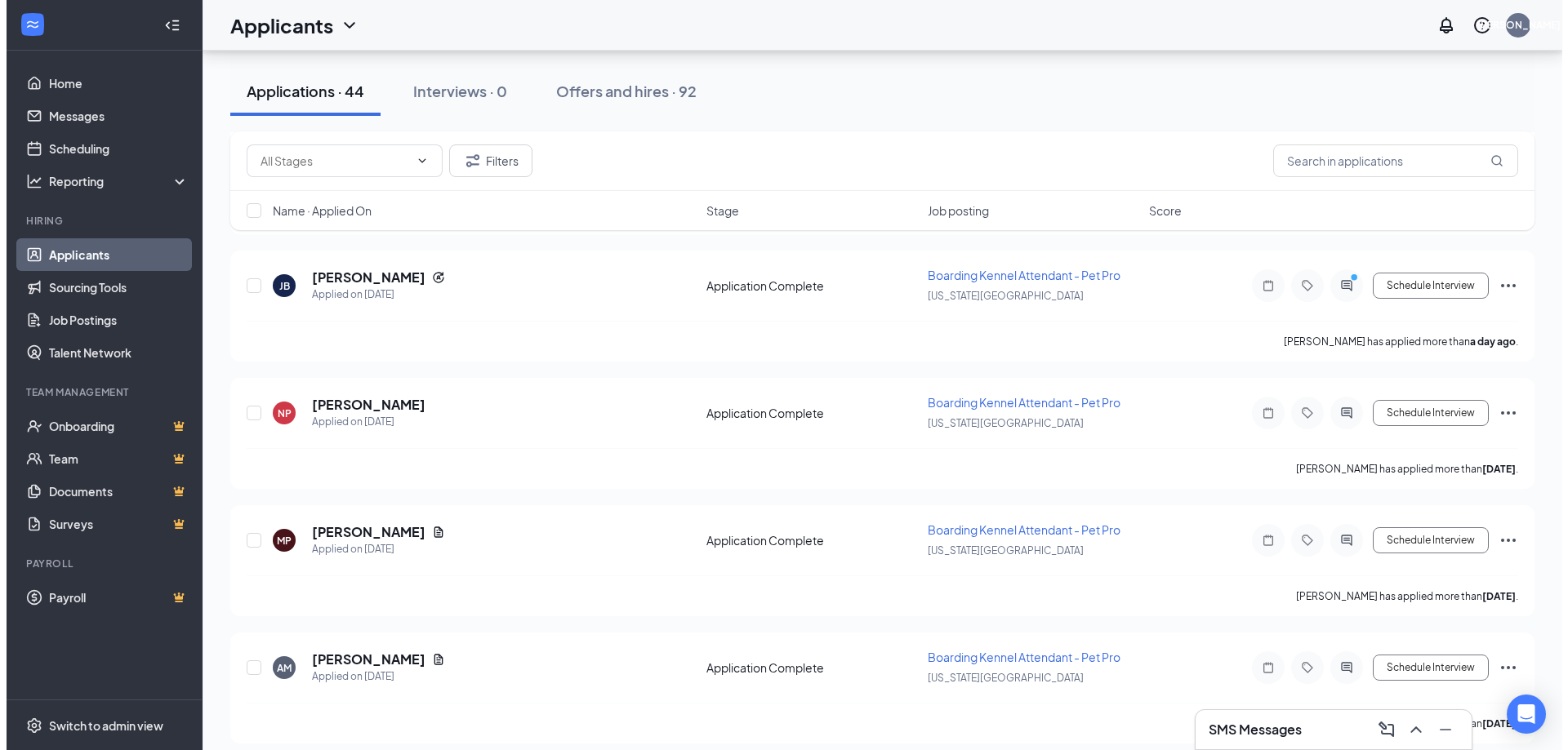
scroll to position [571, 0]
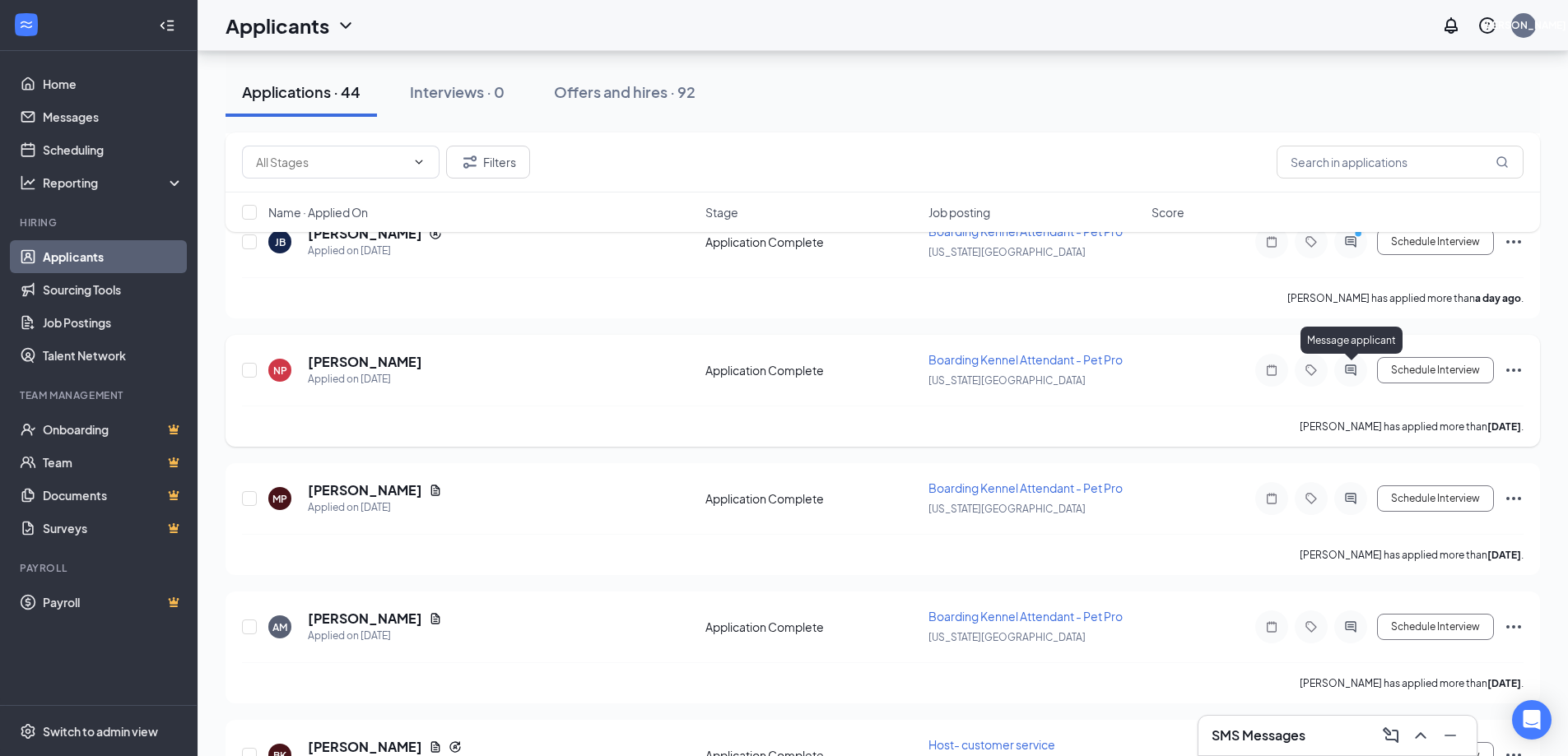
click at [1358, 369] on icon "ActiveChat" at bounding box center [1350, 370] width 20 height 13
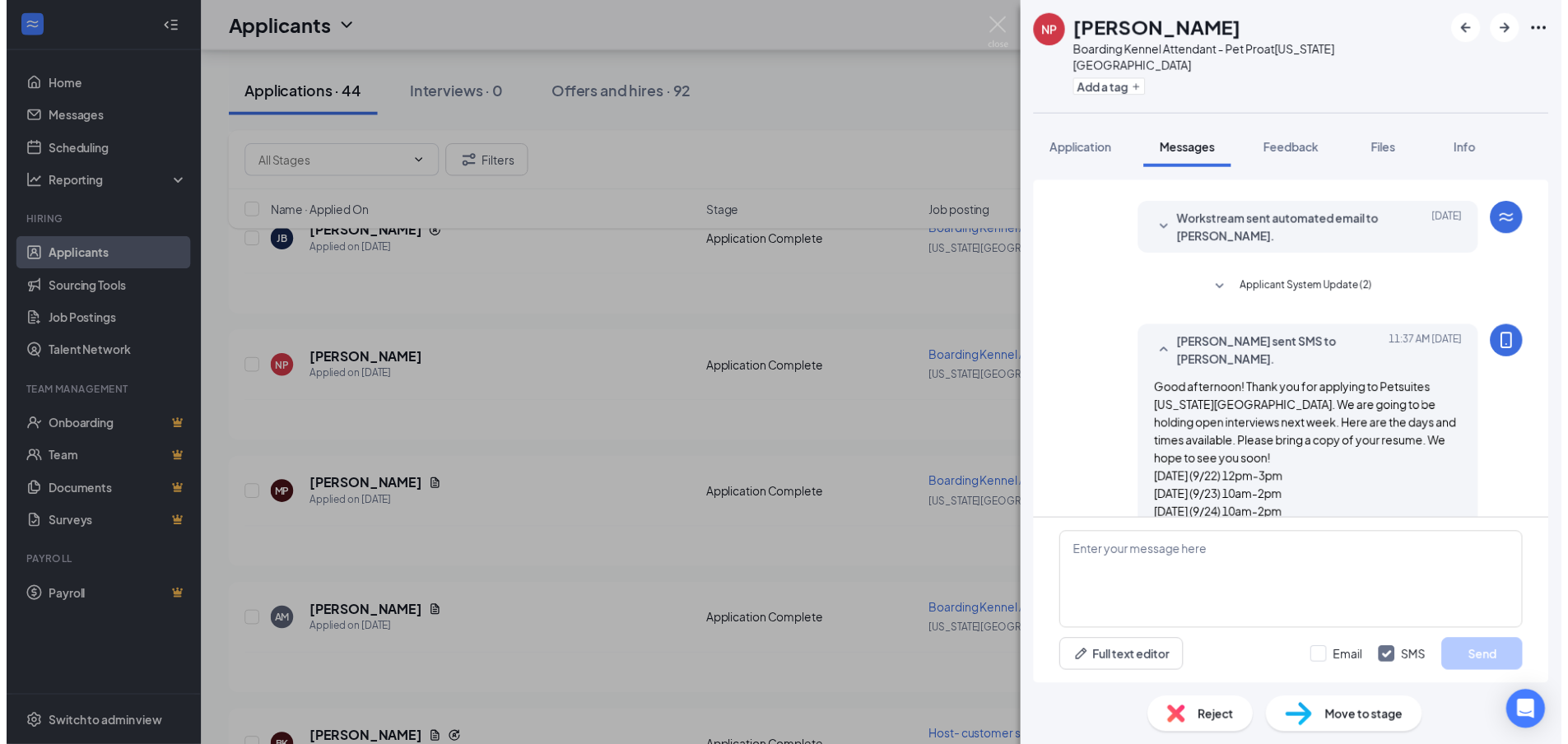
scroll to position [65, 0]
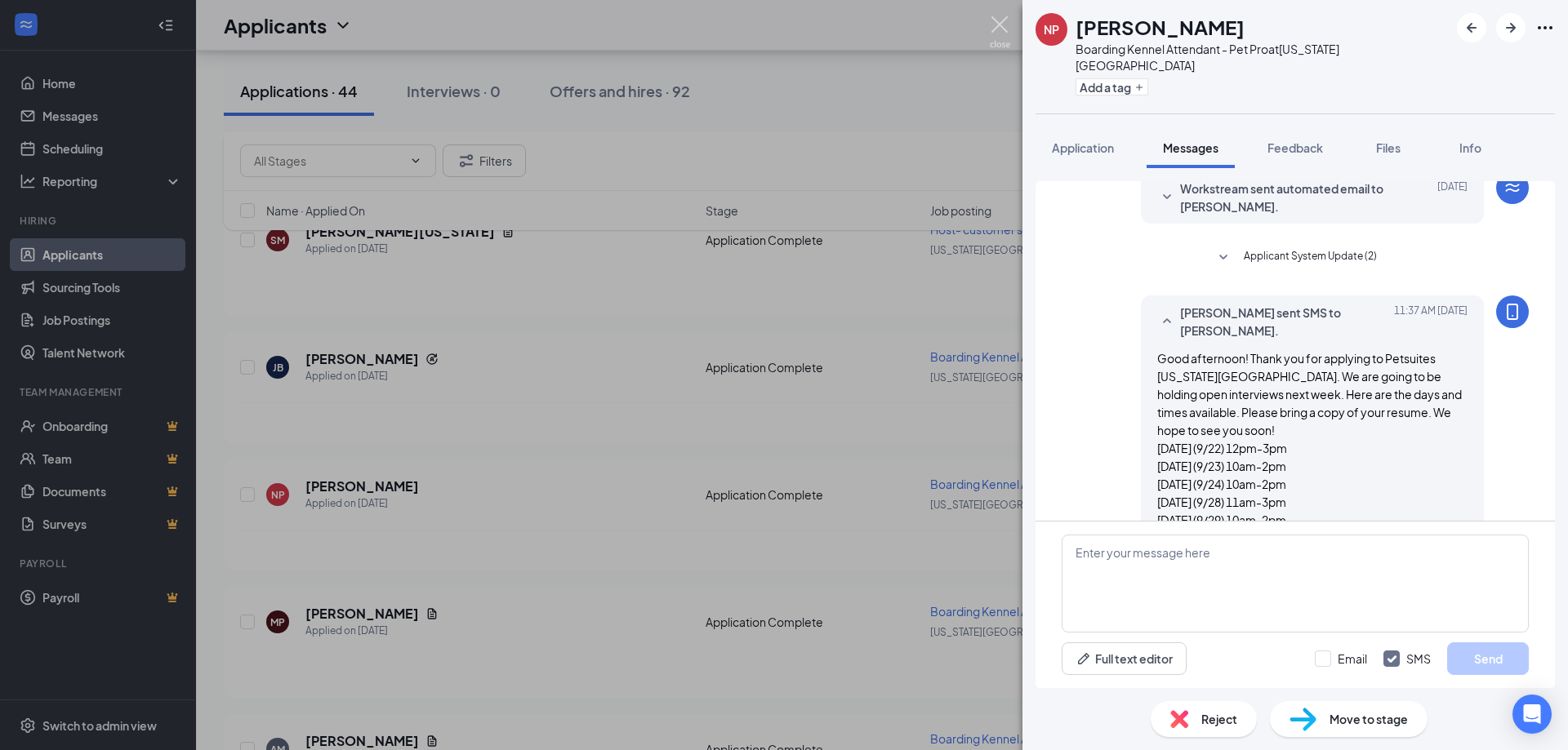
click at [999, 24] on img at bounding box center [1000, 32] width 20 height 32
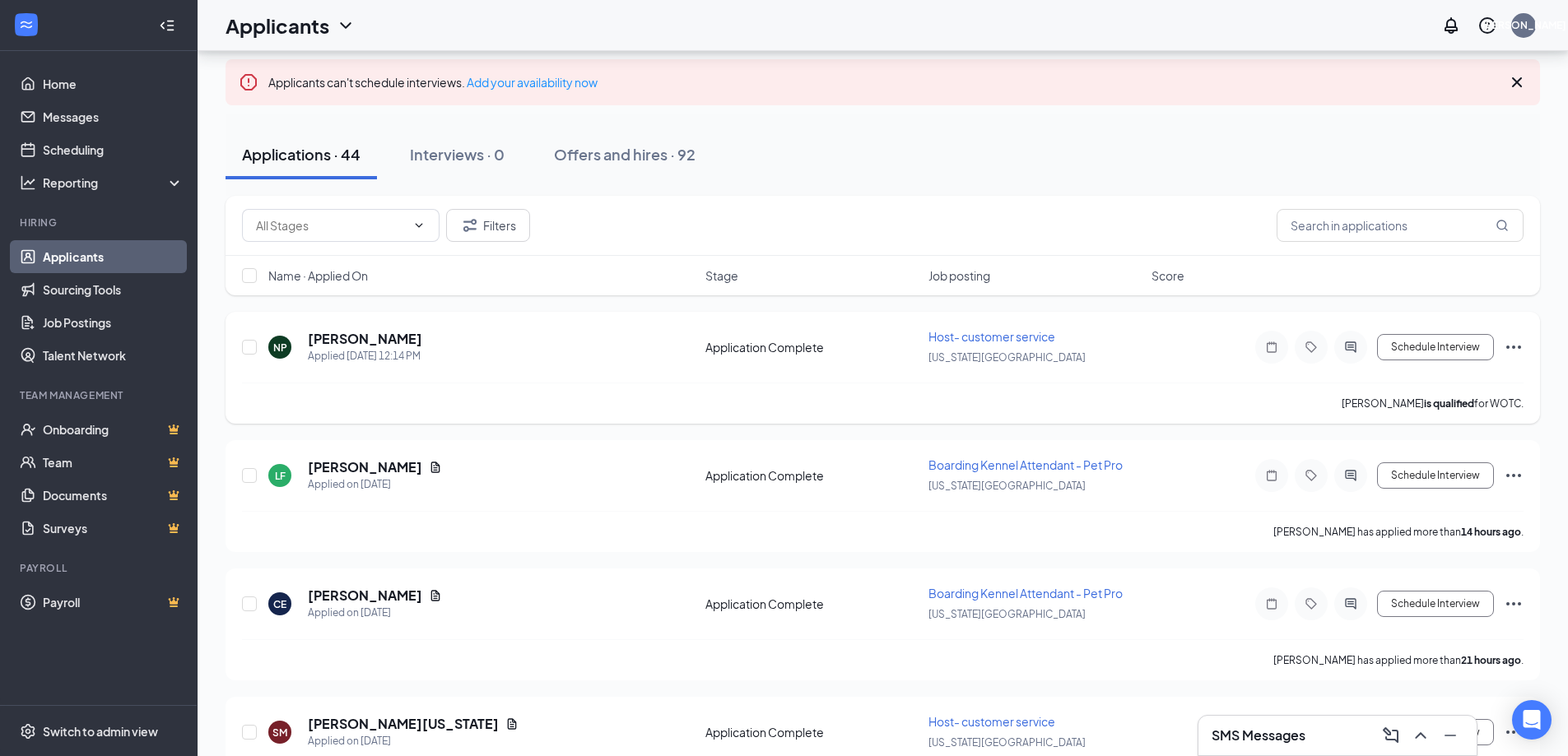
scroll to position [82, 0]
click at [343, 344] on h5 "[PERSON_NAME]" at bounding box center [365, 342] width 115 height 18
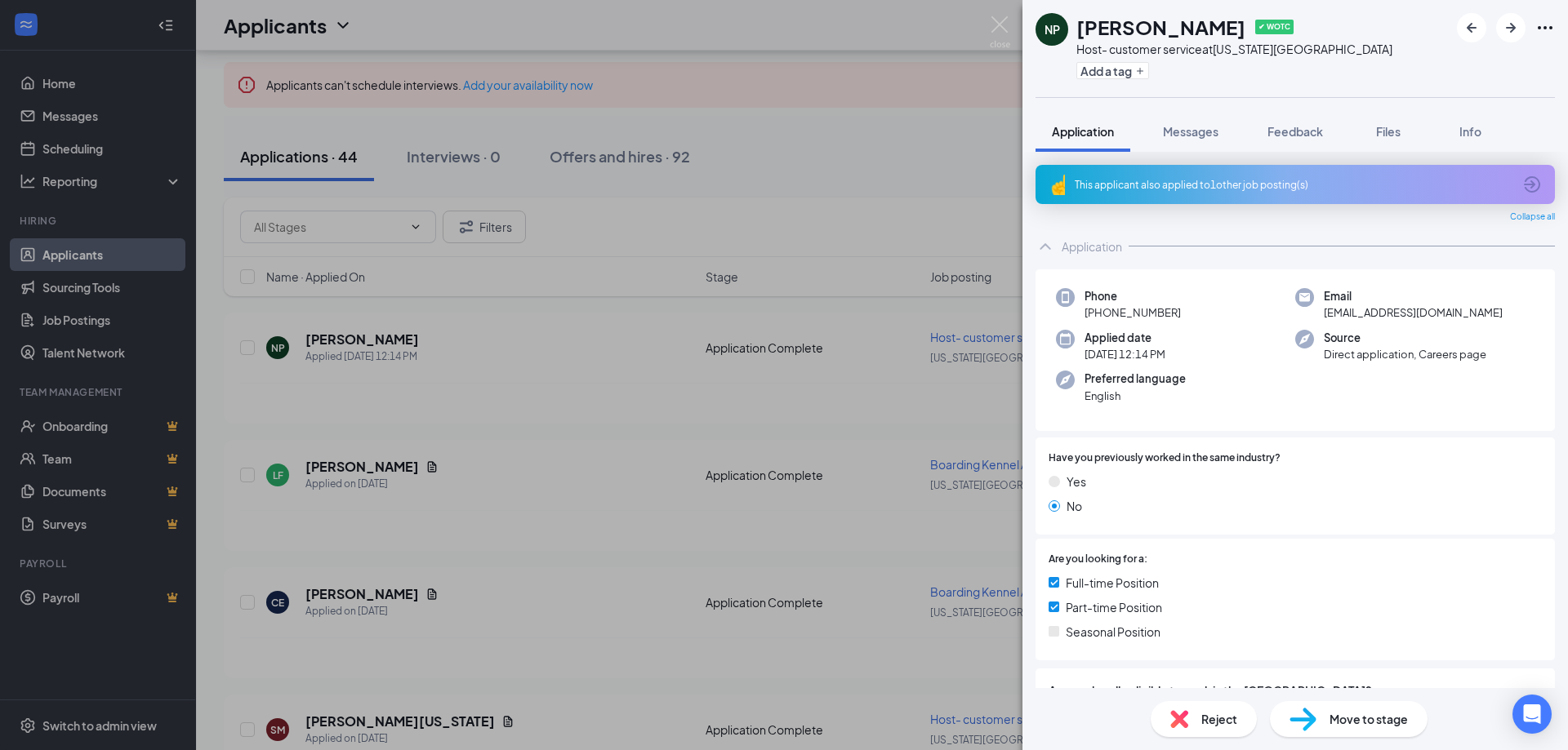
click at [1281, 184] on div "This applicant also applied to 1 other job posting(s)" at bounding box center [1293, 185] width 438 height 13
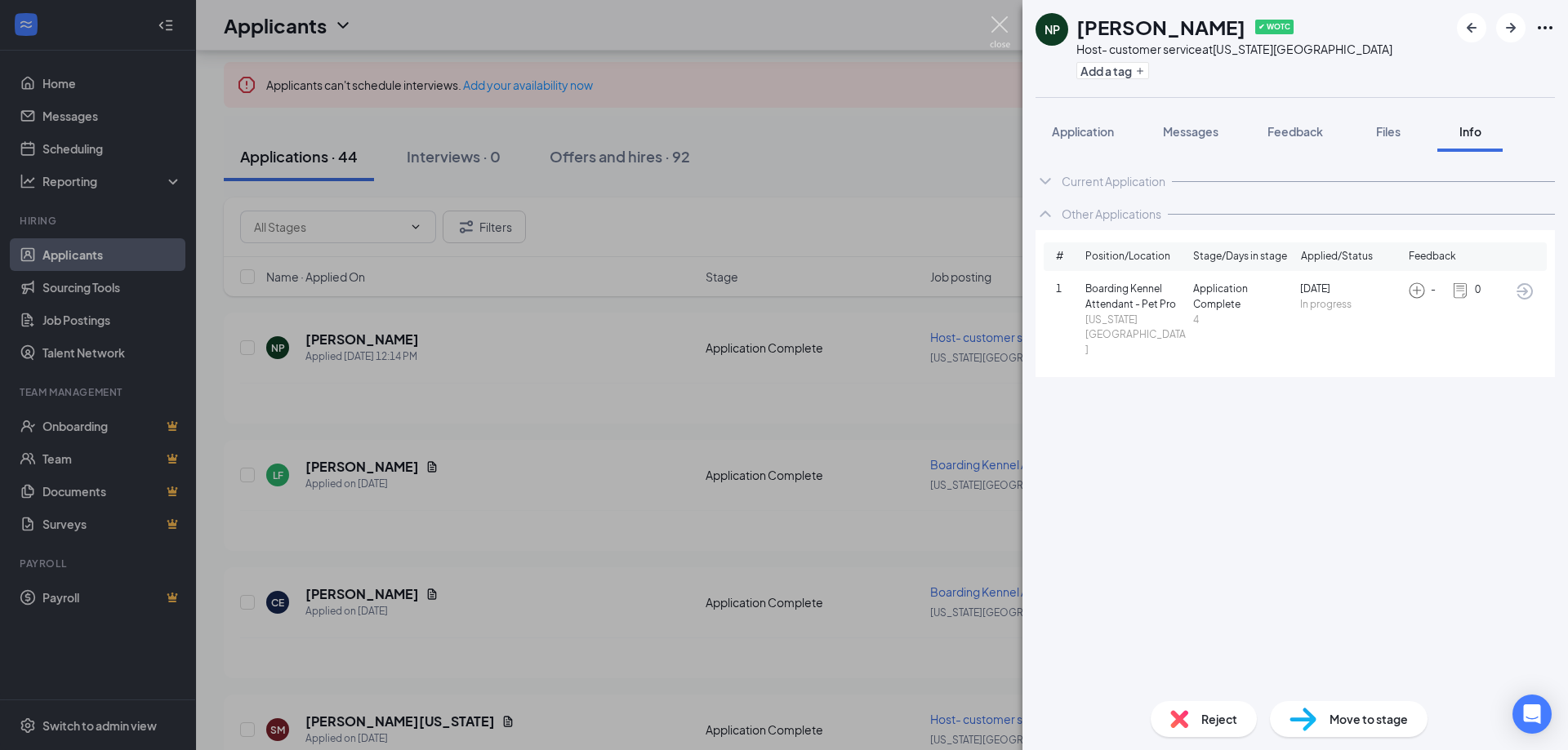
click at [1003, 19] on img at bounding box center [1000, 32] width 20 height 32
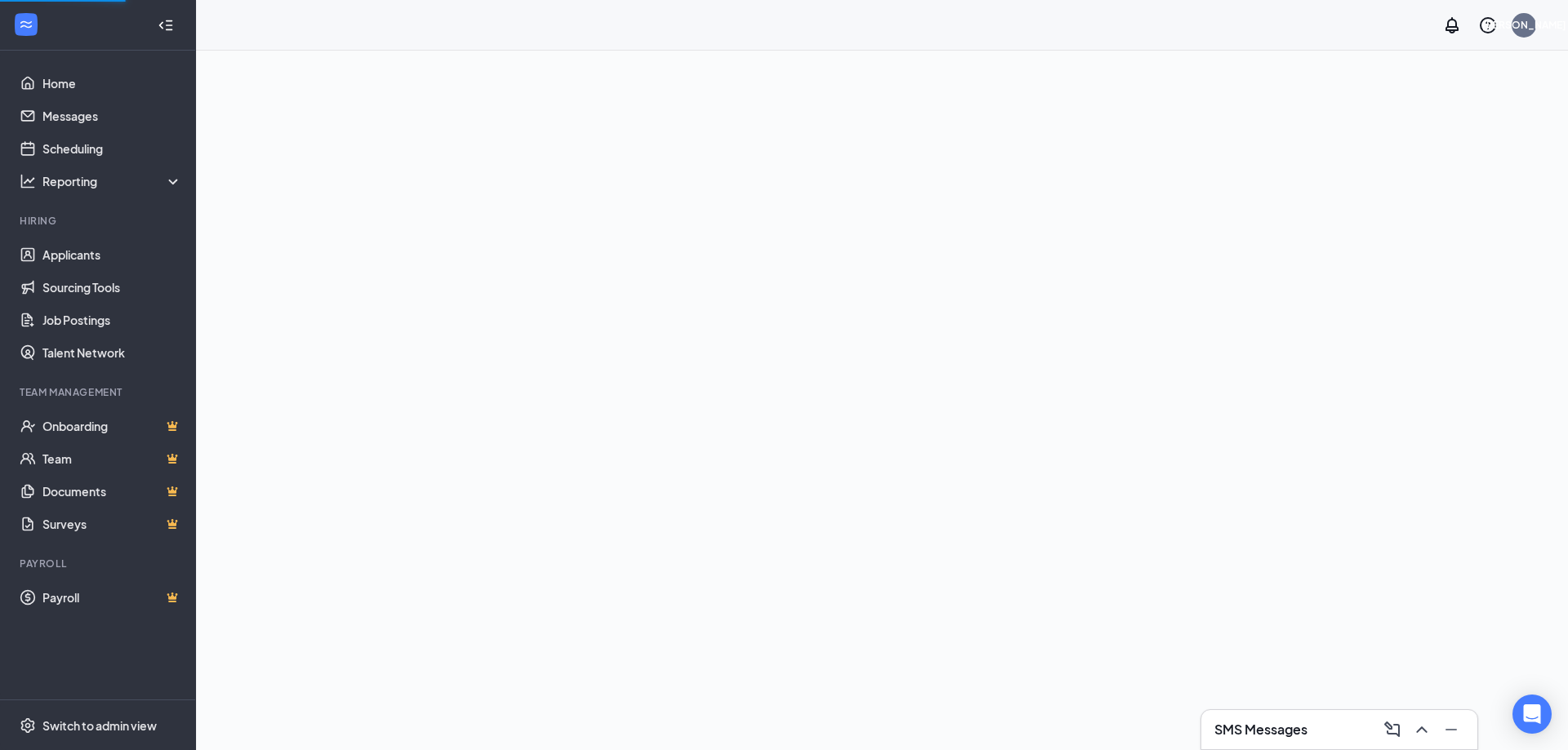
click at [1278, 725] on h3 "SMS Messages" at bounding box center [1261, 729] width 93 height 18
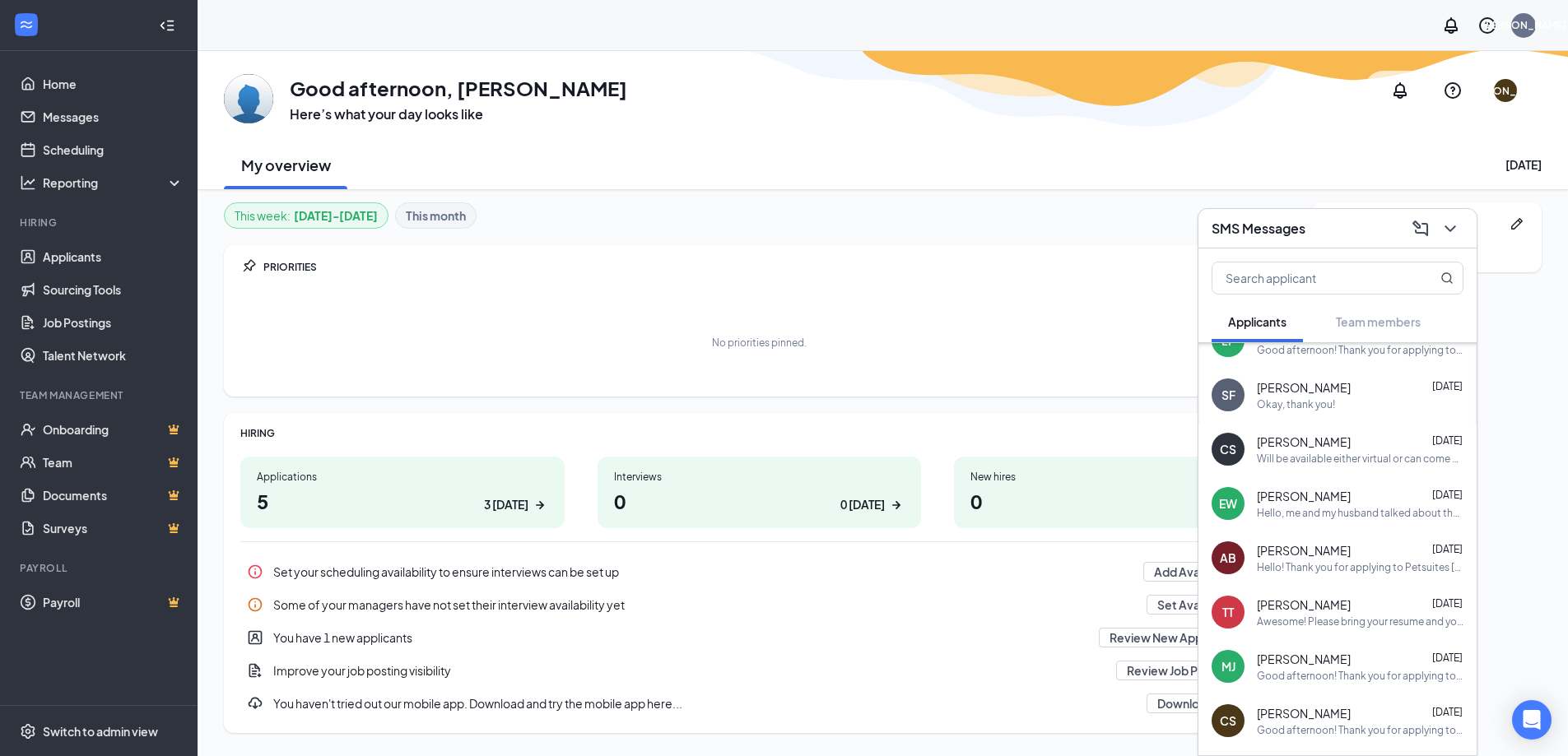
scroll to position [707, 0]
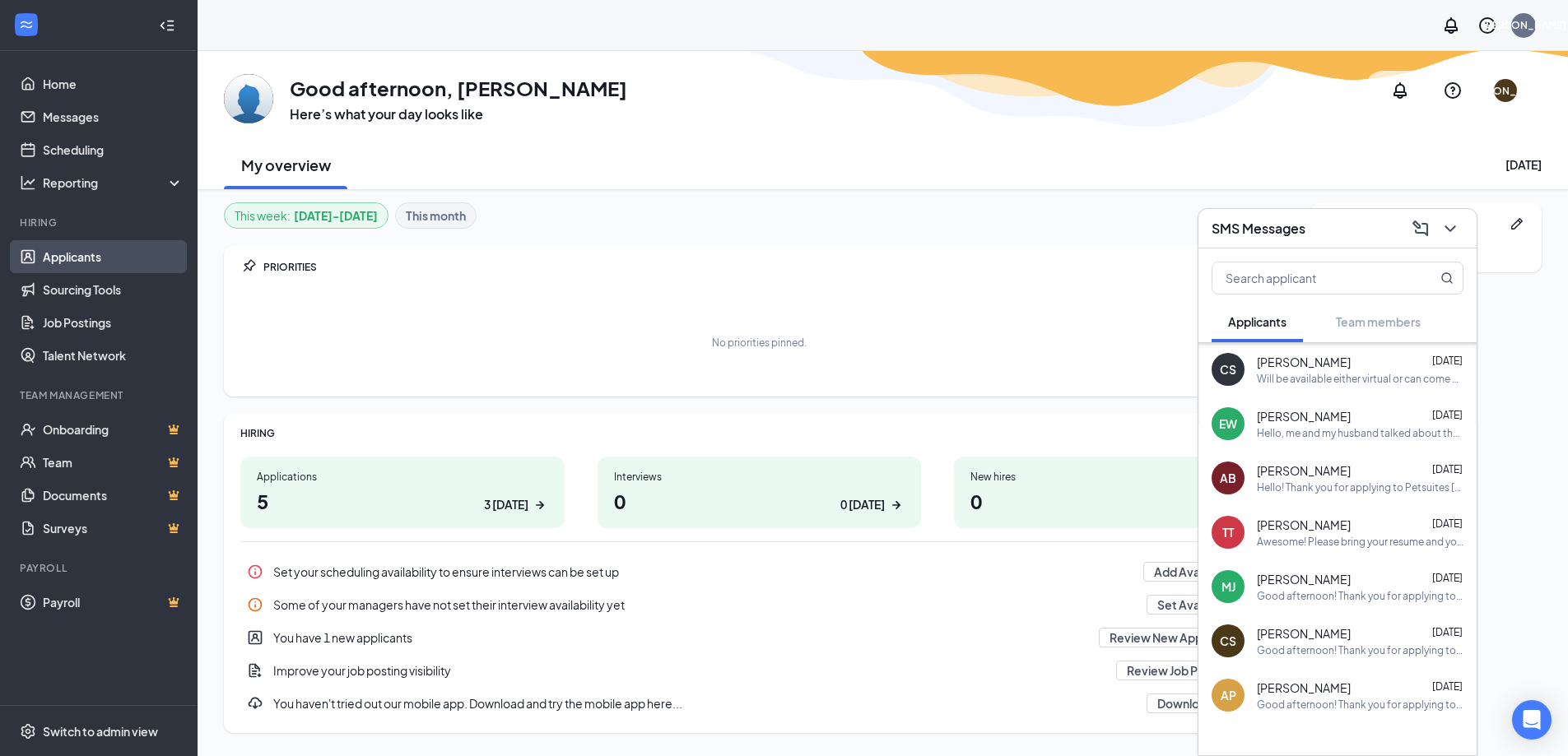
click at [82, 251] on link "Applicants" at bounding box center [112, 257] width 140 height 33
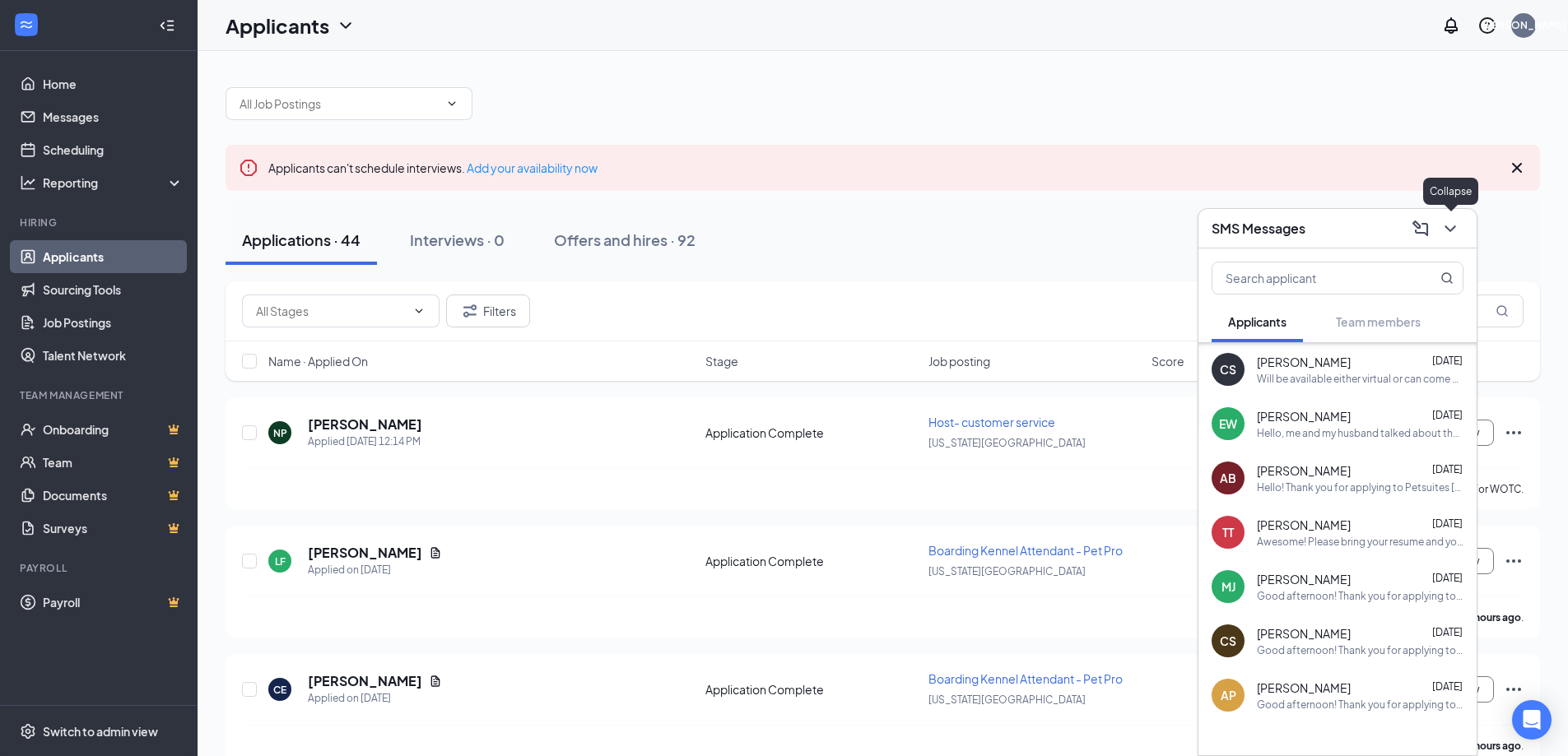
click at [1446, 229] on icon "ChevronDown" at bounding box center [1450, 228] width 20 height 20
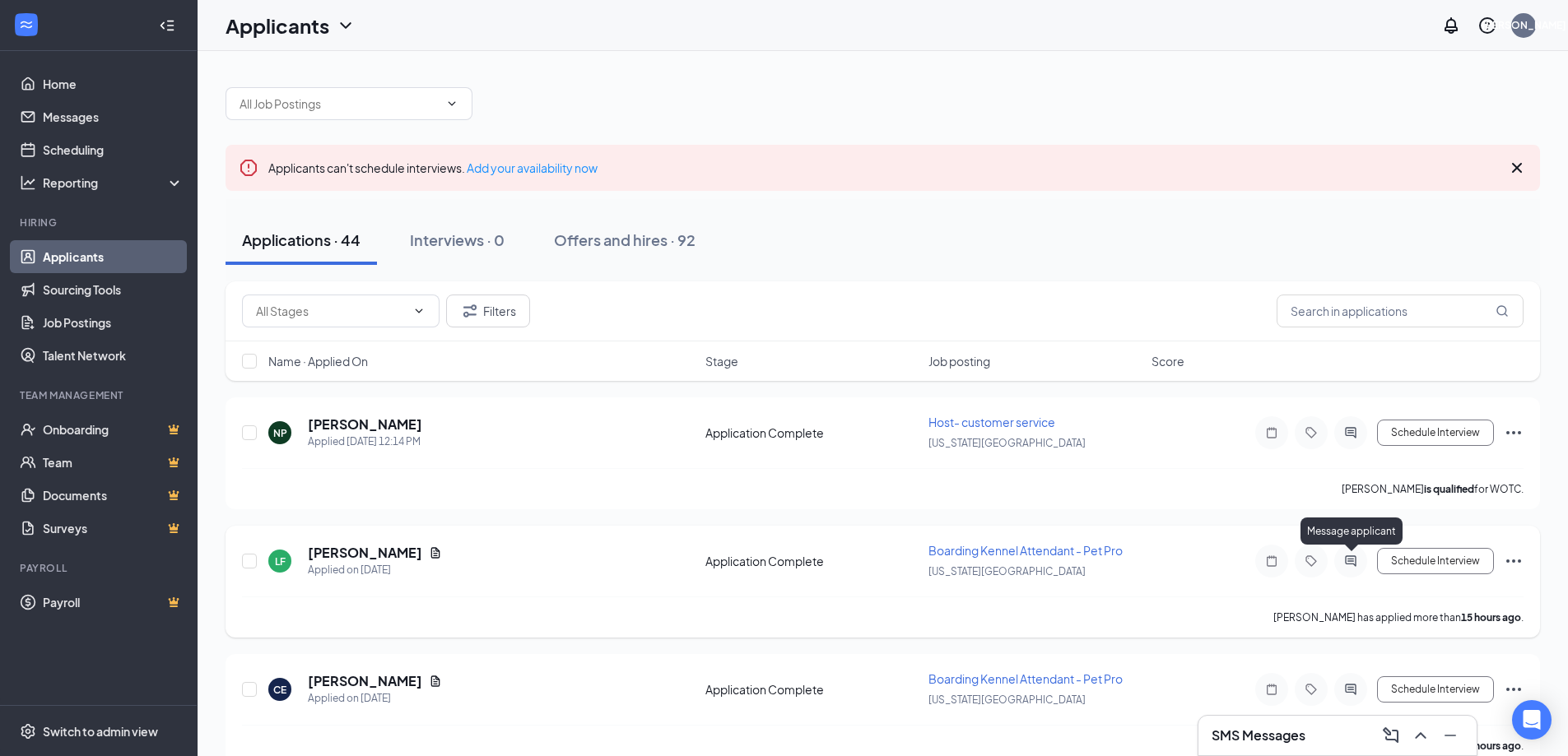
click at [1354, 562] on icon "ActiveChat" at bounding box center [1350, 560] width 20 height 13
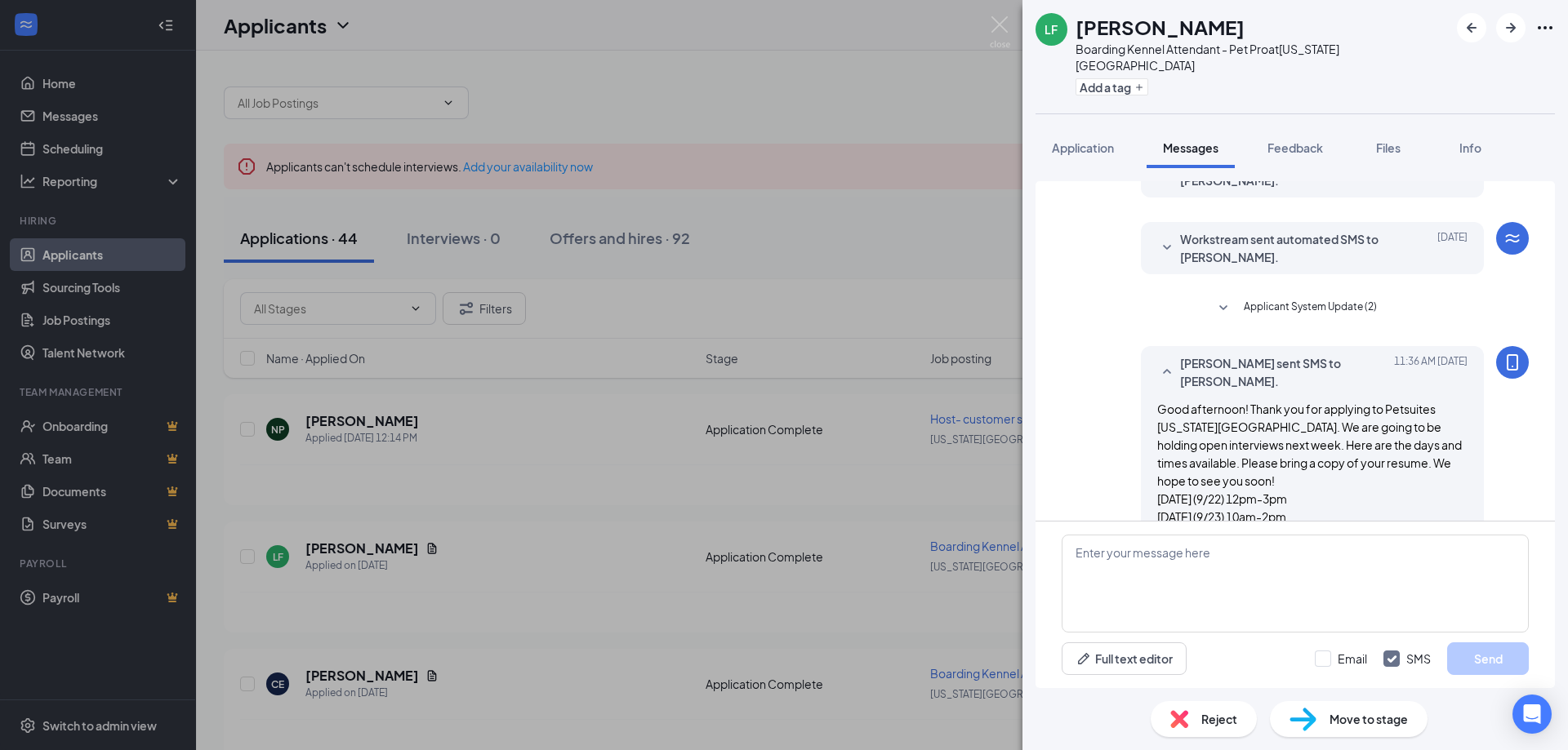
scroll to position [343, 0]
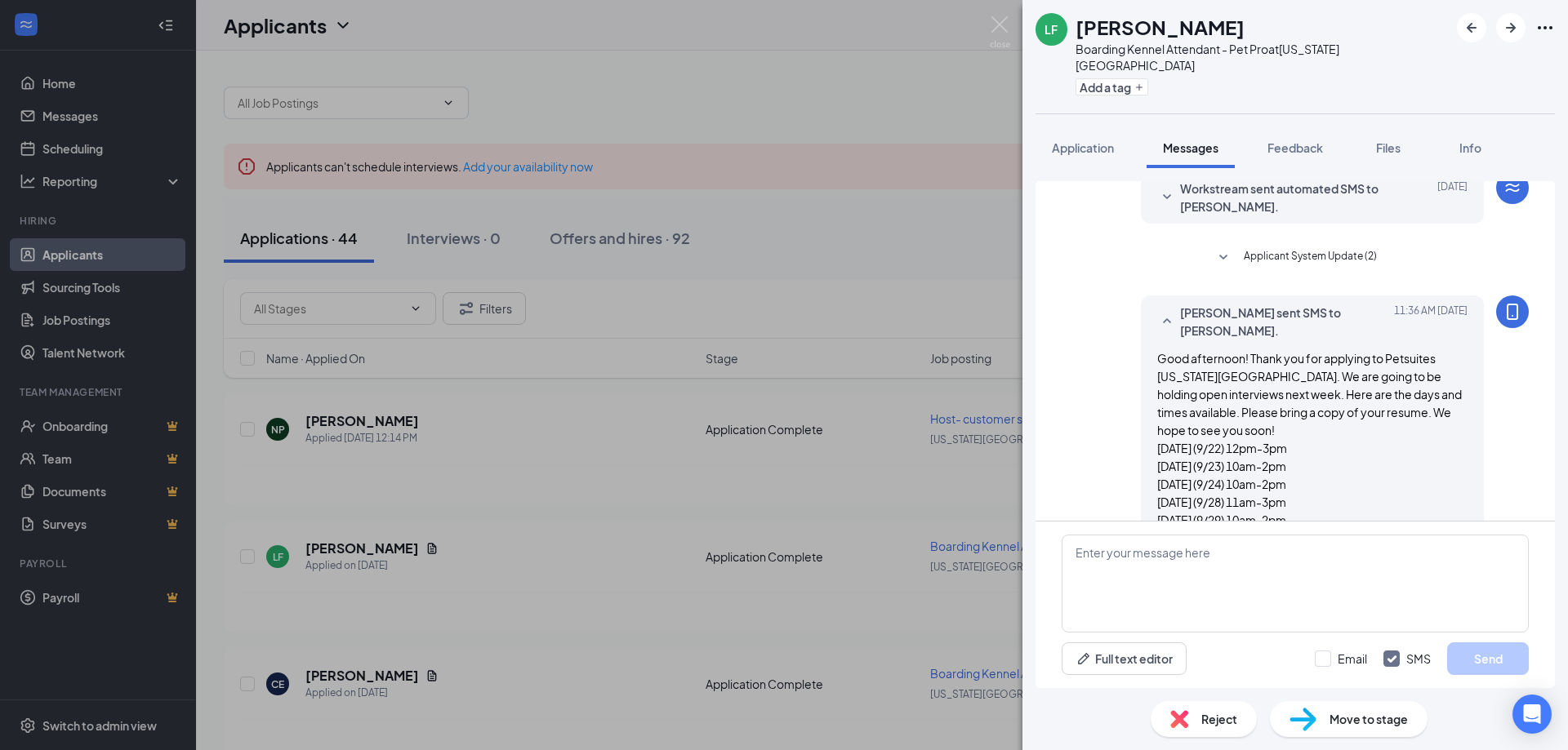
click at [1323, 474] on div "Good afternoon! Thank you for applying to Petsuites [US_STATE][GEOGRAPHIC_DATA]…" at bounding box center [1312, 439] width 311 height 180
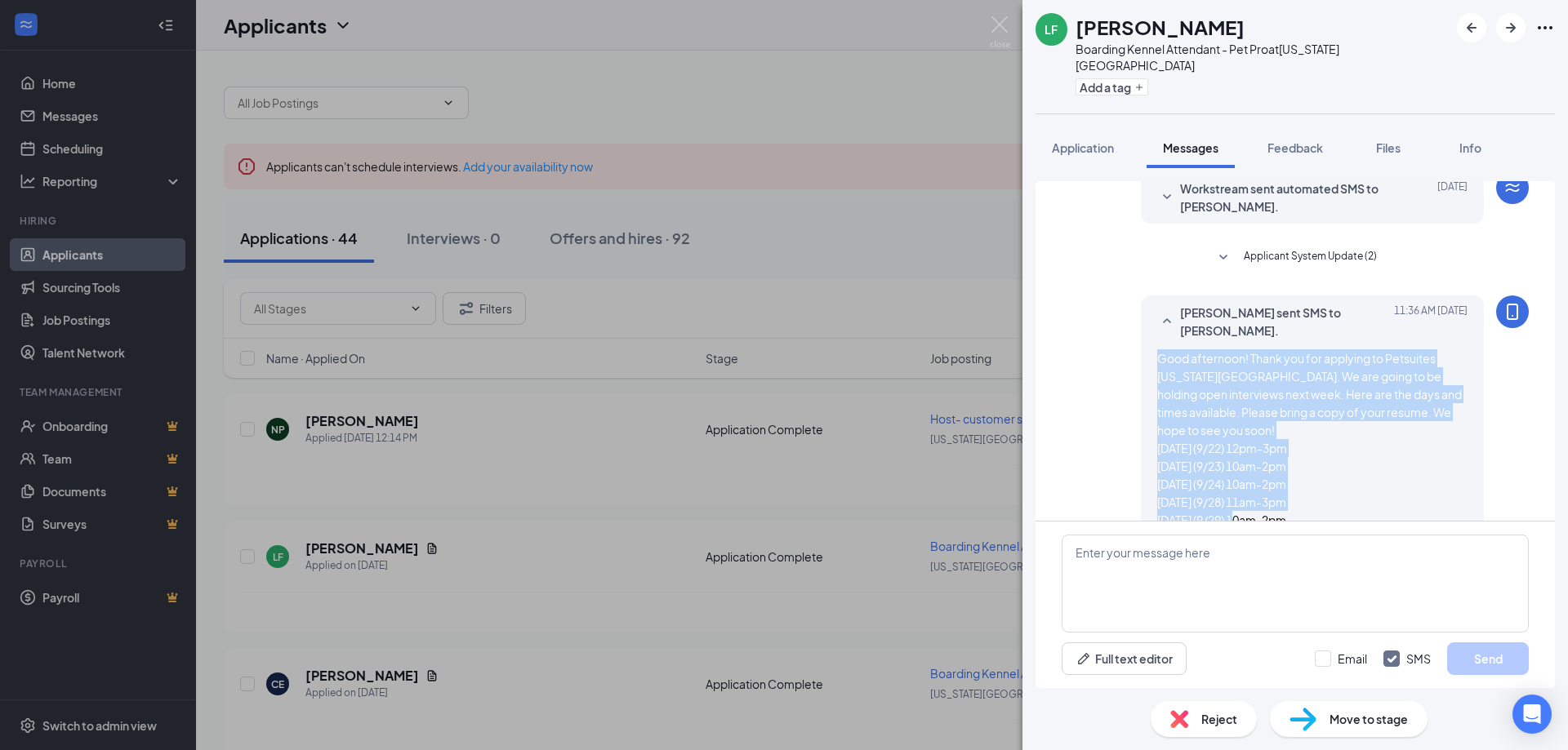
drag, startPoint x: 1314, startPoint y: 487, endPoint x: 1144, endPoint y: 316, distance: 241.1
click at [1144, 316] on div "[PERSON_NAME] sent SMS to [PERSON_NAME]. [DATE] 11:36 AM Good afternoon! Thank …" at bounding box center [1312, 416] width 343 height 241
copy span "Good afternoon! Thank you for applying to Petsuites [US_STATE][GEOGRAPHIC_DATA]…"
click at [1005, 31] on img at bounding box center [1000, 32] width 20 height 32
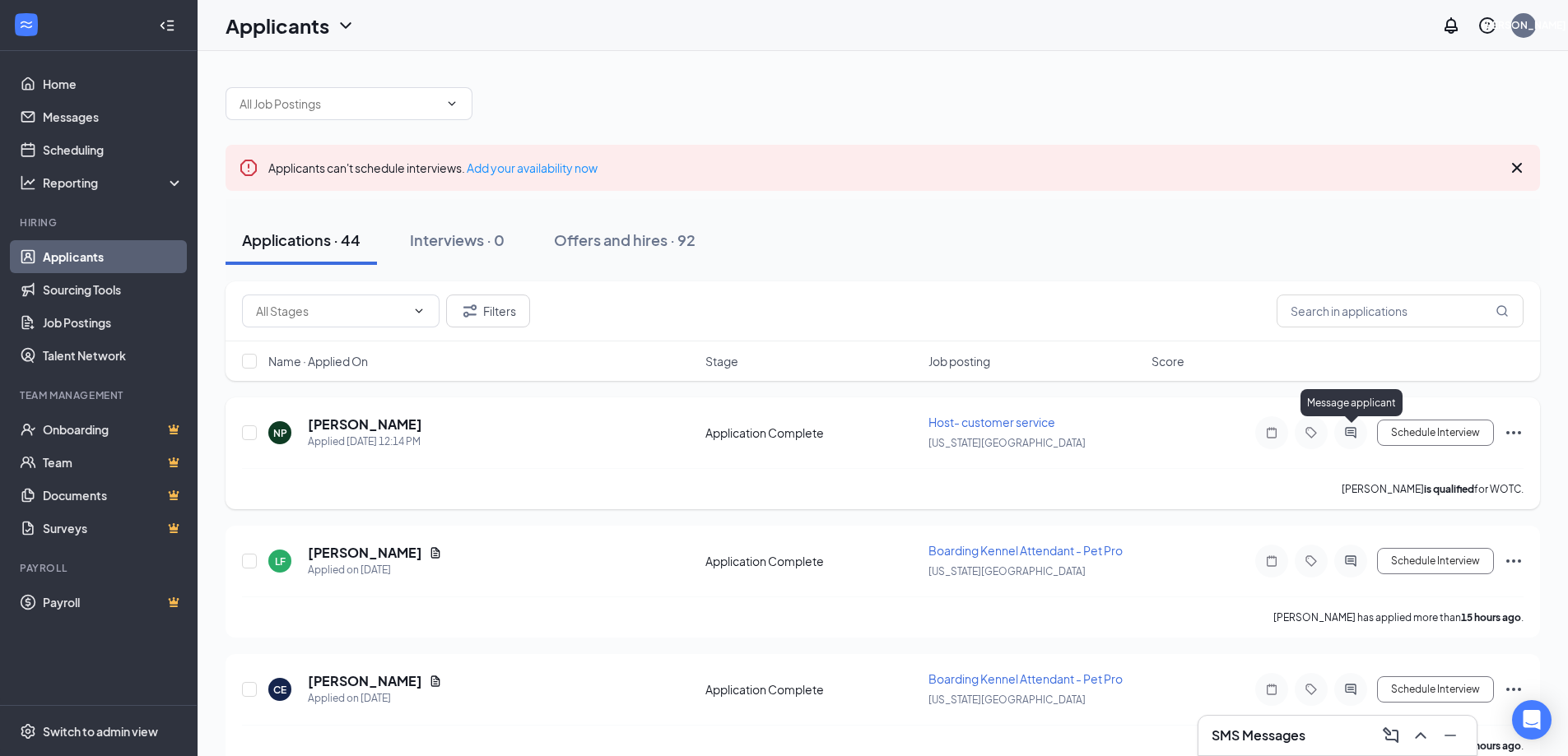
click at [1343, 439] on icon "ActiveChat" at bounding box center [1350, 432] width 20 height 13
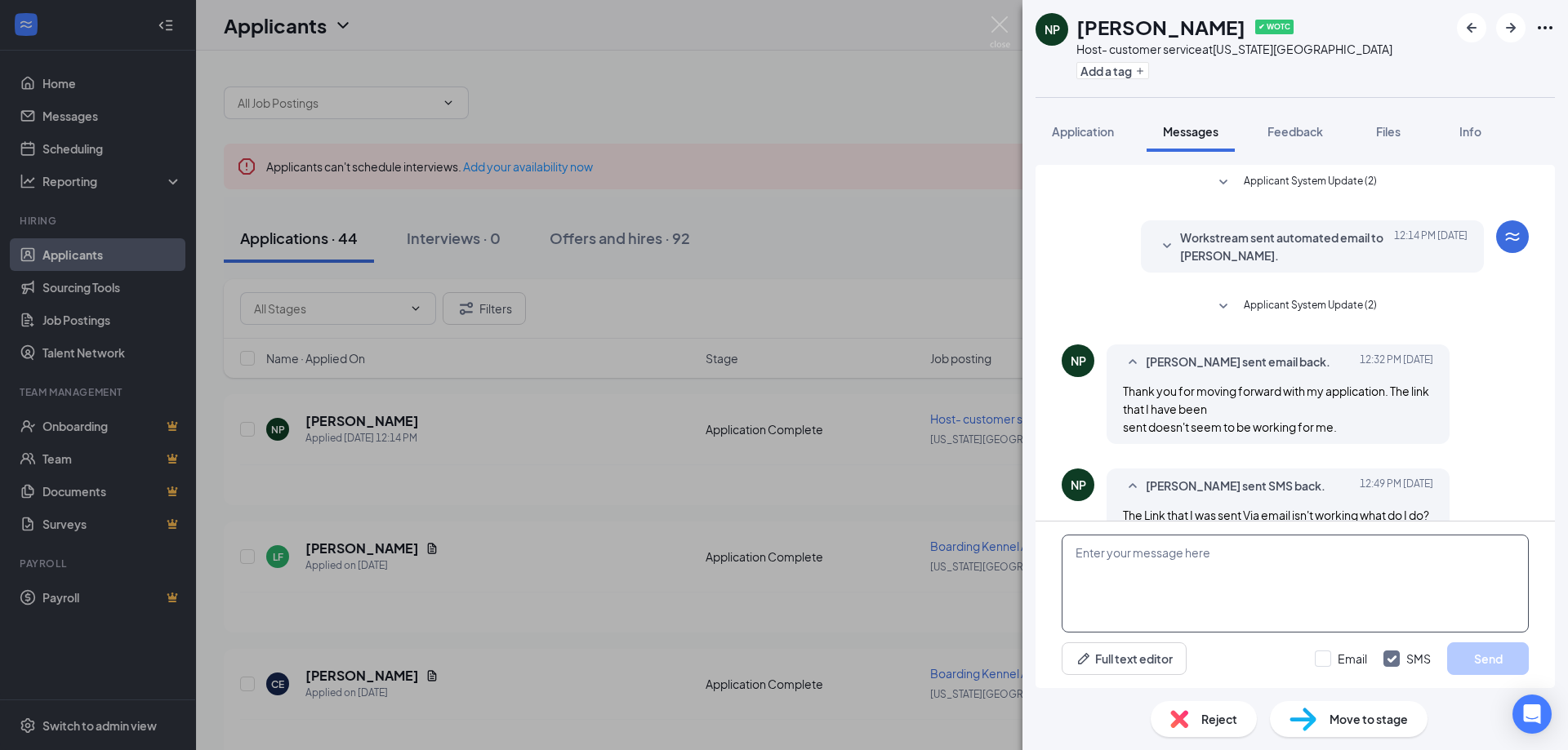
scroll to position [46, 0]
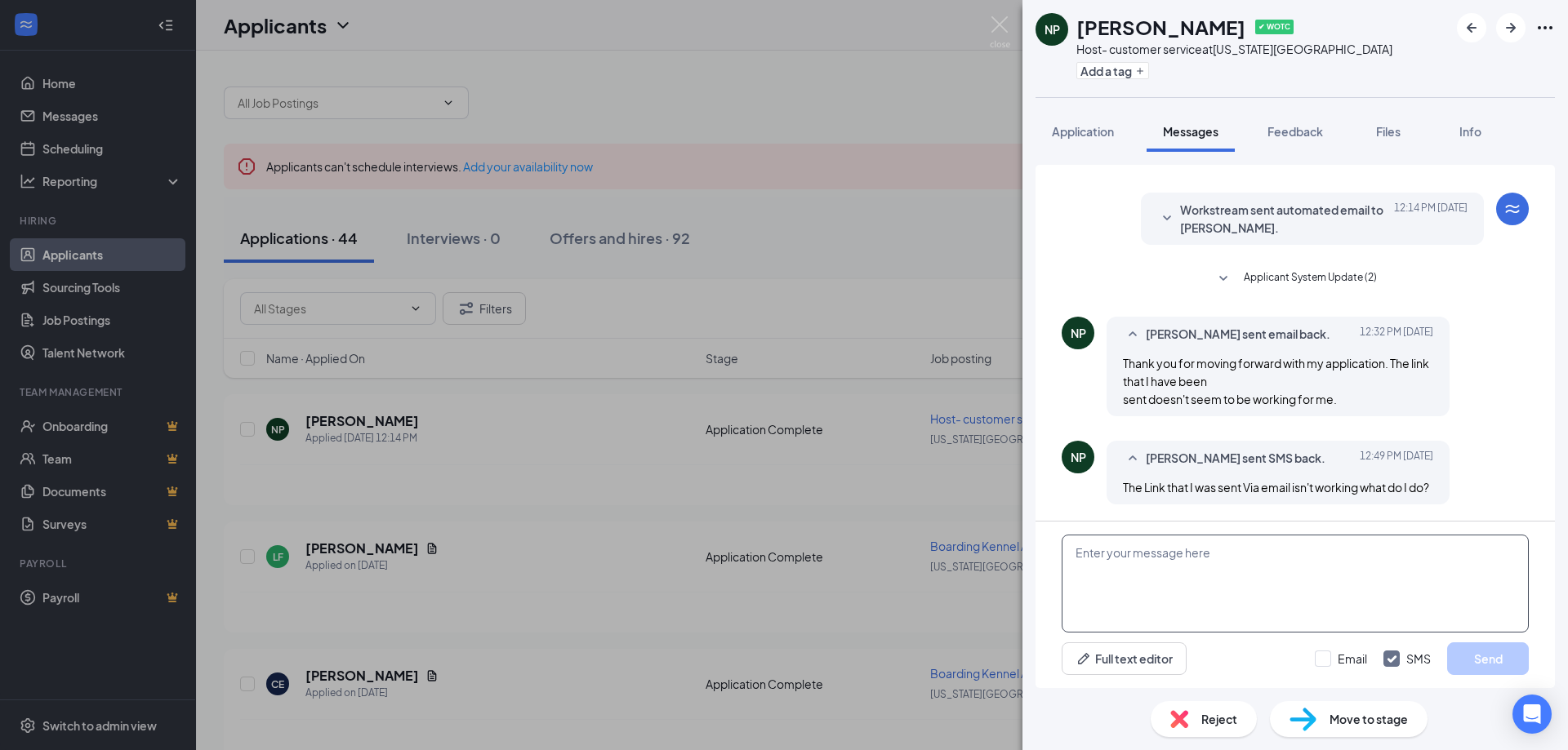
click at [1230, 559] on textarea at bounding box center [1295, 584] width 468 height 98
paste textarea "Good afternoon! Thank you for applying to Petsuites [US_STATE][GEOGRAPHIC_DATA]…"
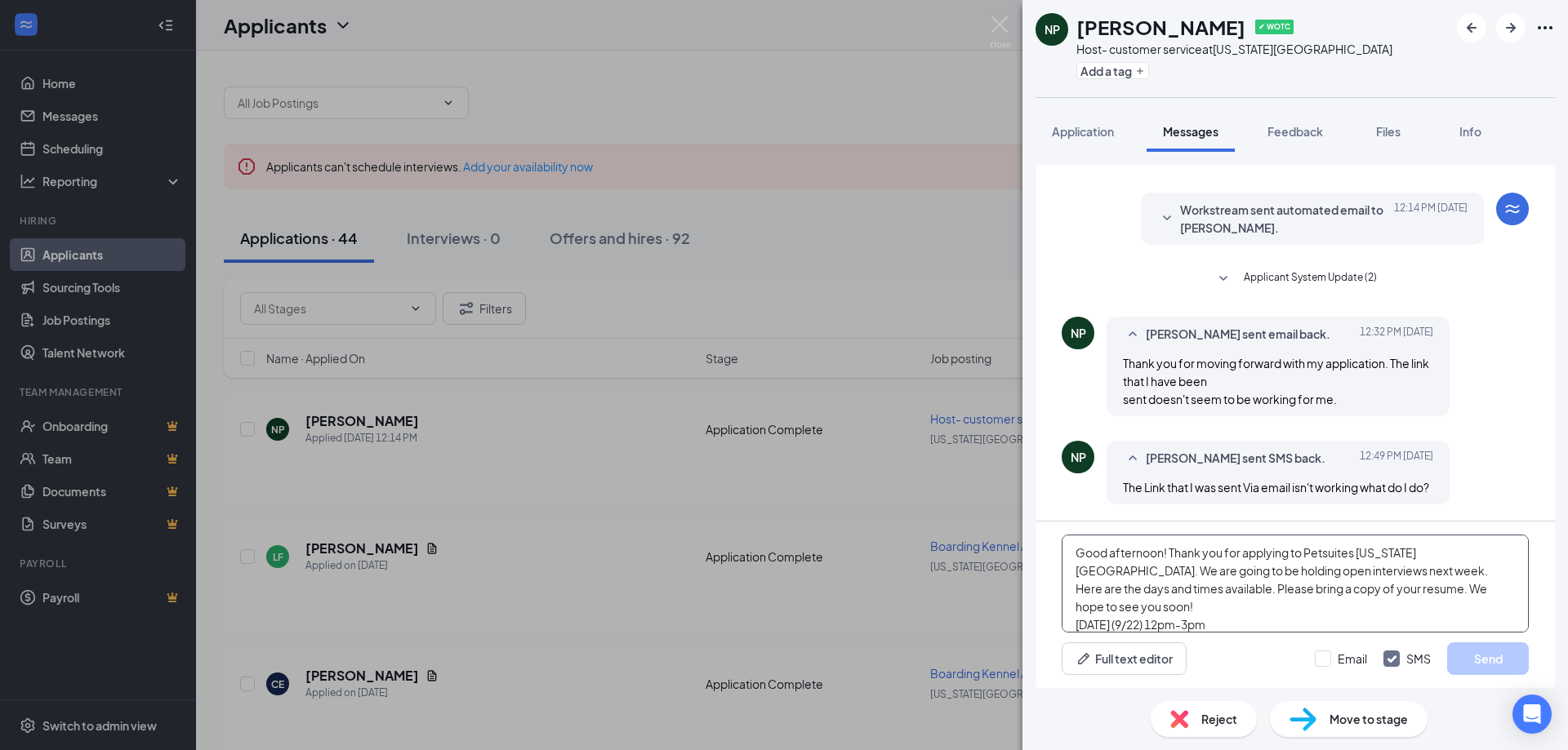
scroll to position [54, 0]
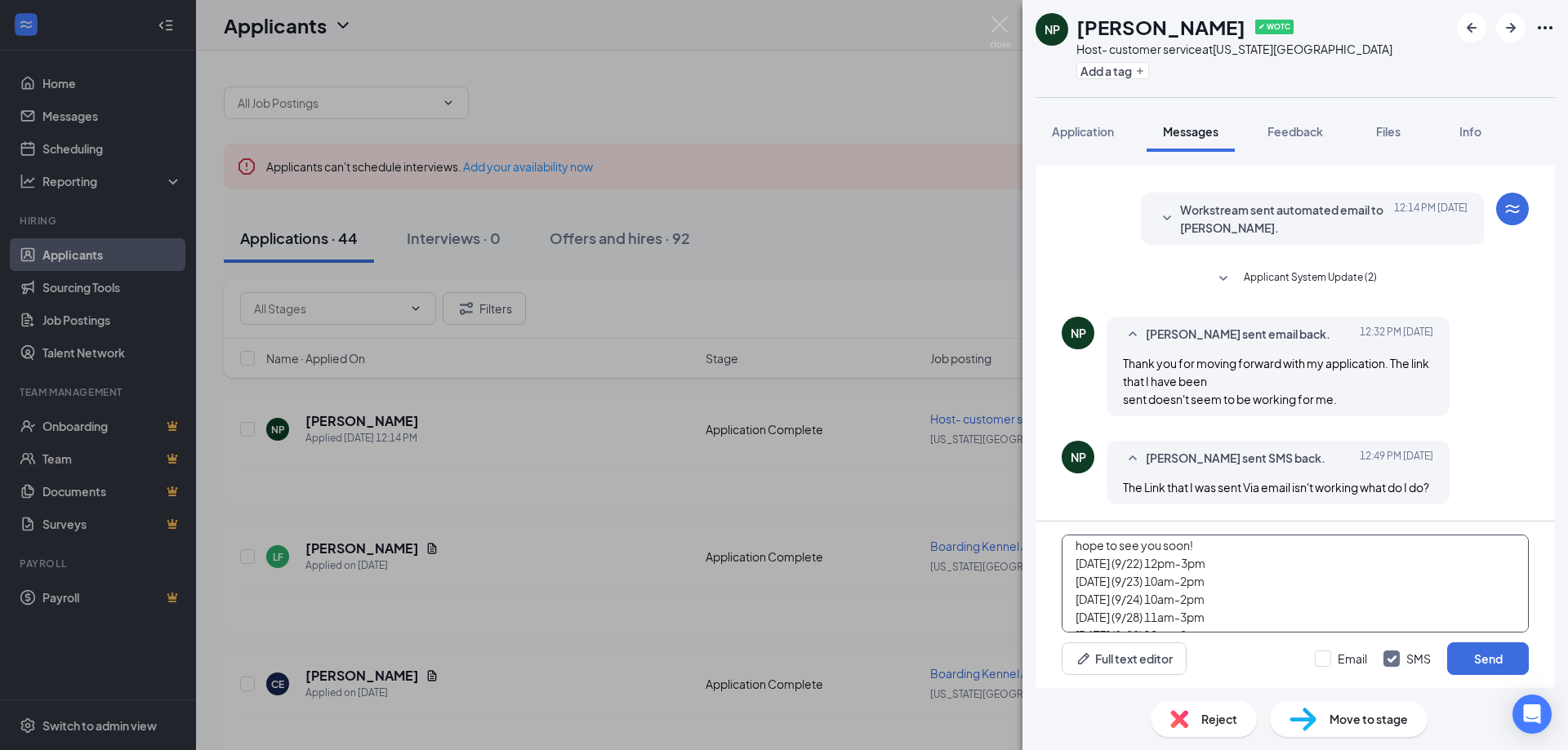
scroll to position [63, 0]
type textarea "Good afternoon! Thank you for applying to Petsuites [US_STATE][GEOGRAPHIC_DATA]…"
click at [1496, 666] on button "Send" at bounding box center [1488, 659] width 82 height 33
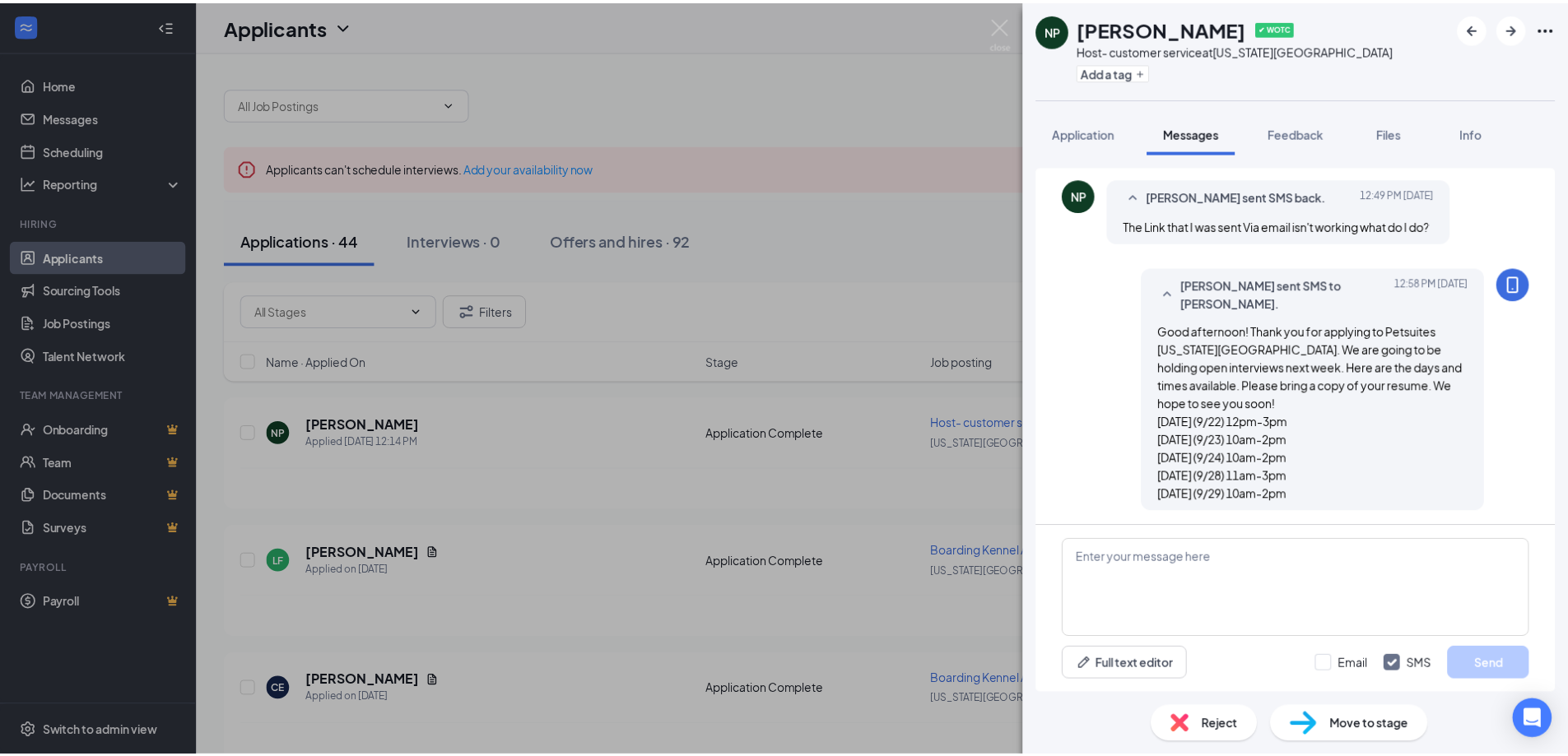
scroll to position [298, 0]
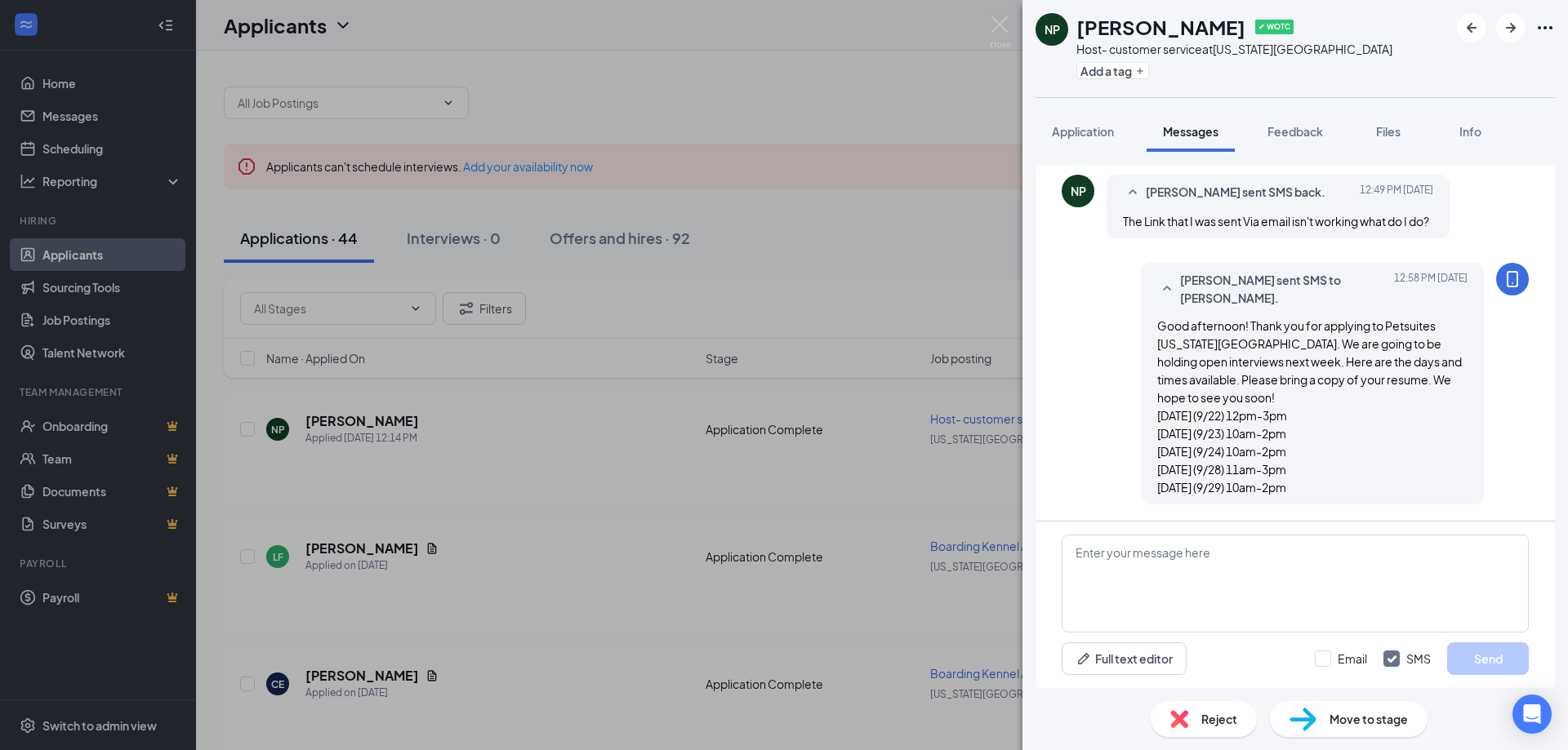
click at [1017, 27] on div "NP Naomi Phillips ✔ WOTC Host- customer service at Virginia Beach Add a tag App…" at bounding box center [784, 375] width 1568 height 750
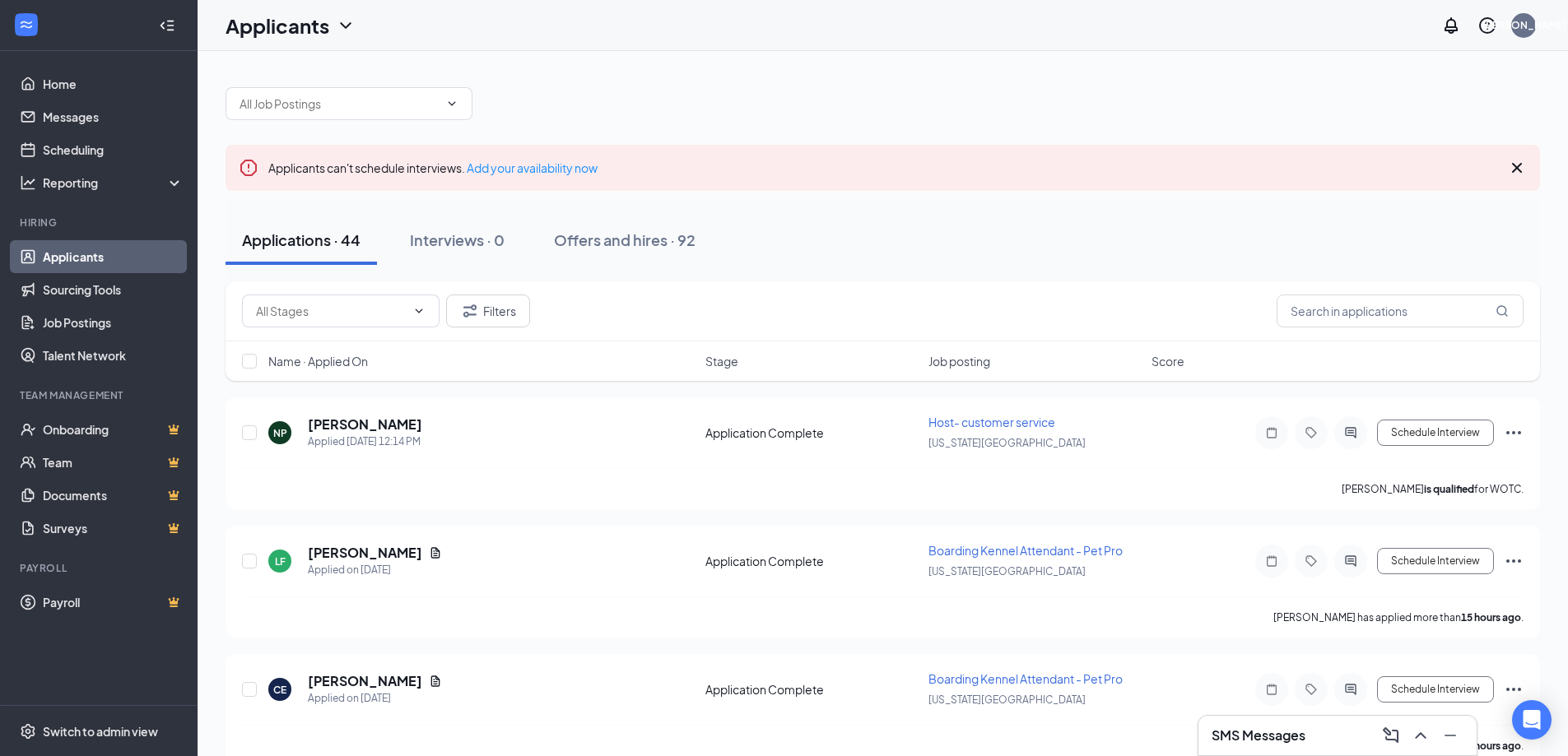
click at [1016, 21] on div "Applicants JA" at bounding box center [882, 26] width 1371 height 51
